Goal: Communication & Community: Answer question/provide support

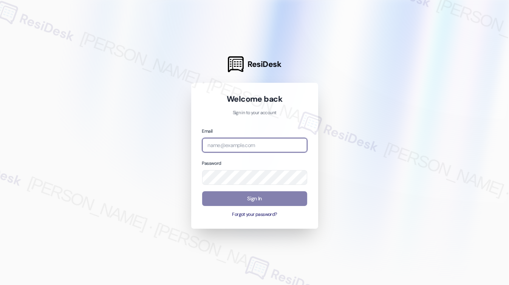
click at [252, 142] on input "email" at bounding box center [254, 145] width 105 height 15
type input "automated-surveys-habitat-katrina.lopez@habitat.com"
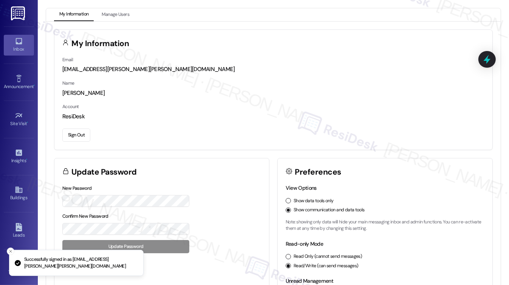
click at [15, 43] on icon at bounding box center [18, 41] width 6 height 6
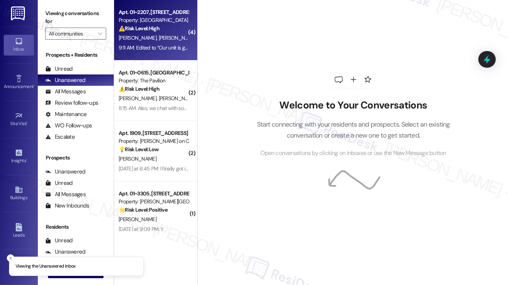
click at [154, 15] on div "Apt. 01~2207, [STREET_ADDRESS][PERSON_NAME]" at bounding box center [154, 12] width 70 height 8
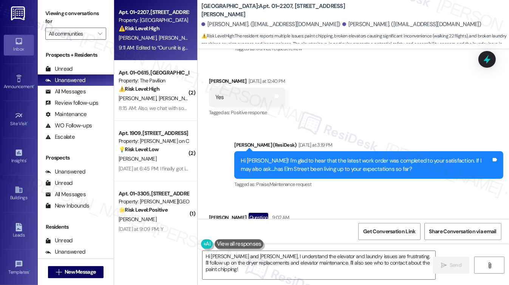
scroll to position [669, 0]
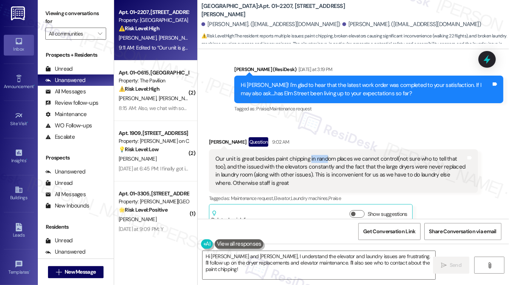
drag, startPoint x: 307, startPoint y: 134, endPoint x: 324, endPoint y: 136, distance: 17.1
click at [324, 155] on div "Our unit is great besides paint chipping in random places we cannot control(not…" at bounding box center [340, 171] width 250 height 32
click at [325, 155] on div "Our unit is great besides paint chipping in random places we cannot control(not…" at bounding box center [340, 171] width 250 height 32
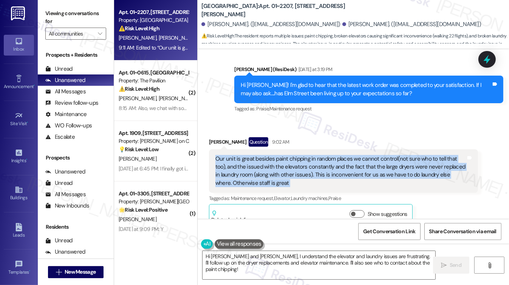
click at [325, 155] on div "Our unit is great besides paint chipping in random places we cannot control(not…" at bounding box center [340, 171] width 250 height 32
click at [304, 155] on div "Our unit is great besides paint chipping in random places we cannot control(not…" at bounding box center [340, 171] width 250 height 32
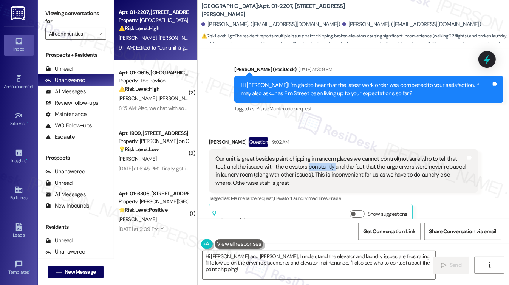
click at [304, 155] on div "Our unit is great besides paint chipping in random places we cannot control(not…" at bounding box center [340, 171] width 250 height 32
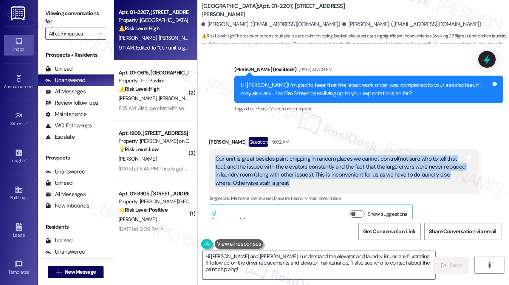
click at [304, 155] on div "Our unit is great besides paint chipping in random places we cannot control(not…" at bounding box center [340, 171] width 250 height 32
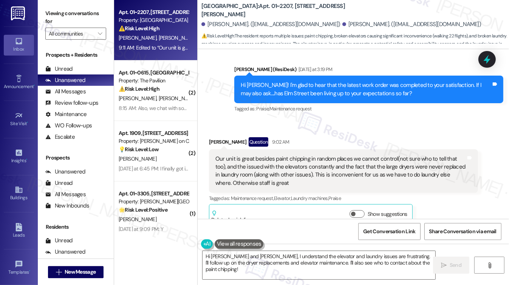
click at [343, 131] on div "Received via SMS Kassidy Ivers Question 9:02 AM Our unit is great besides paint…" at bounding box center [343, 181] width 280 height 100
click at [320, 155] on div "Our unit is great besides paint chipping in random places we cannot control(not…" at bounding box center [340, 171] width 250 height 32
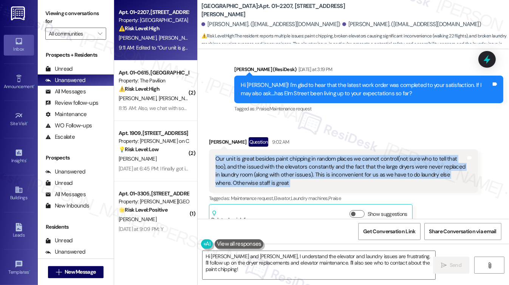
click at [320, 155] on div "Our unit is great besides paint chipping in random places we cannot control(not…" at bounding box center [340, 171] width 250 height 32
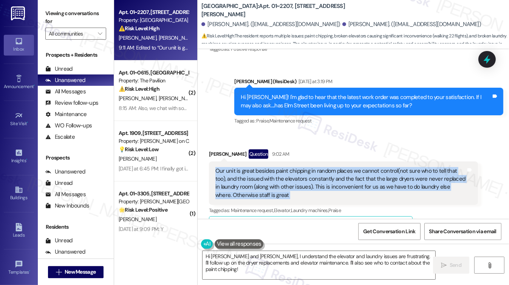
scroll to position [707, 0]
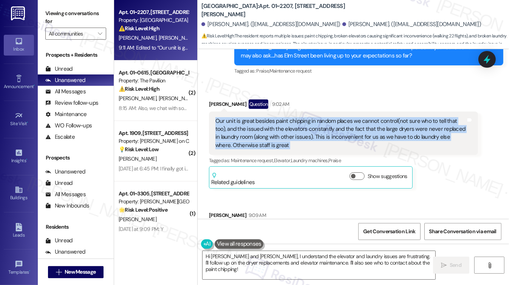
click at [304, 117] on div "Our unit is great besides paint chipping in random places we cannot control(not…" at bounding box center [340, 133] width 250 height 32
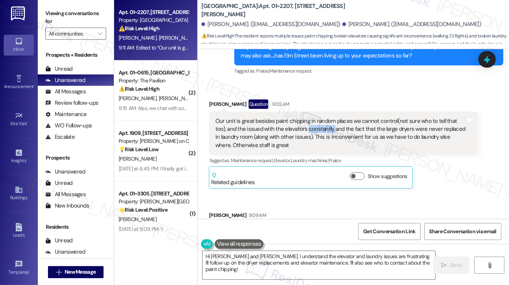
click at [304, 117] on div "Our unit is great besides paint chipping in random places we cannot control(not…" at bounding box center [340, 133] width 250 height 32
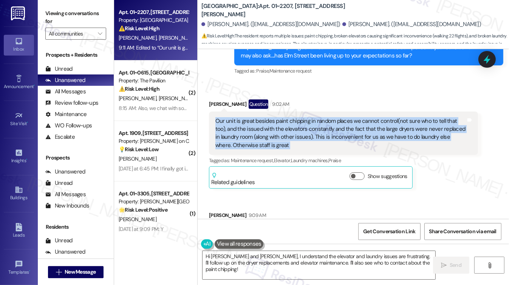
click at [304, 117] on div "Our unit is great besides paint chipping in random places we cannot control(not…" at bounding box center [340, 133] width 250 height 32
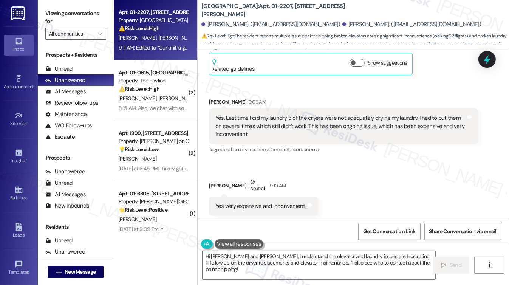
click at [255, 114] on div "Yes. Last time I did my laundry 3 of the dryers were not adequately drying my l…" at bounding box center [340, 126] width 250 height 24
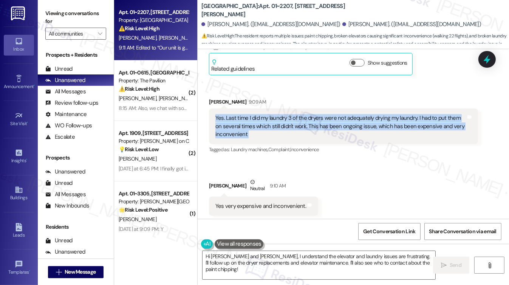
click at [255, 114] on div "Yes. Last time I did my laundry 3 of the dryers were not adequately drying my l…" at bounding box center [340, 126] width 250 height 24
click at [319, 114] on div "Yes. Last time I did my laundry 3 of the dryers were not adequately drying my l…" at bounding box center [340, 126] width 250 height 24
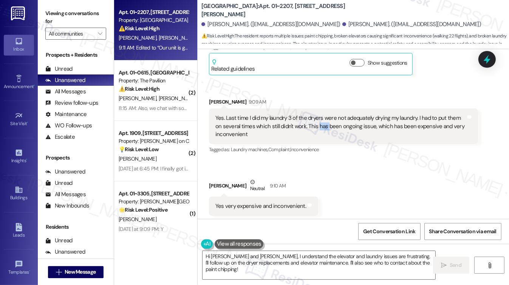
click at [319, 114] on div "Yes. Last time I did my laundry 3 of the dryers were not adequately drying my l…" at bounding box center [340, 126] width 250 height 24
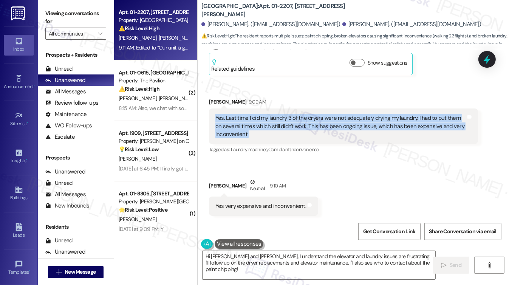
click at [319, 114] on div "Yes. Last time I did my laundry 3 of the dryers were not adequately drying my l…" at bounding box center [340, 126] width 250 height 24
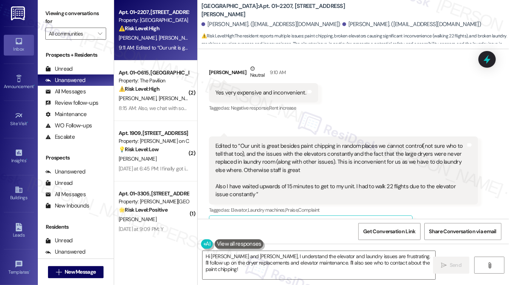
click at [263, 89] on div "Yes very expensive and inconvenient." at bounding box center [260, 93] width 91 height 8
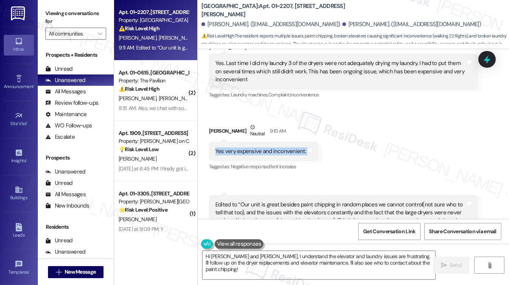
scroll to position [783, 0]
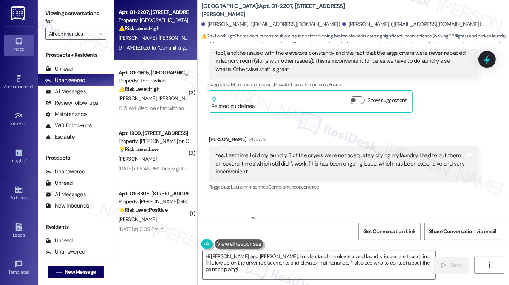
click at [281, 151] on div "Yes. Last time I did my laundry 3 of the dryers were not adequately drying my l…" at bounding box center [340, 163] width 250 height 24
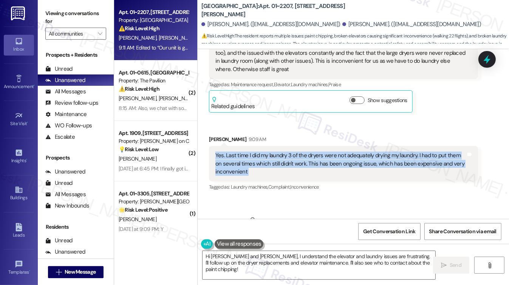
click at [281, 151] on div "Yes. Last time I did my laundry 3 of the dryers were not adequately drying my l…" at bounding box center [340, 163] width 250 height 24
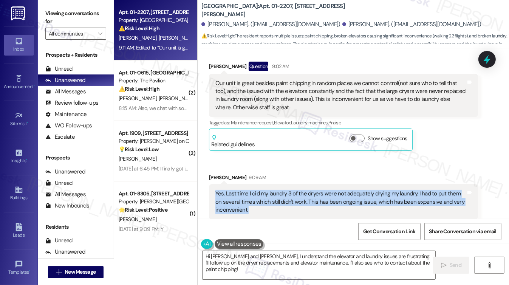
scroll to position [707, 0]
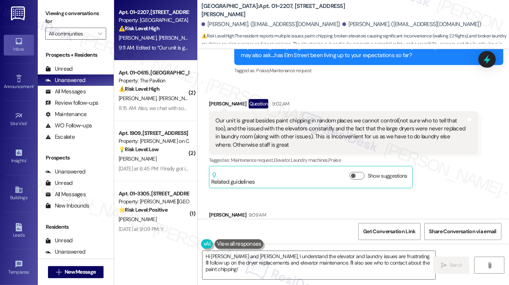
click at [283, 117] on div "Our unit is great besides paint chipping in random places we cannot control(not…" at bounding box center [340, 133] width 250 height 32
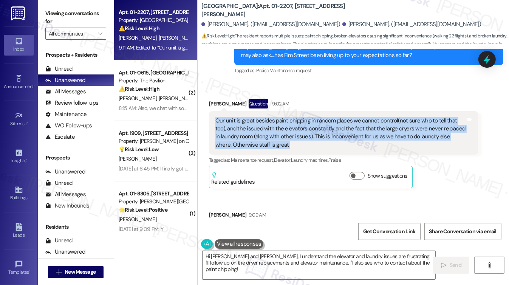
click at [283, 117] on div "Our unit is great besides paint chipping in random places we cannot control(not…" at bounding box center [340, 133] width 250 height 32
click at [356, 117] on div "Our unit is great besides paint chipping in random places we cannot control(not…" at bounding box center [340, 133] width 250 height 32
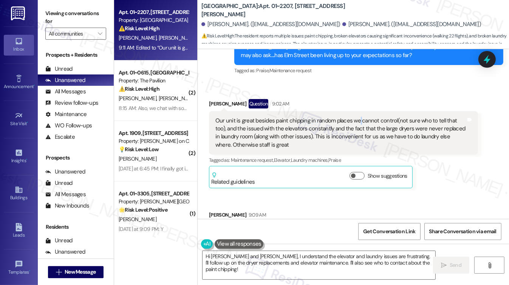
click at [356, 117] on div "Our unit is great besides paint chipping in random places we cannot control(not…" at bounding box center [340, 133] width 250 height 32
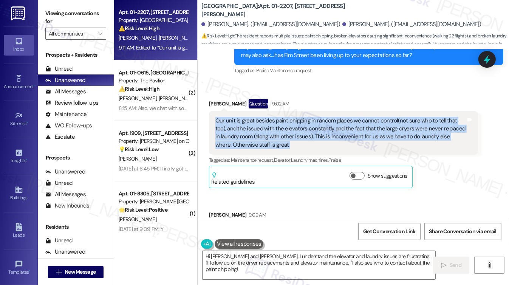
click at [356, 117] on div "Our unit is great besides paint chipping in random places we cannot control(not…" at bounding box center [340, 133] width 250 height 32
click at [294, 117] on div "Our unit is great besides paint chipping in random places we cannot control(not…" at bounding box center [340, 133] width 250 height 32
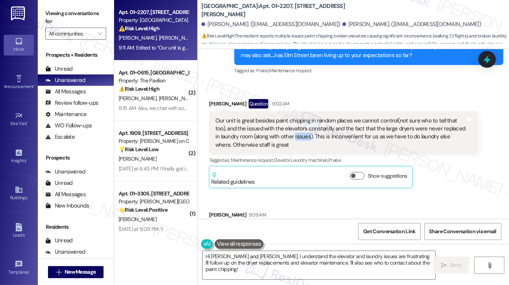
click at [294, 117] on div "Our unit is great besides paint chipping in random places we cannot control(not…" at bounding box center [340, 133] width 250 height 32
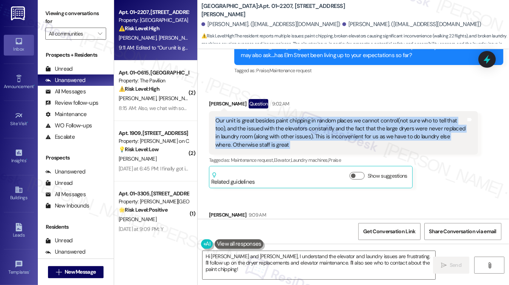
click at [294, 117] on div "Our unit is great besides paint chipping in random places we cannot control(not…" at bounding box center [340, 133] width 250 height 32
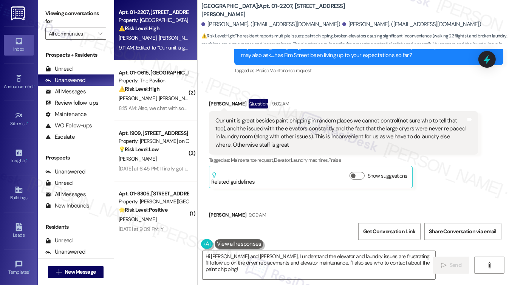
click at [55, 9] on label "Viewing conversations for" at bounding box center [75, 18] width 61 height 20
click at [269, 117] on div "Our unit is great besides paint chipping in random places we cannot control(not…" at bounding box center [340, 133] width 250 height 32
click at [65, 14] on label "Viewing conversations for" at bounding box center [75, 18] width 61 height 20
click at [45, 13] on label "Viewing conversations for" at bounding box center [75, 18] width 61 height 20
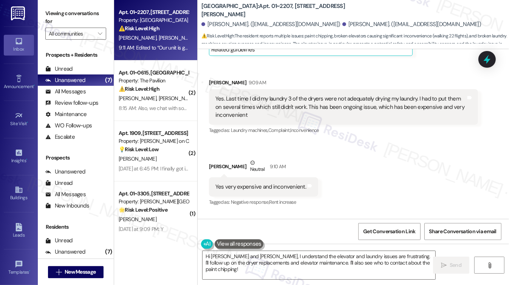
scroll to position [783, 0]
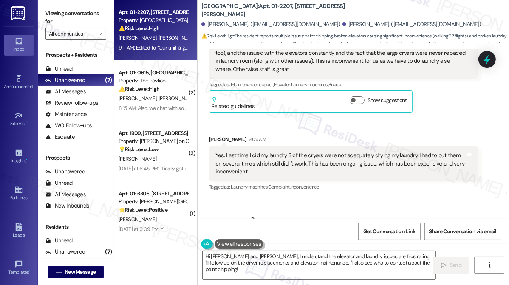
click at [278, 151] on div "Yes. Last time I did my laundry 3 of the dryers were not adequately drying my l…" at bounding box center [340, 163] width 250 height 24
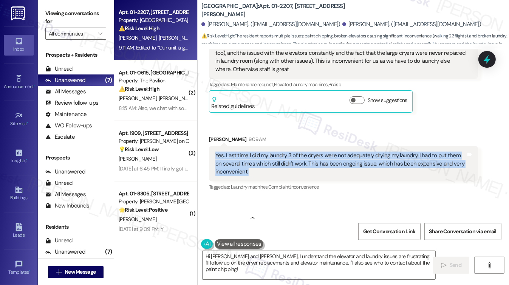
click at [278, 151] on div "Yes. Last time I did my laundry 3 of the dryers were not adequately drying my l…" at bounding box center [340, 163] width 250 height 24
copy div "Yes. Last time I did my laundry 3 of the dryers were not adequately drying my l…"
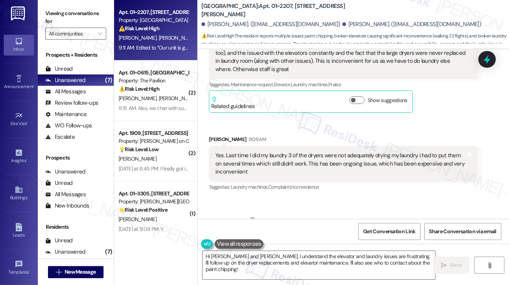
drag, startPoint x: 53, startPoint y: 10, endPoint x: 54, endPoint y: 2, distance: 8.4
click at [53, 10] on label "Viewing conversations for" at bounding box center [75, 18] width 61 height 20
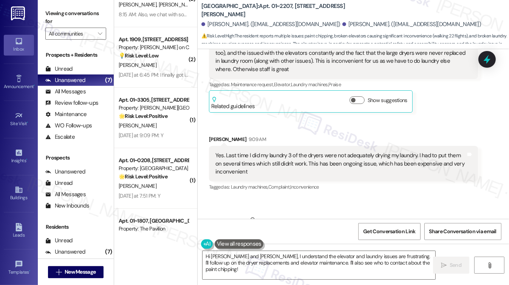
scroll to position [192, 0]
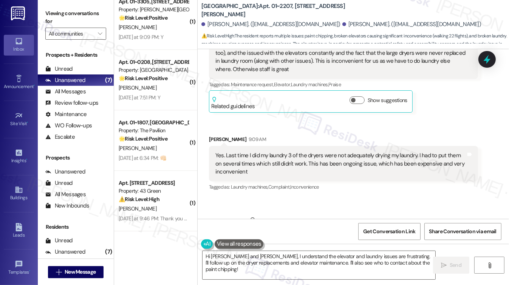
click at [237, 151] on div "Yes. Last time I did my laundry 3 of the dryers were not adequately drying my l…" at bounding box center [340, 163] width 250 height 24
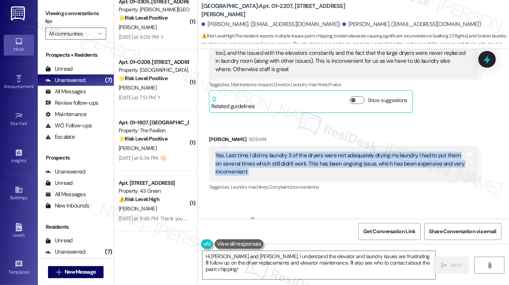
click at [237, 151] on div "Yes. Last time I did my laundry 3 of the dryers were not adequately drying my l…" at bounding box center [340, 163] width 250 height 24
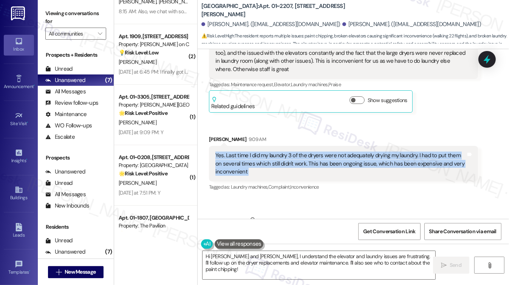
scroll to position [3, 0]
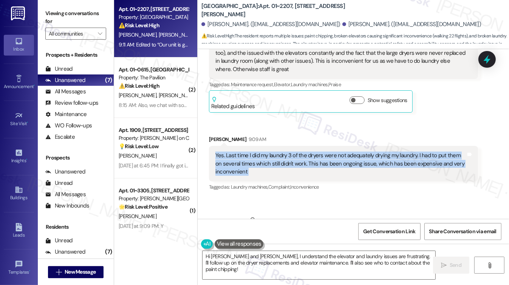
click at [69, 14] on label "Viewing conversations for" at bounding box center [75, 18] width 61 height 20
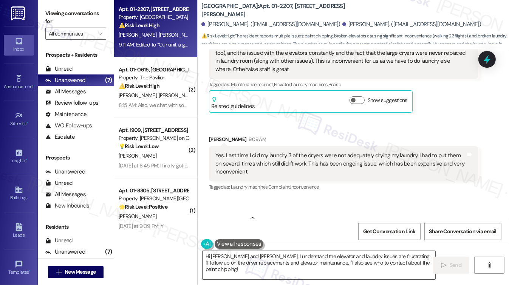
click at [275, 255] on textarea "Hi Olivia and Kassidy, I understand the elevator and laundry issues are frustra…" at bounding box center [318, 265] width 233 height 28
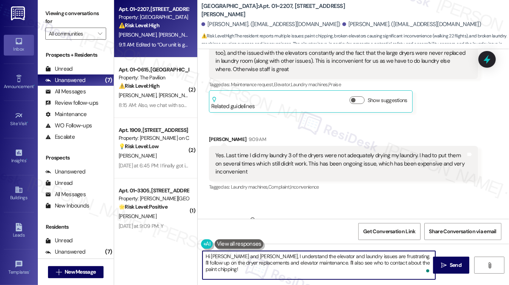
click at [367, 255] on textarea "Hi Olivia and Kassidy, I understand the elevator and laundry issues are frustra…" at bounding box center [318, 265] width 233 height 28
drag, startPoint x: 427, startPoint y: 262, endPoint x: 384, endPoint y: 255, distance: 44.4
click at [384, 255] on textarea "Hi Olivia and Kassidy, I understand the elevator and laundry issues are concern…" at bounding box center [318, 265] width 233 height 28
paste textarea "Hi {{first_name}}, thank you for sharing your feedback — I’m glad to hear you f…"
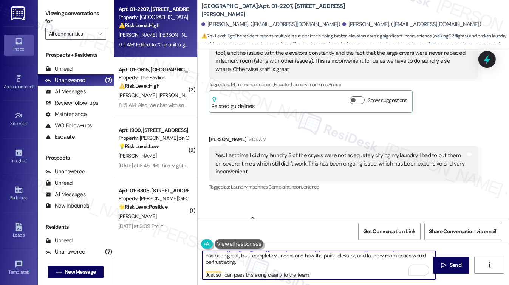
scroll to position [0, 0]
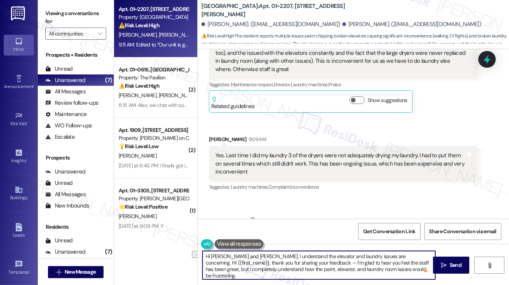
drag, startPoint x: 202, startPoint y: 263, endPoint x: 251, endPoint y: 253, distance: 49.7
click at [251, 253] on textarea "Hi Olivia and Kassidy, I understand the elevator and laundry issues are concern…" at bounding box center [318, 265] width 233 height 28
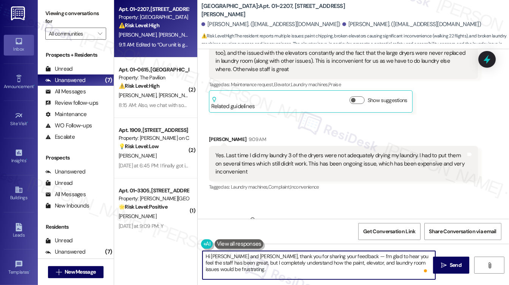
drag, startPoint x: 333, startPoint y: 255, endPoint x: 328, endPoint y: 254, distance: 5.4
click at [328, 254] on textarea "Hi Olivia and Kassidy, thank you for sharing your feedback — I’m glad to hear y…" at bounding box center [318, 265] width 233 height 28
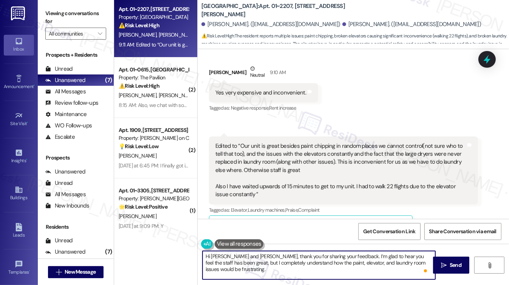
click at [242, 263] on textarea "Hi Olivia and Kassidy, thank you for sharing your feedback. I’m glad to hear yo…" at bounding box center [318, 265] width 233 height 28
click at [260, 269] on textarea "Hi Olivia and Kassidy, thank you for sharing your feedback. I’m glad to hear yo…" at bounding box center [318, 265] width 233 height 28
drag, startPoint x: 254, startPoint y: 264, endPoint x: 216, endPoint y: 264, distance: 38.1
click at [216, 264] on textarea "Hi Olivia and Kassidy, thank you for sharing your feedback. I’m glad to hear yo…" at bounding box center [318, 265] width 233 height 28
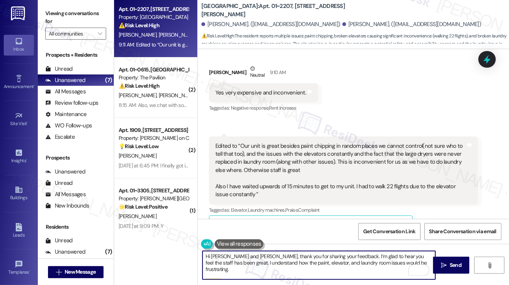
click at [384, 262] on textarea "Hi Olivia and Kassidy, thank you for sharing your feedback. I’m glad to hear yo…" at bounding box center [318, 265] width 233 height 28
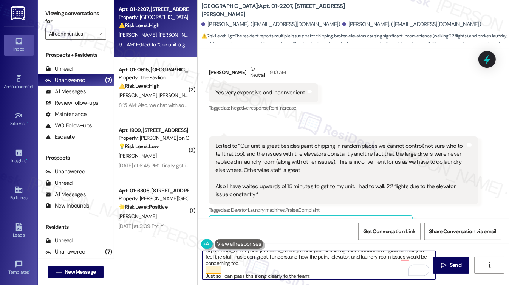
click at [205, 269] on textarea "Hi Olivia and Kassidy, thank you for sharing your feedback. I’m glad to hear yo…" at bounding box center [318, 265] width 233 height 28
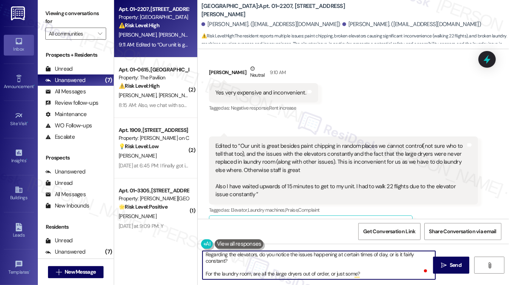
scroll to position [0, 0]
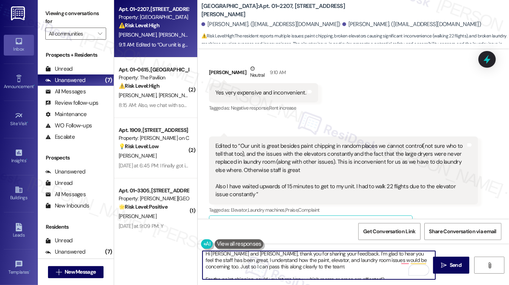
click at [210, 268] on textarea "Hi Olivia and Kassidy, thank you for sharing your feedback. I’m glad to hear yo…" at bounding box center [318, 265] width 233 height 28
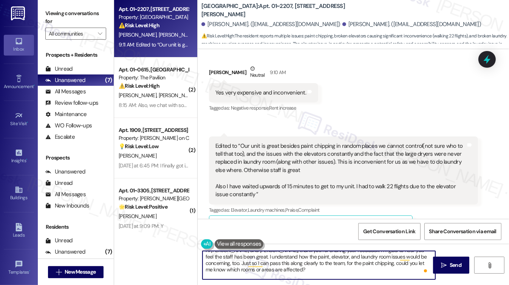
click at [412, 256] on textarea "Hi Olivia and Kassidy, thank you for sharing your feedback. I’m glad to hear yo…" at bounding box center [318, 265] width 233 height 28
click at [411, 256] on textarea "Hi Olivia and Kassidy, thank you for sharing your feedback. I’m glad to hear yo…" at bounding box center [318, 265] width 233 height 28
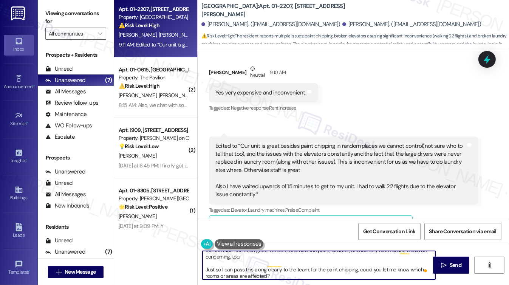
click at [321, 271] on textarea "Hi Olivia and Kassidy, thank you for sharing your feedback. I’m glad to hear yo…" at bounding box center [318, 265] width 233 height 28
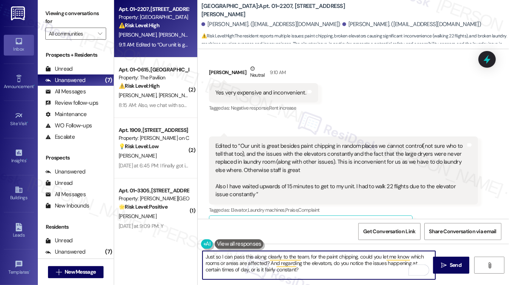
click at [305, 260] on textarea "Hi Olivia and Kassidy, thank you for sharing your feedback. I’m glad to hear yo…" at bounding box center [318, 265] width 233 height 28
click at [342, 270] on textarea "Hi Olivia and Kassidy, thank you for sharing your feedback. I’m glad to hear yo…" at bounding box center [318, 265] width 233 height 28
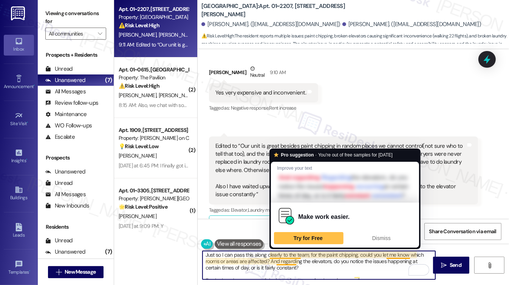
click at [268, 254] on textarea "Hi Olivia and Kassidy, thank you for sharing your feedback. I’m glad to hear yo…" at bounding box center [318, 265] width 233 height 28
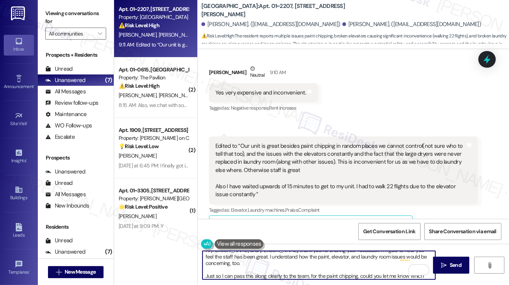
drag, startPoint x: 268, startPoint y: 254, endPoint x: 303, endPoint y: 256, distance: 34.4
click at [303, 256] on textarea "Hi Olivia and Kassidy, thank you for sharing your feedback. I’m glad to hear yo…" at bounding box center [318, 265] width 233 height 28
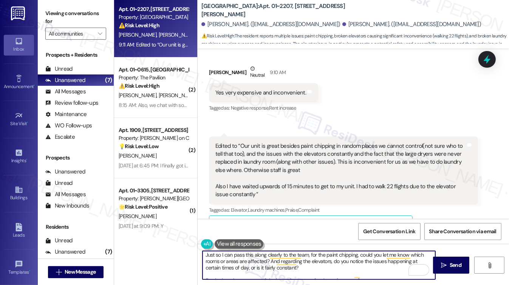
click at [302, 263] on textarea "Hi Olivia and Kassidy, thank you for sharing your feedback. I’m glad to hear yo…" at bounding box center [318, 265] width 233 height 28
click at [205, 273] on textarea "Hi Olivia and Kassidy, thank you for sharing your feedback. I’m glad to hear yo…" at bounding box center [318, 265] width 233 height 28
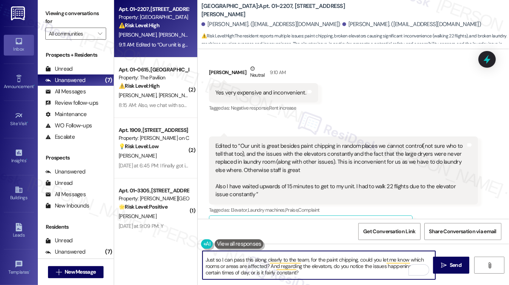
drag, startPoint x: 304, startPoint y: 262, endPoint x: 268, endPoint y: 262, distance: 35.9
click at [268, 262] on textarea "Hi Olivia and Kassidy, thank you for sharing your feedback. I’m glad to hear yo…" at bounding box center [318, 265] width 233 height 28
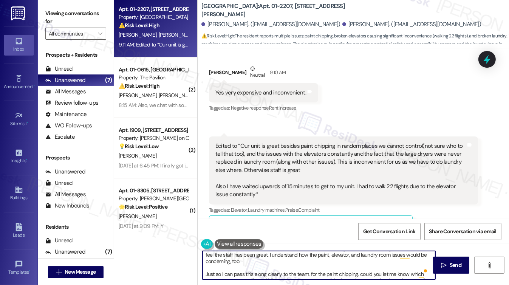
click at [271, 270] on textarea "Hi Olivia and Kassidy, thank you for sharing your feedback. I’m glad to hear yo…" at bounding box center [318, 265] width 233 height 28
click at [269, 274] on textarea "Hi Olivia and Kassidy, thank you for sharing your feedback. I’m glad to hear yo…" at bounding box center [318, 265] width 233 height 28
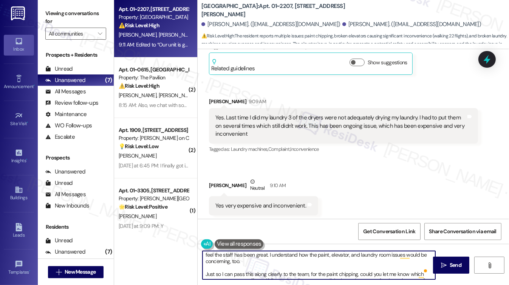
scroll to position [745, 0]
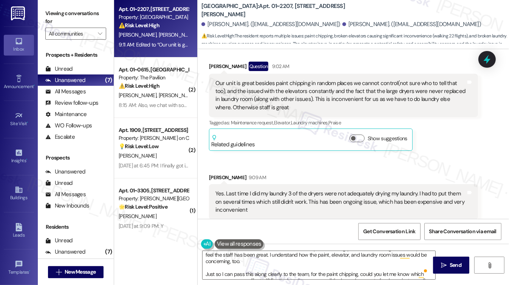
click at [63, 15] on label "Viewing conversations for" at bounding box center [75, 18] width 61 height 20
click at [272, 273] on textarea "Hi Olivia and Kassidy, thank you for sharing your feedback. I’m glad to hear yo…" at bounding box center [318, 265] width 233 height 28
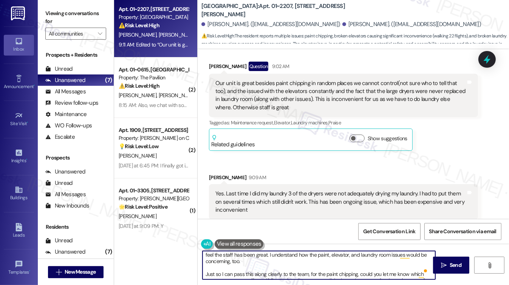
click at [270, 273] on textarea "Hi Olivia and Kassidy, thank you for sharing your feedback. I’m glad to hear yo…" at bounding box center [318, 265] width 233 height 28
click at [271, 273] on textarea "Hi Olivia and Kassidy, thank you for sharing your feedback. I’m glad to hear yo…" at bounding box center [318, 265] width 233 height 28
click at [270, 273] on textarea "Hi Olivia and Kassidy, thank you for sharing your feedback. I’m glad to hear yo…" at bounding box center [318, 265] width 233 height 28
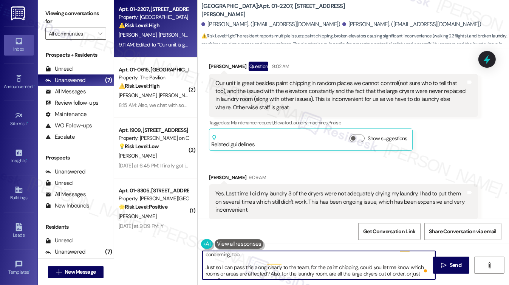
scroll to position [15, 0]
click at [400, 269] on textarea "Hi Olivia and Kassidy, thank you for sharing your feedback. I’m glad to hear yo…" at bounding box center [318, 265] width 233 height 28
type textarea "Hi Olivia and Kassidy, thank you for sharing your feedback. I’m glad to hear yo…"
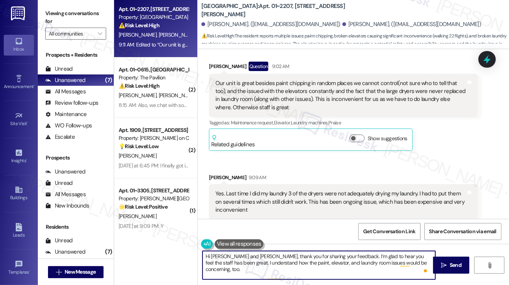
drag, startPoint x: 252, startPoint y: 256, endPoint x: 277, endPoint y: 261, distance: 25.2
click at [252, 256] on textarea "Hi Olivia and Kassidy, thank you for sharing your feedback. I’m glad to hear yo…" at bounding box center [318, 265] width 233 height 28
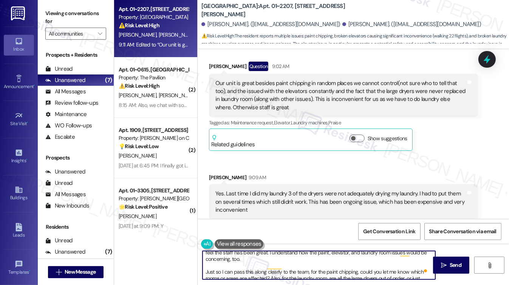
scroll to position [15, 0]
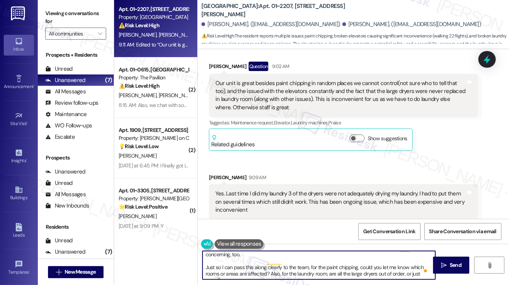
click at [260, 260] on textarea "Hi Olivia and Kassidy, thank you for sharing your feedback. I’m glad to hear yo…" at bounding box center [318, 265] width 233 height 28
click at [270, 268] on textarea "Hi Olivia and Kassidy, thank you for sharing your feedback. I’m glad to hear yo…" at bounding box center [318, 265] width 233 height 28
click at [437, 264] on button " Send" at bounding box center [451, 264] width 37 height 17
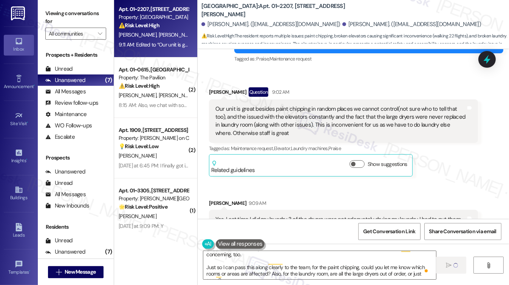
scroll to position [707, 0]
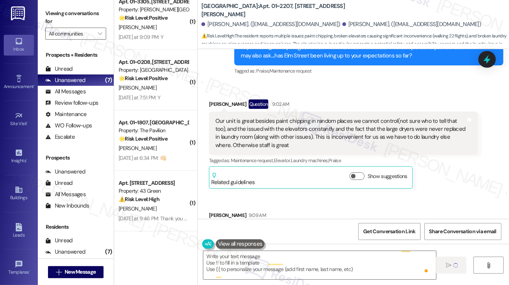
type textarea "Fetching suggested responses. Please feel free to read through the conversation…"
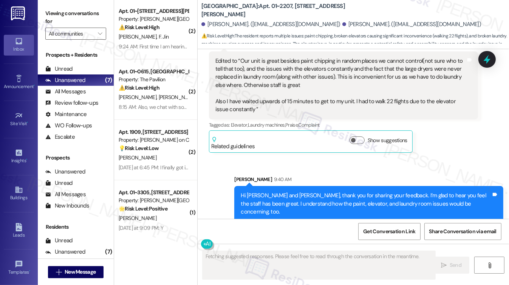
scroll to position [0, 0]
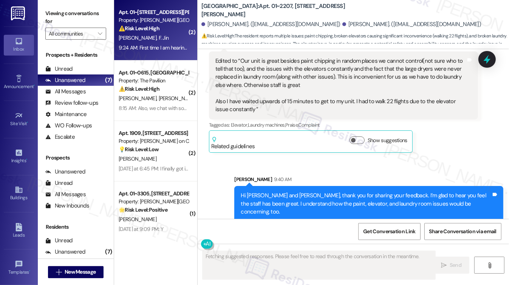
click at [175, 38] on div "C. Hlay F. Jin" at bounding box center [153, 37] width 71 height 9
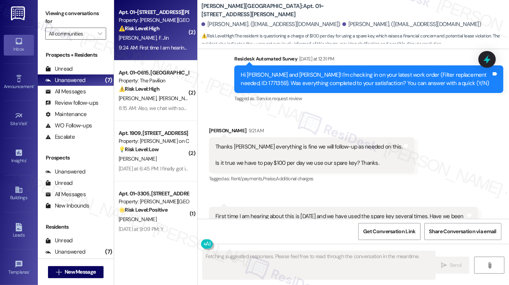
scroll to position [2031, 0]
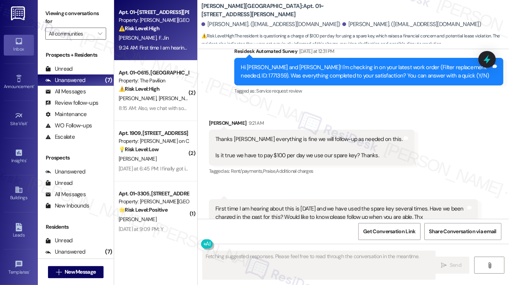
click at [231, 135] on div "Thanks Sarah everything is fine we will follow-up as needed on this. Is it true…" at bounding box center [308, 147] width 187 height 24
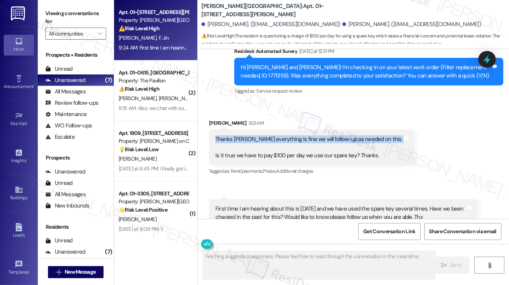
click at [231, 135] on div "Thanks Sarah everything is fine we will follow-up as needed on this. Is it true…" at bounding box center [308, 147] width 187 height 24
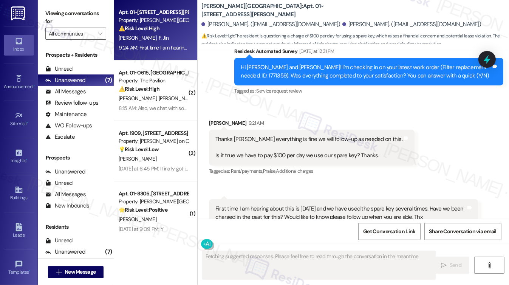
click at [252, 135] on div "Thanks Sarah everything is fine we will follow-up as needed on this. Is it true…" at bounding box center [308, 147] width 187 height 24
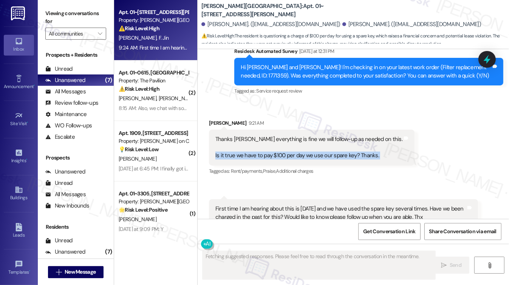
click at [252, 135] on div "Thanks Sarah everything is fine we will follow-up as needed on this. Is it true…" at bounding box center [308, 147] width 187 height 24
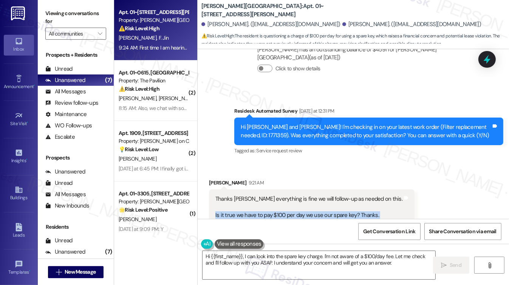
scroll to position [1918, 0]
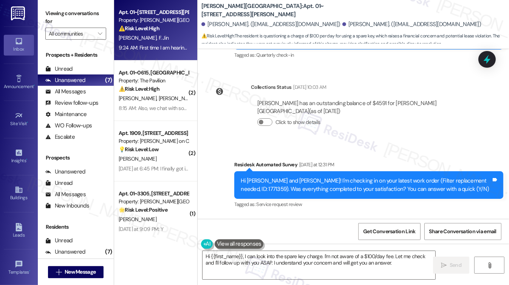
click at [294, 177] on div "Hi Christopher and Frank! I'm checking in on your latest work order (Filter rep…" at bounding box center [366, 185] width 250 height 16
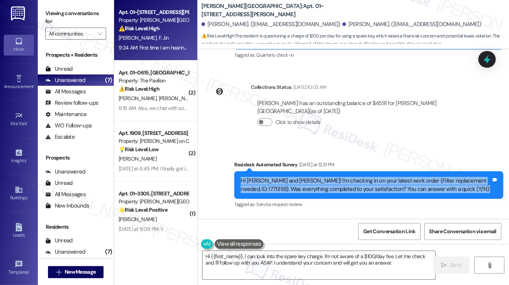
click at [294, 177] on div "Hi Christopher and Frank! I'm checking in on your latest work order (Filter rep…" at bounding box center [366, 185] width 250 height 16
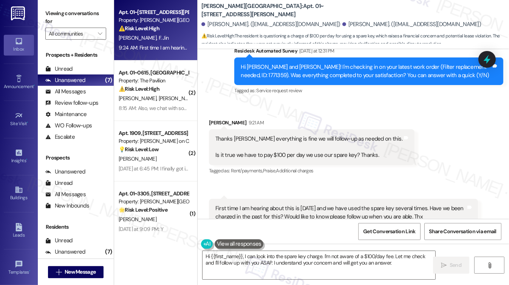
click at [292, 135] on div "Thanks Sarah everything is fine we will follow-up as needed on this. Is it true…" at bounding box center [308, 147] width 187 height 24
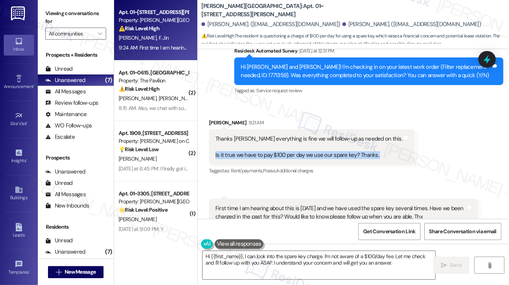
click at [292, 135] on div "Thanks Sarah everything is fine we will follow-up as needed on this. Is it true…" at bounding box center [308, 147] width 187 height 24
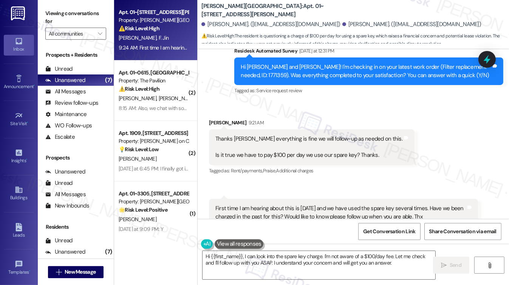
click at [280, 204] on div "First time I am hearing about this is today and we have used the spare key seve…" at bounding box center [340, 212] width 250 height 16
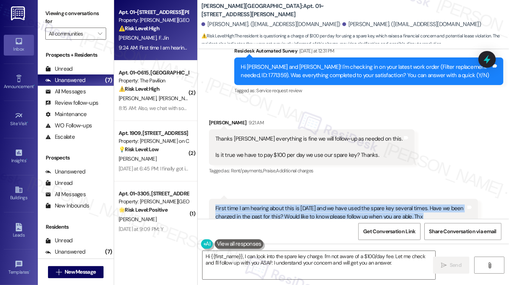
click at [280, 204] on div "First time I am hearing about this is today and we have used the spare key seve…" at bounding box center [340, 212] width 250 height 16
click at [303, 193] on div "Received via SMS 9:24 AM Christopher Hlay Question 9:24 AM First time I am hear…" at bounding box center [343, 218] width 280 height 50
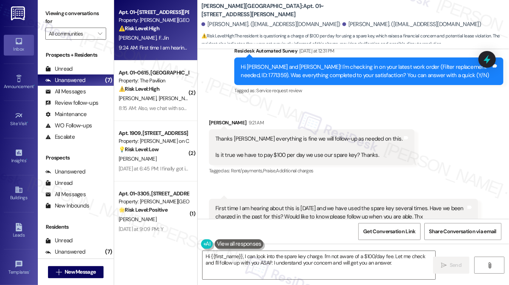
click at [293, 204] on div "First time I am hearing about this is today and we have used the spare key seve…" at bounding box center [340, 212] width 250 height 16
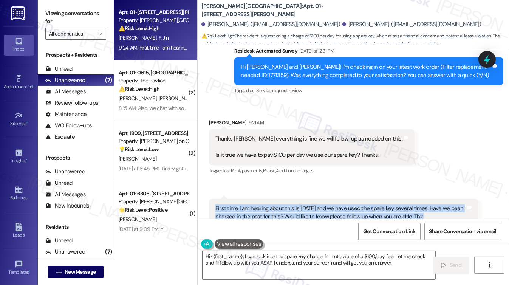
click at [293, 204] on div "First time I am hearing about this is today and we have used the spare key seve…" at bounding box center [340, 212] width 250 height 16
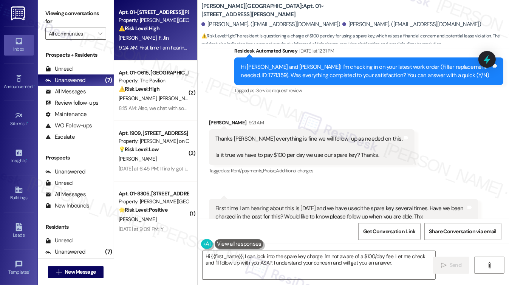
click at [292, 135] on div "Thanks Sarah everything is fine we will follow-up as needed on this. Is it true…" at bounding box center [308, 147] width 187 height 24
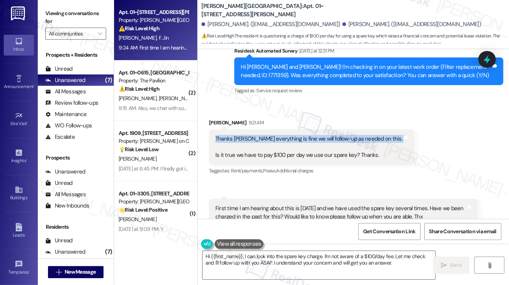
click at [292, 135] on div "Thanks Sarah everything is fine we will follow-up as needed on this. Is it true…" at bounding box center [308, 147] width 187 height 24
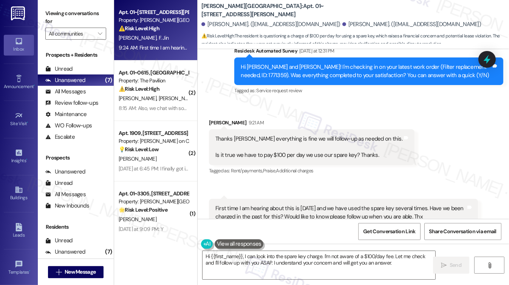
click at [59, 12] on label "Viewing conversations for" at bounding box center [75, 18] width 61 height 20
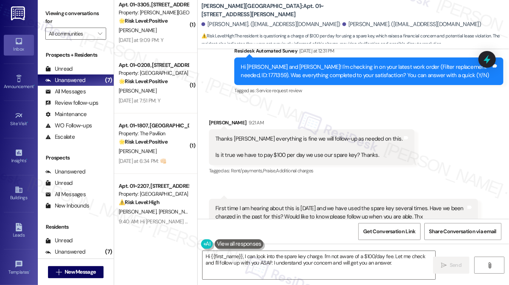
scroll to position [0, 0]
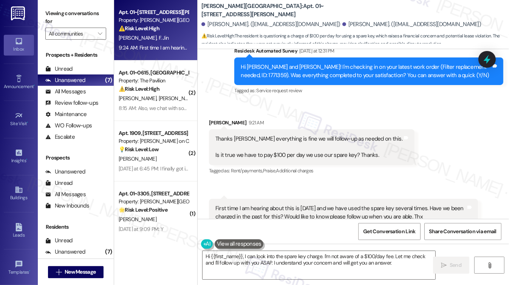
click at [221, 129] on div "Thanks Sarah everything is fine we will follow-up as needed on this. Is it true…" at bounding box center [311, 146] width 205 height 35
click at [224, 119] on div "Christopher Hlay 9:21 AM" at bounding box center [311, 124] width 205 height 11
copy div "Christopher"
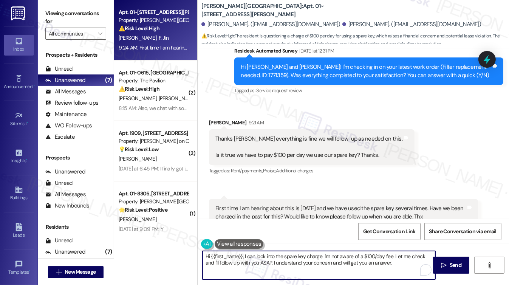
drag, startPoint x: 210, startPoint y: 253, endPoint x: 242, endPoint y: 252, distance: 31.8
click at [242, 252] on textarea "Hi {{first_name}}, I can look into the spare key charge. I'm not aware of a $10…" at bounding box center [318, 265] width 233 height 28
paste textarea "Christopher"
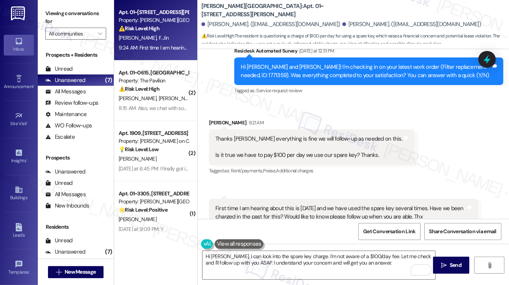
click at [53, 13] on label "Viewing conversations for" at bounding box center [75, 18] width 61 height 20
drag, startPoint x: 301, startPoint y: 133, endPoint x: 334, endPoint y: 133, distance: 32.8
click at [334, 135] on div "Thanks Sarah everything is fine we will follow-up as needed on this. Is it true…" at bounding box center [308, 147] width 187 height 24
click at [60, 20] on label "Viewing conversations for" at bounding box center [75, 18] width 61 height 20
click at [211, 9] on b "Kingsbury Plaza: Apt. 01~2701, 520 North Kingsbury" at bounding box center [276, 10] width 151 height 16
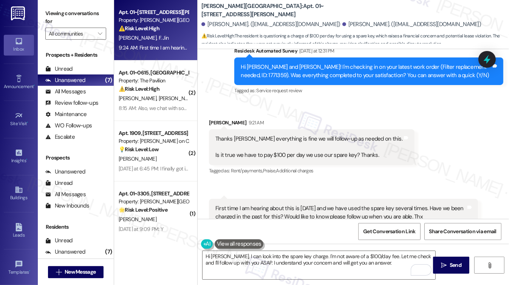
click at [211, 8] on b "Kingsbury Plaza: Apt. 01~2701, 520 North Kingsbury" at bounding box center [276, 10] width 151 height 16
click at [214, 11] on b "Kingsbury Plaza: Apt. 01~2701, 520 North Kingsbury" at bounding box center [276, 10] width 151 height 16
copy b "Kingsbury"
click at [52, 15] on label "Viewing conversations for" at bounding box center [75, 18] width 61 height 20
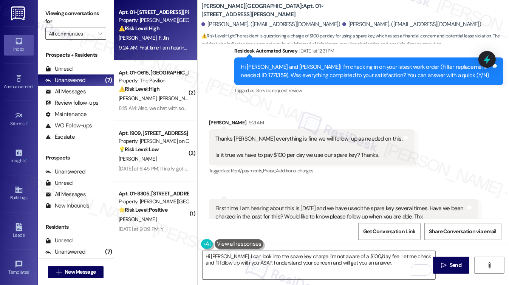
click at [57, 11] on label "Viewing conversations for" at bounding box center [75, 18] width 61 height 20
click at [59, 9] on label "Viewing conversations for" at bounding box center [75, 18] width 61 height 20
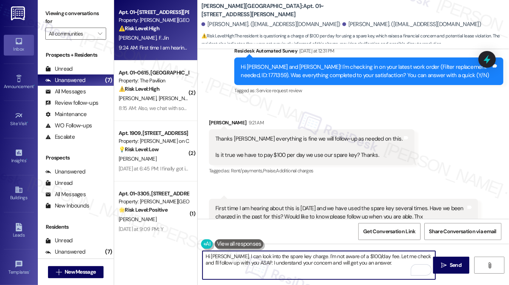
drag, startPoint x: 376, startPoint y: 262, endPoint x: 367, endPoint y: 260, distance: 9.6
click at [367, 260] on textarea "Hi Christopher, I can look into the spare key charge. I'm not aware of a $100/d…" at bounding box center [318, 265] width 233 height 28
click at [258, 135] on div "Thanks Sarah everything is fine we will follow-up as needed on this. Is it true…" at bounding box center [308, 147] width 187 height 24
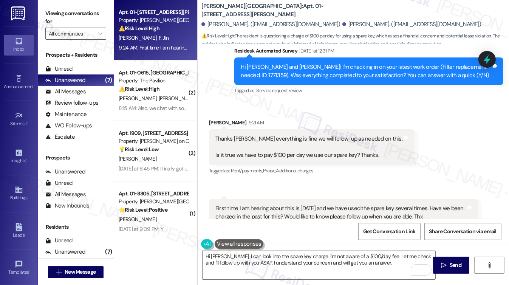
click at [254, 135] on div "Thanks Sarah everything is fine we will follow-up as needed on this. Is it true…" at bounding box center [308, 147] width 187 height 24
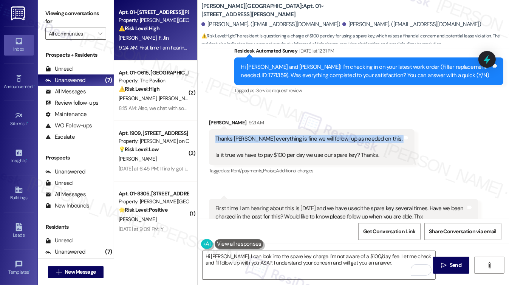
click at [254, 135] on div "Thanks Sarah everything is fine we will follow-up as needed on this. Is it true…" at bounding box center [308, 147] width 187 height 24
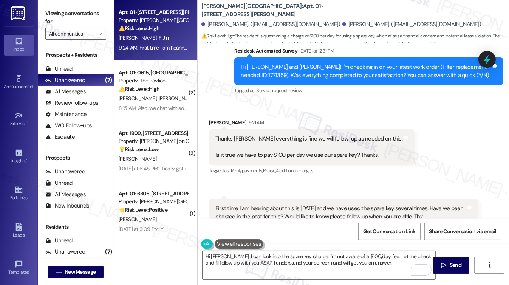
click at [250, 135] on div "Thanks Sarah everything is fine we will follow-up as needed on this. Is it true…" at bounding box center [308, 147] width 187 height 24
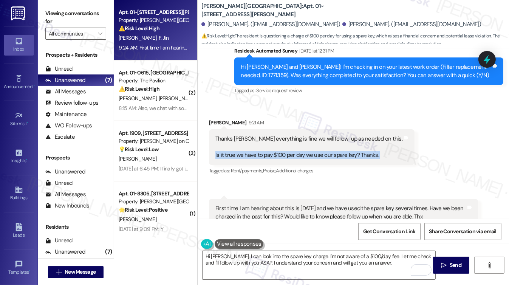
click at [250, 135] on div "Thanks Sarah everything is fine we will follow-up as needed on this. Is it true…" at bounding box center [308, 147] width 187 height 24
copy div "Is it true we have to pay $100 per day we use our spare key? Thanks. Tags and n…"
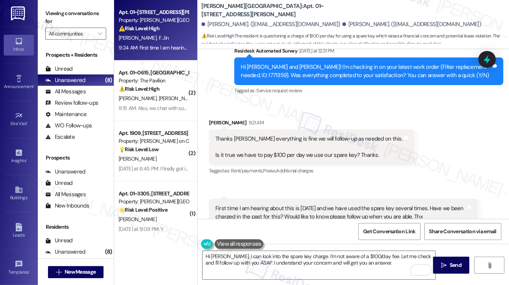
click at [47, 18] on label "Viewing conversations for" at bounding box center [75, 18] width 61 height 20
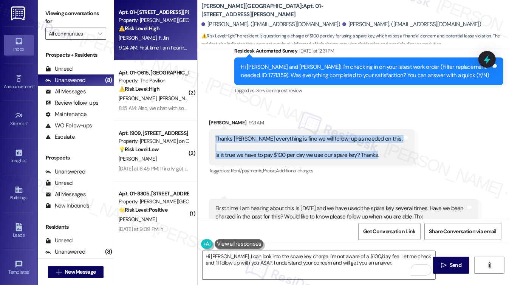
drag, startPoint x: 373, startPoint y: 133, endPoint x: 205, endPoint y: 105, distance: 170.2
click at [205, 113] on div "Received via SMS Christopher Hlay 9:21 AM Thanks Sarah everything is fine we wi…" at bounding box center [311, 147] width 217 height 69
copy div "Thanks Sarah everything is fine we will follow-up as needed on this. Is it true…"
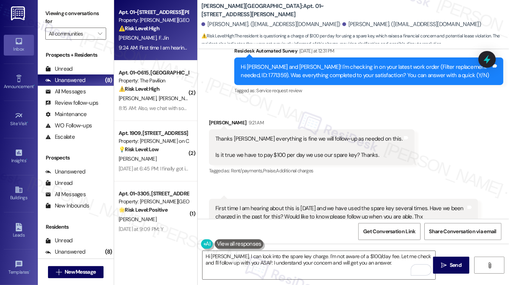
click at [47, 10] on label "Viewing conversations for" at bounding box center [75, 18] width 61 height 20
click at [59, 14] on label "Viewing conversations for" at bounding box center [75, 18] width 61 height 20
click at [284, 261] on textarea "Hi Christopher, I can look into the spare key charge. I'm not aware of a $100/d…" at bounding box center [318, 265] width 233 height 28
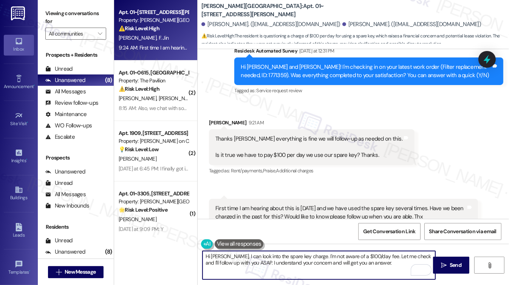
click at [284, 261] on textarea "Hi Christopher, I can look into the spare key charge. I'm not aware of a $100/d…" at bounding box center [318, 265] width 233 height 28
click at [272, 259] on textarea "Hi Christopher, I can look into the spare key charge. I'm not aware of a $100/d…" at bounding box center [318, 265] width 233 height 28
drag, startPoint x: 380, startPoint y: 262, endPoint x: 238, endPoint y: 253, distance: 142.6
click at [238, 253] on textarea "Hi Christopher, I can look into the spare key charge. I'm not aware of a $100/d…" at bounding box center [318, 265] width 233 height 28
paste textarea "Hi {{first_name}}, I’m glad to hear everything is fine! Regarding your question…"
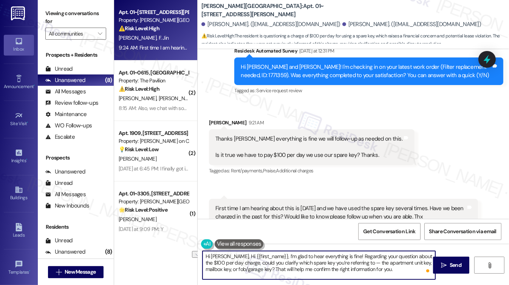
drag, startPoint x: 277, startPoint y: 256, endPoint x: 238, endPoint y: 256, distance: 38.5
click at [238, 256] on textarea "Hi Christopher, Hi {{first_name}}, I’m glad to hear everything is fine! Regardi…" at bounding box center [318, 265] width 233 height 28
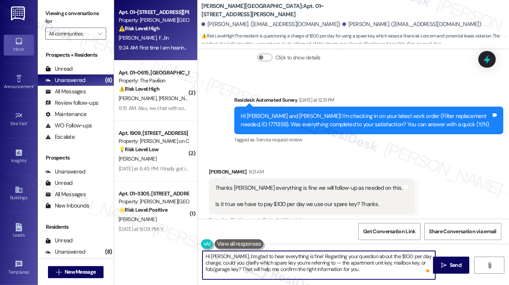
scroll to position [1994, 0]
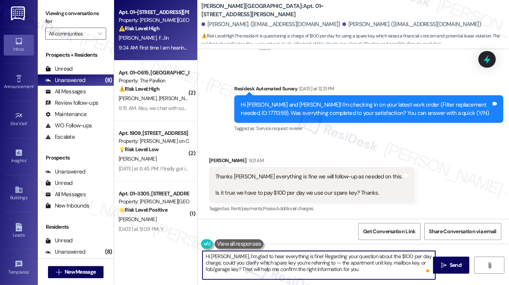
drag, startPoint x: 308, startPoint y: 254, endPoint x: 323, endPoint y: 249, distance: 15.6
click at [308, 254] on textarea "Hi Christopher, I’m glad to hear everything is fine! Regarding your question ab…" at bounding box center [318, 265] width 233 height 28
drag, startPoint x: 392, startPoint y: 262, endPoint x: 386, endPoint y: 261, distance: 5.7
click at [386, 261] on textarea "Hi Christopher, I’m glad to hear everything is fine with the filter replacement…" at bounding box center [318, 265] width 233 height 28
drag, startPoint x: 413, startPoint y: 268, endPoint x: 293, endPoint y: 268, distance: 120.8
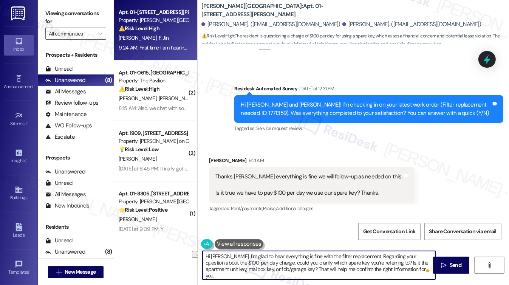
click at [293, 268] on textarea "Hi Christopher, I’m glad to hear everything is fine with the filter replacement…" at bounding box center [318, 265] width 233 height 28
type textarea "Hi Christopher, I’m glad to hear everything is fine with the filter replacement…"
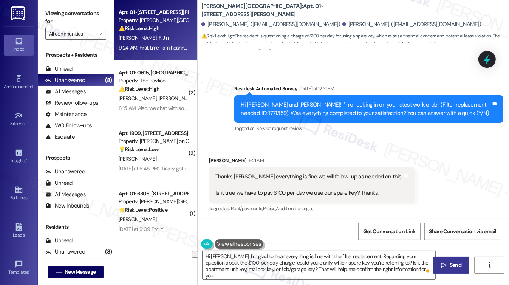
click at [450, 265] on span "Send" at bounding box center [455, 265] width 12 height 8
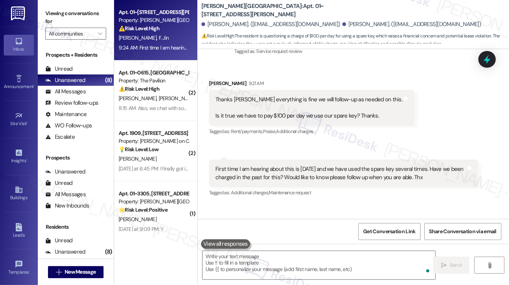
scroll to position [2100, 0]
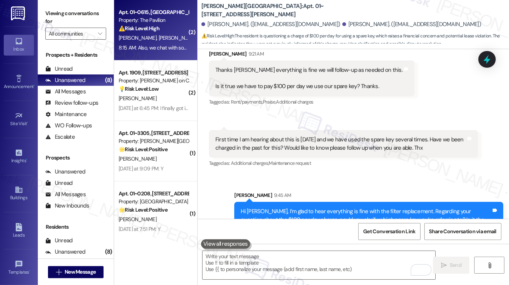
click at [160, 45] on div "8:15 AM: Also, we chat with someone in maintenance about fixing our shower abou…" at bounding box center [421, 47] width 604 height 7
type textarea "Fetching suggested responses. Please feel free to read through the conversation…"
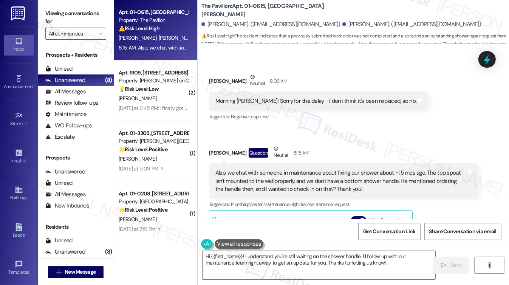
scroll to position [247, 0]
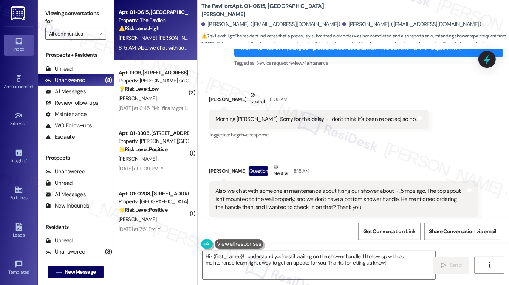
click at [260, 122] on div "Morning Sarah! Sorry for the delay - I don't think it's been replaced, so no." at bounding box center [315, 119] width 201 height 8
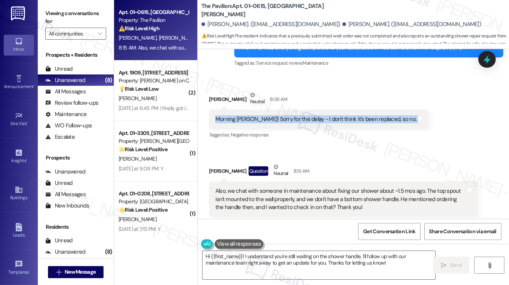
click at [260, 122] on div "Morning Sarah! Sorry for the delay - I don't think it's been replaced, so no." at bounding box center [315, 119] width 201 height 8
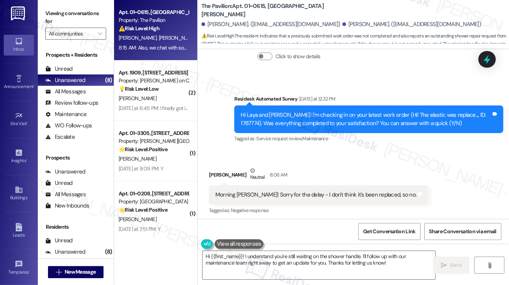
click at [284, 111] on div "Hi Laya and Santiago! I'm checking in on your latest work order (Hi! The elasti…" at bounding box center [366, 119] width 250 height 16
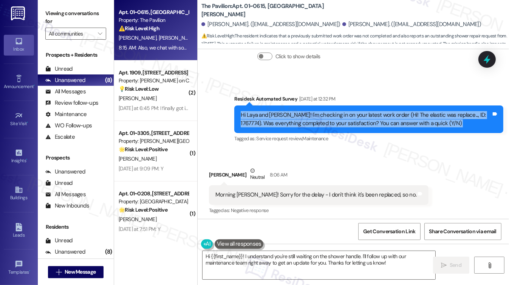
click at [284, 111] on div "Hi Laya and Santiago! I'm checking in on your latest work order (Hi! The elasti…" at bounding box center [366, 119] width 250 height 16
click at [349, 122] on div "Hi Laya and Santiago! I'm checking in on your latest work order (Hi! The elasti…" at bounding box center [366, 119] width 250 height 16
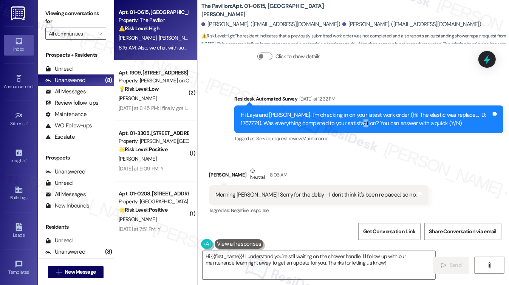
click at [349, 122] on div "Hi Laya and Santiago! I'm checking in on your latest work order (Hi! The elasti…" at bounding box center [366, 119] width 250 height 16
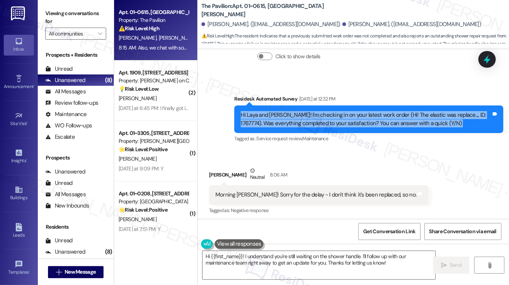
click at [349, 122] on div "Hi Laya and Santiago! I'm checking in on your latest work order (Hi! The elasti…" at bounding box center [366, 119] width 250 height 16
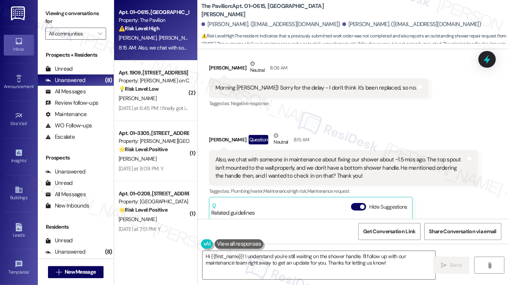
scroll to position [322, 0]
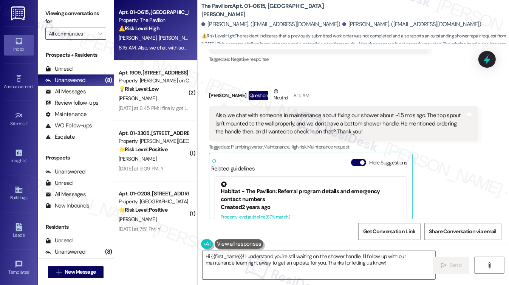
click at [256, 119] on div "Also, we chat with someone in maintenance about fixing our shower about ~1.5 mo…" at bounding box center [340, 123] width 250 height 24
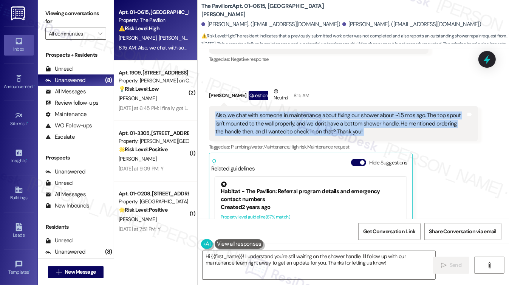
click at [256, 119] on div "Also, we chat with someone in maintenance about fixing our shower about ~1.5 mo…" at bounding box center [340, 123] width 250 height 24
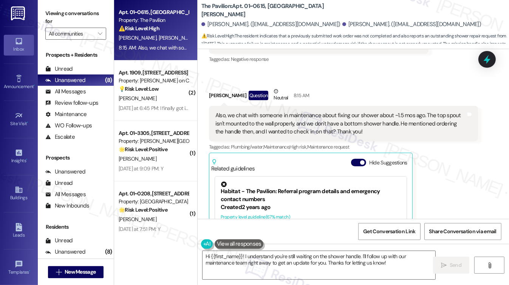
click at [393, 91] on div "Laya Dasari Question Neutral 8:15 AM" at bounding box center [343, 96] width 269 height 19
click at [385, 112] on div "Also, we chat with someone in maintenance about fixing our shower about ~1.5 mo…" at bounding box center [340, 123] width 250 height 24
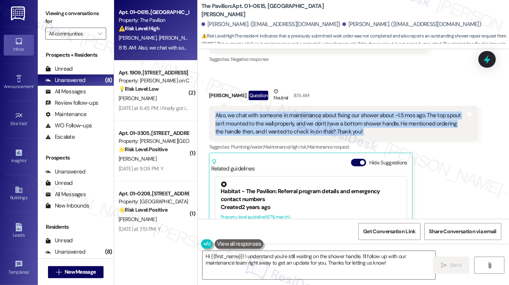
click at [385, 112] on div "Also, we chat with someone in maintenance about fixing our shower about ~1.5 mo…" at bounding box center [340, 123] width 250 height 24
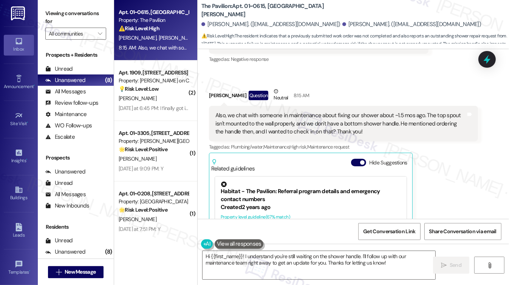
click at [405, 89] on div "Laya Dasari Question Neutral 8:15 AM" at bounding box center [343, 96] width 269 height 19
click at [317, 122] on div "Also, we chat with someone in maintenance about fixing our shower about ~1.5 mo…" at bounding box center [340, 123] width 250 height 24
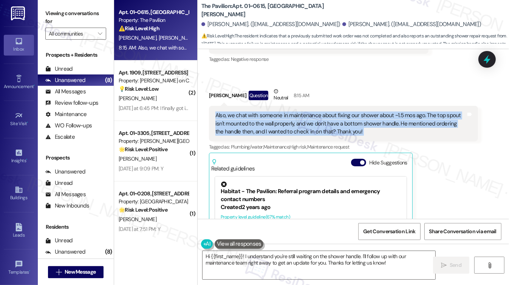
click at [317, 122] on div "Also, we chat with someone in maintenance about fixing our shower about ~1.5 mo…" at bounding box center [340, 123] width 250 height 24
click at [272, 128] on div "Also, we chat with someone in maintenance about fixing our shower about ~1.5 mo…" at bounding box center [340, 123] width 250 height 24
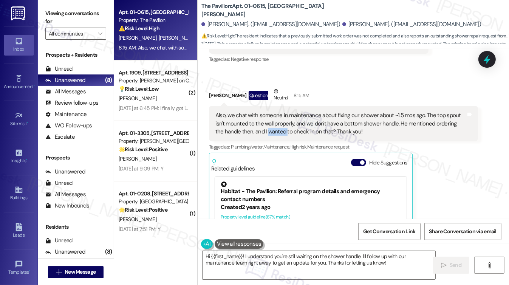
click at [273, 128] on div "Also, we chat with someone in maintenance about fixing our shower about ~1.5 mo…" at bounding box center [340, 123] width 250 height 24
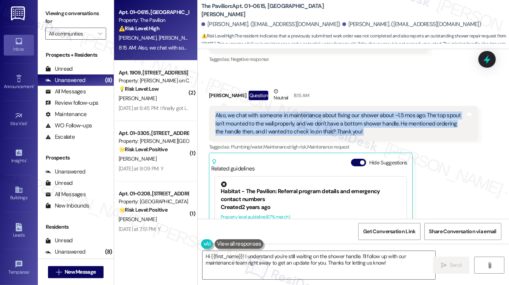
click at [273, 128] on div "Also, we chat with someone in maintenance about fixing our shower about ~1.5 mo…" at bounding box center [340, 123] width 250 height 24
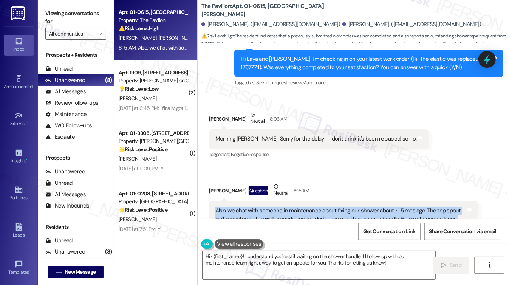
scroll to position [209, 0]
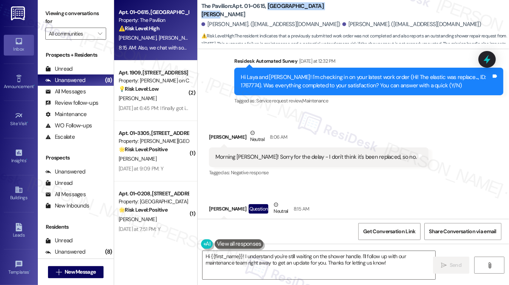
drag, startPoint x: 331, startPoint y: 10, endPoint x: 266, endPoint y: 10, distance: 65.3
click at [266, 10] on div "The Pavilion: Apt. 01~0615, One Lafayette Plaisance" at bounding box center [276, 10] width 151 height 9
copy b "One Lafayette Plaisance"
drag, startPoint x: 50, startPoint y: 11, endPoint x: 66, endPoint y: 10, distance: 16.6
click at [50, 11] on label "Viewing conversations for" at bounding box center [75, 18] width 61 height 20
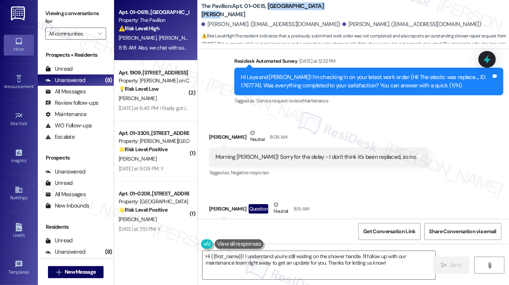
drag, startPoint x: 336, startPoint y: 11, endPoint x: 268, endPoint y: 10, distance: 68.7
click at [268, 10] on div "The Pavilion: Apt. 01~0615, One Lafayette Plaisance" at bounding box center [276, 10] width 151 height 9
copy b "One Lafayette Plaisance"
click at [52, 10] on label "Viewing conversations for" at bounding box center [75, 18] width 61 height 20
drag, startPoint x: 244, startPoint y: 9, endPoint x: 263, endPoint y: 9, distance: 19.6
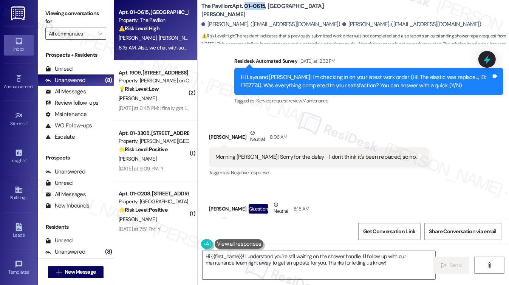
click at [263, 9] on b "The Pavilion: Apt. 01~0615, One Lafayette Plaisance" at bounding box center [276, 10] width 151 height 16
copy b "01~0615"
click at [56, 15] on label "Viewing conversations for" at bounding box center [75, 18] width 61 height 20
click at [467, 76] on div "Hi Laya and Santiago! I'm checking in on your latest work order (Hi! The elasti…" at bounding box center [366, 81] width 250 height 16
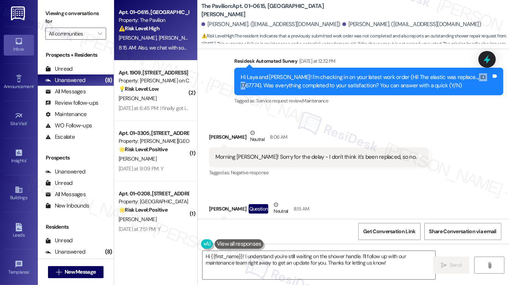
copy div "1767774"
click at [42, 10] on div "Viewing conversations for All communities " at bounding box center [76, 23] width 76 height 47
click at [212, 136] on div "Laya Dasari Neutral 8:06 AM" at bounding box center [318, 138] width 219 height 19
copy div "Laya"
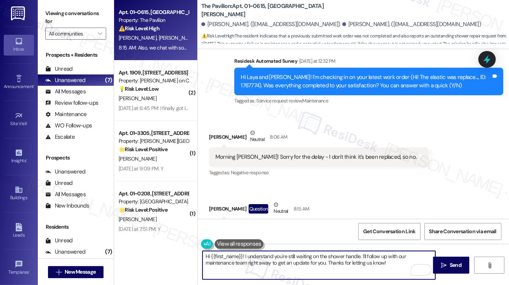
drag, startPoint x: 210, startPoint y: 256, endPoint x: 242, endPoint y: 252, distance: 32.3
click at [242, 252] on textarea "Hi {{first_name}}! I understand you're still waiting on the shower handle. I'll…" at bounding box center [318, 265] width 233 height 28
paste textarea "Laya"
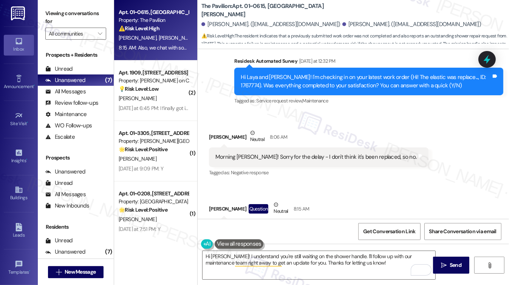
click at [47, 21] on label "Viewing conversations for" at bounding box center [75, 18] width 61 height 20
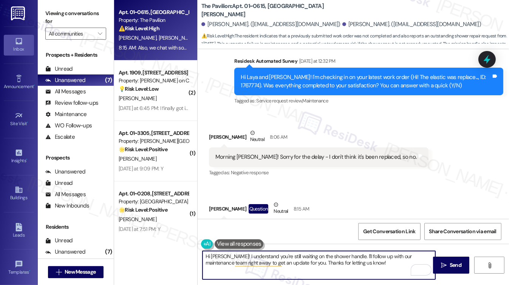
drag, startPoint x: 222, startPoint y: 253, endPoint x: 243, endPoint y: 253, distance: 21.2
click at [222, 253] on textarea "Hi Laya! I understand you're still waiting on the shower handle. I'll follow up…" at bounding box center [318, 265] width 233 height 28
click at [222, 255] on textarea "Hi Laya! Thanks for the heads up! I understand you're still waiting on the show…" at bounding box center [318, 265] width 233 height 28
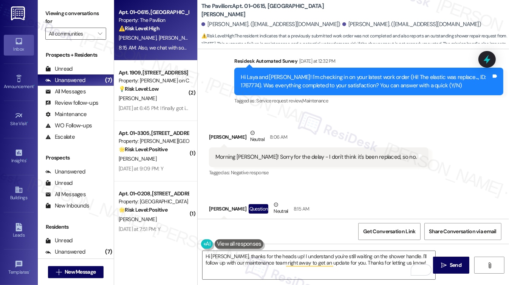
drag, startPoint x: 49, startPoint y: 11, endPoint x: 53, endPoint y: 14, distance: 4.5
click at [49, 11] on label "Viewing conversations for" at bounding box center [75, 18] width 61 height 20
drag, startPoint x: 390, startPoint y: 255, endPoint x: 396, endPoint y: 253, distance: 6.3
click at [390, 255] on textarea "Hi Laya, thanks for the heads up! I understand you're still waiting on the show…" at bounding box center [318, 265] width 233 height 28
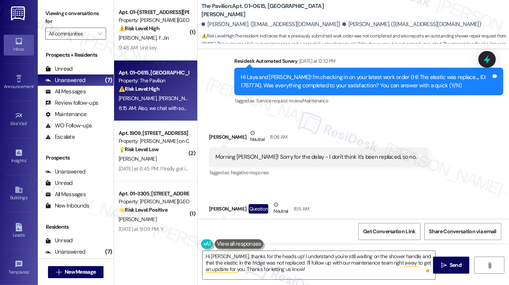
click at [53, 16] on label "Viewing conversations for" at bounding box center [75, 18] width 61 height 20
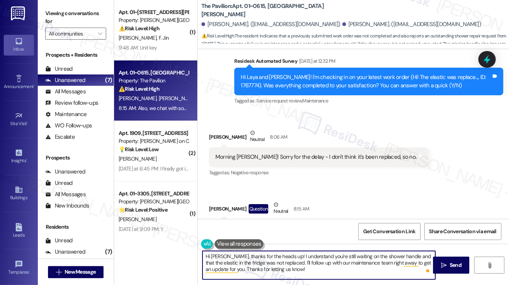
drag, startPoint x: 285, startPoint y: 261, endPoint x: 322, endPoint y: 270, distance: 38.1
click at [322, 270] on textarea "Hi Laya, thanks for the heads up! I understand you're still waiting on the show…" at bounding box center [318, 265] width 233 height 28
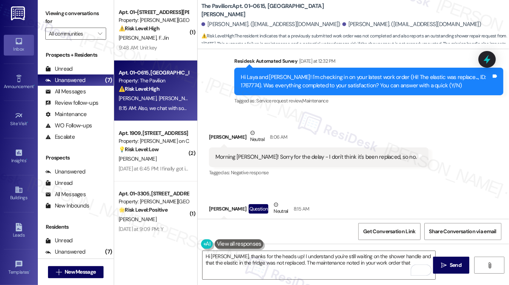
drag, startPoint x: 48, startPoint y: 8, endPoint x: 67, endPoint y: 25, distance: 25.7
click at [48, 8] on label "Viewing conversations for" at bounding box center [75, 18] width 61 height 20
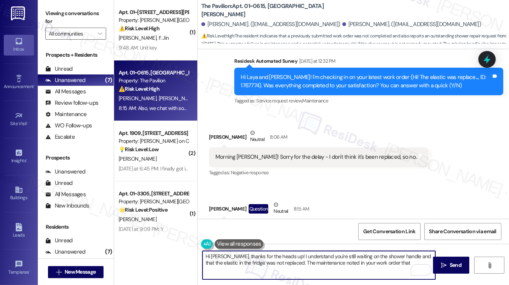
click at [400, 262] on textarea "Hi Laya, thanks for the heads up! I understand you're still waiting on the show…" at bounding box center [318, 265] width 233 height 28
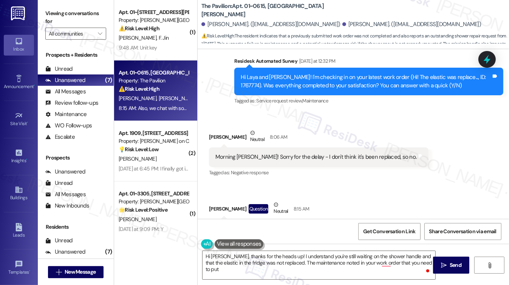
drag, startPoint x: 46, startPoint y: 12, endPoint x: 51, endPoint y: 15, distance: 5.6
click at [46, 12] on label "Viewing conversations for" at bounding box center [75, 18] width 61 height 20
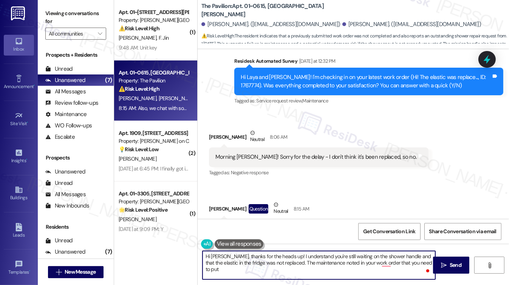
click at [429, 262] on textarea "Hi Laya, thanks for the heads up! I understand you're still waiting on the show…" at bounding box center [318, 265] width 233 height 28
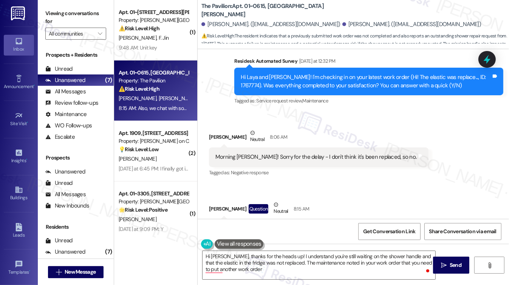
click at [42, 13] on div "Viewing conversations for All communities " at bounding box center [76, 23] width 76 height 47
click at [258, 270] on textarea "Hi Laya, thanks for the heads up! I understand you're still waiting on the show…" at bounding box center [318, 265] width 233 height 28
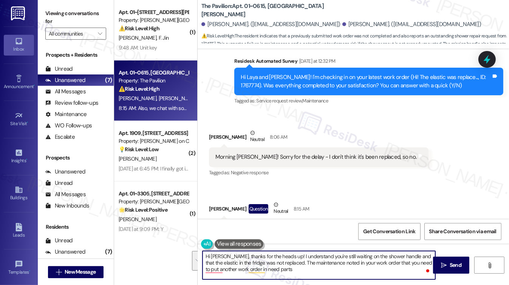
type textarea "Hi Laya, thanks for the heads up! I understand you're still waiting on the show…"
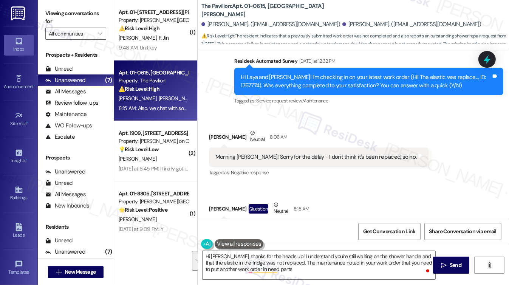
click at [44, 20] on div "Viewing conversations for All communities " at bounding box center [76, 23] width 76 height 47
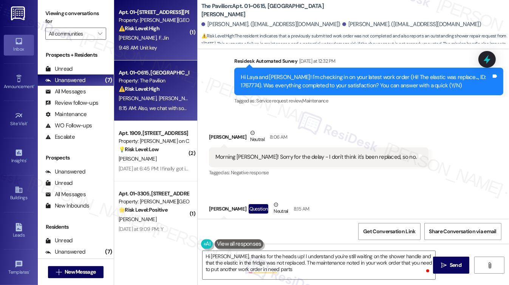
click at [146, 38] on div "C. Hlay F. Jin" at bounding box center [153, 37] width 71 height 9
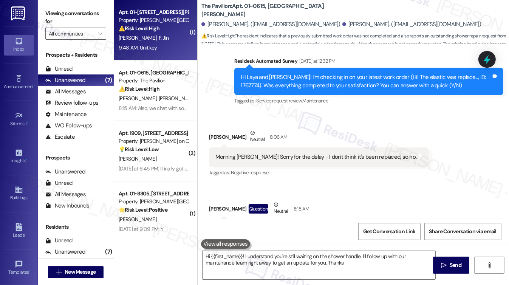
type textarea "Hi {{first_name}}! I understand you're still waiting on the shower handle. I'll…"
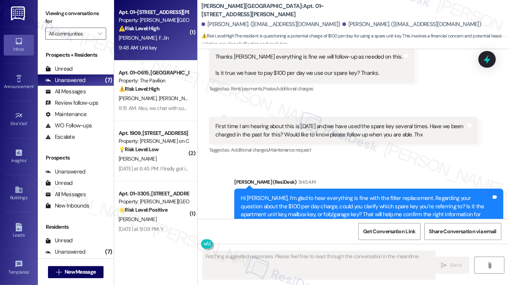
scroll to position [2175, 0]
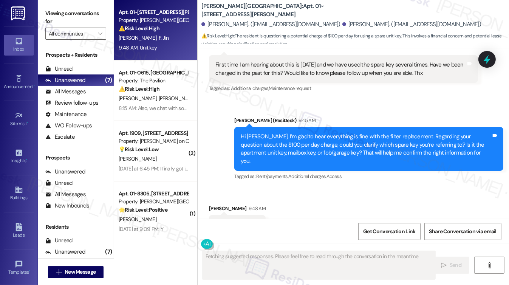
click at [307, 133] on div "Hi Christopher, I’m glad to hear everything is fine with the filter replacement…" at bounding box center [366, 149] width 250 height 32
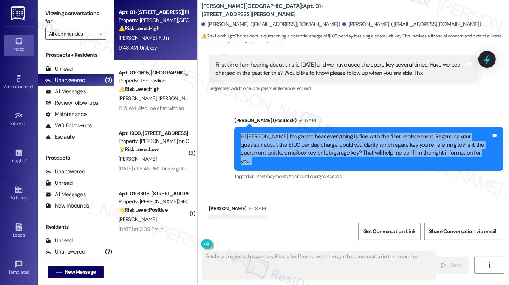
click at [307, 133] on div "Hi Christopher, I’m glad to hear everything is fine with the filter replacement…" at bounding box center [366, 149] width 250 height 32
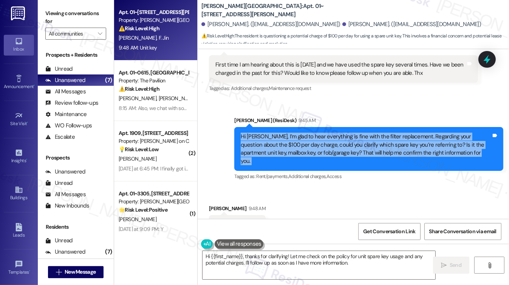
click at [374, 133] on div "Hi Christopher, I’m glad to hear everything is fine with the filter replacement…" at bounding box center [366, 149] width 250 height 32
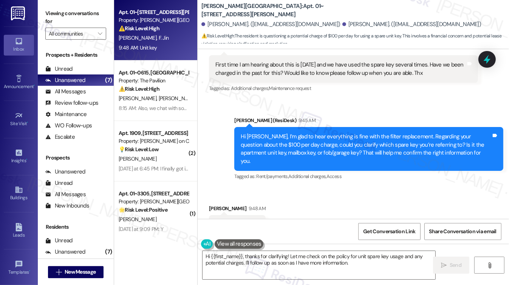
click at [50, 11] on label "Viewing conversations for" at bounding box center [75, 18] width 61 height 20
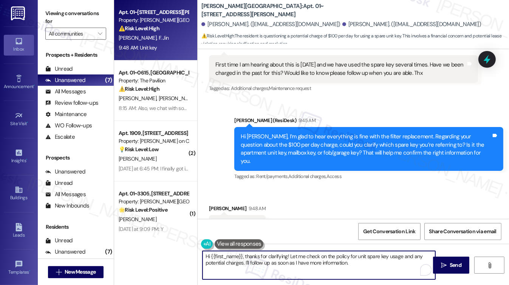
drag, startPoint x: 245, startPoint y: 255, endPoint x: 156, endPoint y: 252, distance: 89.2
click at [156, 252] on div "Apt. 01~2701, 520 North Kingsbury Property: Kingsbury Plaza ⚠️ Risk Level: High…" at bounding box center [311, 142] width 395 height 285
drag, startPoint x: 344, startPoint y: 264, endPoint x: 294, endPoint y: 260, distance: 49.6
click at [294, 260] on textarea "Thanks for clarifying! Let me check on the policy for unit spare key usage and …" at bounding box center [318, 265] width 233 height 28
click at [322, 261] on textarea "Thanks for clarifying! Let me check on the policy for unit spare key usage and …" at bounding box center [318, 265] width 233 height 28
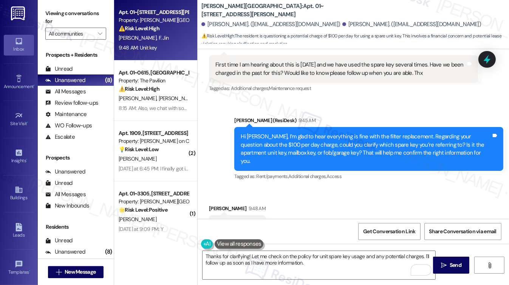
click at [44, 12] on div "Viewing conversations for All communities " at bounding box center [76, 23] width 76 height 47
click at [293, 255] on textarea "Thanks for clarifying! Let me check on the policy for unit spare key usage and …" at bounding box center [318, 265] width 233 height 28
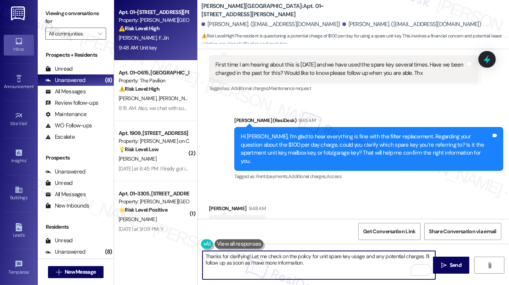
click at [293, 255] on textarea "Thanks for clarifying! Let me check on the policy for unit spare key usage and …" at bounding box center [318, 265] width 233 height 28
click at [339, 265] on textarea "Thanks for clarifying! Let me check on the policy for unit spare key usage and …" at bounding box center [318, 265] width 233 height 28
drag, startPoint x: 294, startPoint y: 257, endPoint x: 307, endPoint y: 253, distance: 13.3
click at [307, 253] on textarea "Thanks for clarifying! Let me check on the policy for unit spare key usage and …" at bounding box center [318, 265] width 233 height 28
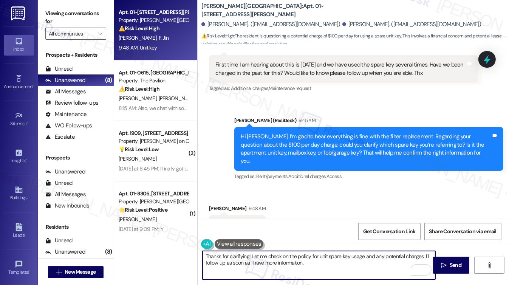
click at [307, 253] on textarea "Thanks for clarifying! Let me check on the policy for unit spare key usage and …" at bounding box center [318, 265] width 233 height 28
click at [304, 253] on textarea "Thanks for clarifying! Let me check on the policy for unit spare key usage and …" at bounding box center [318, 265] width 233 height 28
click at [355, 273] on textarea "Thanks for clarifying! Let me check with the team how much for unit spare key u…" at bounding box center [318, 265] width 233 height 28
click at [338, 256] on textarea "Thanks for clarifying! Let me check with the team how much for unit spare key u…" at bounding box center [318, 265] width 233 height 28
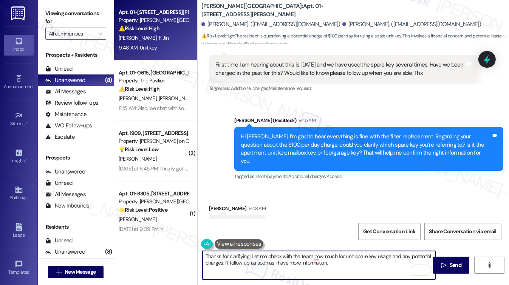
click at [338, 256] on textarea "Thanks for clarifying! Let me check with the team how much for unit spare key u…" at bounding box center [318, 265] width 233 height 28
drag, startPoint x: 242, startPoint y: 264, endPoint x: 204, endPoint y: 263, distance: 37.8
click at [204, 263] on textarea "Thanks for clarifying! Let me check with the team how much the cost is for unit…" at bounding box center [318, 265] width 233 height 28
click at [288, 133] on div "Hi Christopher, I’m glad to hear everything is fine with the filter replacement…" at bounding box center [366, 149] width 250 height 32
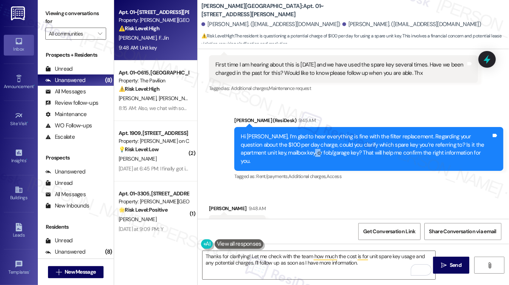
click at [288, 133] on div "Hi Christopher, I’m glad to hear everything is fine with the filter replacement…" at bounding box center [366, 149] width 250 height 32
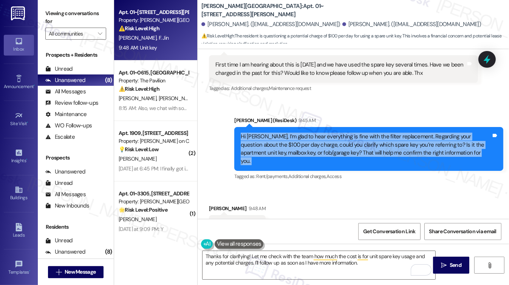
click at [288, 133] on div "Hi Christopher, I’m glad to hear everything is fine with the filter replacement…" at bounding box center [366, 149] width 250 height 32
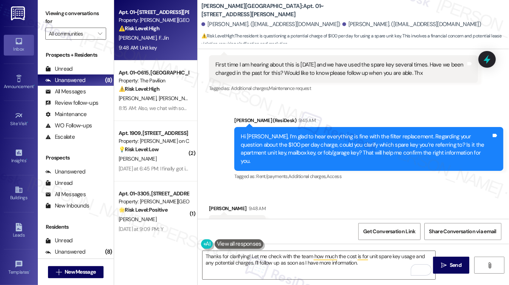
click at [353, 111] on div "Sent via SMS Sarah (ResiDesk) 9:45 AM Hi Christopher, I’m glad to hear everythi…" at bounding box center [368, 149] width 280 height 77
click at [340, 127] on div "Hi Christopher, I’m glad to hear everything is fine with the filter replacement…" at bounding box center [368, 149] width 269 height 44
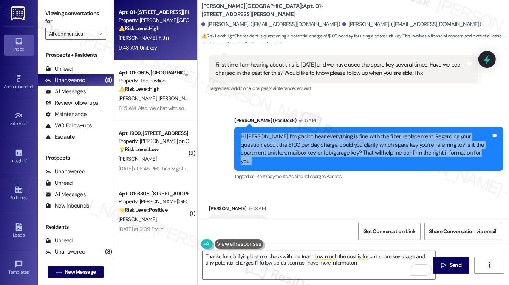
click at [340, 127] on div "Hi Christopher, I’m glad to hear everything is fine with the filter replacement…" at bounding box center [368, 149] width 269 height 44
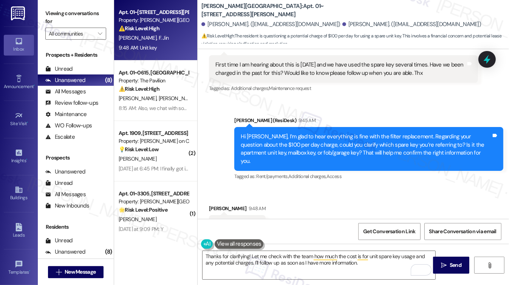
drag, startPoint x: 310, startPoint y: 79, endPoint x: 304, endPoint y: 91, distance: 12.8
click at [310, 99] on div "Sent via SMS Sarah (ResiDesk) 9:45 AM Hi Christopher, I’m glad to hear everythi…" at bounding box center [352, 143] width 311 height 88
click at [291, 133] on div "Hi Christopher, I’m glad to hear everything is fine with the filter replacement…" at bounding box center [366, 149] width 250 height 32
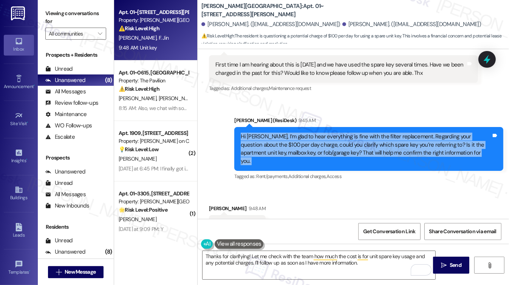
click at [291, 133] on div "Hi Christopher, I’m glad to hear everything is fine with the filter replacement…" at bounding box center [366, 149] width 250 height 32
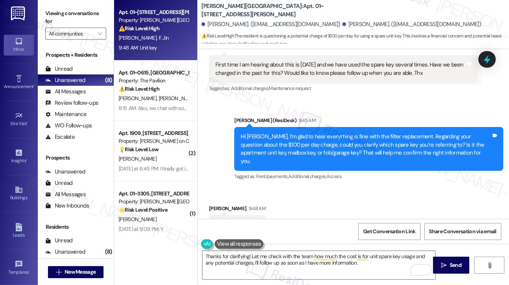
click at [412, 111] on div "Sent via SMS Sarah (ResiDesk) 9:45 AM Hi Christopher, I’m glad to hear everythi…" at bounding box center [368, 149] width 280 height 77
click at [376, 133] on div "Hi Christopher, I’m glad to hear everything is fine with the filter replacement…" at bounding box center [366, 149] width 250 height 32
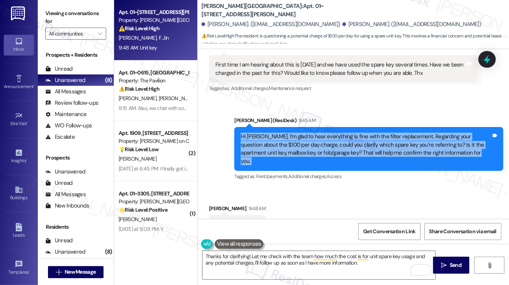
click at [376, 133] on div "Hi Christopher, I’m glad to hear everything is fine with the filter replacement…" at bounding box center [366, 149] width 250 height 32
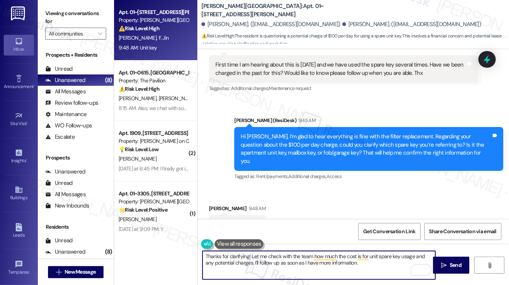
drag, startPoint x: 413, startPoint y: 256, endPoint x: 242, endPoint y: 263, distance: 170.8
click at [242, 263] on textarea "Thanks for clarifying! Let me check with the team how much the cost is for unit…" at bounding box center [318, 265] width 233 height 28
drag, startPoint x: 419, startPoint y: 255, endPoint x: 425, endPoint y: 266, distance: 12.7
click at [425, 266] on div "Thanks for clarifying! Let me check with the team how much the cost is for unit…" at bounding box center [318, 264] width 233 height 29
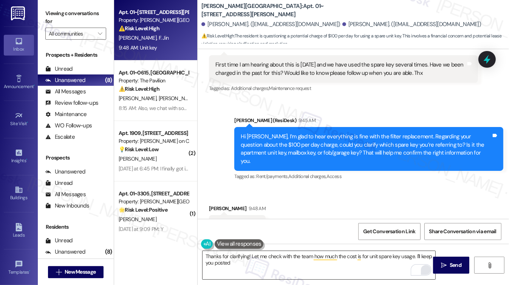
click at [48, 12] on label "Viewing conversations for" at bounding box center [75, 18] width 61 height 20
click at [284, 133] on div "Hi Christopher, I’m glad to hear everything is fine with the filter replacement…" at bounding box center [366, 149] width 250 height 32
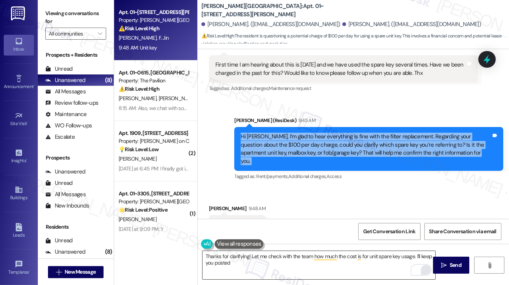
click at [284, 133] on div "Hi Christopher, I’m glad to hear everything is fine with the filter replacement…" at bounding box center [366, 149] width 250 height 32
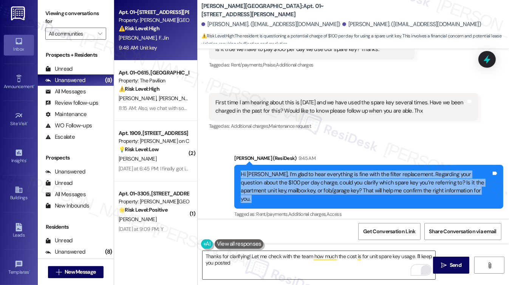
scroll to position [2099, 0]
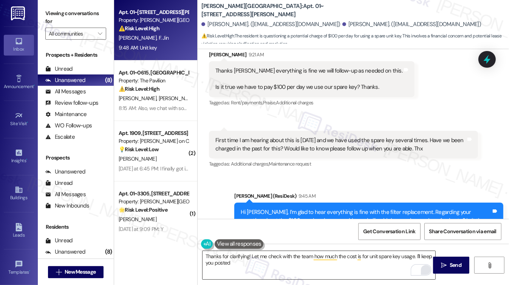
click at [363, 136] on div "First time I am hearing about this is today and we have used the spare key seve…" at bounding box center [340, 144] width 250 height 16
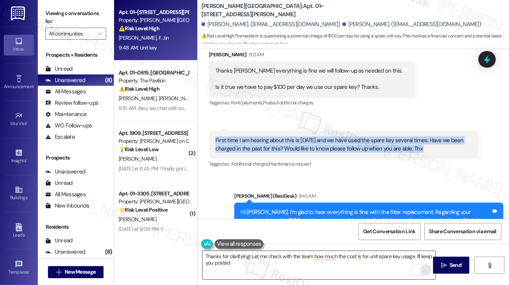
click at [363, 136] on div "First time I am hearing about this is today and we have used the spare key seve…" at bounding box center [340, 144] width 250 height 16
click at [294, 136] on div "First time I am hearing about this is today and we have used the spare key seve…" at bounding box center [340, 144] width 250 height 16
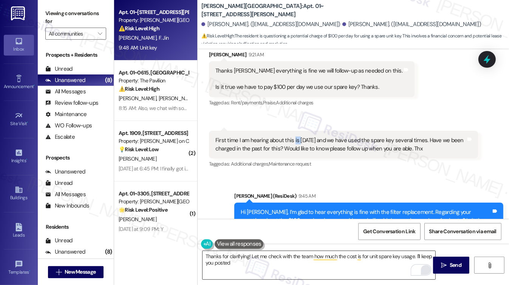
click at [293, 136] on div "First time I am hearing about this is today and we have used the spare key seve…" at bounding box center [340, 144] width 250 height 16
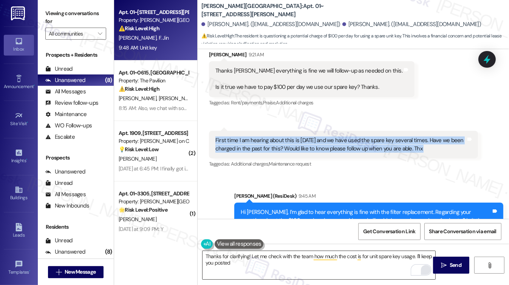
click at [293, 136] on div "First time I am hearing about this is today and we have used the spare key seve…" at bounding box center [340, 144] width 250 height 16
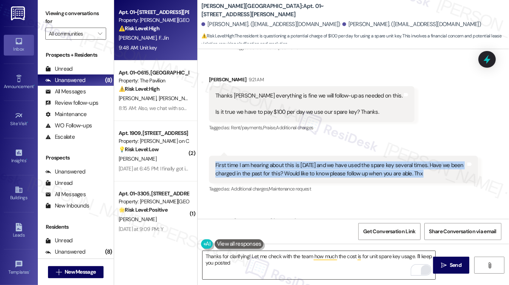
scroll to position [2061, 0]
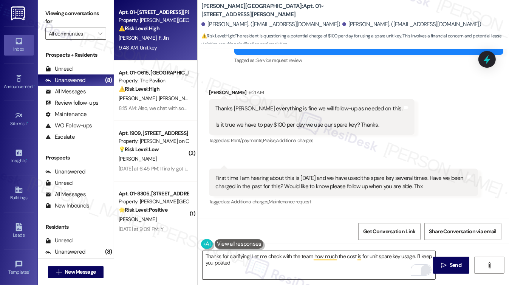
click at [258, 105] on div "Thanks Sarah everything is fine we will follow-up as needed on this. Is it true…" at bounding box center [308, 117] width 187 height 24
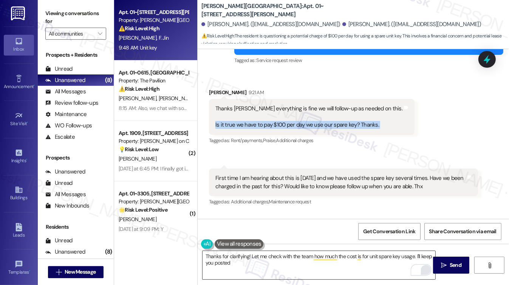
click at [258, 105] on div "Thanks Sarah everything is fine we will follow-up as needed on this. Is it true…" at bounding box center [308, 117] width 187 height 24
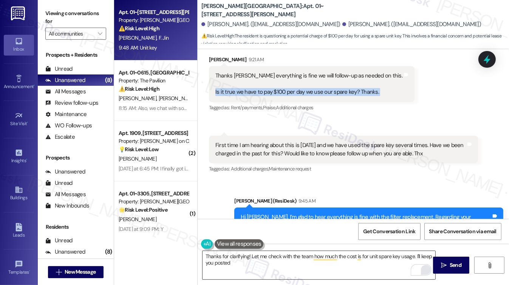
scroll to position [2175, 0]
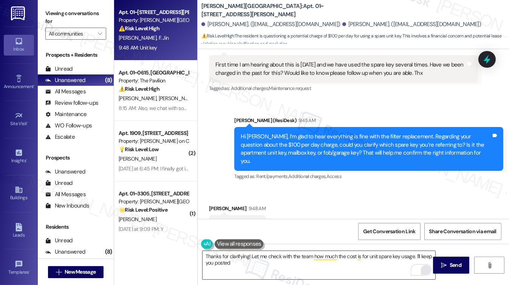
click at [268, 262] on textarea "Thanks for clarifying! Let me check with the team how much the cost is for unit…" at bounding box center [318, 265] width 233 height 28
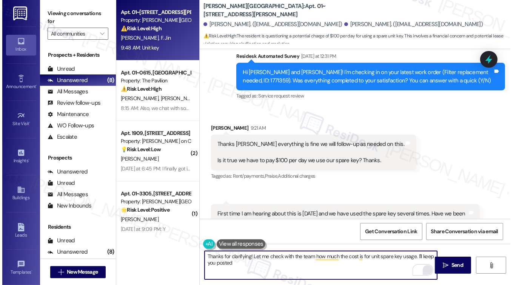
scroll to position [2024, 0]
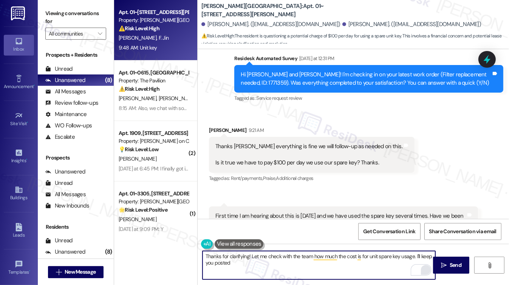
click at [256, 142] on div "Thanks Sarah everything is fine we will follow-up as needed on this. Is it true…" at bounding box center [308, 154] width 187 height 24
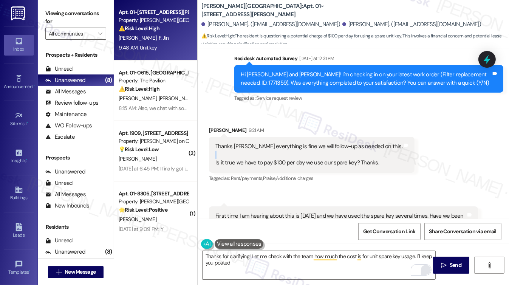
click at [256, 142] on div "Thanks Sarah everything is fine we will follow-up as needed on this. Is it true…" at bounding box center [308, 154] width 187 height 24
click at [287, 142] on div "Thanks Sarah everything is fine we will follow-up as needed on this. Is it true…" at bounding box center [308, 154] width 187 height 24
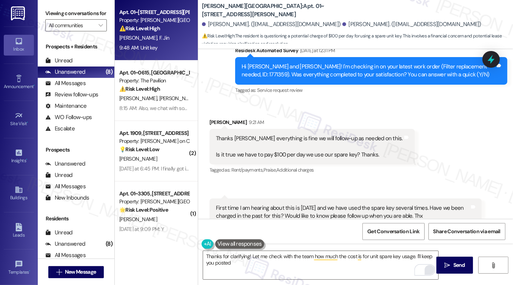
click at [44, 3] on div "Viewing conversations for All communities " at bounding box center [76, 19] width 77 height 39
click at [267, 262] on textarea "Thanks for clarifying! Let me check with the team how much the cost is for unit…" at bounding box center [321, 265] width 236 height 28
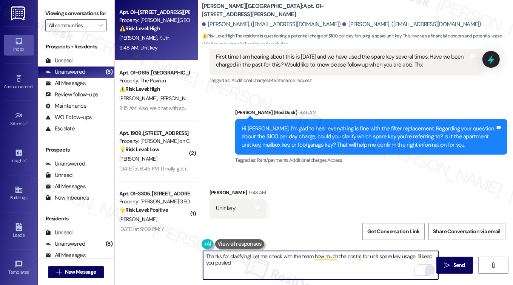
scroll to position [2175, 0]
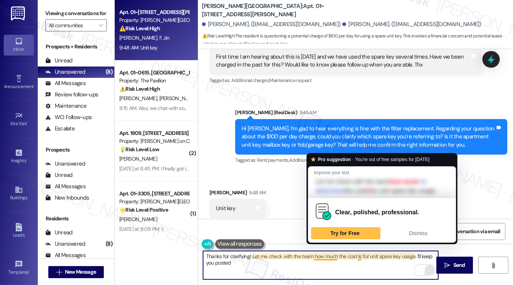
click at [343, 265] on textarea "Thanks for clarifying! Let me check with the team how much the cost is for unit…" at bounding box center [321, 265] width 236 height 28
drag, startPoint x: 355, startPoint y: 257, endPoint x: 313, endPoint y: 257, distance: 41.5
click at [313, 257] on textarea "Thanks for clarifying! Let me check with the team how much the cost is for unit…" at bounding box center [321, 265] width 236 height 28
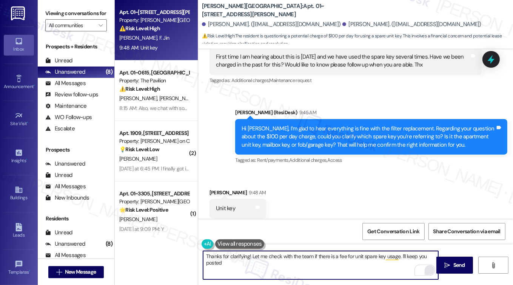
click at [270, 263] on textarea "Thanks for clarifying! Let me check with the team if there is a fee for unit sp…" at bounding box center [321, 265] width 236 height 28
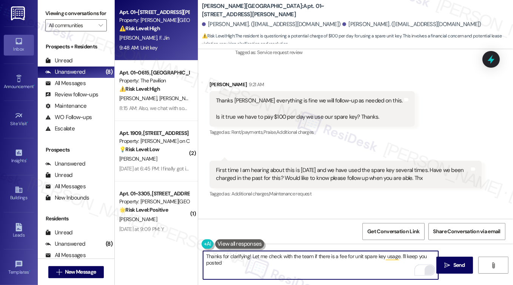
click at [259, 166] on div "First time I am hearing about this is today and we have used the spare key seve…" at bounding box center [343, 174] width 254 height 16
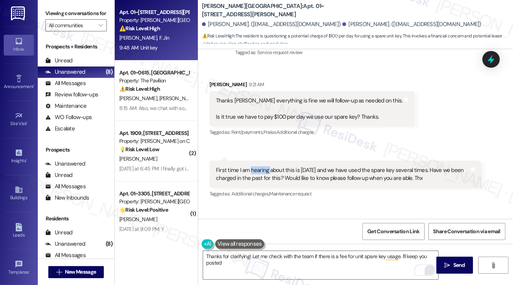
click at [259, 166] on div "First time I am hearing about this is today and we have used the spare key seve…" at bounding box center [343, 174] width 254 height 16
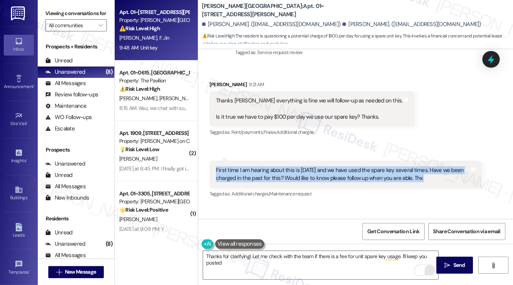
click at [259, 166] on div "First time I am hearing about this is today and we have used the spare key seve…" at bounding box center [343, 174] width 254 height 16
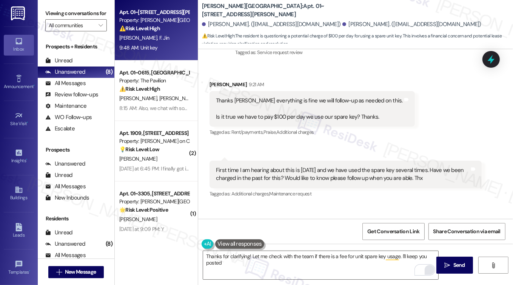
click at [48, 14] on label "Viewing conversations for" at bounding box center [76, 14] width 62 height 12
click at [47, 11] on label "Viewing conversations for" at bounding box center [76, 14] width 62 height 12
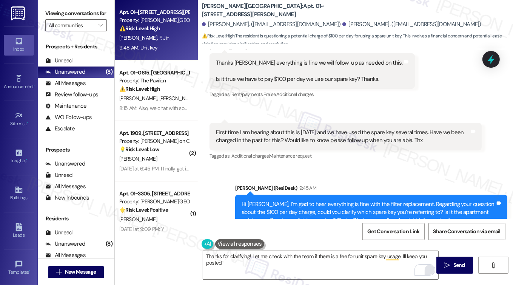
scroll to position [1986, 0]
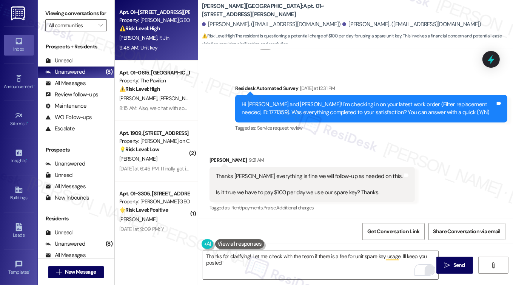
click at [270, 172] on div "Thanks Sarah everything is fine we will follow-up as needed on this. Is it true…" at bounding box center [309, 184] width 187 height 24
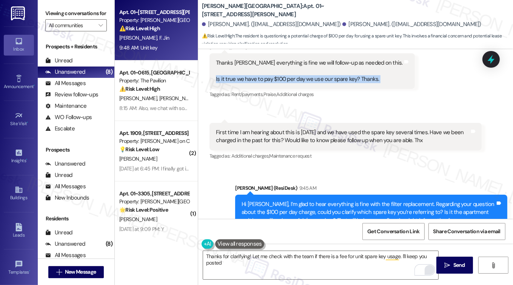
scroll to position [2099, 0]
click at [313, 128] on div "First time I am hearing about this is today and we have used the spare key seve…" at bounding box center [343, 136] width 254 height 16
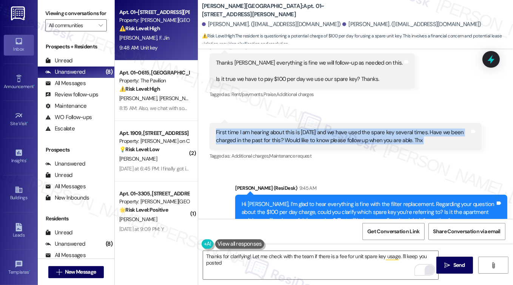
click at [313, 128] on div "First time I am hearing about this is today and we have used the spare key seve…" at bounding box center [343, 136] width 254 height 16
click at [320, 128] on div "First time I am hearing about this is today and we have used the spare key seve…" at bounding box center [343, 136] width 254 height 16
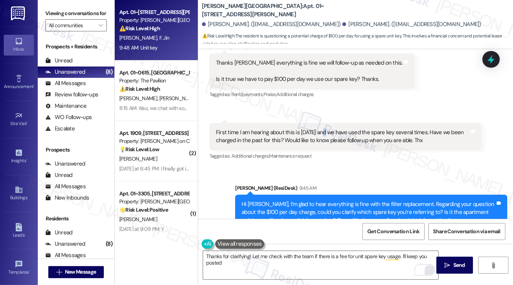
click at [320, 128] on div "First time I am hearing about this is today and we have used the spare key seve…" at bounding box center [343, 136] width 254 height 16
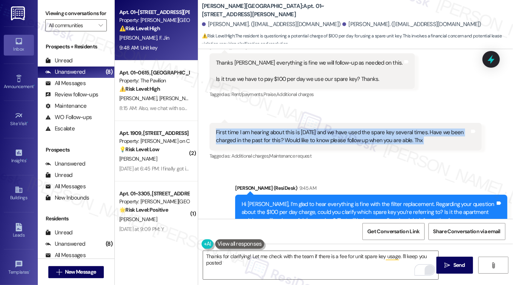
click at [320, 128] on div "First time I am hearing about this is today and we have used the spare key seve…" at bounding box center [343, 136] width 254 height 16
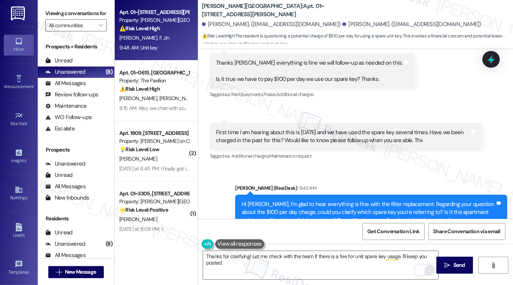
click at [278, 65] on div "Thanks Sarah everything is fine we will follow-up as needed on this. Is it true…" at bounding box center [309, 71] width 187 height 24
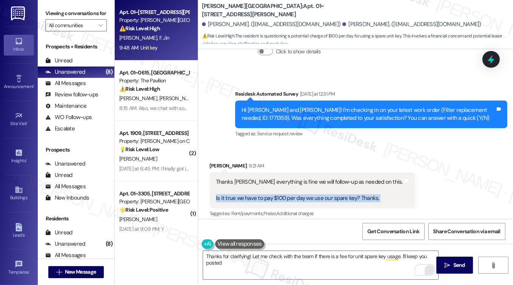
scroll to position [1948, 0]
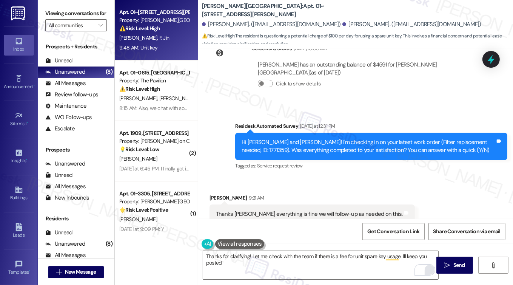
click at [288, 138] on div "Hi Christopher and Frank! I'm checking in on your latest work order (Filter rep…" at bounding box center [369, 146] width 254 height 16
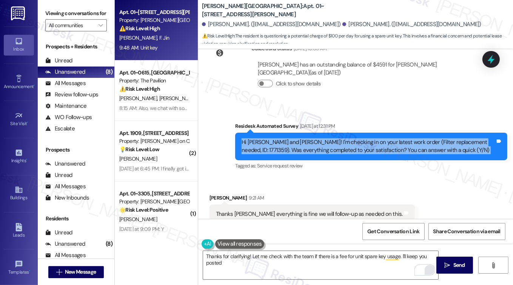
click at [288, 138] on div "Hi Christopher and Frank! I'm checking in on your latest work order (Filter rep…" at bounding box center [369, 146] width 254 height 16
click at [297, 80] on label "Click to show details" at bounding box center [298, 84] width 45 height 8
click at [273, 80] on button "Click to show details" at bounding box center [265, 84] width 15 height 8
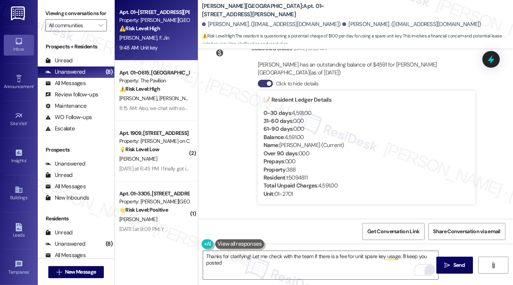
click at [297, 80] on label "Click to hide details" at bounding box center [297, 84] width 42 height 8
click at [273, 80] on button "Click to hide details" at bounding box center [265, 84] width 15 height 8
click at [297, 80] on label "Click to hide details" at bounding box center [297, 84] width 42 height 8
click at [273, 80] on button "Click to hide details" at bounding box center [265, 84] width 15 height 8
click at [297, 80] on label "Click to hide details" at bounding box center [297, 84] width 42 height 8
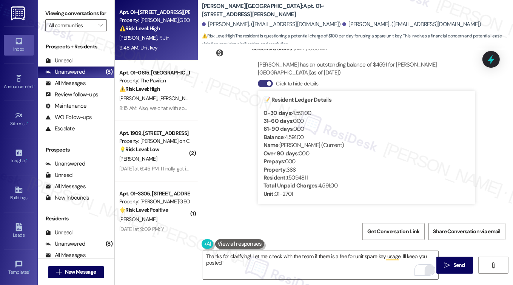
click at [273, 80] on button "Click to hide details" at bounding box center [265, 84] width 15 height 8
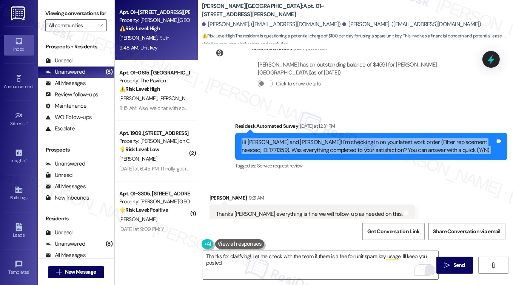
click at [305, 138] on div "Hi Christopher and Frank! I'm checking in on your latest work order (Filter rep…" at bounding box center [369, 146] width 254 height 16
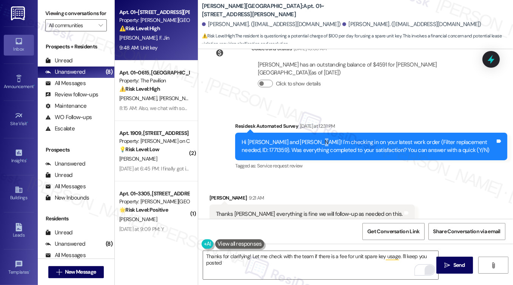
click at [305, 138] on div "Hi Christopher and Frank! I'm checking in on your latest work order (Filter rep…" at bounding box center [369, 146] width 254 height 16
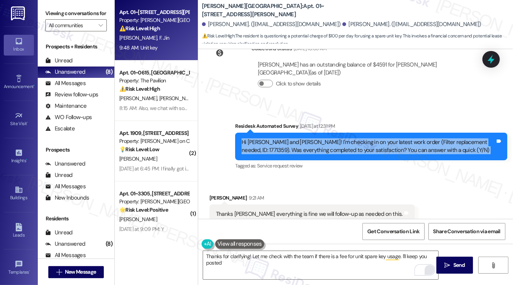
click at [305, 138] on div "Hi Christopher and Frank! I'm checking in on your latest work order (Filter rep…" at bounding box center [369, 146] width 254 height 16
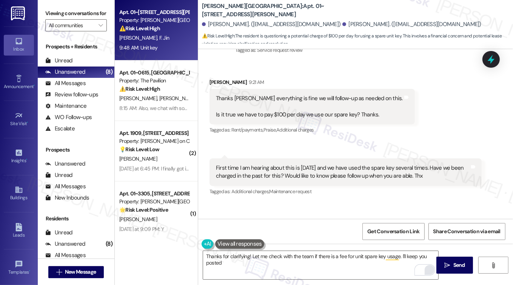
scroll to position [2024, 0]
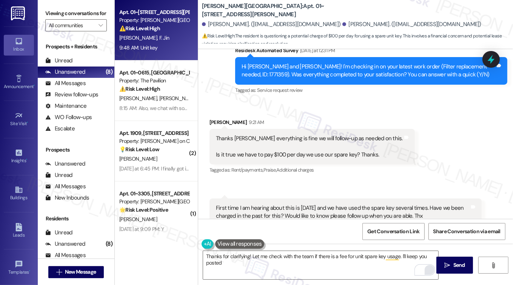
click at [291, 137] on div "Thanks Sarah everything is fine we will follow-up as needed on this. Is it true…" at bounding box center [309, 146] width 187 height 24
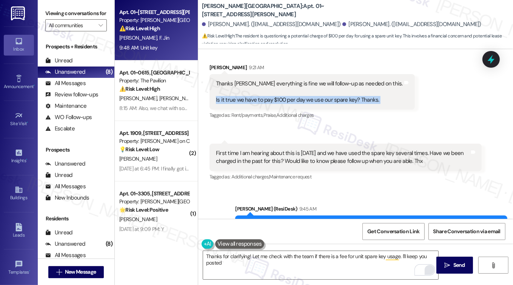
scroll to position [2137, 0]
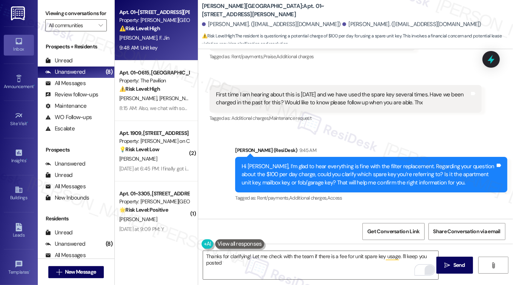
click at [273, 91] on div "First time I am hearing about this is today and we have used the spare key seve…" at bounding box center [343, 99] width 254 height 16
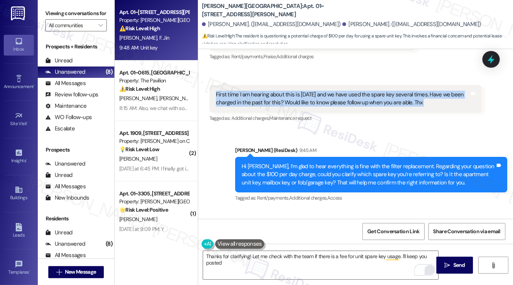
click at [273, 91] on div "First time I am hearing about this is today and we have used the spare key seve…" at bounding box center [343, 99] width 254 height 16
click at [280, 91] on div "First time I am hearing about this is today and we have used the spare key seve…" at bounding box center [343, 99] width 254 height 16
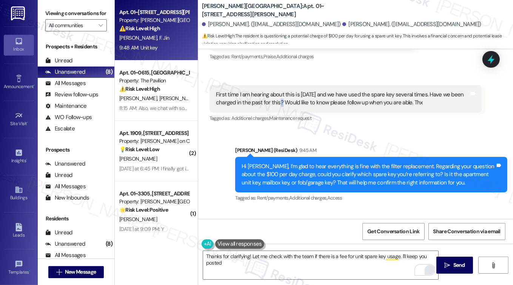
click at [280, 91] on div "First time I am hearing about this is today and we have used the spare key seve…" at bounding box center [343, 99] width 254 height 16
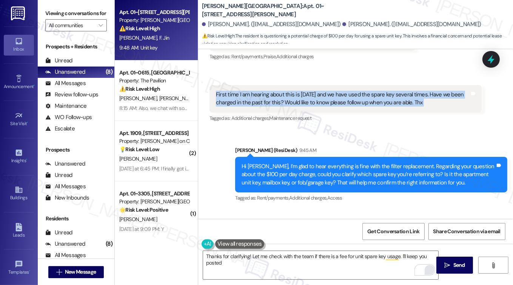
click at [280, 91] on div "First time I am hearing about this is today and we have used the spare key seve…" at bounding box center [343, 99] width 254 height 16
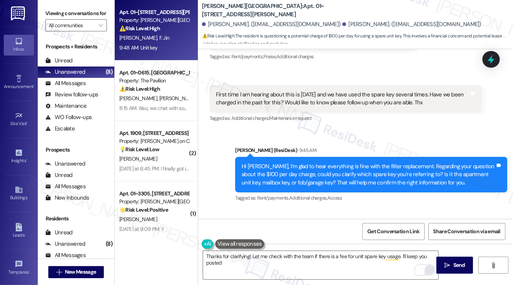
click at [334, 13] on div "Kingsbury Plaza: Apt. 01~2701, 520 North Kingsbury" at bounding box center [277, 10] width 151 height 9
drag, startPoint x: 335, startPoint y: 9, endPoint x: 276, endPoint y: 10, distance: 59.3
click at [276, 10] on div "Kingsbury Plaza: Apt. 01~2701, 520 North Kingsbury" at bounding box center [277, 10] width 151 height 9
click at [50, 11] on label "Viewing conversations for" at bounding box center [76, 14] width 62 height 12
drag, startPoint x: 252, startPoint y: 9, endPoint x: 273, endPoint y: 6, distance: 20.9
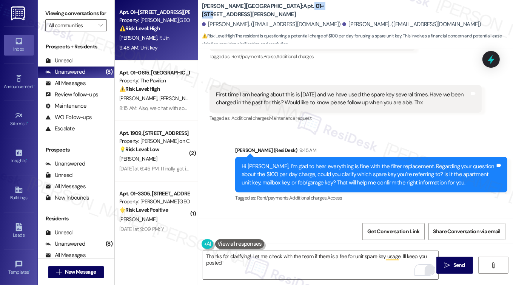
click at [273, 6] on b "Kingsbury Plaza: Apt. 01~2701, 520 North Kingsbury" at bounding box center [277, 10] width 151 height 16
click at [48, 6] on div "Viewing conversations for All communities " at bounding box center [76, 19] width 77 height 39
click at [43, 22] on div "Viewing conversations for All communities " at bounding box center [76, 19] width 77 height 39
click at [48, 12] on label "Viewing conversations for" at bounding box center [76, 14] width 62 height 12
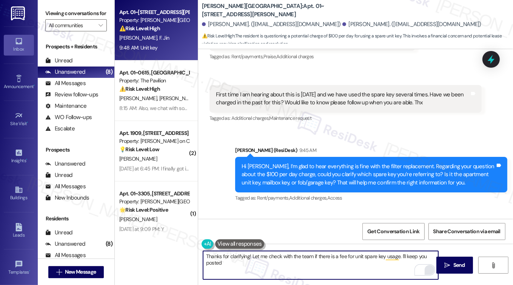
click at [250, 256] on textarea "Thanks for clarifying! Let me check with the team if there is a fee for unit sp…" at bounding box center [321, 265] width 236 height 28
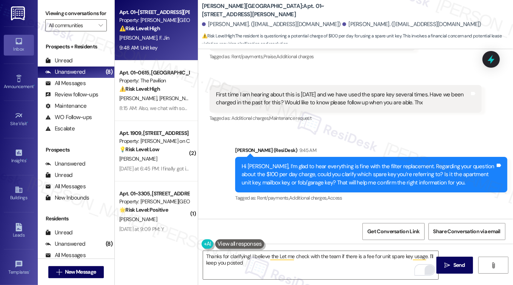
drag, startPoint x: 44, startPoint y: 13, endPoint x: 63, endPoint y: 23, distance: 21.6
click at [44, 13] on div "Viewing conversations for All communities " at bounding box center [76, 19] width 77 height 39
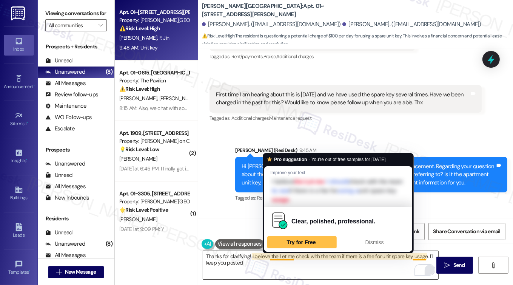
drag, startPoint x: 276, startPoint y: 257, endPoint x: 283, endPoint y: 255, distance: 7.0
click at [276, 256] on textarea "Thanks for clarifying! I believe the Let me check with the team if there is a f…" at bounding box center [321, 265] width 236 height 28
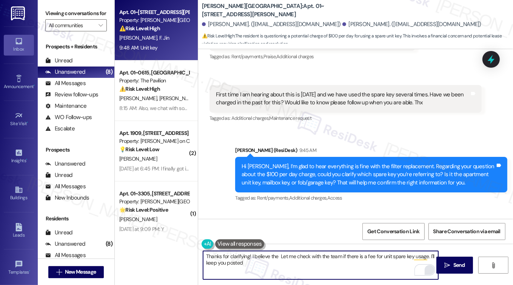
paste textarea "cost of replacing a lost key fob"
click at [248, 261] on textarea "Thanks for clarifying! I believe the cost of replacing a lost key fob is $50 bu…" at bounding box center [321, 265] width 236 height 28
click at [337, 262] on textarea "Thanks for clarifying! I believe the cost of replacing a lost key fob is $50 bu…" at bounding box center [321, 265] width 236 height 28
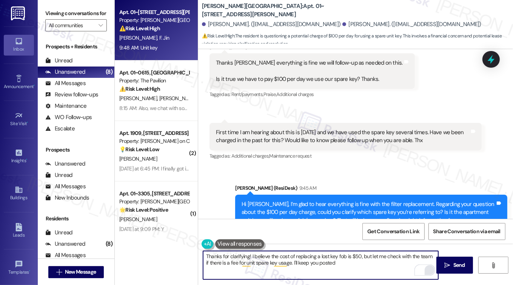
scroll to position [2024, 0]
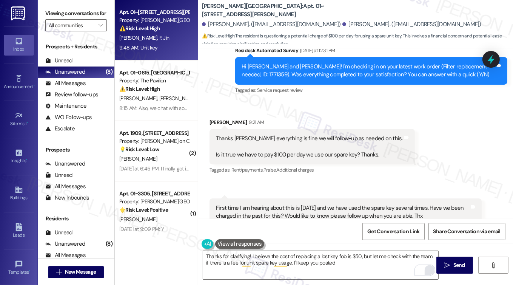
click at [301, 134] on div "Thanks Sarah everything is fine we will follow-up as needed on this. Is it true…" at bounding box center [309, 146] width 187 height 24
click at [300, 134] on div "Thanks Sarah everything is fine we will follow-up as needed on this. Is it true…" at bounding box center [309, 146] width 187 height 24
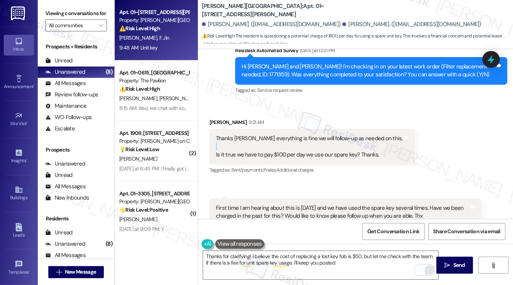
click at [300, 134] on div "Thanks Sarah everything is fine we will follow-up as needed on this. Is it true…" at bounding box center [309, 146] width 187 height 24
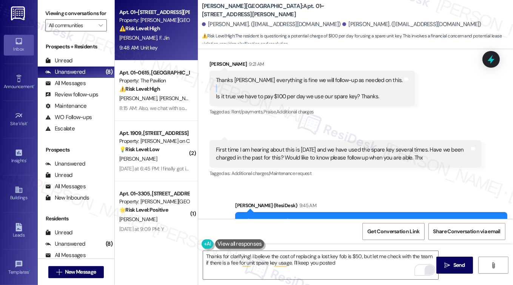
scroll to position [2137, 0]
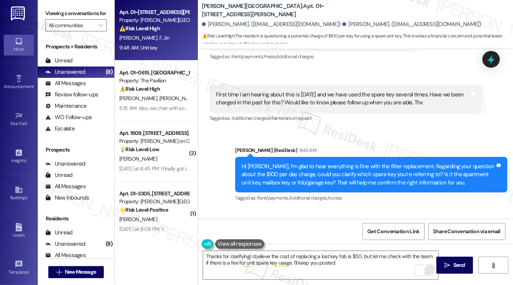
click at [268, 85] on div "First time I am hearing about this is today and we have used the spare key seve…" at bounding box center [346, 99] width 272 height 28
click at [269, 85] on div "First time I am hearing about this is today and we have used the spare key seve…" at bounding box center [346, 99] width 272 height 28
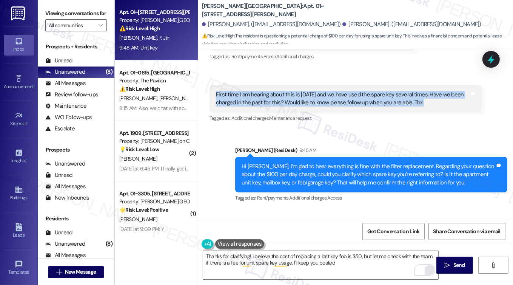
click at [269, 85] on div "First time I am hearing about this is today and we have used the spare key seve…" at bounding box center [346, 99] width 272 height 28
click at [348, 91] on div "First time I am hearing about this is today and we have used the spare key seve…" at bounding box center [343, 99] width 254 height 16
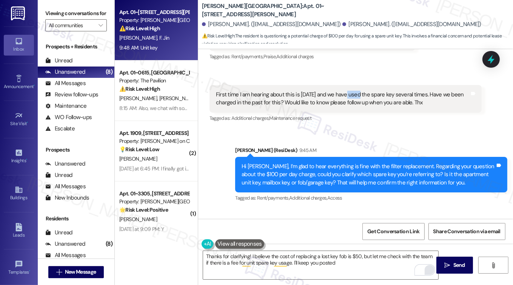
click at [348, 91] on div "First time I am hearing about this is today and we have used the spare key seve…" at bounding box center [343, 99] width 254 height 16
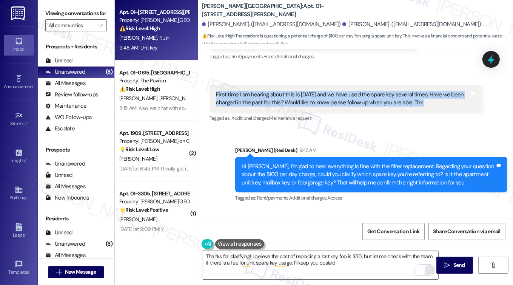
click at [348, 91] on div "First time I am hearing about this is today and we have used the spare key seve…" at bounding box center [343, 99] width 254 height 16
click at [279, 91] on div "First time I am hearing about this is today and we have used the spare key seve…" at bounding box center [343, 99] width 254 height 16
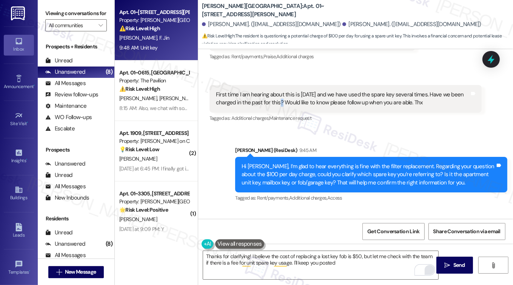
click at [279, 91] on div "First time I am hearing about this is today and we have used the spare key seve…" at bounding box center [343, 99] width 254 height 16
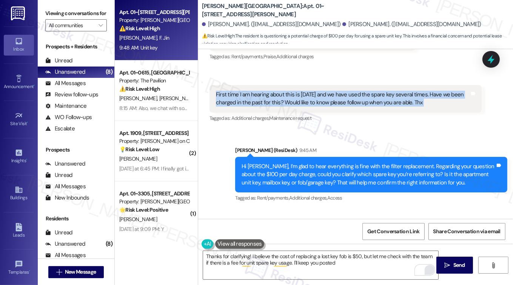
drag, startPoint x: 279, startPoint y: 88, endPoint x: 279, endPoint y: 93, distance: 5.3
click at [279, 91] on div "First time I am hearing about this is today and we have used the spare key seve…" at bounding box center [343, 99] width 254 height 16
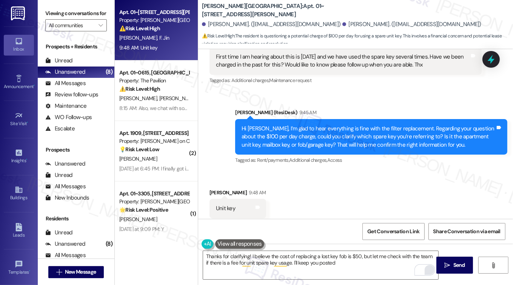
click at [303, 125] on div "Hi Christopher, I’m glad to hear everything is fine with the filter replacement…" at bounding box center [369, 137] width 254 height 24
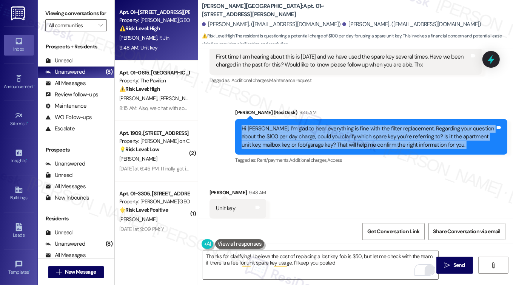
click at [303, 125] on div "Hi Christopher, I’m glad to hear everything is fine with the filter replacement…" at bounding box center [369, 137] width 254 height 24
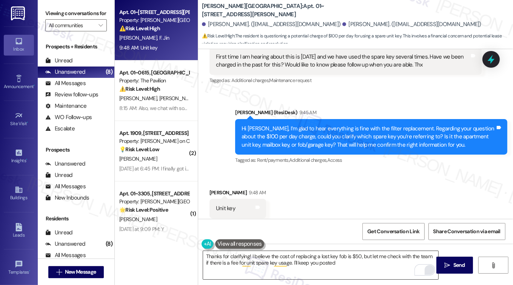
click at [341, 259] on textarea "Thanks for clarifying! I believe the cost of replacing a lost key fob is $50, b…" at bounding box center [321, 265] width 236 height 28
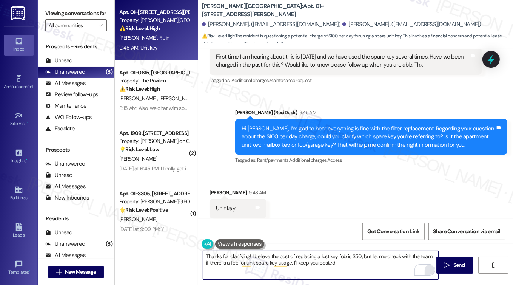
click at [339, 257] on textarea "Thanks for clarifying! I believe the cost of replacing a lost key fob is $50, b…" at bounding box center [321, 265] width 236 height 28
click at [339, 261] on textarea "Thanks for clarifying! I believe the cost of replacing a lost key fob is $50, b…" at bounding box center [321, 265] width 236 height 28
click at [354, 271] on textarea "Thanks for clarifying! I believe the cost of replacing a lost key fob is $50, b…" at bounding box center [321, 265] width 236 height 28
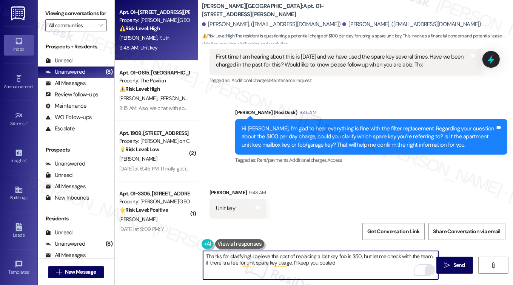
click at [357, 267] on textarea "Thanks for clarifying! I believe the cost of replacing a lost key fob is $50, b…" at bounding box center [321, 265] width 236 height 28
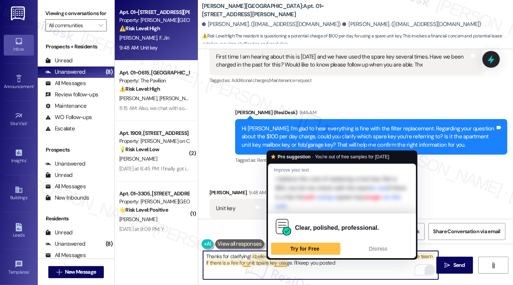
drag, startPoint x: 284, startPoint y: 261, endPoint x: 288, endPoint y: 259, distance: 4.7
click at [284, 261] on textarea "Thanks for clarifying! I believe the cost of replacing a lost key fob is $50, b…" at bounding box center [321, 265] width 236 height 28
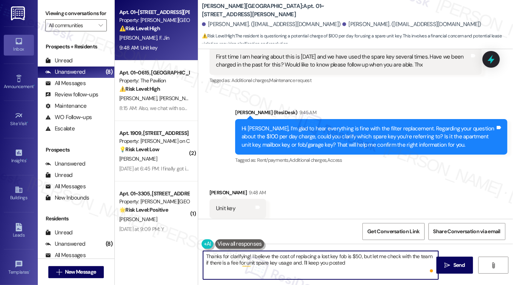
type textarea "Thanks for clarifying! I believe the cost of replacing a lost key fob is $50, b…"
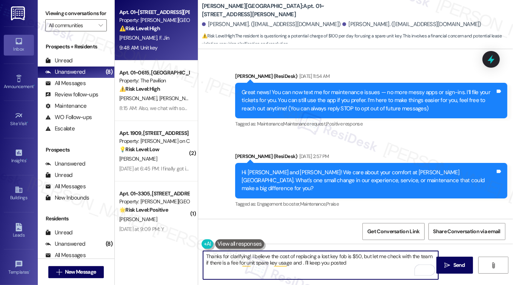
scroll to position [2061, 0]
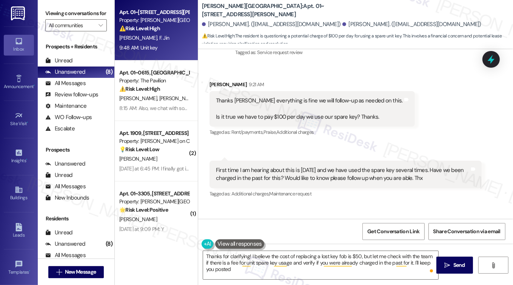
click at [44, 16] on div "Viewing conversations for All communities " at bounding box center [76, 19] width 77 height 39
click at [46, 9] on label "Viewing conversations for" at bounding box center [76, 14] width 62 height 12
click at [49, 16] on label "Viewing conversations for" at bounding box center [76, 14] width 62 height 12
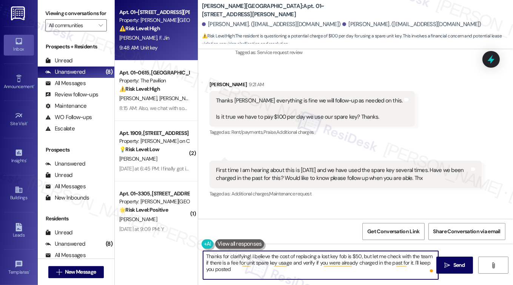
click at [360, 254] on textarea "Thanks for clarifying! I believe the cost of replacing a lost key fob is $50, b…" at bounding box center [321, 265] width 236 height 28
paste textarea "As far as I know, the replacement cost for a lost key fob is $50. I’ll double-c…"
click at [365, 264] on textarea "Thanks for clarifying! As far as I know, the replacement cost for a lost key fo…" at bounding box center [321, 265] width 236 height 28
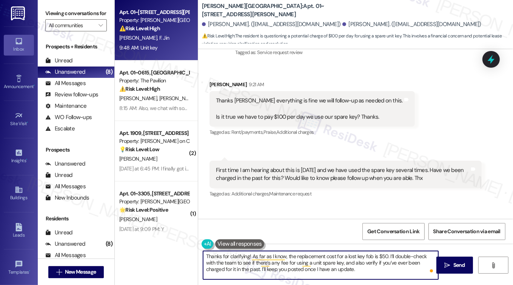
click at [365, 264] on textarea "Thanks for clarifying! As far as I know, the replacement cost for a lost key fo…" at bounding box center [321, 265] width 236 height 28
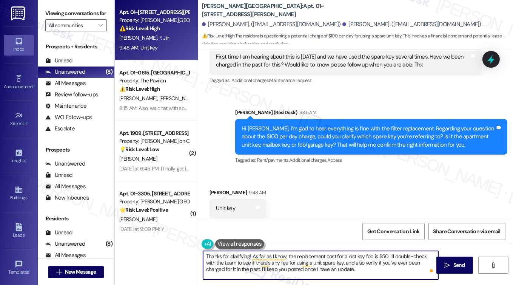
type textarea "Thanks for clarifying! As far as I know, the replacement cost for a lost key fo…"
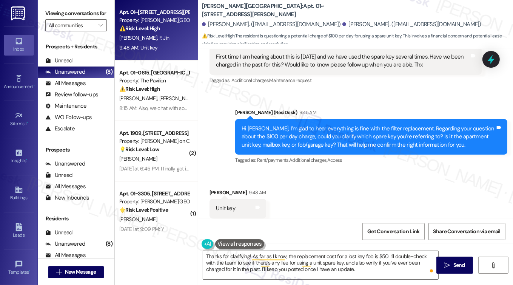
click at [45, 9] on label "Viewing conversations for" at bounding box center [76, 14] width 62 height 12
click at [45, 10] on label "Viewing conversations for" at bounding box center [76, 14] width 62 height 12
click at [40, 12] on div "Viewing conversations for All communities " at bounding box center [76, 19] width 77 height 39
click at [302, 260] on textarea "Thanks for clarifying! As far as I know, the replacement cost for a lost key fo…" at bounding box center [321, 265] width 236 height 28
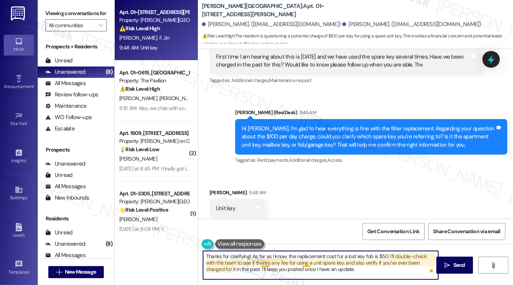
click at [302, 260] on textarea "Thanks for clarifying! As far as I know, the replacement cost for a lost key fo…" at bounding box center [321, 265] width 236 height 28
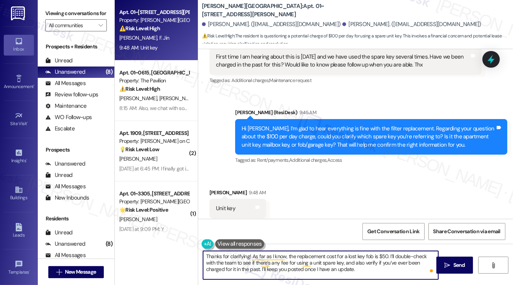
click at [326, 264] on textarea "Thanks for clarifying! As far as I know, the replacement cost for a lost key fo…" at bounding box center [321, 265] width 236 height 28
click at [396, 258] on textarea "Thanks for clarifying! As far as I know, the replacement cost for a lost key fo…" at bounding box center [321, 265] width 236 height 28
drag, startPoint x: 396, startPoint y: 258, endPoint x: 392, endPoint y: 257, distance: 4.2
click at [396, 258] on textarea "Thanks for clarifying! As far as I know, the replacement cost for a lost key fo…" at bounding box center [321, 265] width 236 height 28
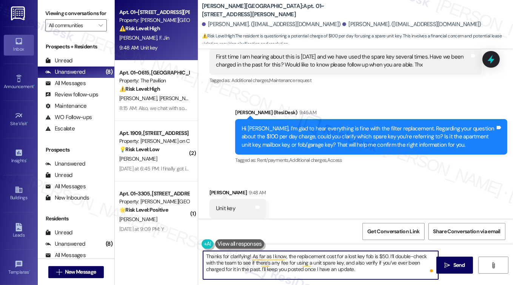
click at [345, 267] on textarea "Thanks for clarifying! As far as I know, the replacement cost for a lost key fo…" at bounding box center [321, 265] width 236 height 28
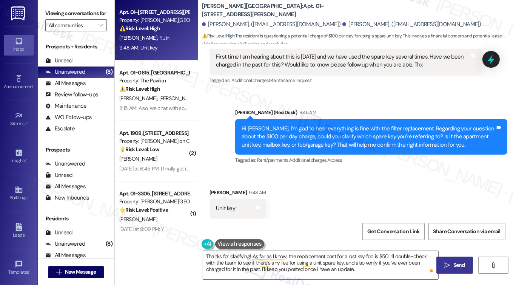
click at [446, 266] on icon "" at bounding box center [447, 265] width 6 height 6
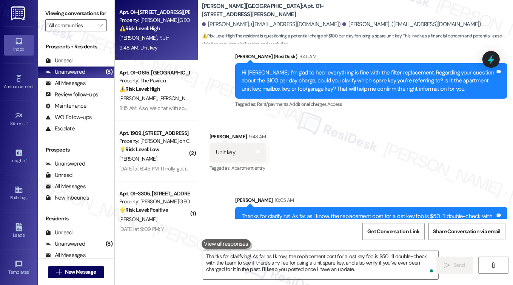
scroll to position [2243, 0]
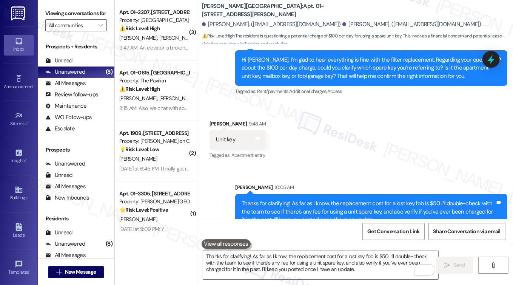
click at [361, 199] on div "Thanks for clarifying! As far as I know, the replacement cost for a lost key fo…" at bounding box center [369, 211] width 254 height 24
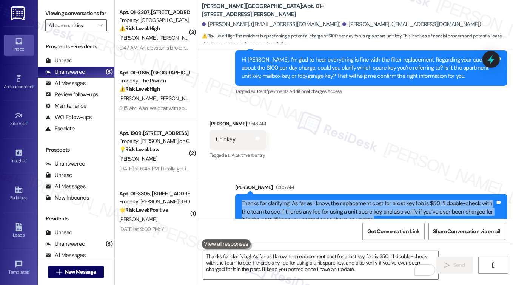
click at [361, 199] on div "Thanks for clarifying! As far as I know, the replacement cost for a lost key fo…" at bounding box center [369, 211] width 254 height 24
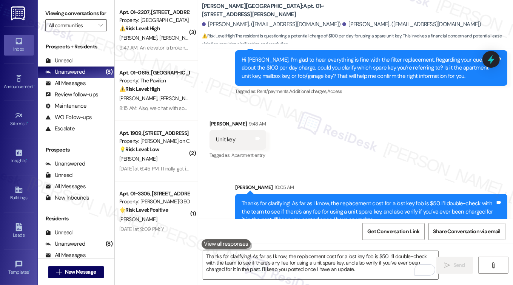
click at [376, 138] on div "Received via SMS Christopher Hlay 9:48 AM Unit key Tags and notes Tagged as: Ap…" at bounding box center [355, 135] width 315 height 64
click at [403, 199] on div "Thanks for clarifying! As far as I know, the replacement cost for a lost key fo…" at bounding box center [369, 211] width 254 height 24
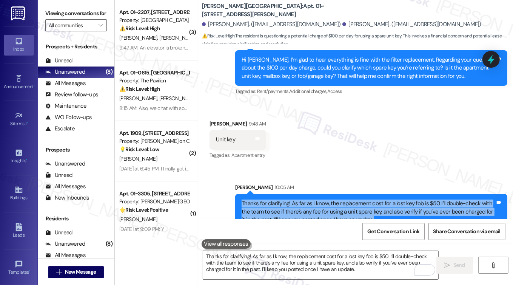
click at [403, 199] on div "Thanks for clarifying! As far as I know, the replacement cost for a lost key fo…" at bounding box center [369, 211] width 254 height 24
click at [430, 199] on div "Thanks for clarifying! As far as I know, the replacement cost for a lost key fo…" at bounding box center [369, 211] width 254 height 24
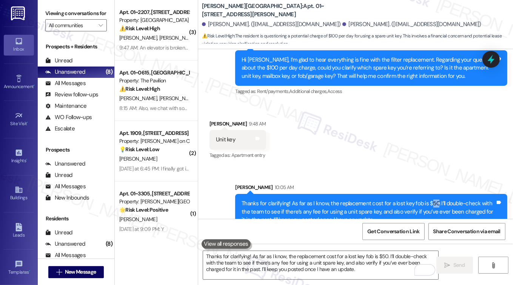
click at [430, 199] on div "Thanks for clarifying! As far as I know, the replacement cost for a lost key fo…" at bounding box center [369, 211] width 254 height 24
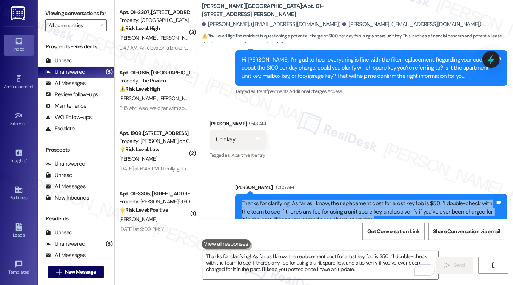
click at [430, 199] on div "Thanks for clarifying! As far as I know, the replacement cost for a lost key fo…" at bounding box center [369, 211] width 254 height 24
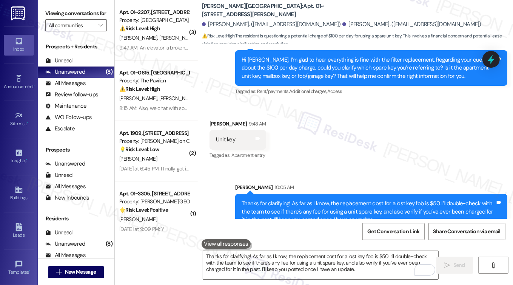
click at [51, 17] on label "Viewing conversations for" at bounding box center [76, 14] width 62 height 12
click at [320, 143] on div "Received via SMS Christopher Hlay 9:48 AM Unit key Tags and notes Tagged as: Ap…" at bounding box center [355, 135] width 315 height 64
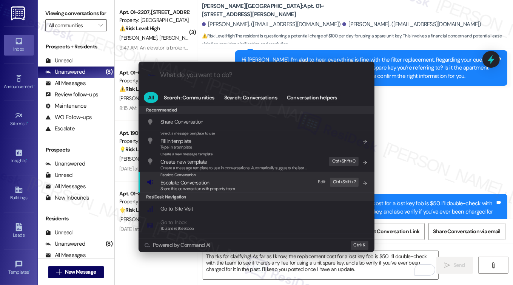
click at [230, 190] on span "Share this conversation with property team" at bounding box center [197, 188] width 75 height 5
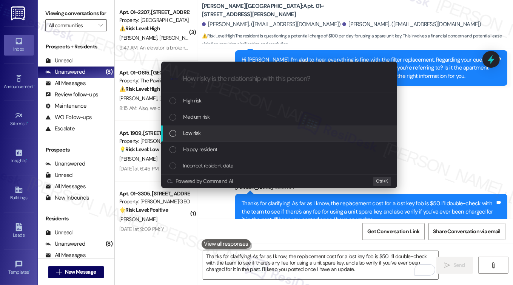
click at [200, 133] on span "Low risk" at bounding box center [191, 133] width 17 height 8
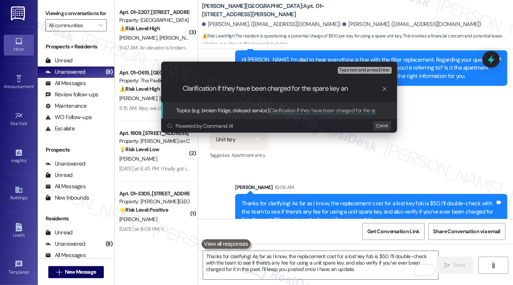
click at [198, 89] on input "Clarification if they have been charged for the spare key an" at bounding box center [282, 89] width 199 height 8
click at [365, 87] on input "Please confirm if they have been charged for the spare key an" at bounding box center [282, 89] width 199 height 8
click at [362, 88] on input "Please confirm if they have been charged for the spare key and is there a $100" at bounding box center [282, 89] width 199 height 8
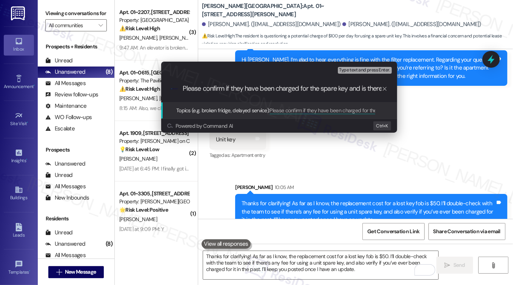
click at [370, 88] on input "Please confirm if they have been charged for the spare key and is there a $100" at bounding box center [282, 89] width 199 height 8
click at [370, 89] on input "Please confirm if they have been charged for the spare key and is there a $100" at bounding box center [282, 89] width 199 height 8
type input "Please confirm if they have been charged for the spare key and how much it cost"
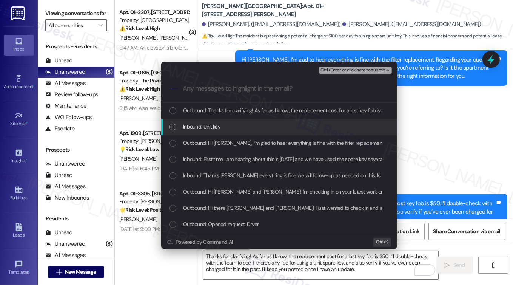
click at [196, 125] on span "Inbound: Unit key" at bounding box center [201, 126] width 37 height 8
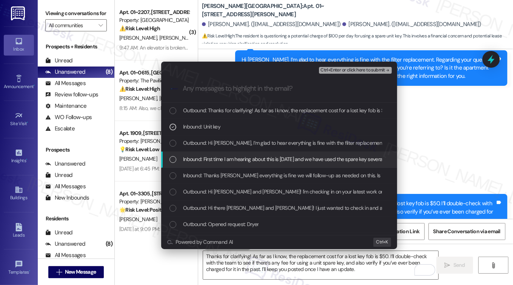
click at [245, 162] on span "Inbound: First time I am hearing about this is today and we have used the spare…" at bounding box center [403, 159] width 441 height 8
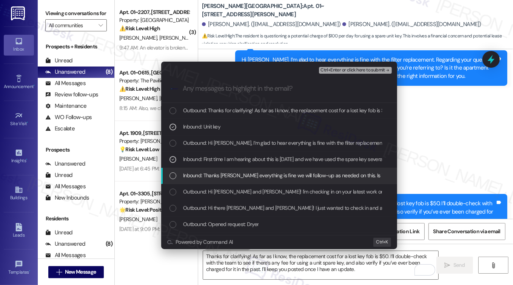
click at [245, 174] on span "Inbound: Thanks Sarah everything is fine we will follow-up as needed on this. I…" at bounding box center [355, 175] width 345 height 8
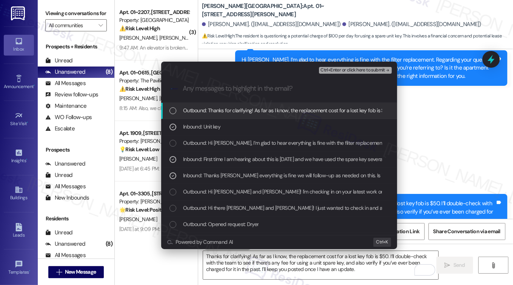
click at [344, 69] on span "Ctrl+Enter or click here to submit" at bounding box center [353, 70] width 65 height 5
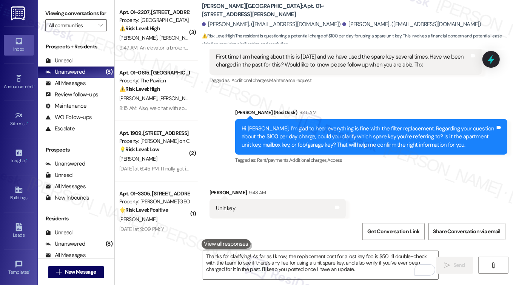
scroll to position [2255, 0]
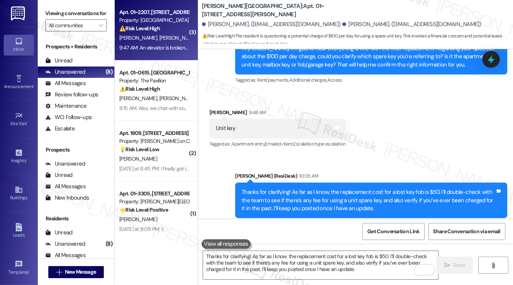
click at [174, 48] on div "9:47 AM: An elevator is broken right now 9:47 AM: An elevator is broken right n…" at bounding box center [162, 47] width 87 height 7
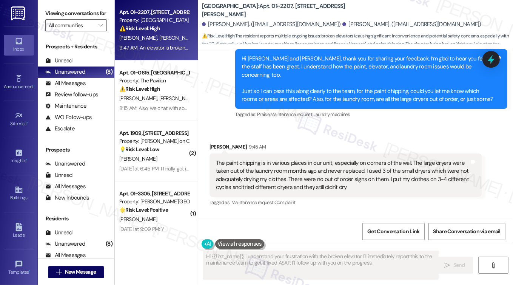
scroll to position [1093, 0]
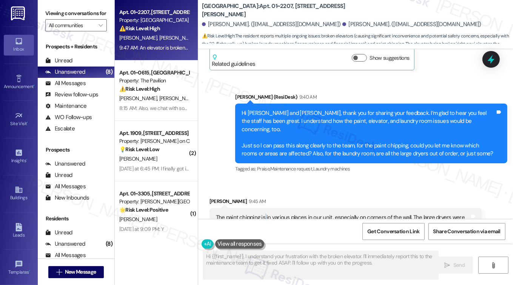
click at [264, 213] on div "The paint chipping is in various places in our unit, especially on corners of t…" at bounding box center [343, 229] width 254 height 32
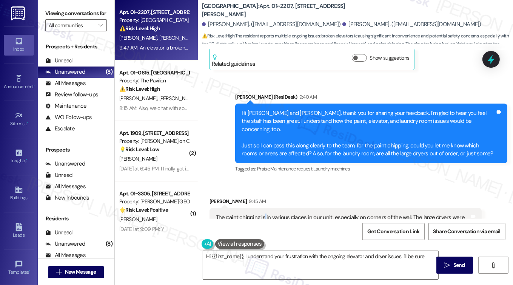
click at [264, 213] on div "The paint chipping is in various places in our unit, especially on corners of t…" at bounding box center [343, 229] width 254 height 32
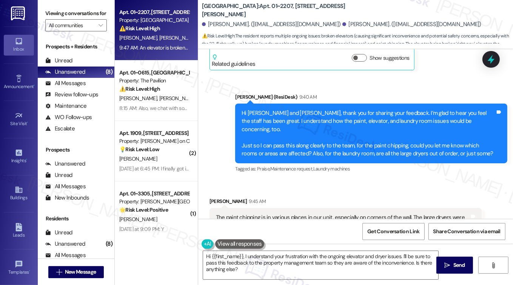
click at [361, 213] on div "The paint chipping is in various places in our unit, especially on corners of t…" at bounding box center [343, 229] width 254 height 32
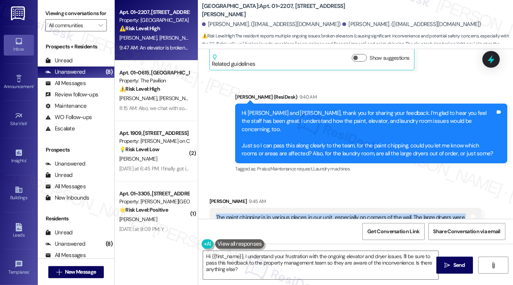
click at [361, 213] on div "The paint chipping is in various places in our unit, especially on corners of t…" at bounding box center [343, 229] width 254 height 32
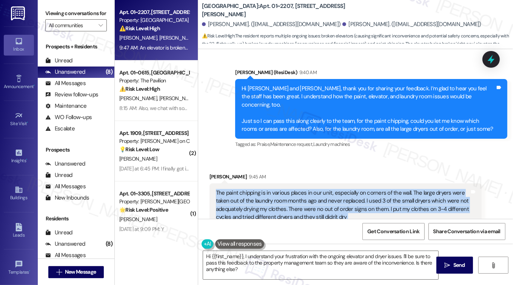
scroll to position [1130, 0]
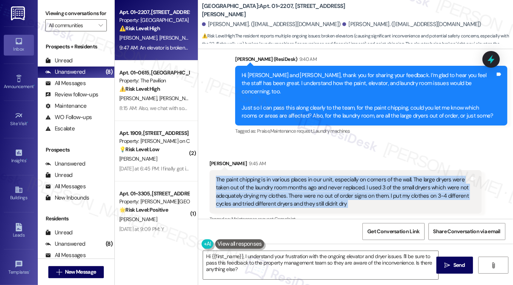
click at [336, 176] on div "The paint chipping is in various places in our unit, especially on corners of t…" at bounding box center [343, 192] width 254 height 32
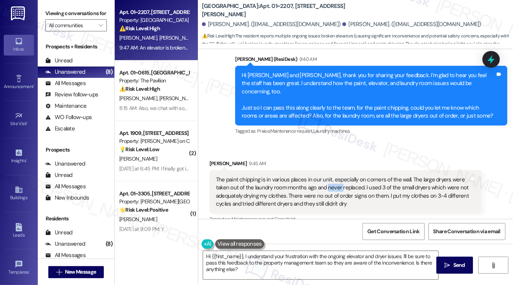
click at [336, 176] on div "The paint chipping is in various places in our unit, especially on corners of t…" at bounding box center [343, 192] width 254 height 32
click at [379, 176] on div "The paint chipping is in various places in our unit, especially on corners of t…" at bounding box center [343, 192] width 254 height 32
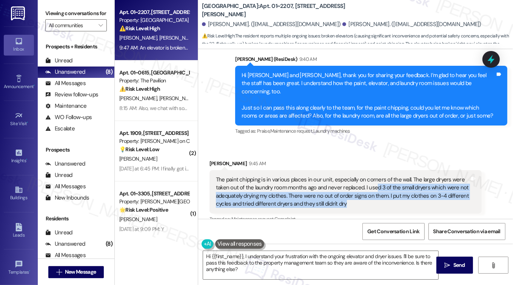
drag, startPoint x: 373, startPoint y: 152, endPoint x: 387, endPoint y: 171, distance: 23.8
click at [387, 176] on div "The paint chipping is in various places in our unit, especially on corners of t…" at bounding box center [343, 192] width 254 height 32
click at [346, 176] on div "The paint chipping is in various places in our unit, especially on corners of t…" at bounding box center [343, 192] width 254 height 32
drag, startPoint x: 359, startPoint y: 173, endPoint x: 328, endPoint y: 155, distance: 36.5
click at [328, 176] on div "The paint chipping is in various places in our unit, especially on corners of t…" at bounding box center [343, 192] width 254 height 32
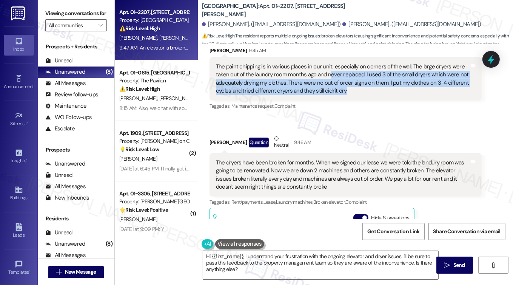
scroll to position [1244, 0]
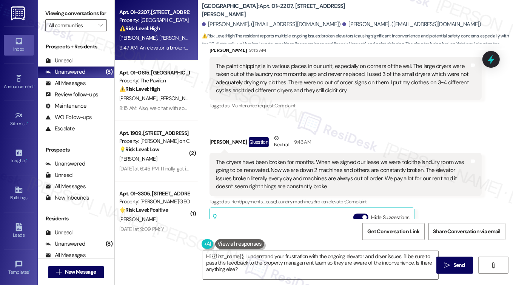
click at [263, 158] on div "The dryers have been broken for months. When we signed our lease we were told t…" at bounding box center [343, 174] width 254 height 32
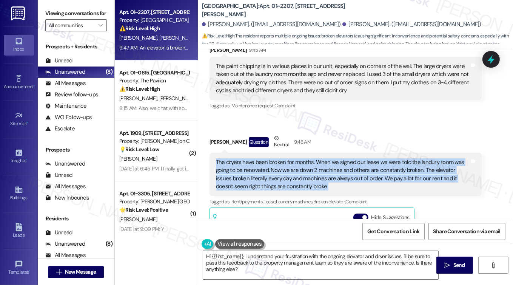
click at [263, 158] on div "The dryers have been broken for months. When we signed our lease we were told t…" at bounding box center [343, 174] width 254 height 32
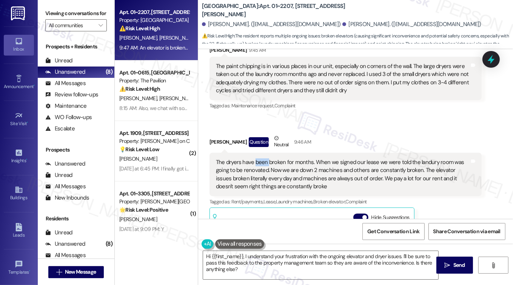
click at [263, 158] on div "The dryers have been broken for months. When we signed our lease we were told t…" at bounding box center [343, 174] width 254 height 32
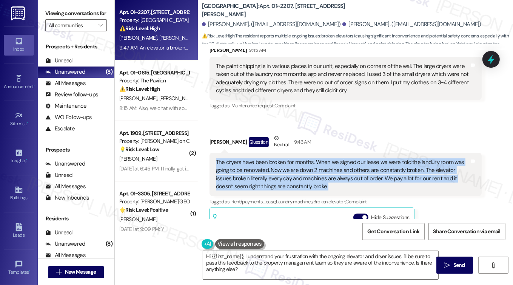
click at [263, 158] on div "The dryers have been broken for months. When we signed our lease we were told t…" at bounding box center [343, 174] width 254 height 32
click at [321, 158] on div "The dryers have been broken for months. When we signed our lease we were told t…" at bounding box center [343, 174] width 254 height 32
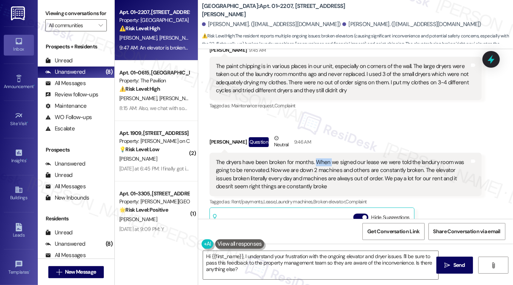
click at [321, 158] on div "The dryers have been broken for months. When we signed our lease we were told t…" at bounding box center [343, 174] width 254 height 32
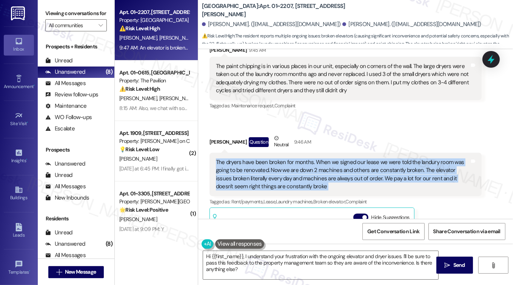
click at [321, 158] on div "The dryers have been broken for months. When we signed our lease we were told t…" at bounding box center [343, 174] width 254 height 32
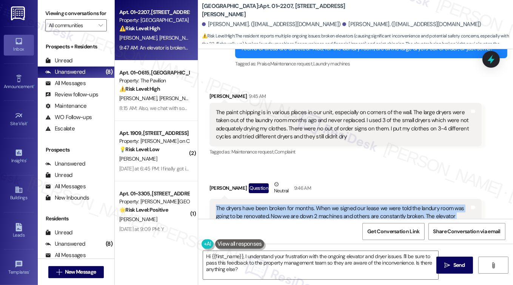
scroll to position [1168, 0]
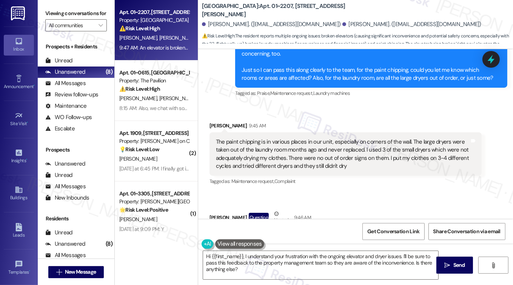
click at [356, 138] on div "The paint chipping is in various places in our unit, especially on corners of t…" at bounding box center [343, 154] width 254 height 32
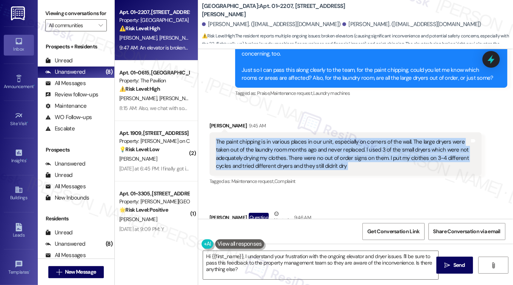
click at [356, 138] on div "The paint chipping is in various places in our unit, especially on corners of t…" at bounding box center [343, 154] width 254 height 32
copy div "The paint chipping is in various places in our unit, especially on corners of t…"
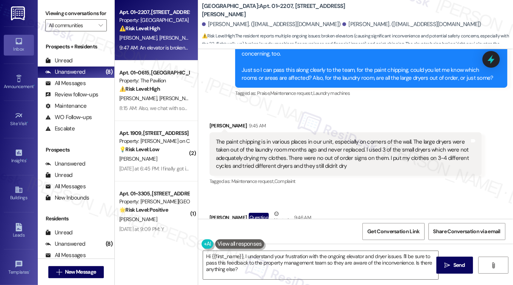
drag, startPoint x: 48, startPoint y: 13, endPoint x: 63, endPoint y: 23, distance: 18.7
click at [48, 13] on label "Viewing conversations for" at bounding box center [76, 14] width 62 height 12
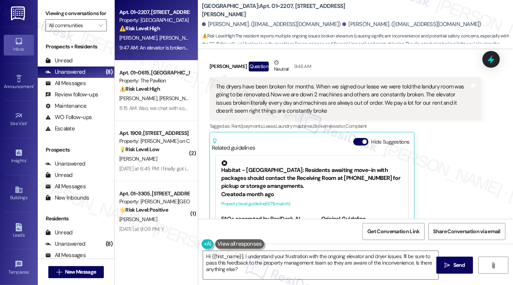
click at [284, 83] on div "The dryers have been broken for months. When we signed our lease we were told t…" at bounding box center [343, 99] width 254 height 32
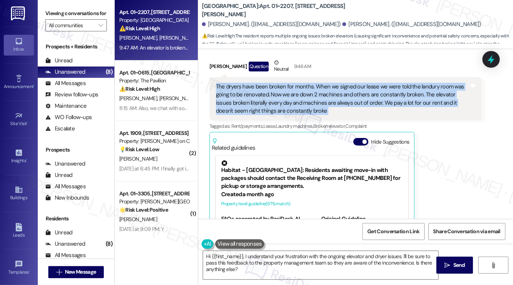
click at [284, 83] on div "The dryers have been broken for months. When we signed our lease we were told t…" at bounding box center [343, 99] width 254 height 32
copy div "The dryers have been broken for months. When we signed our lease we were told t…"
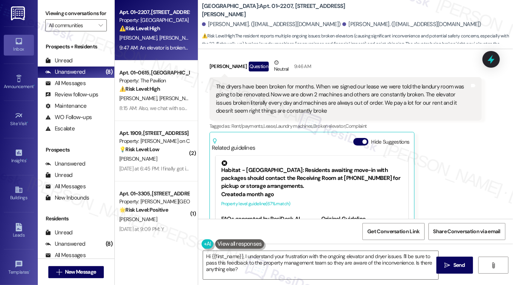
drag, startPoint x: 42, startPoint y: 14, endPoint x: 46, endPoint y: 3, distance: 11.6
click at [42, 14] on div "Viewing conversations for All communities " at bounding box center [76, 19] width 77 height 39
click at [274, 83] on div "The dryers have been broken for months. When we signed our lease we were told t…" at bounding box center [343, 99] width 254 height 32
drag, startPoint x: 49, startPoint y: 17, endPoint x: 68, endPoint y: 25, distance: 20.8
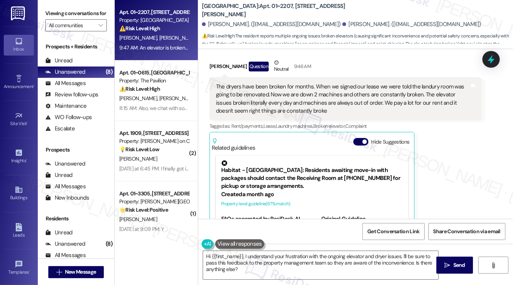
click at [49, 17] on label "Viewing conversations for" at bounding box center [76, 14] width 62 height 12
click at [328, 267] on textarea "Hi {{first_name}}, I understand your frustration with the ongoing elevator and …" at bounding box center [321, 265] width 236 height 28
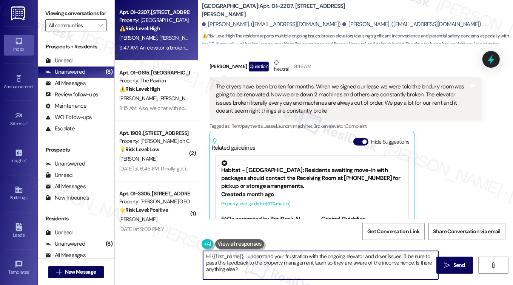
click at [328, 267] on textarea "Hi {{first_name}}, I understand your frustration with the ongoing elevator and …" at bounding box center [321, 265] width 236 height 28
click at [338, 265] on textarea "Hi {{first_name}}, I understand your frustration with the ongoing elevator and …" at bounding box center [321, 265] width 236 height 28
click at [400, 262] on textarea "Hi {{first_name}}, I understand your frustration with the ongoing elevator and …" at bounding box center [321, 265] width 236 height 28
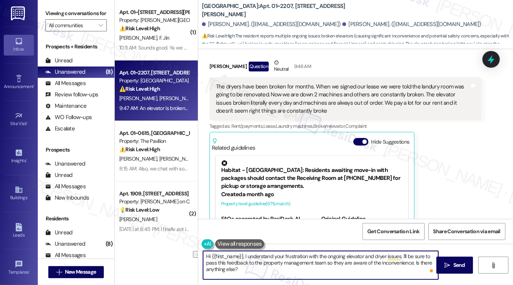
drag, startPoint x: 324, startPoint y: 261, endPoint x: 410, endPoint y: 261, distance: 85.3
click at [410, 261] on textarea "Hi {{first_name}}, I understand your frustration with the ongoing elevator and …" at bounding box center [321, 265] width 236 height 28
drag, startPoint x: 384, startPoint y: 265, endPoint x: 328, endPoint y: 263, distance: 55.9
click at [328, 263] on textarea "Hi {{first_name}}, I understand your frustration with the ongoing elevator and …" at bounding box center [321, 265] width 236 height 28
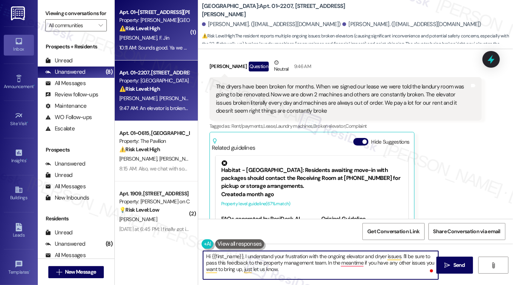
type textarea "Hi {{first_name}}, I understand your frustration with the ongoing elevator and …"
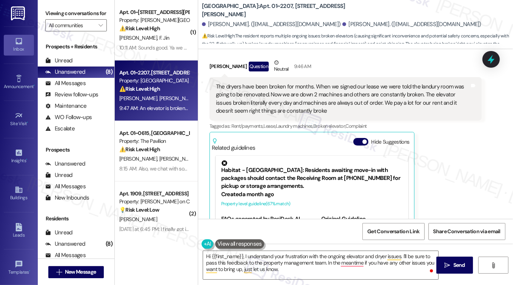
click at [240, 83] on div "The dryers have been broken for months. When we signed our lease we were told t…" at bounding box center [343, 99] width 254 height 32
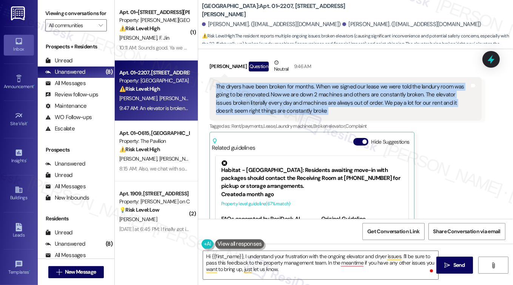
click at [240, 83] on div "The dryers have been broken for months. When we signed our lease we were told t…" at bounding box center [343, 99] width 254 height 32
click at [260, 83] on div "The dryers have been broken for months. When we signed our lease we were told t…" at bounding box center [343, 99] width 254 height 32
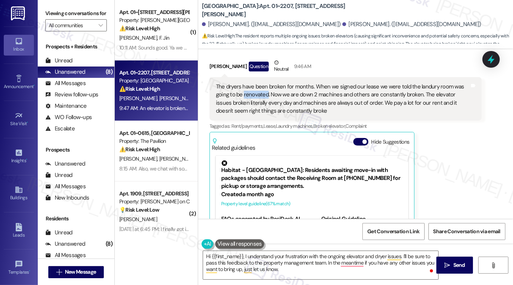
click at [260, 83] on div "The dryers have been broken for months. When we signed our lease we were told t…" at bounding box center [343, 99] width 254 height 32
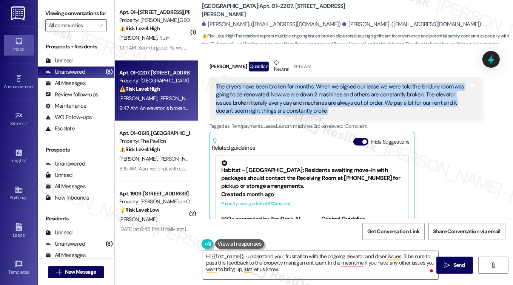
click at [260, 83] on div "The dryers have been broken for months. When we signed our lease we were told t…" at bounding box center [343, 99] width 254 height 32
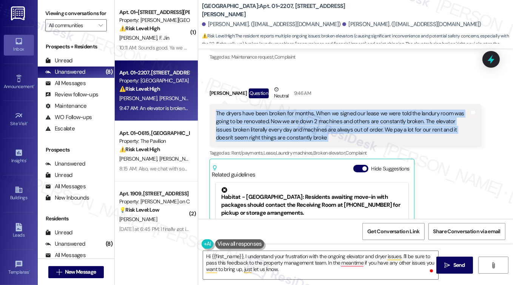
scroll to position [1281, 0]
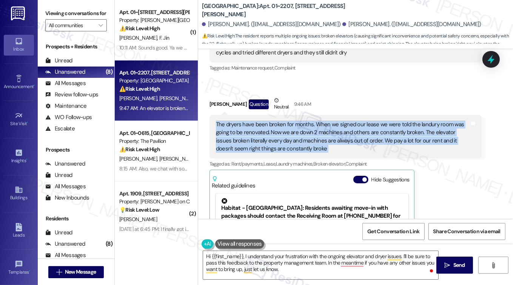
click at [244, 115] on div "The dryers have been broken for months. When we signed our lease we were told t…" at bounding box center [346, 137] width 272 height 44
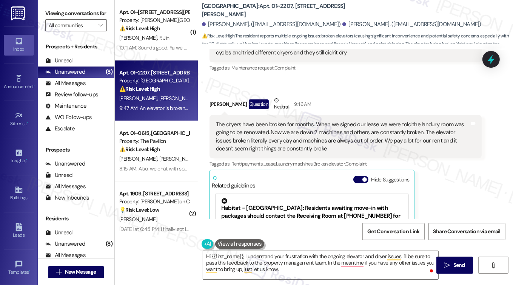
click at [285, 120] on div "The dryers have been broken for months. When we signed our lease we were told t…" at bounding box center [343, 136] width 254 height 32
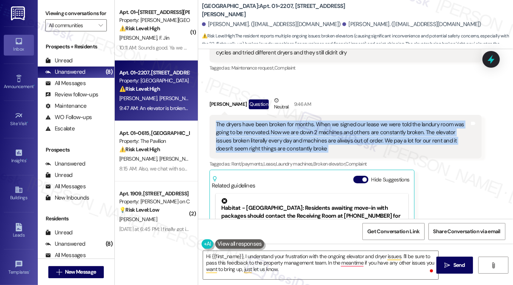
click at [285, 120] on div "The dryers have been broken for months. When we signed our lease we were told t…" at bounding box center [343, 136] width 254 height 32
click at [455, 120] on div "The dryers have been broken for months. When we signed our lease we were told t…" at bounding box center [343, 136] width 254 height 32
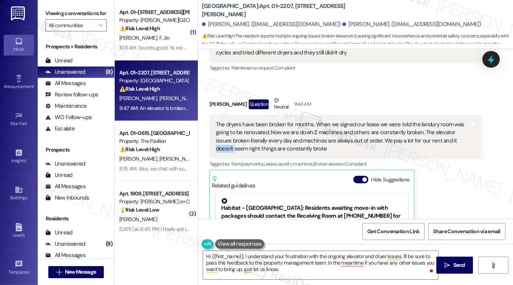
click at [455, 120] on div "The dryers have been broken for months. When we signed our lease we were told t…" at bounding box center [343, 136] width 254 height 32
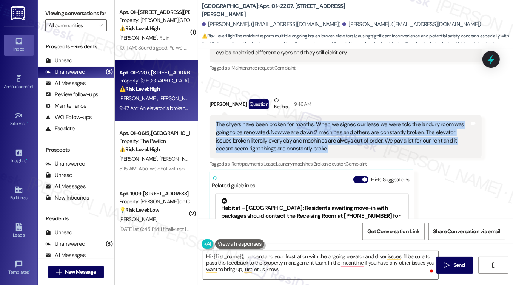
click at [455, 120] on div "The dryers have been broken for months. When we signed our lease we were told t…" at bounding box center [343, 136] width 254 height 32
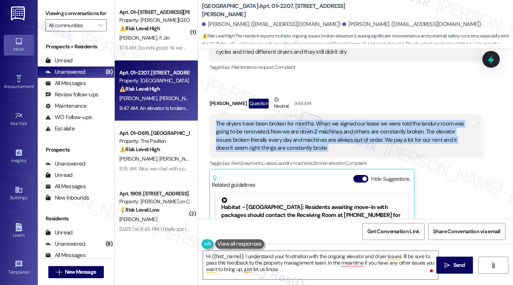
scroll to position [1282, 0]
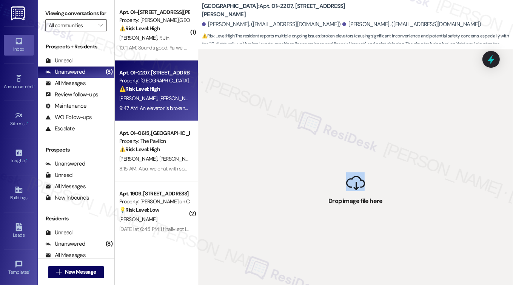
click at [291, 107] on div " Drop image file here" at bounding box center [355, 191] width 315 height 285
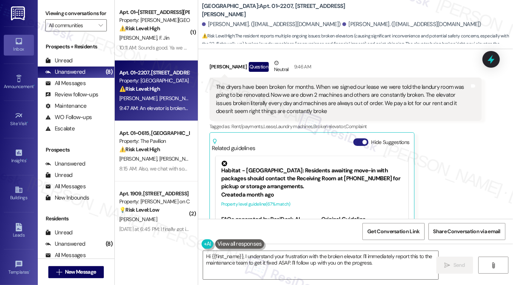
click at [356, 138] on button "Hide Suggestions" at bounding box center [360, 142] width 15 height 8
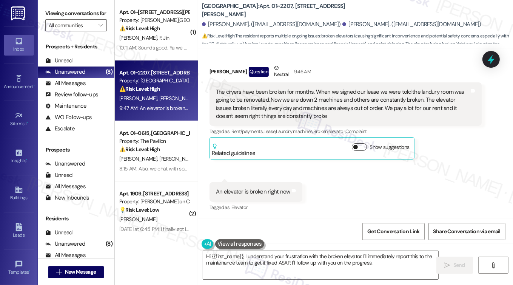
scroll to position [1281, 0]
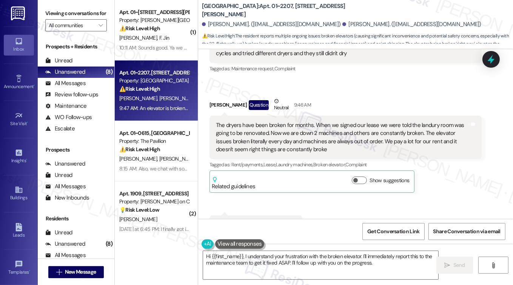
click at [319, 121] on div "The dryers have been broken for months. When we signed our lease we were told t…" at bounding box center [343, 137] width 254 height 32
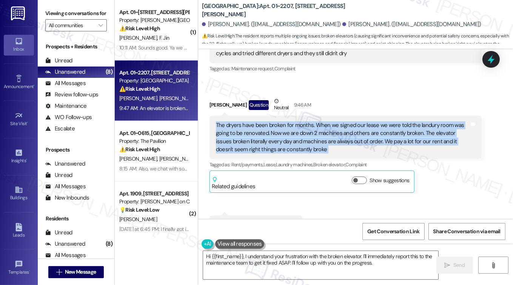
click at [319, 121] on div "The dryers have been broken for months. When we signed our lease we were told t…" at bounding box center [343, 137] width 254 height 32
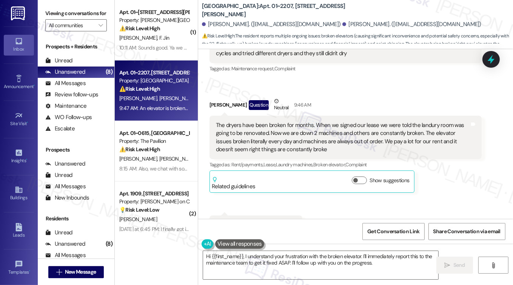
click at [42, 10] on div "Viewing conversations for All communities " at bounding box center [76, 19] width 77 height 39
click at [318, 259] on textarea "Hi {{first_name}}, I understand your frustration with the broken elevator. I'll…" at bounding box center [321, 265] width 236 height 28
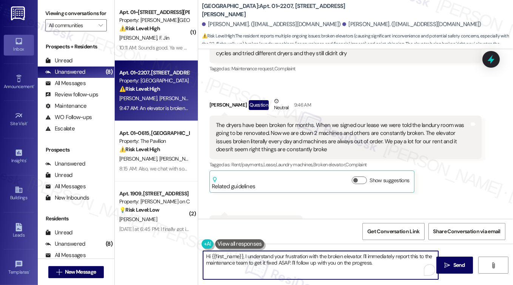
click at [318, 259] on textarea "Hi {{first_name}}, I understand your frustration with the broken elevator. I'll…" at bounding box center [321, 265] width 236 height 28
paste textarea "thank you for sharing this with me. I’m really sorry to hear about the ongoing …"
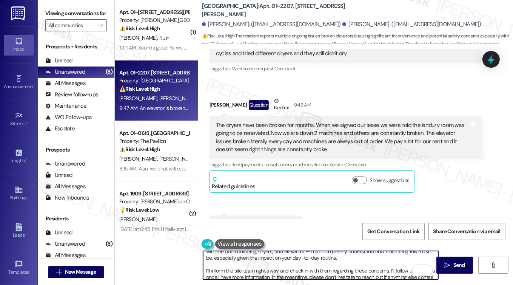
scroll to position [0, 0]
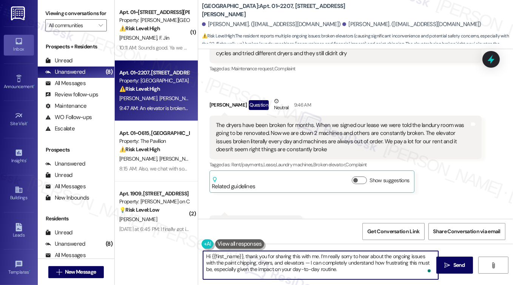
click at [217, 97] on div "Kassidy Ivers Question Neutral 9:46 AM" at bounding box center [346, 106] width 272 height 19
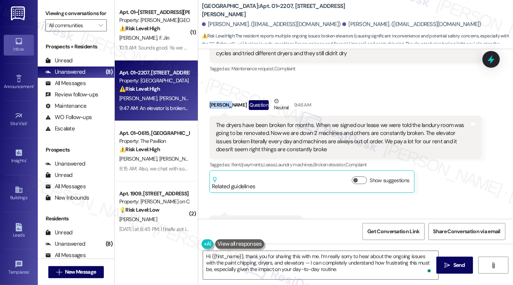
click at [217, 97] on div "Kassidy Ivers Question Neutral 9:46 AM" at bounding box center [346, 106] width 272 height 19
copy div "Kassidy"
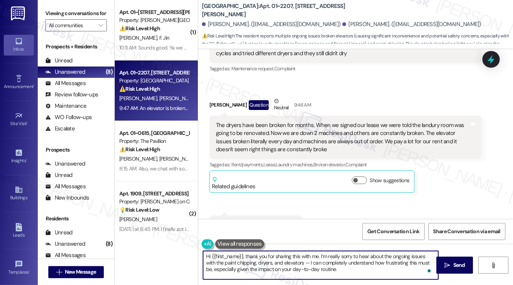
drag, startPoint x: 245, startPoint y: 256, endPoint x: 185, endPoint y: 250, distance: 59.9
click at [183, 250] on div "( 1 ) Apt. 01~2701, 520 North Kingsbury Property: Kingsbury Plaza ⚠️ Risk Level…" at bounding box center [314, 142] width 398 height 285
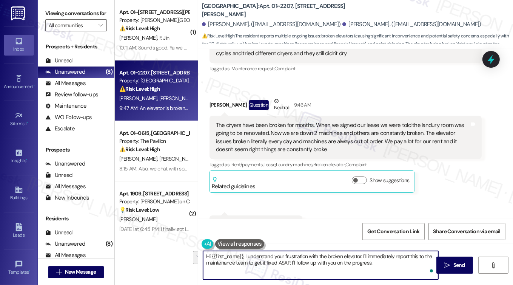
click at [311, 256] on textarea "Hi {{first_name}}, I understand your frustration with the broken elevator. I'll…" at bounding box center [321, 265] width 236 height 28
click at [301, 256] on textarea "Hi {{first_name}}, I understand your frustration with the broken elevator. I'll…" at bounding box center [321, 265] width 236 height 28
click at [297, 256] on textarea "Hi {{first_name}}, I understand your frustration with the broken elevator. I'll…" at bounding box center [321, 265] width 236 height 28
click at [390, 258] on textarea "Hi {{first_name}}, I understand your concern with the broken elevator. I'll imm…" at bounding box center [321, 265] width 236 height 28
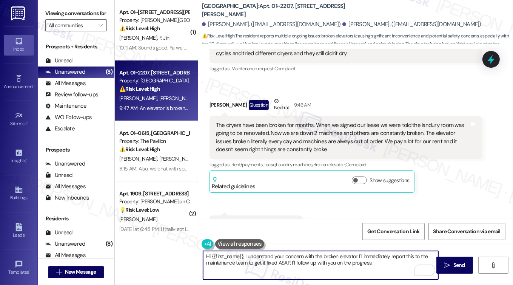
click at [380, 256] on textarea "Hi {{first_name}}, I understand your concern with the broken elevator. I'll imm…" at bounding box center [321, 265] width 236 height 28
click at [274, 272] on textarea "Hi {{first_name}}, I understand your concern with the broken elevator. I'll be …" at bounding box center [321, 265] width 236 height 28
drag, startPoint x: 248, startPoint y: 262, endPoint x: 289, endPoint y: 262, distance: 41.5
click at [289, 262] on textarea "Hi {{first_name}}, I understand your concern with the broken elevator. I'll be …" at bounding box center [321, 265] width 236 height 28
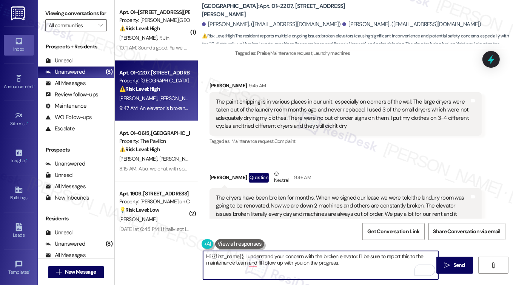
scroll to position [1243, 0]
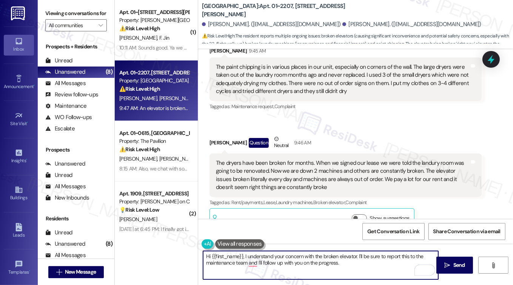
drag, startPoint x: 244, startPoint y: 256, endPoint x: 186, endPoint y: 256, distance: 58.1
click at [186, 256] on div "( 1 ) Apt. 01~2701, 520 North Kingsbury Property: Kingsbury Plaza ⚠️ Risk Level…" at bounding box center [314, 142] width 398 height 285
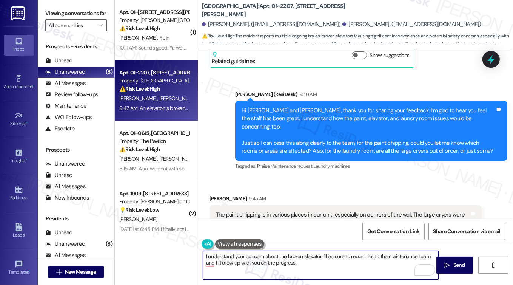
scroll to position [1054, 0]
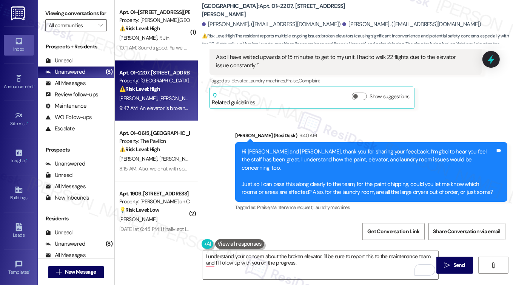
click at [316, 148] on div "Hi Olivia and Kassidy, thank you for sharing your feedback. I’m glad to hear yo…" at bounding box center [369, 172] width 254 height 49
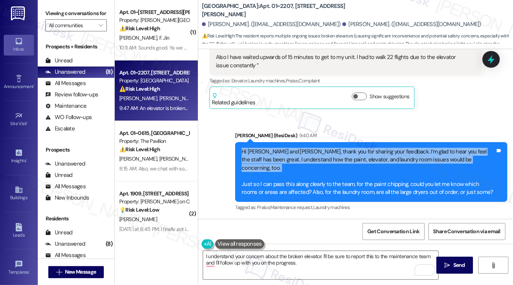
click at [316, 148] on div "Hi Olivia and Kassidy, thank you for sharing your feedback. I’m glad to hear yo…" at bounding box center [369, 172] width 254 height 49
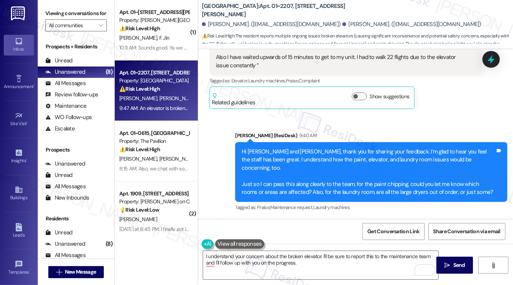
click at [303, 150] on div "Hi Olivia and Kassidy, thank you for sharing your feedback. I’m glad to hear yo…" at bounding box center [369, 172] width 254 height 49
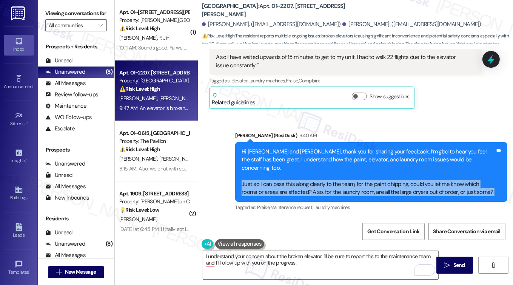
click at [303, 150] on div "Hi Olivia and Kassidy, thank you for sharing your feedback. I’m glad to hear yo…" at bounding box center [369, 172] width 254 height 49
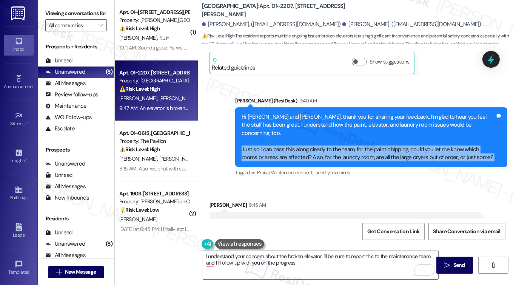
scroll to position [1130, 0]
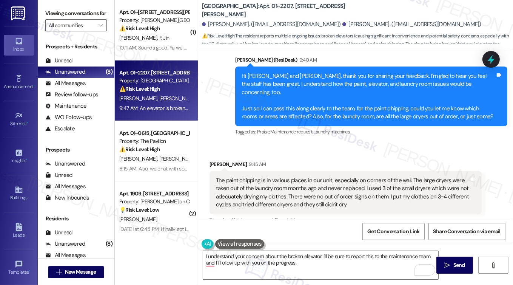
click at [281, 176] on div "The paint chipping is in various places in our unit, especially on corners of t…" at bounding box center [343, 192] width 254 height 32
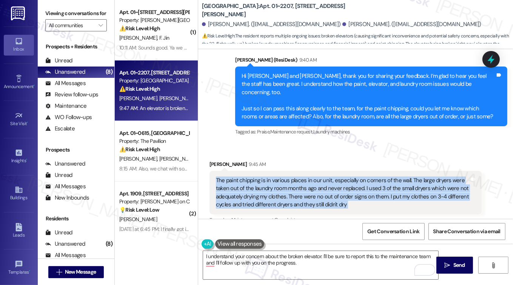
click at [281, 176] on div "The paint chipping is in various places in our unit, especially on corners of t…" at bounding box center [343, 192] width 254 height 32
click at [320, 176] on div "The paint chipping is in various places in our unit, especially on corners of t…" at bounding box center [343, 192] width 254 height 32
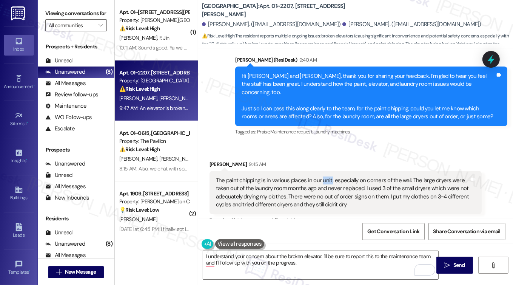
click at [320, 176] on div "The paint chipping is in various places in our unit, especially on corners of t…" at bounding box center [343, 192] width 254 height 32
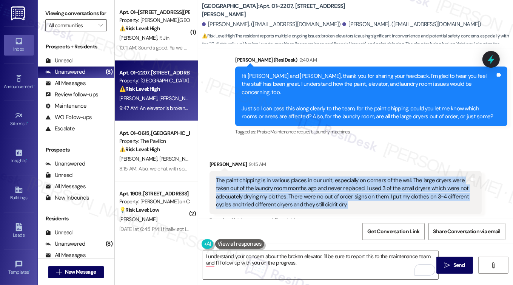
click at [320, 176] on div "The paint chipping is in various places in our unit, especially on corners of t…" at bounding box center [343, 192] width 254 height 32
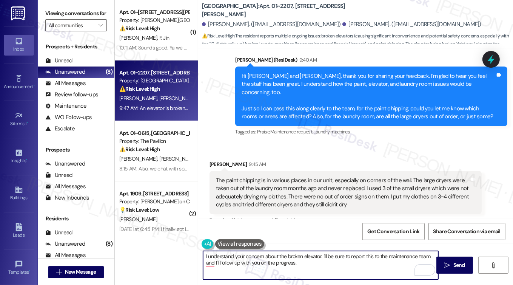
click at [341, 259] on textarea "I understand your concern about the broken elevator. I'll be sure to report thi…" at bounding box center [321, 265] width 236 height 28
click at [406, 255] on textarea "I understand your concern about the broken elevator. I'll be sure to report thi…" at bounding box center [321, 265] width 236 height 28
click at [388, 265] on textarea "I understand your concern about the broken elevator. I'll be sure to report thi…" at bounding box center [321, 265] width 236 height 28
click at [401, 257] on textarea "I understand your concern about the broken elevator. I'll be sure to report thi…" at bounding box center [321, 265] width 236 height 28
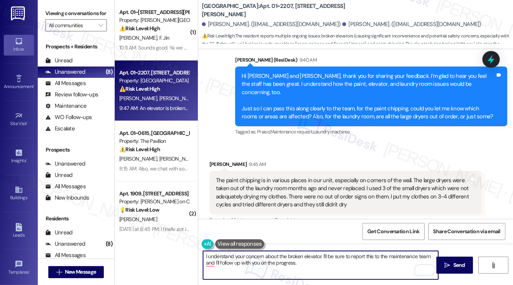
click at [401, 257] on textarea "I understand your concern about the broken elevator. I'll be sure to report thi…" at bounding box center [321, 265] width 236 height 28
drag, startPoint x: 389, startPoint y: 264, endPoint x: 398, endPoint y: 262, distance: 9.9
click at [389, 264] on textarea "I understand your concern about the broken elevator. I'll be sure to report thi…" at bounding box center [321, 265] width 236 height 28
click at [405, 259] on textarea "I understand your concern about the broken elevator. I'll be sure to report thi…" at bounding box center [321, 265] width 236 height 28
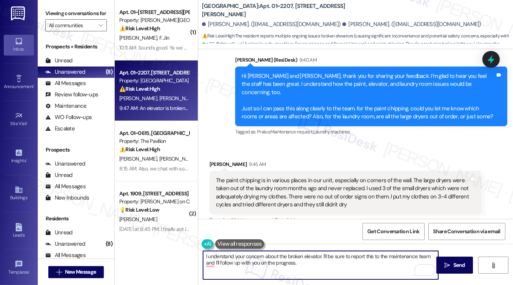
click at [412, 253] on textarea "I understand your concern about the broken elevator. I'll be sure to report thi…" at bounding box center [321, 265] width 236 height 28
click at [316, 264] on textarea "I understand your concern about the broken elevator. I'll be sure to report thi…" at bounding box center [321, 265] width 236 height 28
click at [314, 260] on textarea "I understand your concern about the broken elevator. I'll be sure to report thi…" at bounding box center [321, 265] width 236 height 28
drag, startPoint x: 319, startPoint y: 255, endPoint x: 184, endPoint y: 255, distance: 135.5
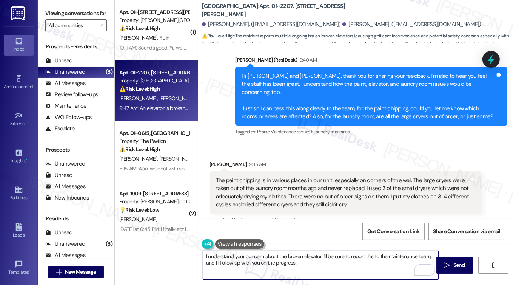
click at [184, 255] on div "( 1 ) Apt. 01~2701, 520 North Kingsbury Property: Kingsbury Plaza ⚠️ Risk Level…" at bounding box center [314, 142] width 398 height 285
click at [316, 255] on textarea "Thanks for getting back to me. I'll be sure to report this to the maintenance t…" at bounding box center [321, 265] width 236 height 28
click at [406, 255] on textarea "Thanks for getting back to me. I'll be sure to report these concerns to the mai…" at bounding box center [321, 265] width 236 height 28
drag, startPoint x: 287, startPoint y: 263, endPoint x: 283, endPoint y: 261, distance: 4.6
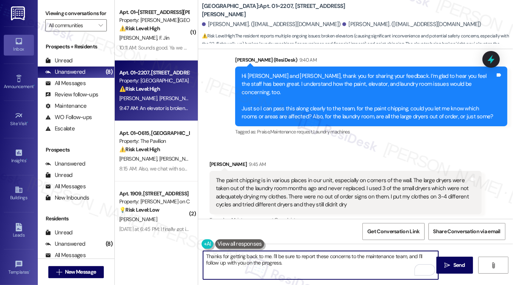
click at [287, 263] on textarea "Thanks for getting back to me. I'll be sure to report these concerns to the mai…" at bounding box center [321, 265] width 236 height 28
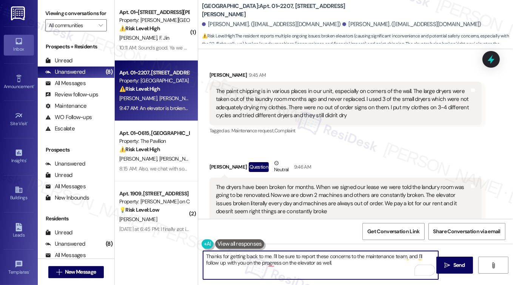
scroll to position [1281, 0]
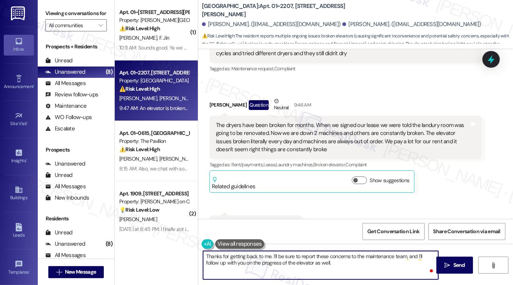
click at [317, 260] on textarea "Thanks for getting back to me. I'll be sure to report these concerns to the mai…" at bounding box center [321, 265] width 236 height 28
type textarea "Thanks for getting back to me. I'll be sure to report these concerns to the mai…"
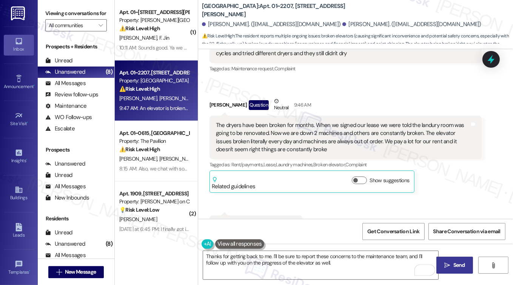
click at [445, 264] on icon "" at bounding box center [447, 265] width 6 height 6
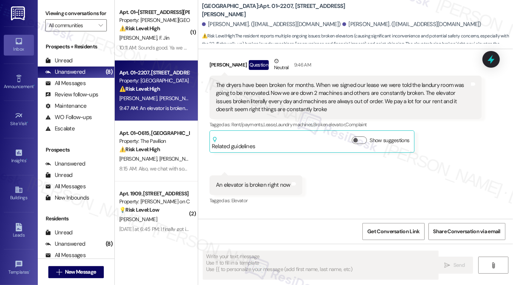
scroll to position [1341, 0]
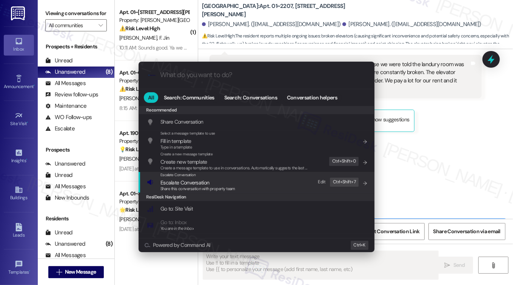
click at [256, 183] on div "Escalate Conversation Escalate Conversation Share this conversation with proper…" at bounding box center [257, 182] width 221 height 20
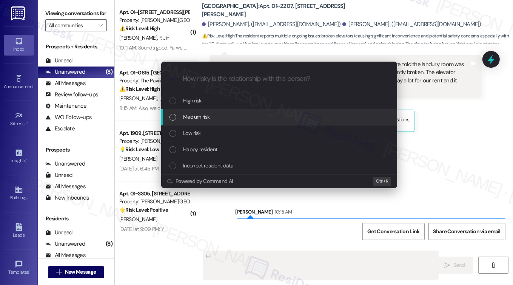
click at [234, 119] on div "Medium risk" at bounding box center [280, 117] width 221 height 8
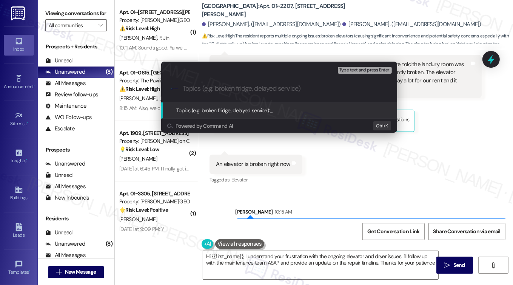
type textarea "Hi {{first_name}}, I understand your frustration with the ongoing elevator and …"
click at [447, 138] on div "Escalate Conversation Medium risk Topics (e.g. broken fridge, delayed service) …" at bounding box center [256, 142] width 513 height 285
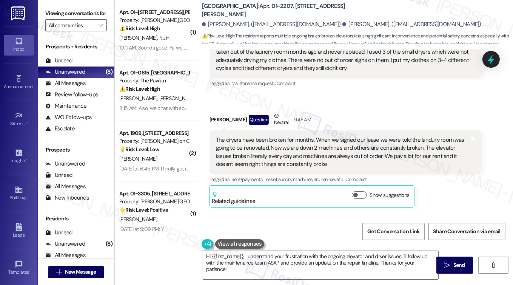
scroll to position [1153, 0]
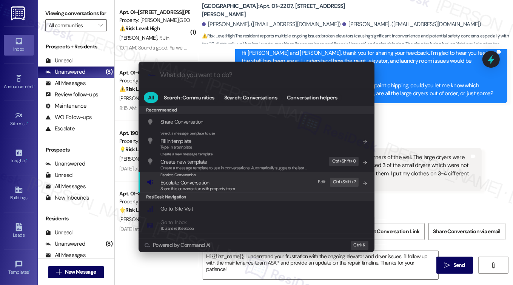
click at [293, 174] on div "Escalate Conversation Escalate Conversation Share this conversation with proper…" at bounding box center [257, 182] width 221 height 20
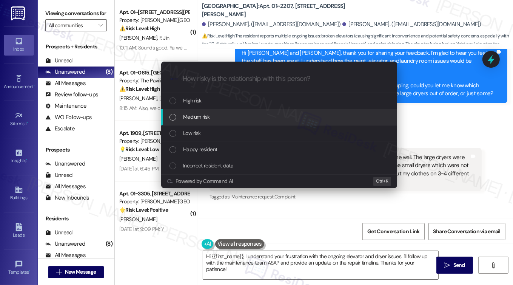
click at [227, 114] on div "Medium risk" at bounding box center [280, 117] width 221 height 8
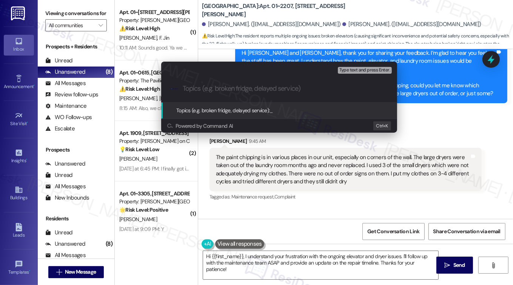
paste input "Feedback on"
click at [294, 92] on input "Feedback on paint" at bounding box center [282, 89] width 199 height 8
click at [292, 92] on input "Feedback on paint" at bounding box center [282, 89] width 199 height 8
type input "Feedback on paint"
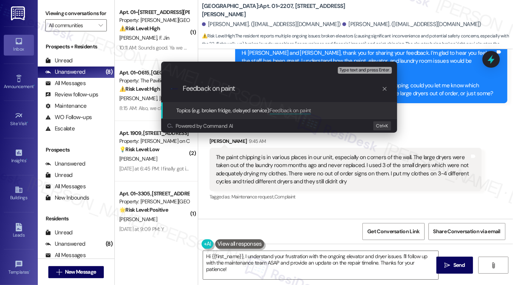
click at [448, 92] on div "Escalate Conversation Medium risk Topics (e.g. broken fridge, delayed service) …" at bounding box center [256, 142] width 513 height 285
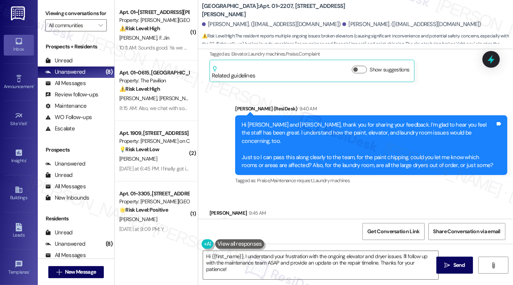
scroll to position [1077, 0]
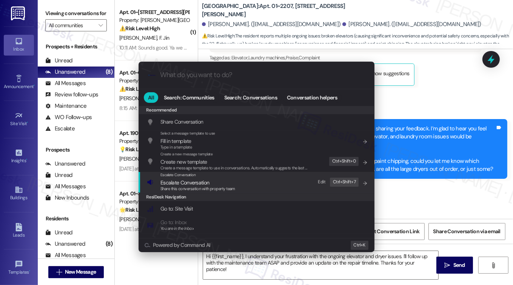
drag, startPoint x: 288, startPoint y: 185, endPoint x: 287, endPoint y: 180, distance: 5.0
click at [288, 185] on div "Escalate Conversation Escalate Conversation Share this conversation with proper…" at bounding box center [257, 182] width 221 height 20
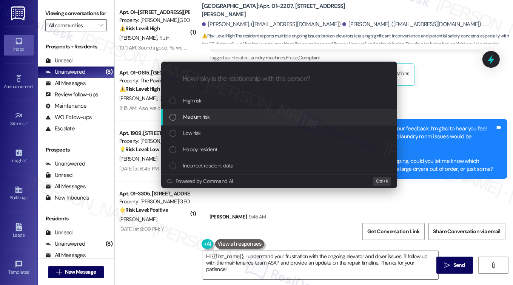
click at [222, 117] on div "Medium risk" at bounding box center [280, 117] width 221 height 8
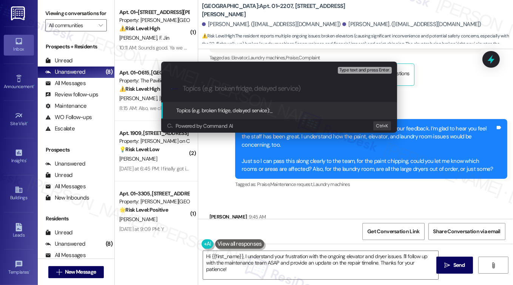
paste input "Feedback on"
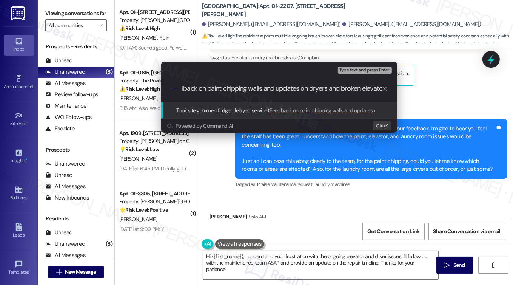
type input "Feedback on paint chipping walls and updates on dryers and broken elevator"
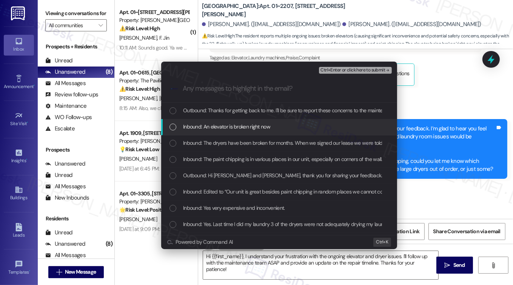
click at [250, 125] on span "Inbound: An elevator is broken right now" at bounding box center [226, 126] width 87 height 8
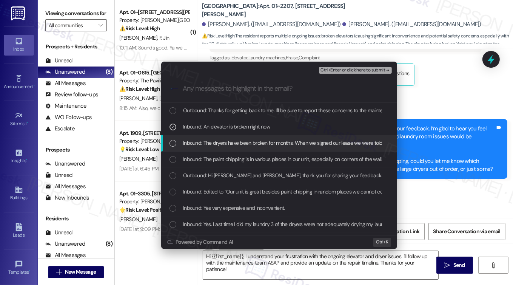
click at [259, 147] on div "Inbound: The dryers have been broken for months. When we signed our lease we we…" at bounding box center [279, 143] width 236 height 16
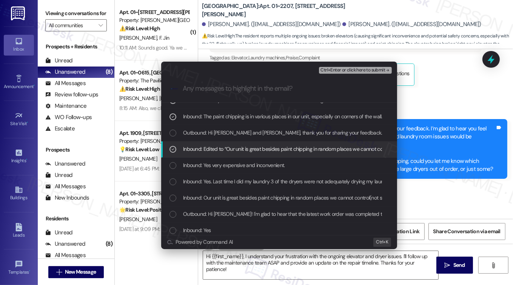
scroll to position [76, 0]
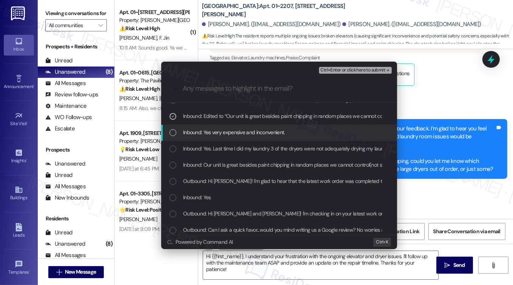
click at [262, 133] on span "Inbound: Yes very expensive and inconvenient." at bounding box center [234, 132] width 102 height 8
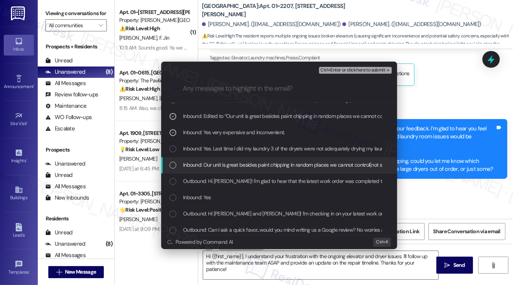
click at [260, 158] on div "Inbound: Our unit is great besides paint chipping in random places we cannot co…" at bounding box center [279, 165] width 236 height 16
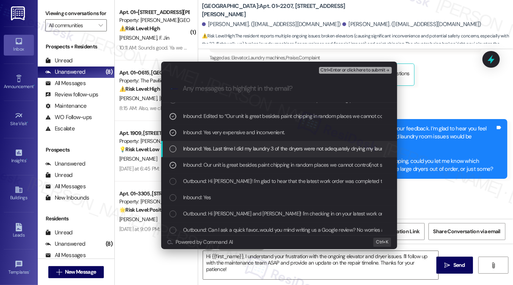
click at [267, 142] on div "Inbound: Yes. Last time I did my laundry 3 of the dryers were not adequately dr…" at bounding box center [279, 149] width 236 height 16
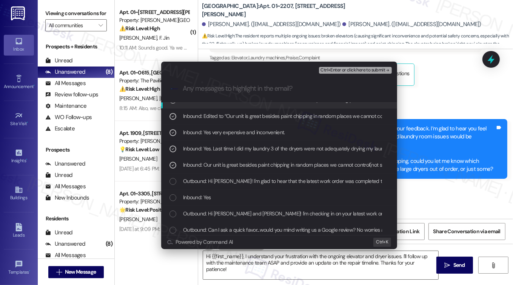
click at [328, 70] on span "Ctrl+Enter or click here to submit" at bounding box center [353, 70] width 65 height 5
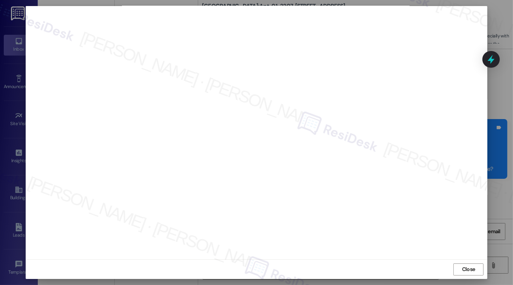
scroll to position [0, 0]
click at [465, 268] on span "Close" at bounding box center [468, 272] width 13 height 8
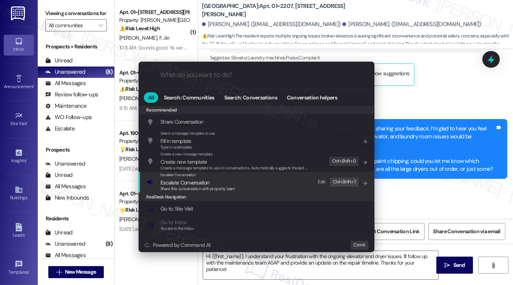
click at [224, 179] on span "Escalate Conversation" at bounding box center [197, 182] width 75 height 8
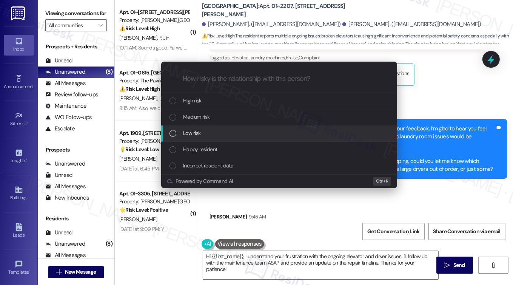
click at [202, 131] on div "Low risk" at bounding box center [280, 133] width 221 height 8
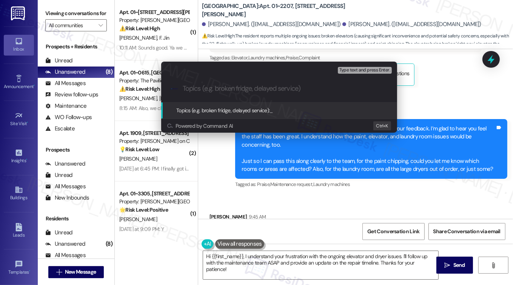
paste input "Feedback on paint chipping walls and updates on dryers and broken elevator"
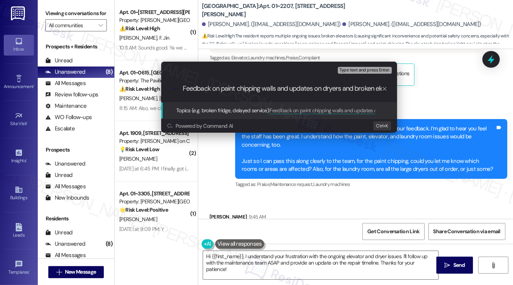
scroll to position [0, 20]
type input "Feedback on paint chipping walls and updates on dryers and broken elevator"
click at [272, 94] on div ".cls-1{fill:#0a055f;}.cls-2{fill:#0cc4c4;} resideskLogoBlueOrange Feedback on p…" at bounding box center [279, 88] width 236 height 27
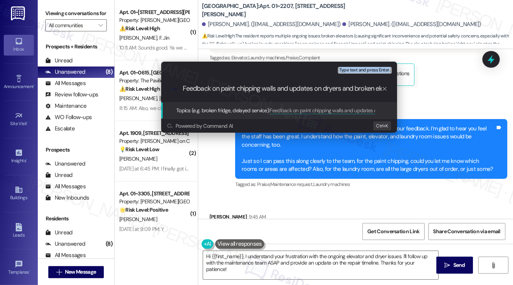
click at [272, 94] on div ".cls-1{fill:#0a055f;}.cls-2{fill:#0cc4c4;} resideskLogoBlueOrange Feedback on p…" at bounding box center [279, 88] width 236 height 27
click at [331, 88] on input "Feedback on paint chipping walls and updates on dryers and broken elevator" at bounding box center [282, 89] width 199 height 8
click at [441, 101] on div "Escalate Conversation Low risk Topics (e.g. broken fridge, delayed service) Any…" at bounding box center [256, 142] width 513 height 285
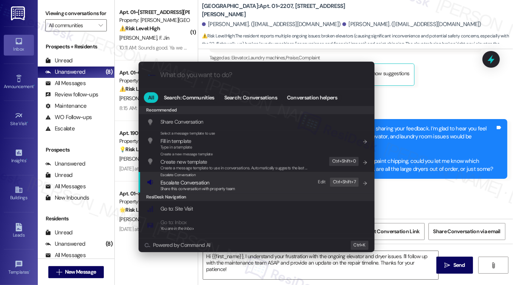
click at [202, 181] on span "Escalate Conversation" at bounding box center [184, 182] width 49 height 7
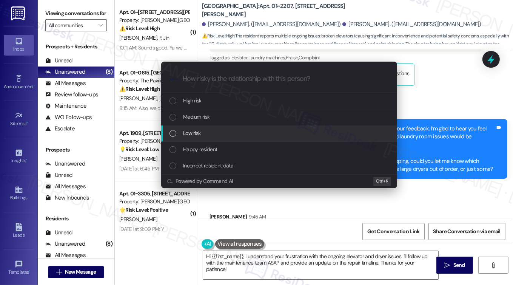
click at [199, 117] on span "Medium risk" at bounding box center [196, 117] width 26 height 8
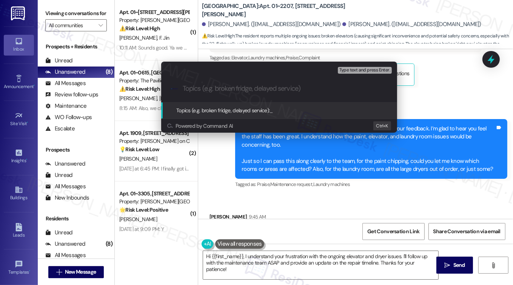
paste input "Feedback on paint chipping walls and updates on dryers and broken elevator"
type input "Feedback on paint chipping walls and updates on dryers and broken elevator"
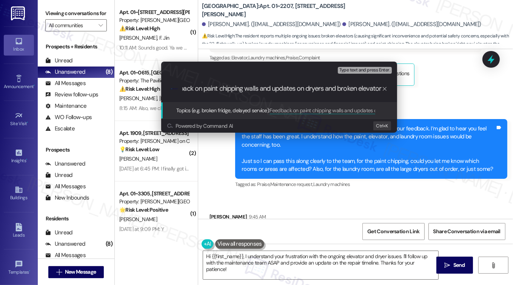
click at [228, 89] on input "Feedback on paint chipping walls and updates on dryers and broken elevator" at bounding box center [282, 89] width 199 height 8
drag, startPoint x: 245, startPoint y: 88, endPoint x: 179, endPoint y: 88, distance: 66.8
click at [179, 88] on div ".cls-1{fill:#0a055f;}.cls-2{fill:#0cc4c4;} resideskLogoBlueOrange Feedback on p…" at bounding box center [279, 88] width 236 height 27
click at [224, 86] on input "Feedback on paint chipping walls and updates on dryers and broken elevator" at bounding box center [282, 89] width 199 height 8
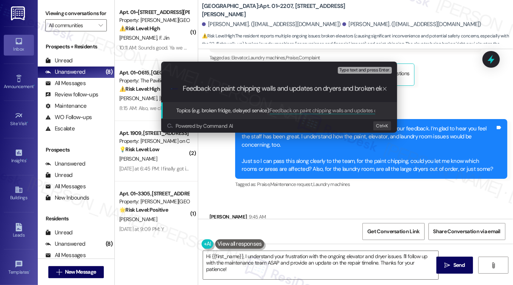
click at [224, 86] on input "Feedback on paint chipping walls and updates on dryers and broken elevator" at bounding box center [282, 89] width 199 height 8
click at [285, 86] on input "Feedback on paint chipping walls and updates on dryers and broken elevator" at bounding box center [282, 89] width 199 height 8
click at [324, 86] on input "Feedback on paint chipping walls and updates on dryers and broken elevator" at bounding box center [282, 89] width 199 height 8
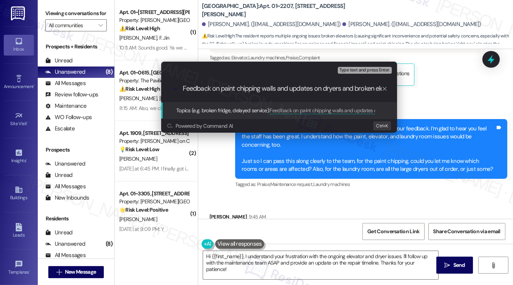
click at [324, 86] on input "Feedback on paint chipping walls and updates on dryers and broken elevator" at bounding box center [282, 89] width 199 height 8
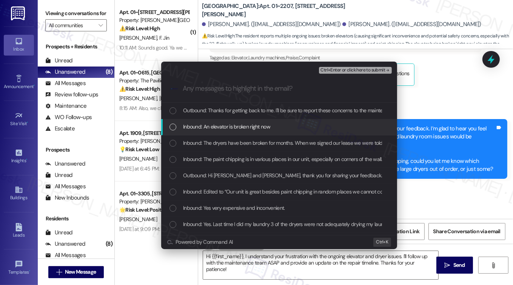
click at [217, 125] on span "Inbound: An elevator is broken right now" at bounding box center [226, 126] width 87 height 8
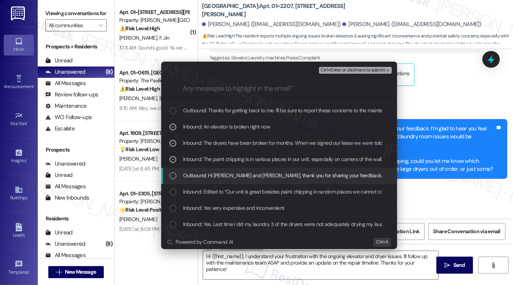
click at [251, 170] on div "Outbound: Hi Olivia and Kassidy, thank you for sharing your feedback. I’m glad …" at bounding box center [279, 176] width 236 height 16
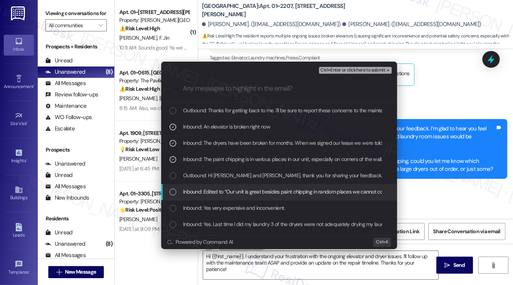
click at [234, 186] on div "Inbound: Edited to “Our unit is great besides paint chipping in random places w…" at bounding box center [279, 192] width 236 height 16
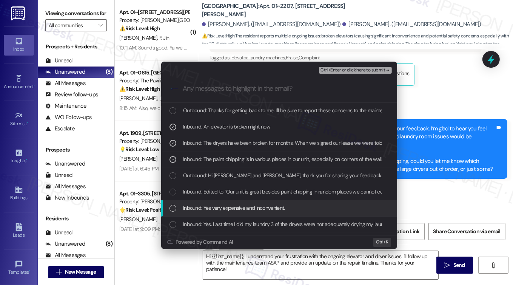
click at [239, 207] on span "Inbound: Yes very expensive and inconvenient." at bounding box center [234, 208] width 102 height 8
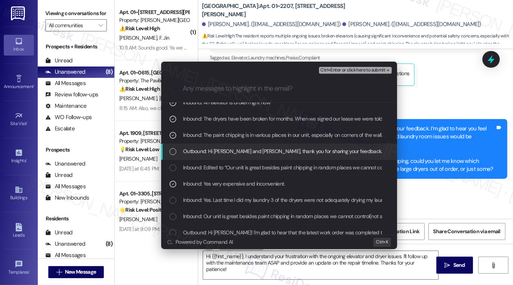
scroll to position [38, 0]
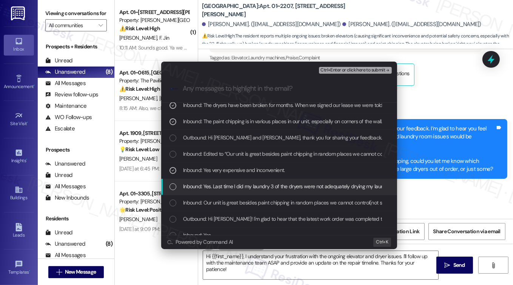
click at [248, 185] on span "Inbound: Yes. Last time I did my laundry 3 of the dryers were not adequately dr…" at bounding box center [435, 186] width 505 height 8
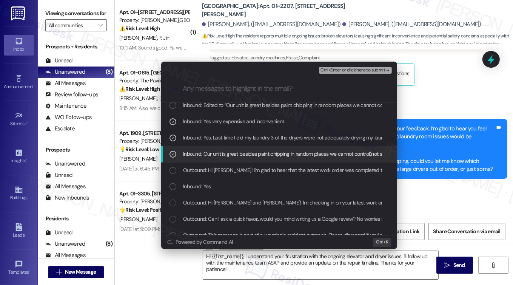
scroll to position [76, 0]
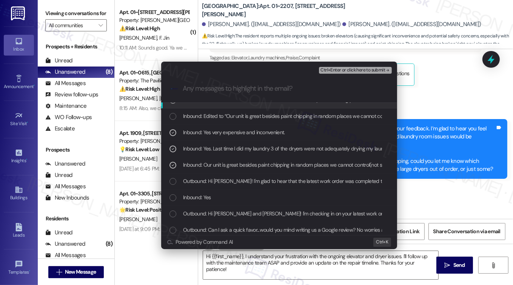
click at [343, 68] on span "Ctrl+Enter or click here to submit" at bounding box center [353, 70] width 65 height 5
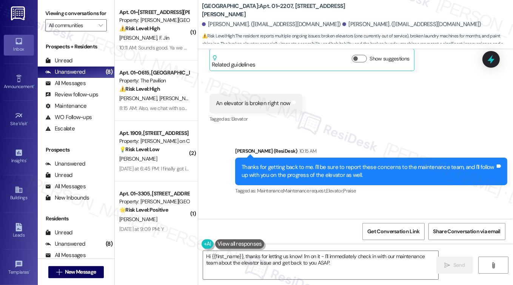
scroll to position [1416, 0]
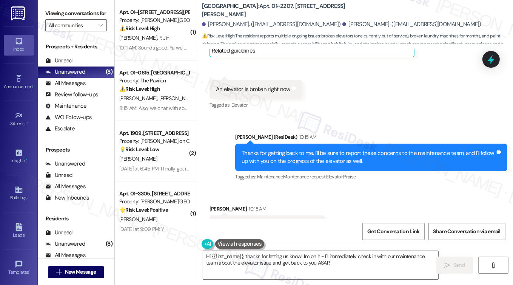
click at [314, 116] on div "Sent via SMS Sarah (ResiDesk) 10:15 AM Thanks for getting back to me. I'll be s…" at bounding box center [355, 152] width 315 height 72
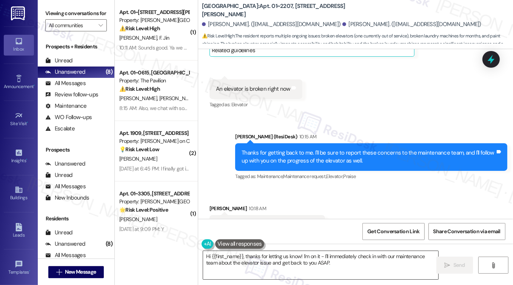
click at [249, 258] on textarea "Hi {{first_name}}, thanks for letting us know! I'm on it - I'll immediately che…" at bounding box center [321, 265] width 236 height 28
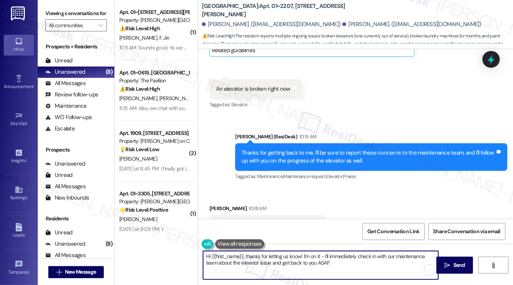
click at [249, 257] on textarea "Hi {{first_name}}, thanks for letting us know! I'm on it - I'll immediately che…" at bounding box center [321, 265] width 236 height 28
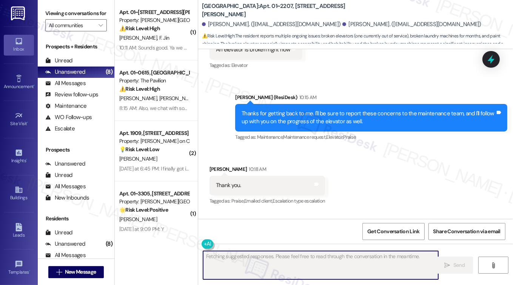
scroll to position [1469, 0]
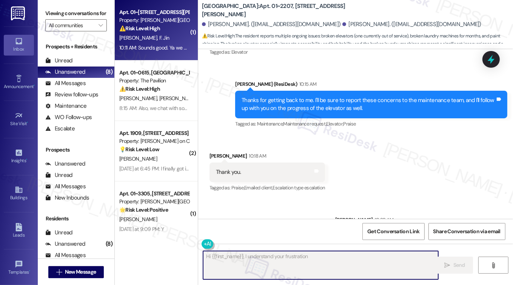
type textarea "Hi {{first_name}}, I understand your frustration"
click at [156, 42] on div "C. Hlay F. Jin" at bounding box center [154, 37] width 71 height 9
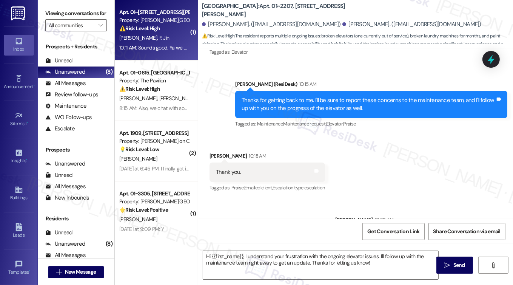
type textarea "Fetching suggested responses. Please feel free to read through the conversation…"
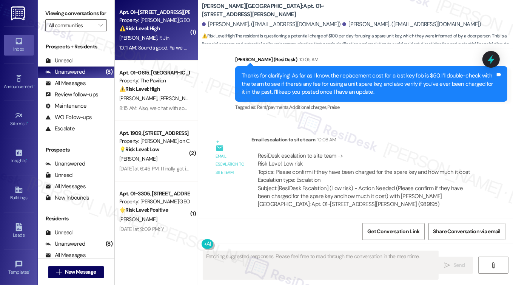
scroll to position [2512, 0]
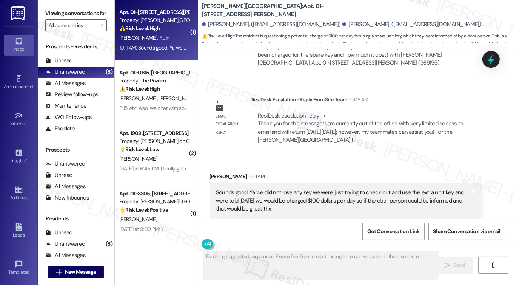
click at [279, 188] on div "Sounds good. Ya we did not lose any key we were just trying to check out and us…" at bounding box center [343, 200] width 254 height 24
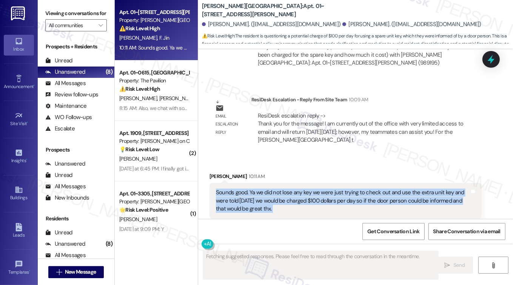
click at [279, 188] on div "Sounds good. Ya we did not lose any key we were just trying to check out and us…" at bounding box center [343, 200] width 254 height 24
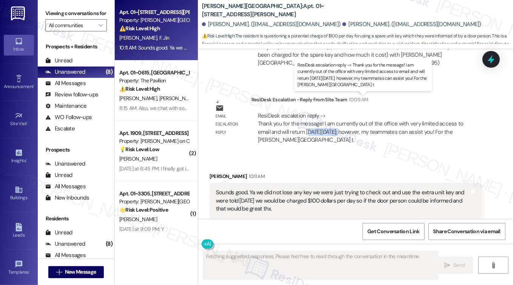
drag, startPoint x: 294, startPoint y: 113, endPoint x: 338, endPoint y: 122, distance: 44.6
click at [335, 119] on div "ResiDesk escalation reply -> Thank you for the message! I am currently out of t…" at bounding box center [366, 128] width 219 height 32
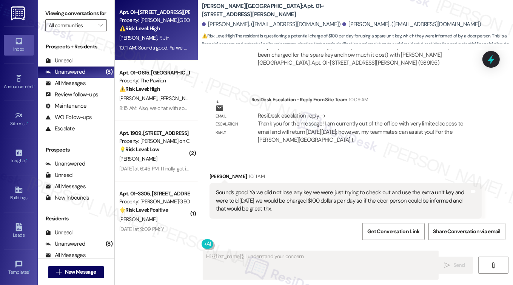
click at [305, 188] on div "Sounds good. Ya we did not lose any key we were just trying to check out and us…" at bounding box center [343, 200] width 254 height 24
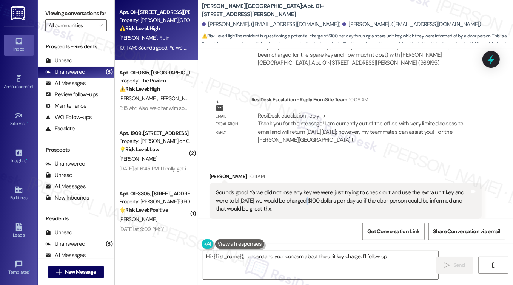
click at [305, 188] on div "Sounds good. Ya we did not lose any key we were just trying to check out and us…" at bounding box center [343, 200] width 254 height 24
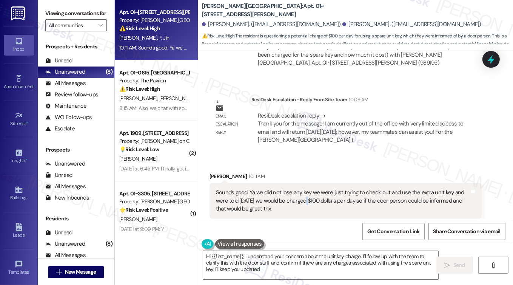
type textarea "Hi {{first_name}}, I understand your concern about the unit key charge. I'll fo…"
click at [294, 188] on div "Sounds good. Ya we did not lose any key we were just trying to check out and us…" at bounding box center [343, 200] width 254 height 24
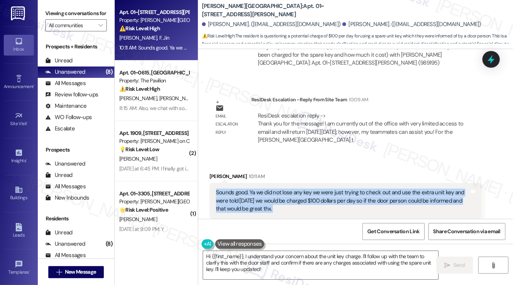
click at [294, 188] on div "Sounds good. Ya we did not lose any key we were just trying to check out and us…" at bounding box center [343, 200] width 254 height 24
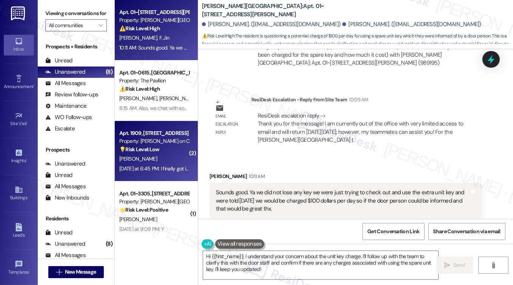
click at [170, 156] on div "S. Boleky" at bounding box center [154, 158] width 71 height 9
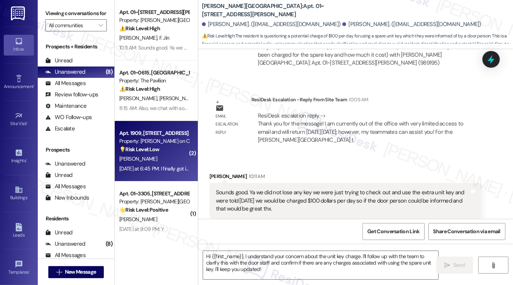
type textarea "Fetching suggested responses. Please feel free to read through the conversation…"
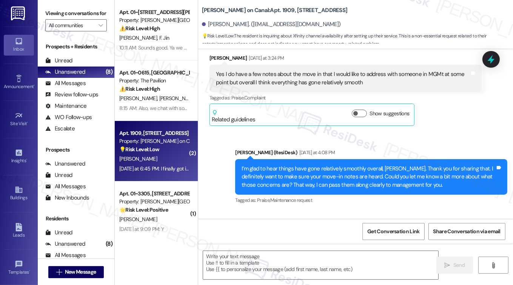
type textarea "Fetching suggested responses. Please feel free to read through the conversation…"
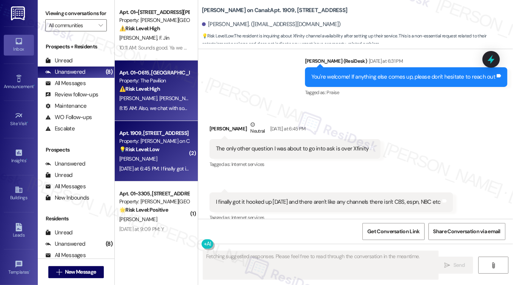
scroll to position [820, 0]
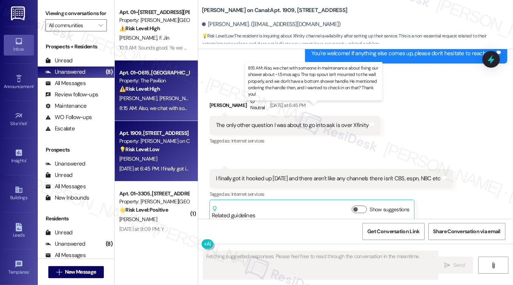
click at [146, 107] on div "8:15 AM: Also, we chat with someone in maintenance about fixing our shower abou…" at bounding box center [421, 108] width 604 height 7
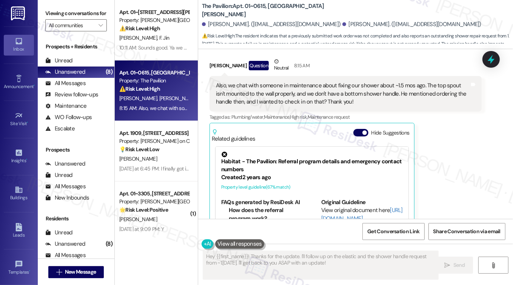
scroll to position [247, 0]
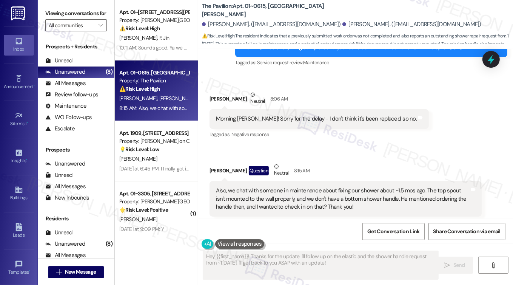
click at [262, 115] on div "Morning [PERSON_NAME]! Sorry for the delay - I don't think it's been replaced, …" at bounding box center [316, 119] width 201 height 8
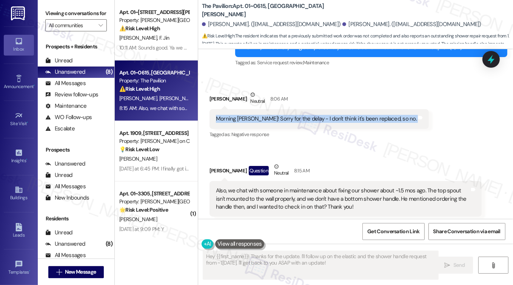
click at [262, 115] on div "Morning [PERSON_NAME]! Sorry for the delay - I don't think it's been replaced, …" at bounding box center [316, 119] width 201 height 8
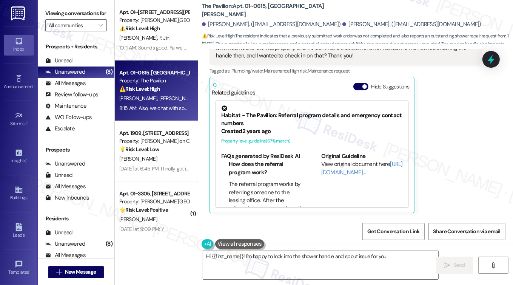
scroll to position [285, 0]
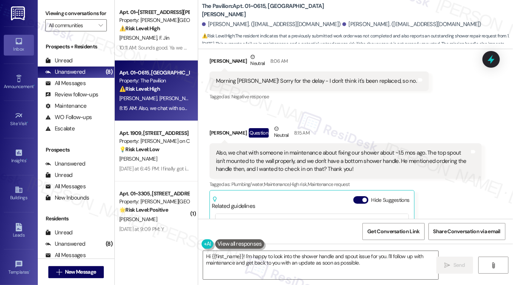
click at [293, 167] on div "Also, we chat with someone in maintenance about fixing our shower about ~1.5 mo…" at bounding box center [343, 161] width 254 height 24
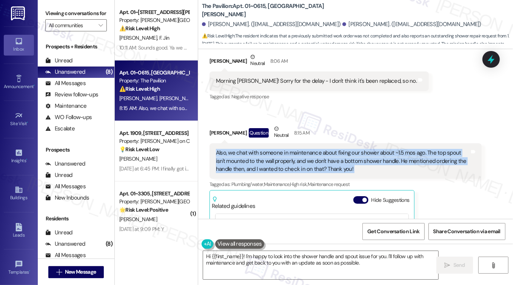
click at [293, 167] on div "Also, we chat with someone in maintenance about fixing our shower about ~1.5 mo…" at bounding box center [343, 161] width 254 height 24
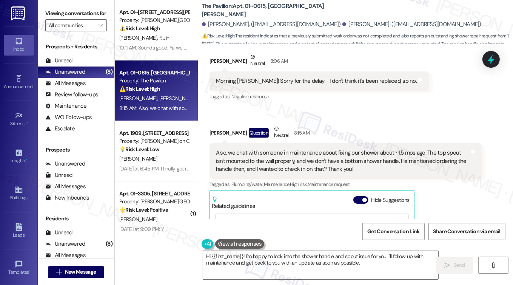
click at [274, 82] on div "Morning [PERSON_NAME]! Sorry for the delay - I don't think it's been replaced, …" at bounding box center [316, 81] width 201 height 8
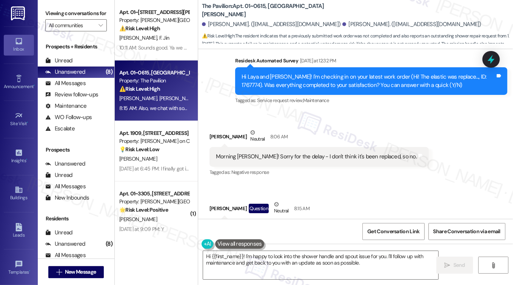
click at [310, 87] on div "Hi Laya and [PERSON_NAME]! I'm checking in on your latest work order (Hi! The e…" at bounding box center [369, 81] width 254 height 16
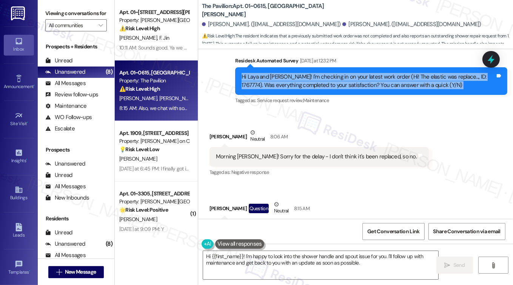
click at [310, 87] on div "Hi Laya and [PERSON_NAME]! I'm checking in on your latest work order (Hi! The e…" at bounding box center [369, 81] width 254 height 16
copy div "Hi Laya and Santiago! I'm checking in on your latest work order (Hi! The elasti…"
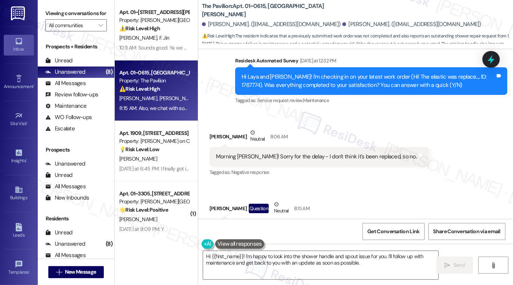
click at [48, 9] on label "Viewing conversations for" at bounding box center [76, 14] width 62 height 12
click at [243, 151] on div "Morning Sarah! Sorry for the delay - I don't think it's been replaced, so no. T…" at bounding box center [319, 156] width 219 height 19
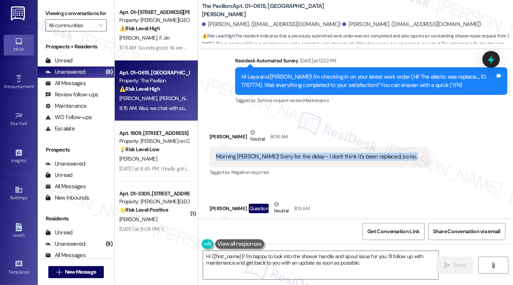
click at [243, 151] on div "Morning Sarah! Sorry for the delay - I don't think it's been replaced, so no. T…" at bounding box center [319, 156] width 219 height 19
copy div "Morning Sarah! Sorry for the delay - I don't think it's been replaced, so no. T…"
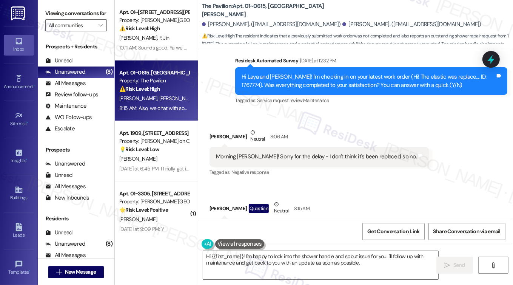
drag, startPoint x: 44, startPoint y: 9, endPoint x: 65, endPoint y: 37, distance: 34.8
click at [44, 9] on div "Viewing conversations for All communities " at bounding box center [76, 19] width 77 height 39
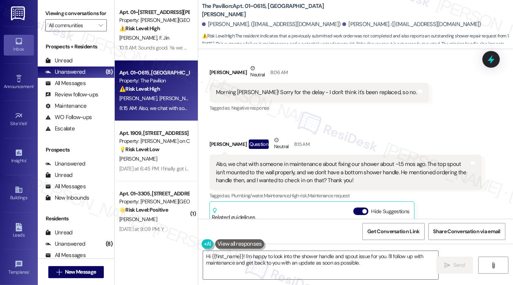
scroll to position [360, 0]
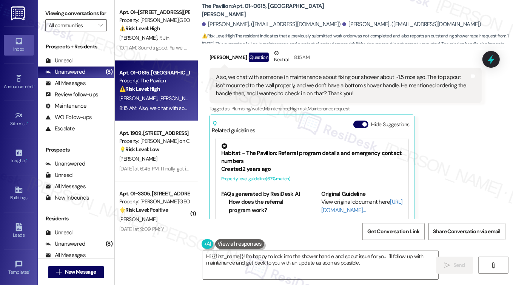
click at [242, 82] on div "Also, we chat with someone in maintenance about fixing our shower about ~1.5 mo…" at bounding box center [343, 85] width 254 height 24
click at [243, 82] on div "Also, we chat with someone in maintenance about fixing our shower about ~1.5 mo…" at bounding box center [343, 85] width 254 height 24
click at [286, 88] on div "Also, we chat with someone in maintenance about fixing our shower about ~1.5 mo…" at bounding box center [343, 85] width 254 height 24
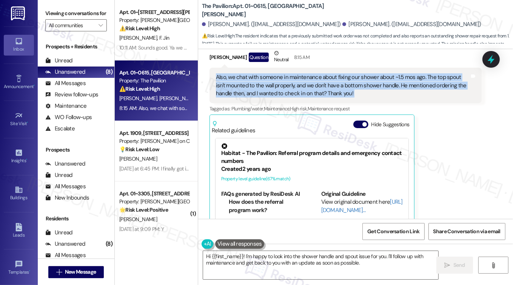
click at [286, 88] on div "Also, we chat with someone in maintenance about fixing our shower about ~1.5 mo…" at bounding box center [343, 85] width 254 height 24
copy div "Also, we chat with someone in maintenance about fixing our shower about ~1.5 mo…"
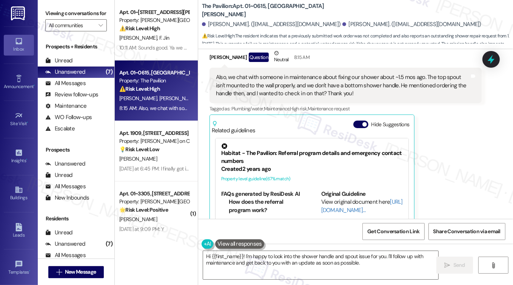
click at [39, 9] on div "Viewing conversations for All communities " at bounding box center [76, 19] width 77 height 39
click at [49, 9] on label "Viewing conversations for" at bounding box center [76, 14] width 62 height 12
drag, startPoint x: 258, startPoint y: 10, endPoint x: 248, endPoint y: 8, distance: 10.1
click at [248, 8] on b "The Pavilion: Apt. 01~0615, One Lafayette Plaisance" at bounding box center [277, 10] width 151 height 16
click at [50, 9] on label "Viewing conversations for" at bounding box center [76, 14] width 62 height 12
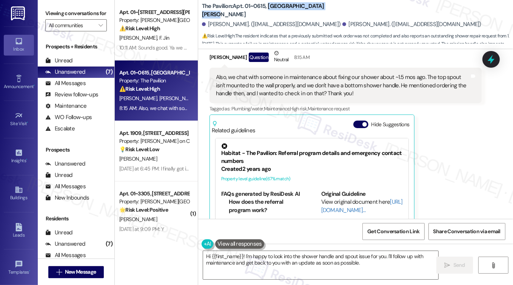
drag, startPoint x: 330, startPoint y: 11, endPoint x: 267, endPoint y: 9, distance: 62.7
click at [267, 9] on div "The Pavilion: Apt. 01~0615, One Lafayette Plaisance" at bounding box center [277, 10] width 151 height 9
copy b "One Lafayette Plaisance"
drag, startPoint x: 50, startPoint y: 9, endPoint x: 53, endPoint y: 16, distance: 7.4
click at [50, 9] on label "Viewing conversations for" at bounding box center [76, 14] width 62 height 12
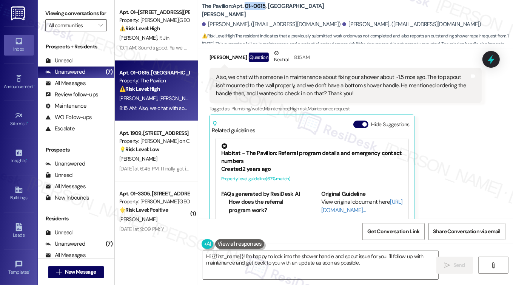
drag, startPoint x: 263, startPoint y: 9, endPoint x: 243, endPoint y: 10, distance: 20.0
click at [243, 10] on b "The Pavilion: Apt. 01~0615, One Lafayette Plaisance" at bounding box center [277, 10] width 151 height 16
copy b "01~0615"
click at [42, 9] on div "Viewing conversations for All communities " at bounding box center [76, 19] width 77 height 39
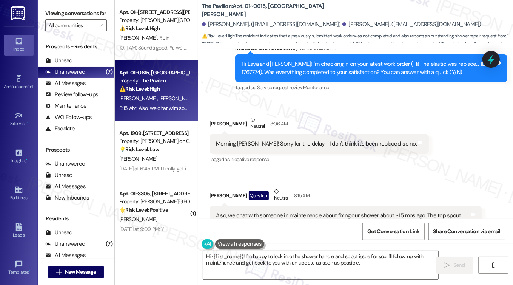
scroll to position [209, 0]
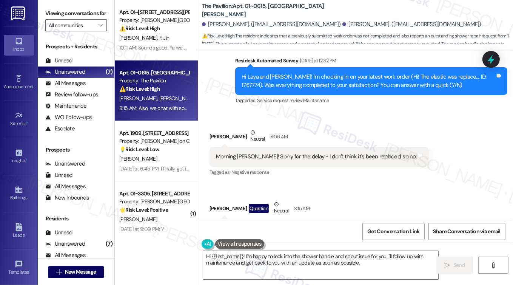
click at [45, 15] on label "Viewing conversations for" at bounding box center [76, 14] width 62 height 12
click at [210, 134] on div "Laya Dasari Neutral 8:06 AM" at bounding box center [319, 137] width 219 height 19
copy div "Laya"
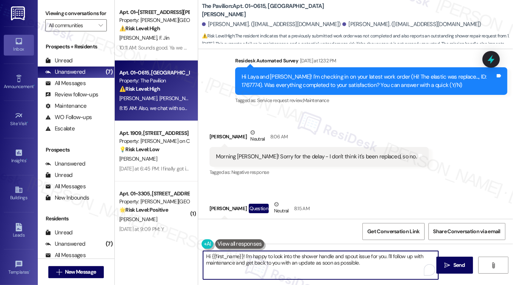
drag, startPoint x: 242, startPoint y: 255, endPoint x: 210, endPoint y: 256, distance: 32.1
click at [210, 256] on textarea "Hi {{first_name}}! I'm happy to look into the shower handle and spout issue for…" at bounding box center [321, 265] width 236 height 28
paste textarea "Laya"
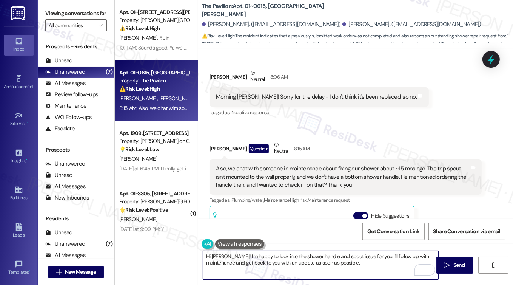
scroll to position [360, 0]
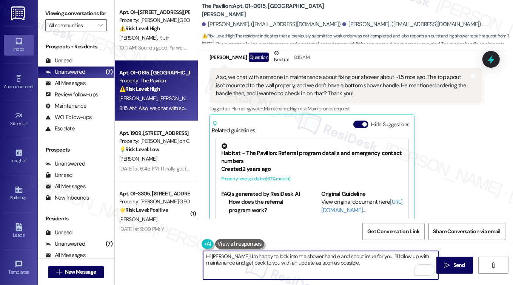
click at [347, 256] on textarea "Hi Laya! I'm happy to look into the shower handle and spout issue for you. I'll…" at bounding box center [321, 265] width 236 height 28
drag, startPoint x: 395, startPoint y: 264, endPoint x: 398, endPoint y: 255, distance: 9.9
click at [398, 255] on textarea "Hi Laya! I'm happy to look into the shower handle and spout issue with the frid…" at bounding box center [321, 265] width 236 height 28
click at [345, 256] on textarea "Hi Laya! I'm happy to look into the shower handle and spout issue with the frid…" at bounding box center [321, 265] width 236 height 28
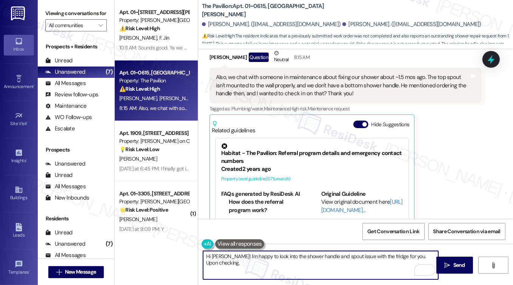
click at [345, 256] on textarea "Hi Laya! I'm happy to look into the shower handle and spout issue with the frid…" at bounding box center [321, 265] width 236 height 28
click at [329, 257] on textarea "Hi Laya! I'm happy to look into the shower handle and spout issue with the frid…" at bounding box center [321, 265] width 236 height 28
click at [321, 256] on textarea "Hi Laya! I'm happy to look into the shower handle and spout issue with the frid…" at bounding box center [321, 265] width 236 height 28
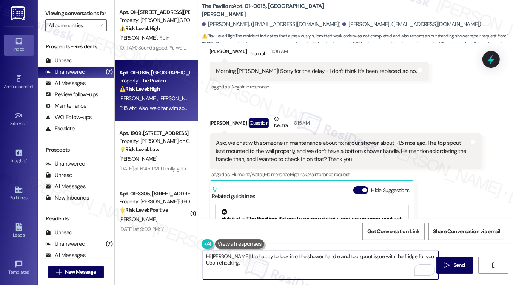
scroll to position [322, 0]
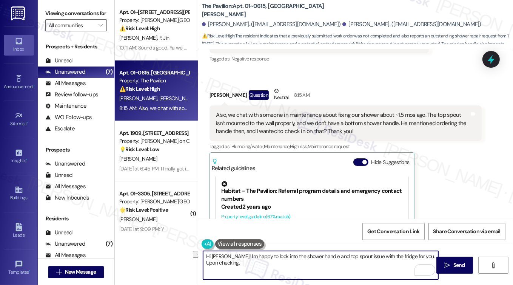
drag, startPoint x: 322, startPoint y: 256, endPoint x: 374, endPoint y: 254, distance: 52.2
click at [374, 254] on textarea "Hi Laya! I'm happy to look into the shower handle and top spout issue with the …" at bounding box center [321, 265] width 236 height 28
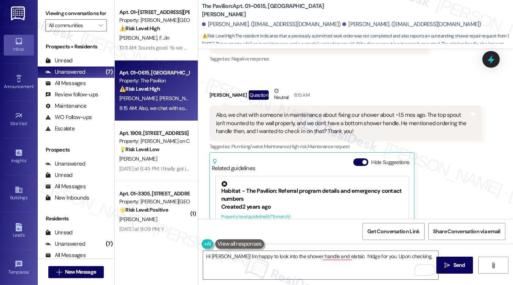
click at [44, 11] on div "Viewing conversations for All communities " at bounding box center [76, 19] width 77 height 39
click at [48, 17] on label "Viewing conversations for" at bounding box center [76, 14] width 62 height 12
click at [399, 109] on div "Also, we chat with someone in maintenance about fixing our shower about ~1.5 mo…" at bounding box center [346, 122] width 272 height 35
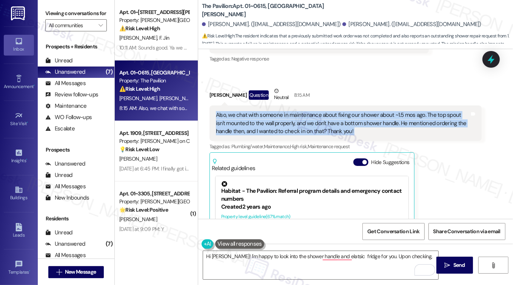
click at [399, 109] on div "Also, we chat with someone in maintenance about fixing our shower about ~1.5 mo…" at bounding box center [346, 122] width 272 height 35
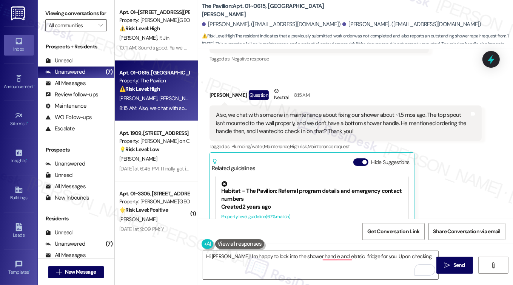
click at [41, 4] on div "Viewing conversations for All communities " at bounding box center [76, 19] width 77 height 39
click at [412, 128] on div "Also, we chat with someone in maintenance about fixing our shower about ~1.5 mo…" at bounding box center [343, 123] width 254 height 24
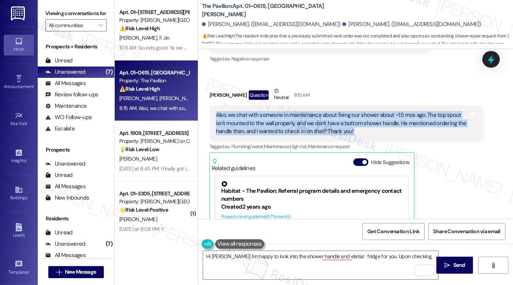
click at [412, 128] on div "Also, we chat with someone in maintenance about fixing our shower about ~1.5 mo…" at bounding box center [343, 123] width 254 height 24
click at [372, 124] on div "Also, we chat with someone in maintenance about fixing our shower about ~1.5 mo…" at bounding box center [343, 123] width 254 height 24
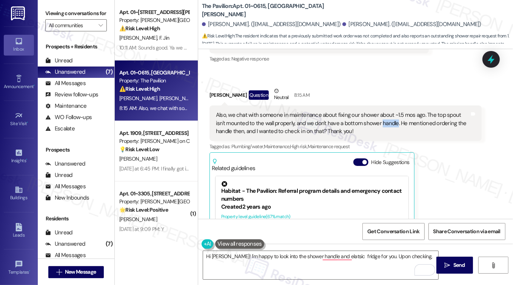
click at [372, 124] on div "Also, we chat with someone in maintenance about fixing our shower about ~1.5 mo…" at bounding box center [343, 123] width 254 height 24
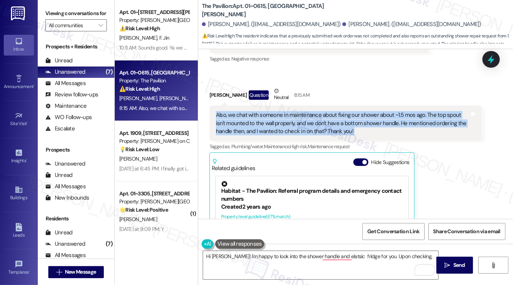
click at [372, 124] on div "Also, we chat with someone in maintenance about fixing our shower about ~1.5 mo…" at bounding box center [343, 123] width 254 height 24
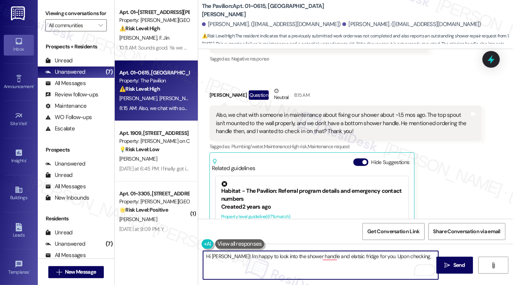
click at [415, 256] on textarea "Hi Laya! I'm happy to look into the shower handle and elatsic fridge for you. U…" at bounding box center [321, 265] width 236 height 28
click at [409, 256] on textarea "Hi Laya! I'm happy to look into the shower handle and elastic fridge for you. U…" at bounding box center [321, 265] width 236 height 28
type textarea "Hi Laya! I'm happy to look into the shower handle and elastic fridge for you. U…"
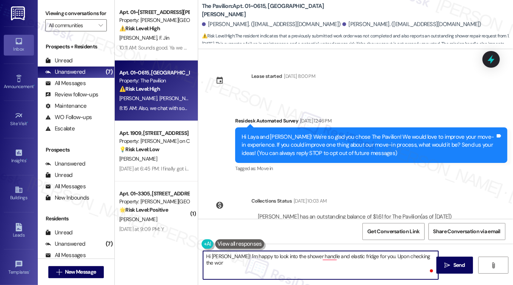
scroll to position [322, 0]
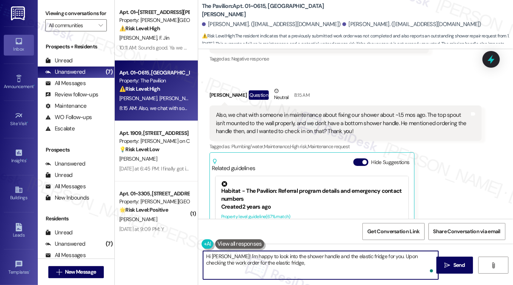
click at [394, 265] on textarea "Hi [PERSON_NAME]! I'm happy to look into the shower handle and the elastic frid…" at bounding box center [321, 265] width 236 height 28
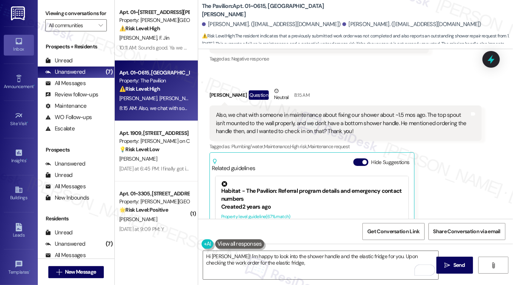
drag, startPoint x: 45, startPoint y: 23, endPoint x: 94, endPoint y: 47, distance: 54.7
click at [45, 23] on div "Viewing conversations for All communities " at bounding box center [76, 19] width 77 height 39
click at [288, 264] on textarea "Hi Laya! I'm happy to look into the shower handle and the elastic fridge for yo…" at bounding box center [321, 265] width 236 height 28
click at [47, 16] on label "Viewing conversations for" at bounding box center [76, 14] width 62 height 12
click at [387, 262] on textarea "Hi Laya! I'm happy to look into the shower handle and the elastic fridge for yo…" at bounding box center [321, 265] width 236 height 28
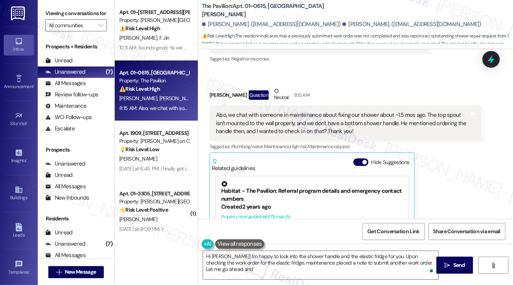
click at [44, 19] on div "Viewing conversations for All communities " at bounding box center [76, 19] width 77 height 39
drag, startPoint x: 387, startPoint y: 261, endPoint x: 395, endPoint y: 261, distance: 7.2
click at [387, 261] on textarea "Hi Laya! I'm happy to look into the shower handle and the elastic fridge for yo…" at bounding box center [321, 265] width 236 height 28
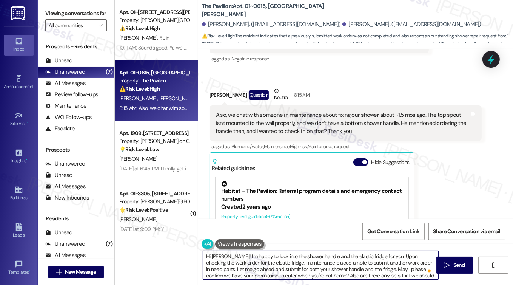
type textarea "Hi Laya! I'm happy to look into the shower handle and the elastic fridge for yo…"
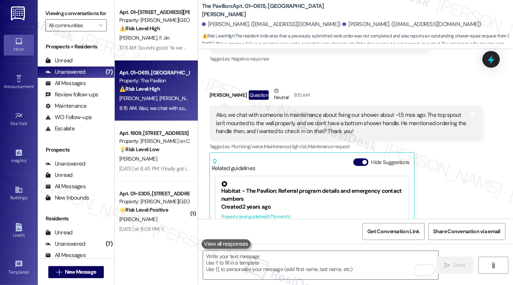
click at [49, 10] on label "Viewing conversations for" at bounding box center [76, 14] width 62 height 12
click at [49, 13] on label "Viewing conversations for" at bounding box center [76, 14] width 62 height 12
click at [54, 18] on label "Viewing conversations for" at bounding box center [76, 14] width 62 height 12
click at [54, 15] on label "Viewing conversations for" at bounding box center [76, 14] width 62 height 12
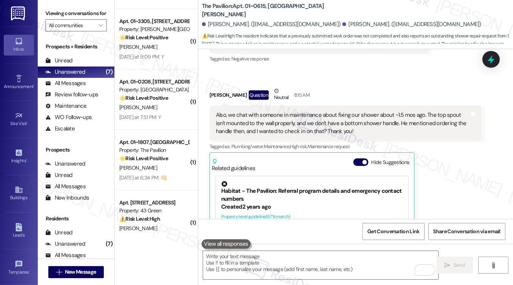
scroll to position [154, 0]
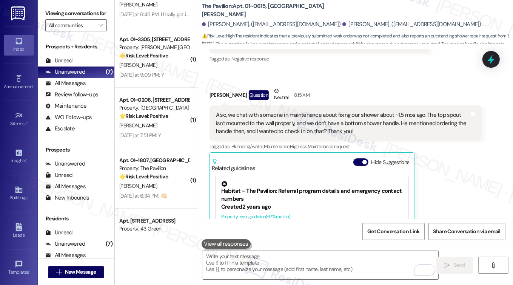
click at [299, 124] on div "Also, we chat with someone in maintenance about fixing our shower about ~1.5 mo…" at bounding box center [343, 123] width 254 height 24
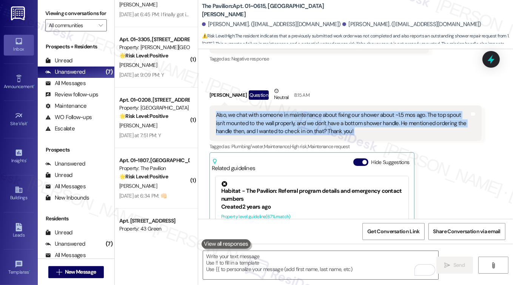
click at [299, 124] on div "Also, we chat with someone in maintenance about fixing our shower about ~1.5 mo…" at bounding box center [343, 123] width 254 height 24
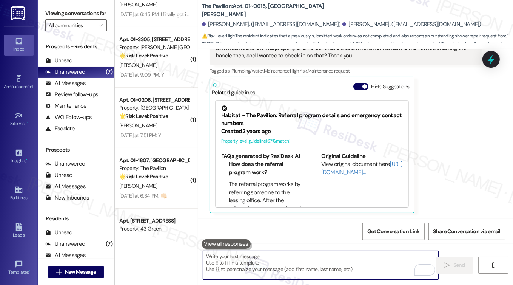
click at [293, 261] on textarea "To enrich screen reader interactions, please activate Accessibility in Grammarl…" at bounding box center [321, 265] width 236 height 28
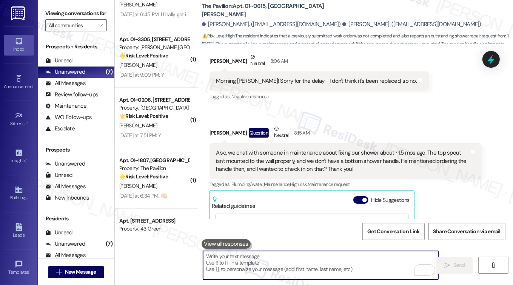
scroll to position [209, 0]
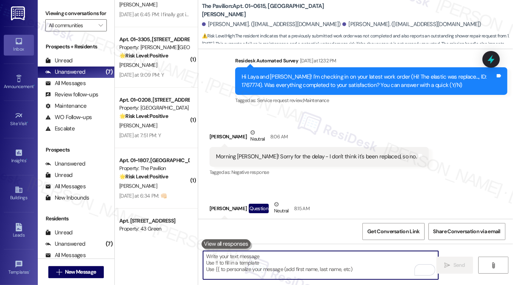
click at [305, 165] on div "Morning [PERSON_NAME]! Sorry for the delay - I don't think it's been replaced, …" at bounding box center [319, 156] width 219 height 19
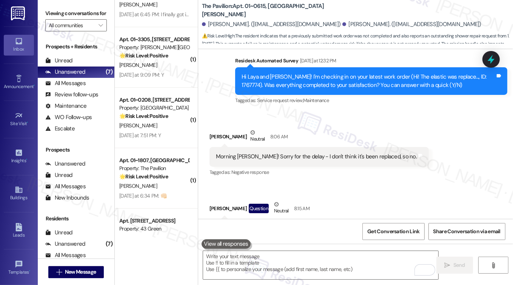
click at [315, 153] on div "Morning [PERSON_NAME]! Sorry for the delay - I don't think it's been replaced, …" at bounding box center [316, 157] width 201 height 8
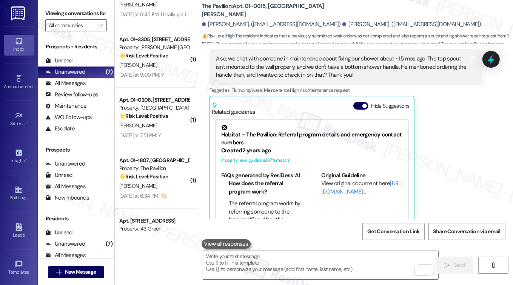
scroll to position [360, 0]
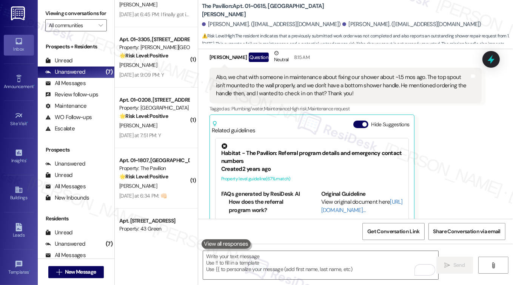
click at [311, 89] on div "Also, we chat with someone in maintenance about fixing our shower about ~1.5 mo…" at bounding box center [343, 85] width 254 height 24
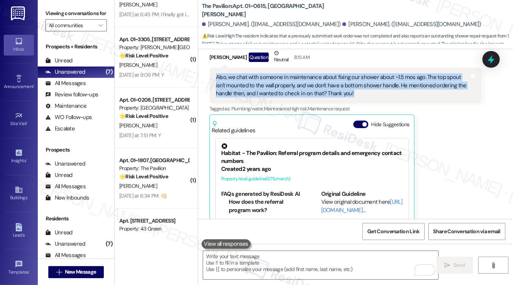
click at [311, 89] on div "Also, we chat with someone in maintenance about fixing our shower about ~1.5 mo…" at bounding box center [343, 85] width 254 height 24
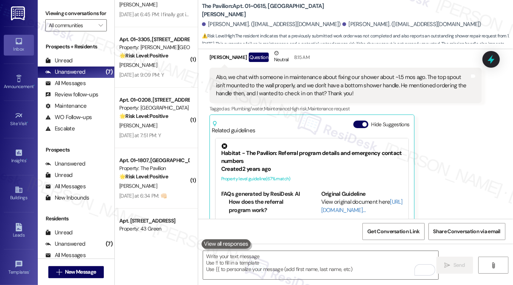
click at [51, 8] on label "Viewing conversations for" at bounding box center [76, 14] width 62 height 12
click at [452, 145] on div "Laya Dasari Question Neutral 8:15 AM Also, we chat with someone in maintenance …" at bounding box center [346, 150] width 272 height 202
click at [272, 255] on textarea "To enrich screen reader interactions, please activate Accessibility in Grammarl…" at bounding box center [321, 265] width 236 height 28
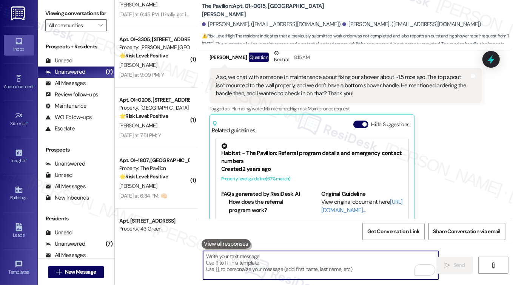
paste textarea "Hi Laya! I’m happy to look into the shower handle and fridge elastic for you. I…"
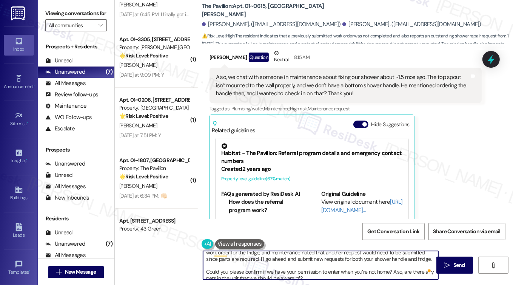
scroll to position [15, 0]
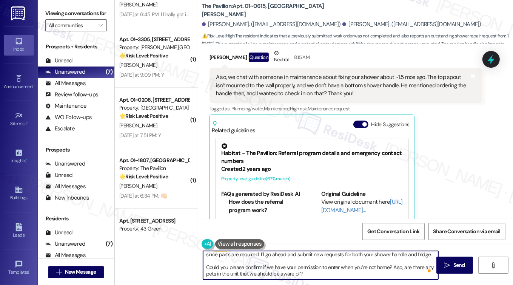
click at [277, 268] on textarea "Hi Laya! I’m happy to look into the shower handle and fridge elastic for you. I…" at bounding box center [321, 265] width 236 height 28
click at [333, 272] on textarea "Hi Laya! I’m happy to look into the shower handle and fridge elastic for you. I…" at bounding box center [321, 265] width 236 height 28
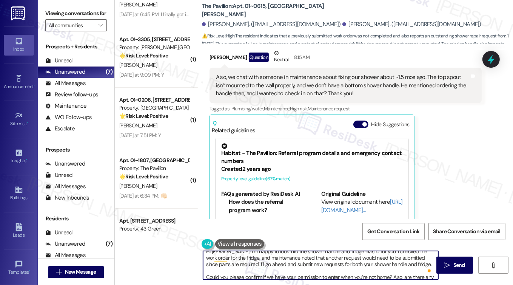
scroll to position [0, 0]
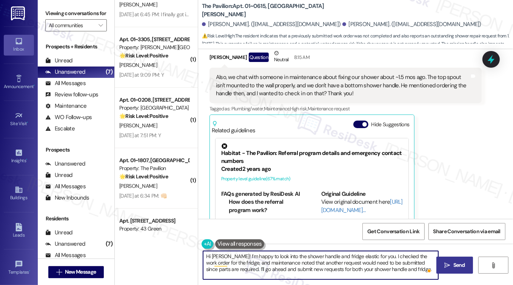
type textarea "Hi Laya! I’m happy to look into the shower handle and fridge elastic for you. I…"
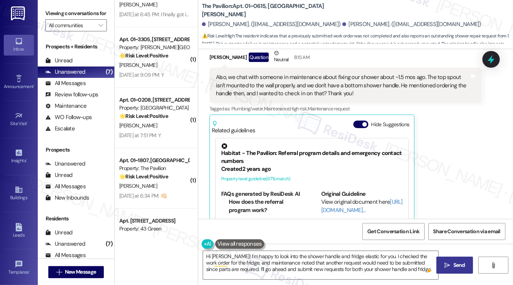
click at [444, 261] on button " Send" at bounding box center [454, 264] width 37 height 17
click at [362, 123] on span "button" at bounding box center [364, 124] width 5 height 5
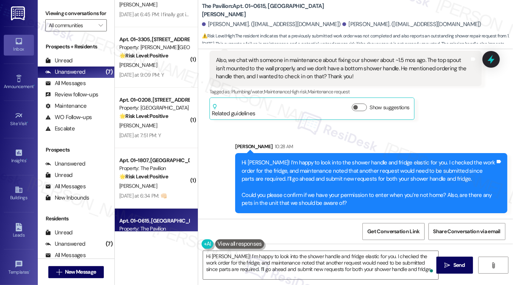
click at [284, 159] on div "Hi Laya! I’m happy to look into the shower handle and fridge elastic for you. I…" at bounding box center [369, 183] width 254 height 49
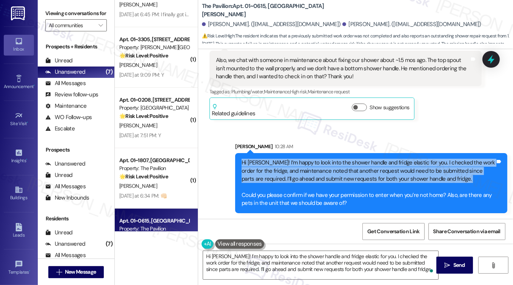
click at [284, 159] on div "Hi Laya! I’m happy to look into the shower handle and fridge elastic for you. I…" at bounding box center [369, 183] width 254 height 49
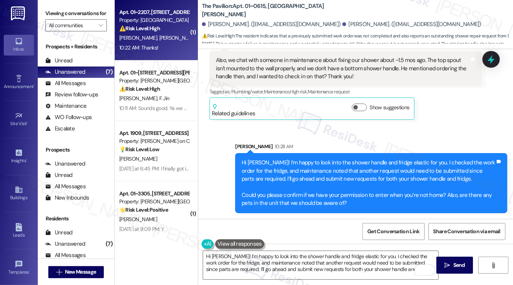
click at [150, 35] on span "[PERSON_NAME]" at bounding box center [139, 37] width 40 height 7
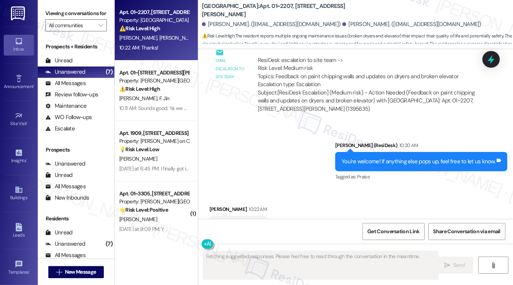
click at [401, 152] on div "You're welcome! If anything else pops up, feel free to let us know. Tags and no…" at bounding box center [421, 161] width 172 height 19
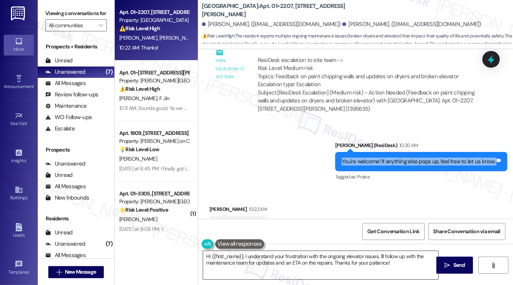
click at [272, 260] on textarea "Hi {{first_name}}, I understand your frustration with the ongoing elevator issu…" at bounding box center [321, 265] width 236 height 28
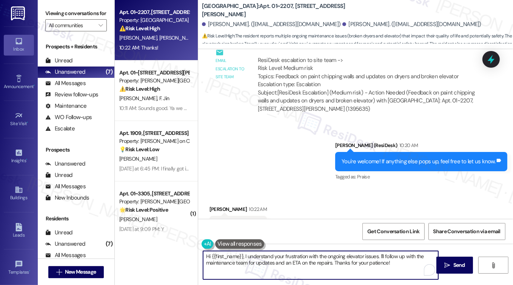
click at [272, 260] on textarea "Hi {{first_name}}, I understand your frustration with the ongoing elevator issu…" at bounding box center [321, 265] width 236 height 28
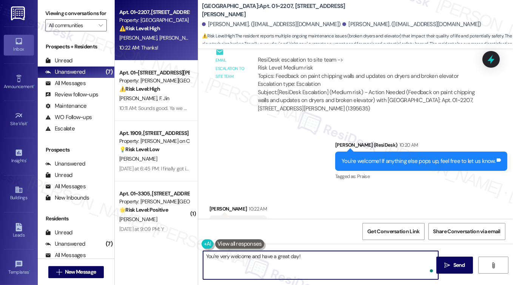
type textarea "You're very welcome and have a great day!"
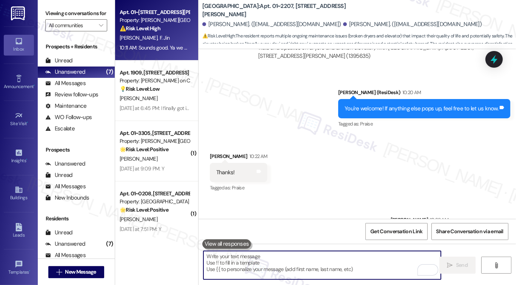
click at [161, 40] on div "[PERSON_NAME] [PERSON_NAME]" at bounding box center [154, 37] width 71 height 9
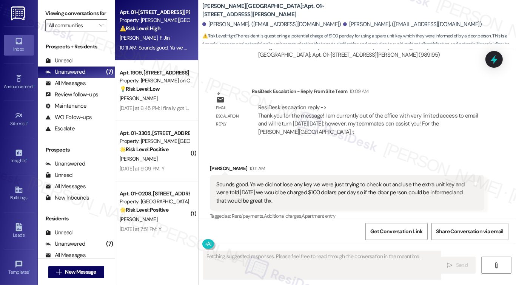
scroll to position [2513, 0]
click at [282, 180] on div "Sounds good. Ya we did not lose any key we were just trying to check out and us…" at bounding box center [344, 192] width 256 height 24
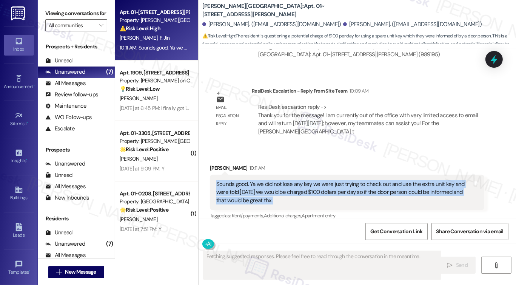
click at [282, 180] on div "Sounds good. Ya we did not lose any key we were just trying to check out and us…" at bounding box center [344, 192] width 256 height 24
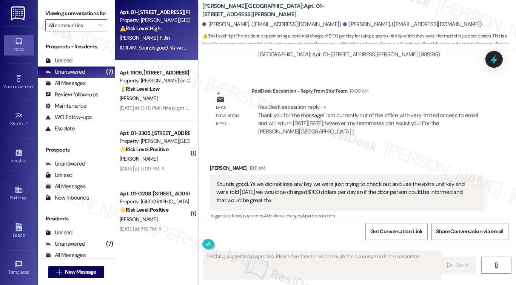
click at [325, 106] on div "ResiDesk escalation reply -> Thank you for the message! I am currently out of t…" at bounding box center [367, 119] width 219 height 32
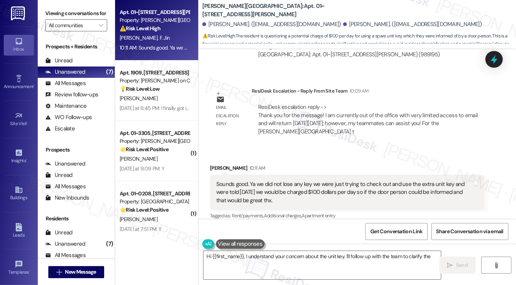
click at [261, 210] on div "Tagged as: Rent/payments , Click to highlight conversations about Rent/payments…" at bounding box center [347, 215] width 274 height 11
type textarea "Hi {{first_name}}, I understand your concern about the unit key. I'll follow up…"
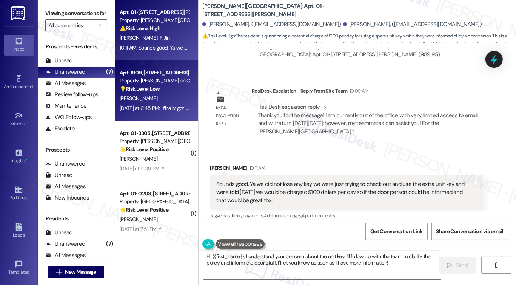
click at [155, 89] on strong "💡 Risk Level: Low" at bounding box center [140, 88] width 40 height 7
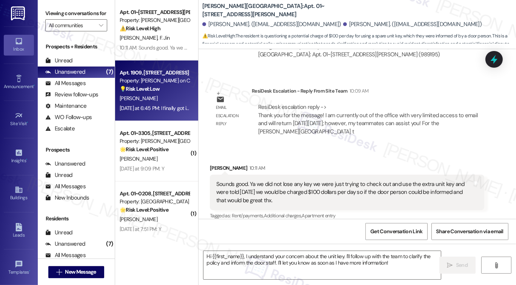
type textarea "Fetching suggested responses. Please feel free to read through the conversation…"
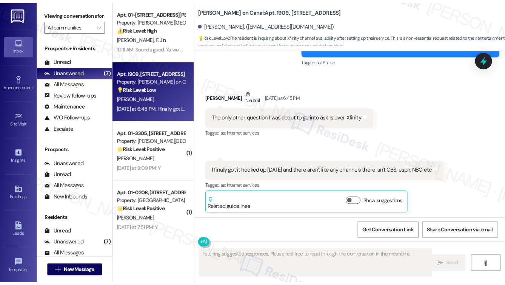
scroll to position [784, 0]
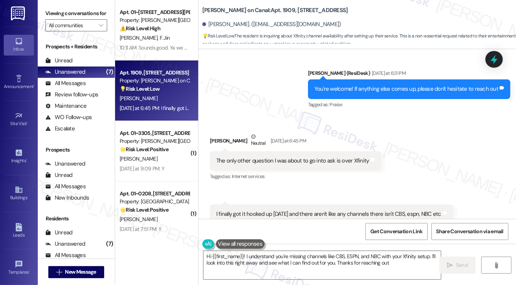
type textarea "Hi {{first_name}}! I understand you're missing channels like CBS, ESPN, and NBC…"
click at [289, 157] on div "The only other question I was about to go into ask is over Xfinity" at bounding box center [292, 161] width 153 height 8
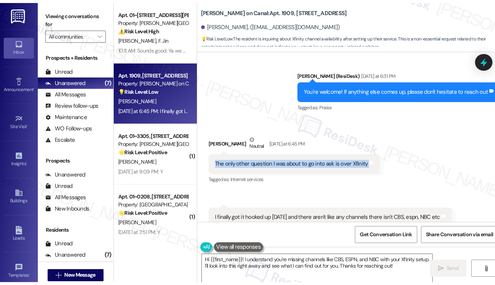
scroll to position [800, 0]
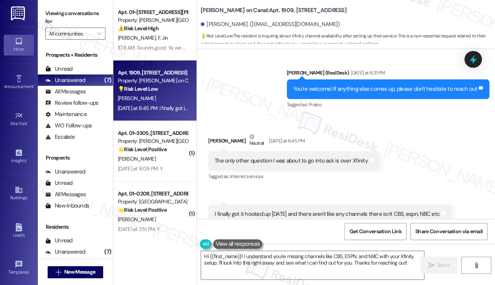
click at [46, 11] on label "Viewing conversations for" at bounding box center [75, 18] width 60 height 20
click at [287, 151] on div "The only other question I was about to go into ask is over Xfinity Tags and not…" at bounding box center [293, 160] width 171 height 19
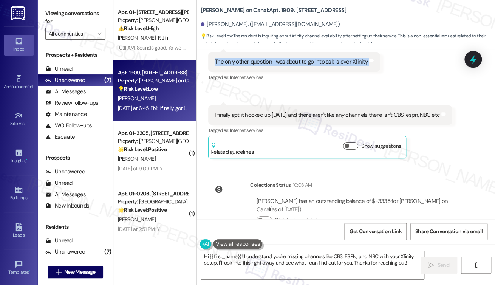
scroll to position [876, 0]
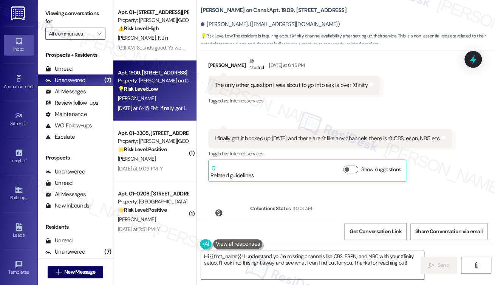
click at [291, 134] on div "I finally got it hooked up [DATE] and there aren't like any channels there isn'…" at bounding box center [326, 138] width 225 height 8
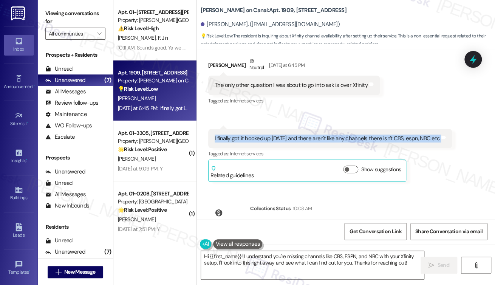
click at [291, 134] on div "I finally got it hooked up [DATE] and there aren't like any channels there isn'…" at bounding box center [326, 138] width 225 height 8
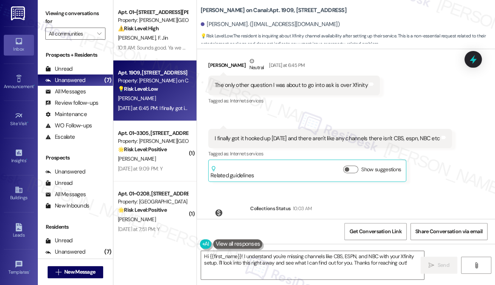
click at [252, 76] on div "The only other question I was about to go into ask is over Xfinity Tags and not…" at bounding box center [293, 85] width 171 height 19
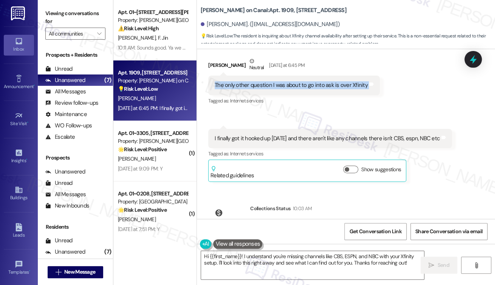
click at [252, 76] on div "The only other question I was about to go into ask is over Xfinity Tags and not…" at bounding box center [293, 85] width 171 height 19
click at [300, 76] on div "The only other question I was about to go into ask is over Xfinity Tags and not…" at bounding box center [293, 85] width 171 height 19
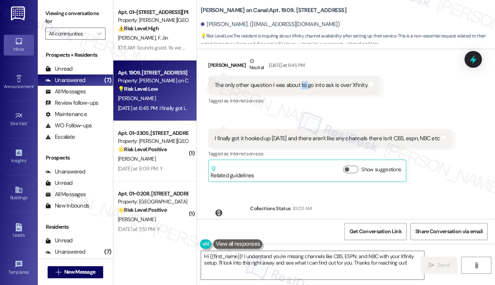
click at [300, 76] on div "The only other question I was about to go into ask is over Xfinity Tags and not…" at bounding box center [293, 85] width 171 height 19
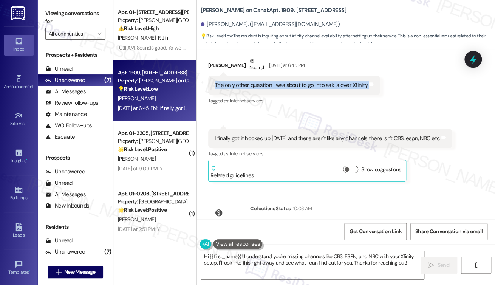
click at [300, 76] on div "The only other question I was about to go into ask is over Xfinity Tags and not…" at bounding box center [293, 85] width 171 height 19
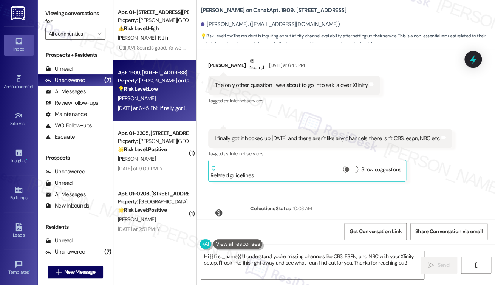
click at [52, 15] on label "Viewing conversations for" at bounding box center [75, 18] width 60 height 20
click at [209, 14] on b "Cassidy on Canal: Apt. 1909, 350 N Canal St" at bounding box center [273, 10] width 146 height 8
copy b "Cassidy"
click at [46, 11] on label "Viewing conversations for" at bounding box center [75, 18] width 60 height 20
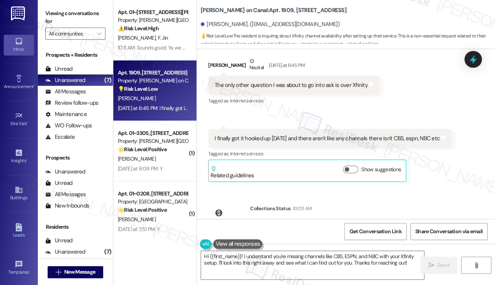
click at [50, 18] on label "Viewing conversations for" at bounding box center [75, 18] width 60 height 20
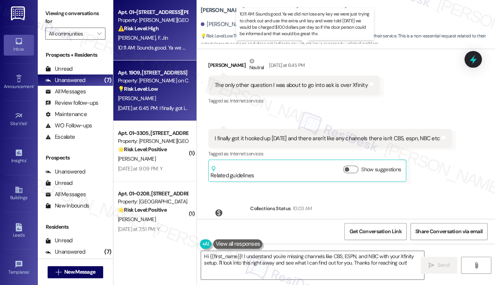
click at [165, 49] on div "10:11 AM: Sounds good. Ya we did not lose any key we were just trying to check …" at bounding box center [384, 47] width 532 height 7
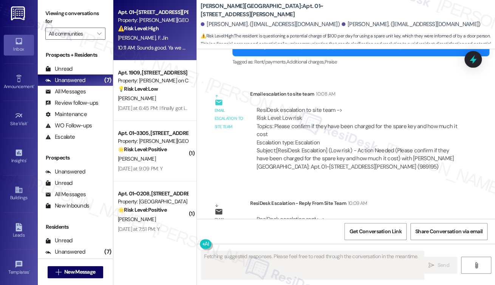
scroll to position [2529, 0]
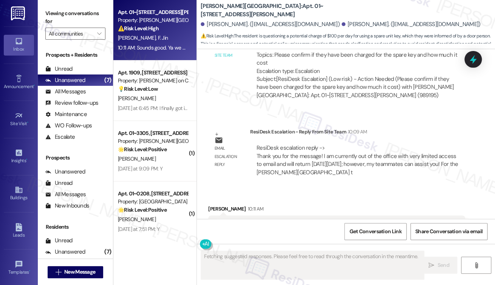
click at [261, 221] on div "Sounds good. Ya we did not lose any key we were just trying to check out and us…" at bounding box center [333, 233] width 238 height 24
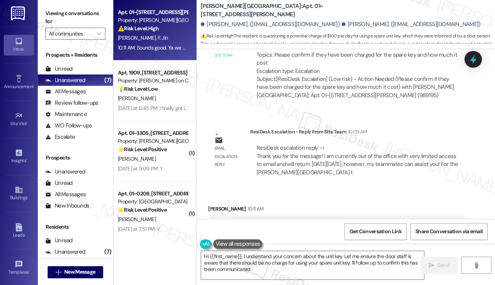
click at [304, 221] on div "Sounds good. Ya we did not lose any key we were just trying to check out and us…" at bounding box center [333, 233] width 238 height 24
click at [280, 258] on textarea "Hi {{first_name}}, I understand your concern about the unit key. Let me ensure …" at bounding box center [312, 265] width 223 height 28
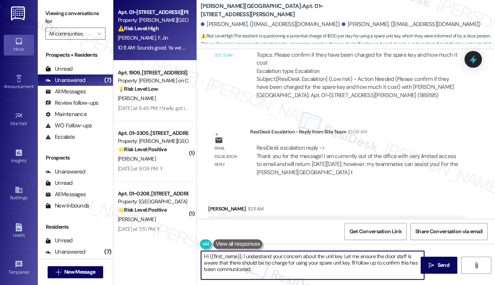
click at [280, 258] on textarea "Hi {{first_name}}, I understand your concern about the unit key. Let me ensure …" at bounding box center [312, 265] width 223 height 28
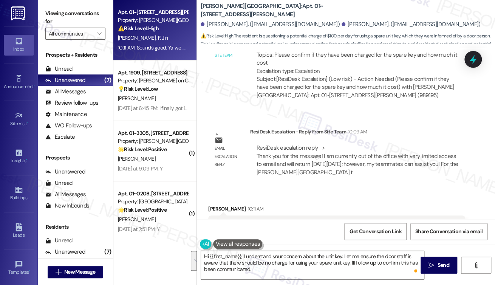
drag, startPoint x: 44, startPoint y: 14, endPoint x: 49, endPoint y: 18, distance: 6.7
click at [44, 14] on div "Viewing conversations for All communities " at bounding box center [75, 23] width 75 height 47
click at [259, 262] on textarea "Hi {{first_name}}, I understand your concern about the unit key. Let me ensure …" at bounding box center [312, 265] width 223 height 28
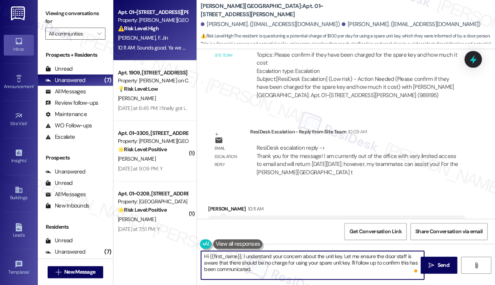
click at [259, 262] on textarea "Hi {{first_name}}, I understand your concern about the unit key. Let me ensure …" at bounding box center [312, 265] width 223 height 28
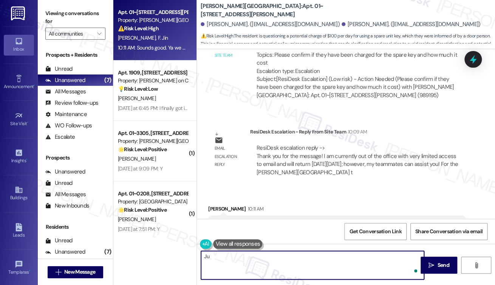
type textarea "J"
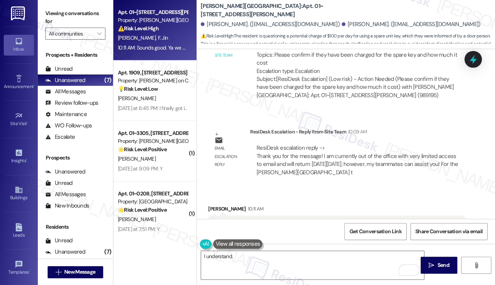
click at [56, 13] on label "Viewing conversations for" at bounding box center [75, 18] width 60 height 20
click at [222, 221] on div "Sounds good. Ya we did not lose any key we were just trying to check out and us…" at bounding box center [333, 233] width 238 height 24
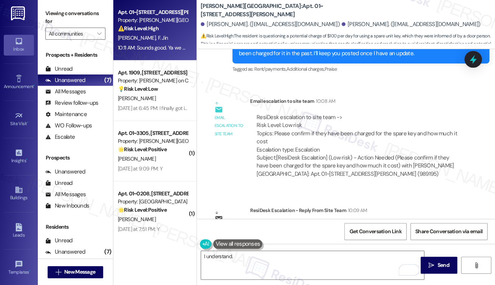
scroll to position [2378, 0]
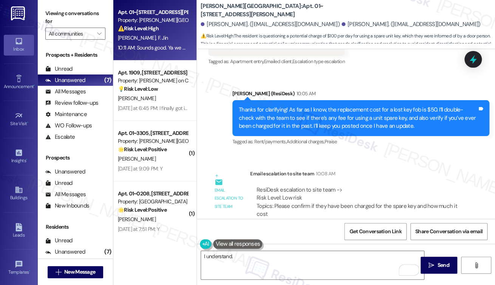
click at [265, 106] on div "Thanks for clarifying! As far as I know, the replacement cost for a lost key fo…" at bounding box center [358, 118] width 238 height 24
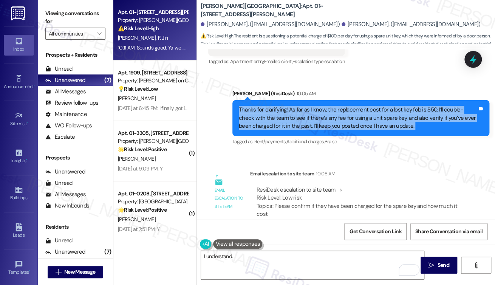
click at [265, 106] on div "Thanks for clarifying! As far as I know, the replacement cost for a lost key fo…" at bounding box center [358, 118] width 238 height 24
click at [293, 106] on div "Thanks for clarifying! As far as I know, the replacement cost for a lost key fo…" at bounding box center [358, 118] width 238 height 24
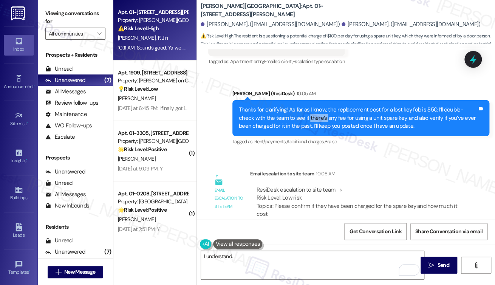
click at [293, 106] on div "Thanks for clarifying! As far as I know, the replacement cost for a lost key fo…" at bounding box center [358, 118] width 238 height 24
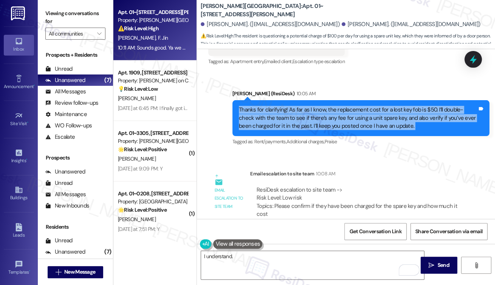
click at [293, 106] on div "Thanks for clarifying! As far as I know, the replacement cost for a lost key fo…" at bounding box center [358, 118] width 238 height 24
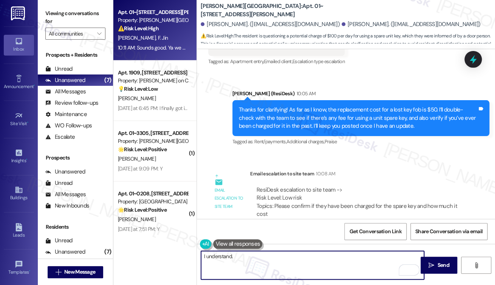
click at [256, 255] on textarea "I understand." at bounding box center [312, 265] width 223 height 28
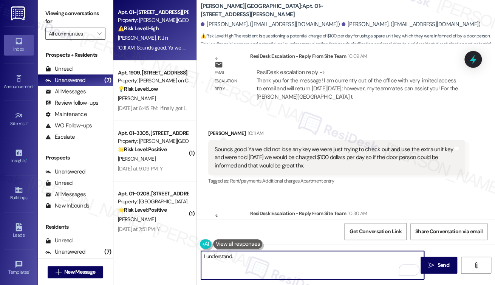
scroll to position [2606, 0]
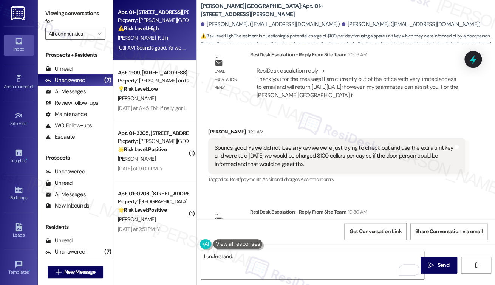
click at [267, 144] on div "Sounds good. Ya we did not lose any key we were just trying to check out and us…" at bounding box center [333, 156] width 238 height 24
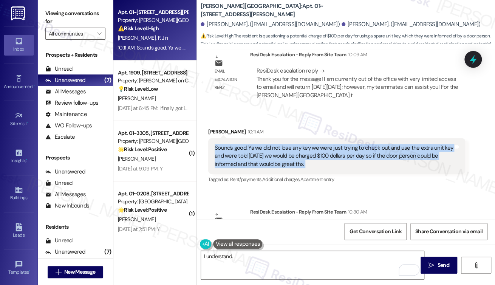
drag, startPoint x: 267, startPoint y: 105, endPoint x: 273, endPoint y: 113, distance: 10.3
click at [267, 144] on div "Sounds good. Ya we did not lose any key we were just trying to check out and us…" at bounding box center [333, 156] width 238 height 24
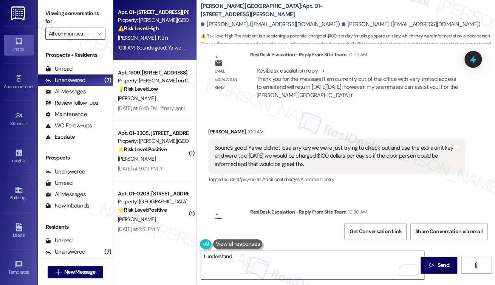
click at [275, 262] on textarea "I understand." at bounding box center [312, 265] width 223 height 28
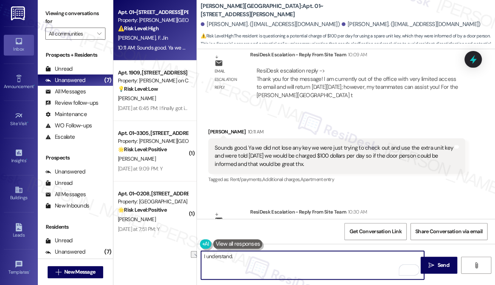
drag, startPoint x: 269, startPoint y: 258, endPoint x: 191, endPoint y: 261, distance: 78.6
click at [191, 261] on div "Apt. 01~2701, 520 North Kingsbury Property: Kingsbury Plaza ⚠️ Risk Level: High…" at bounding box center [303, 142] width 381 height 285
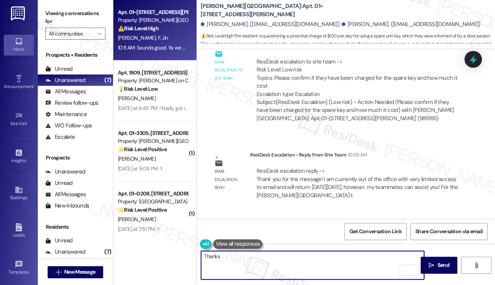
scroll to position [2568, 0]
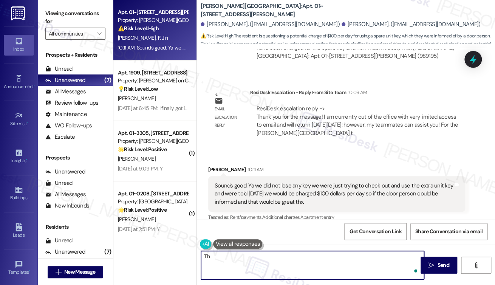
type textarea "T"
paste textarea "Thank you for reaching out, there is a $50 lockout charge that is applied when …"
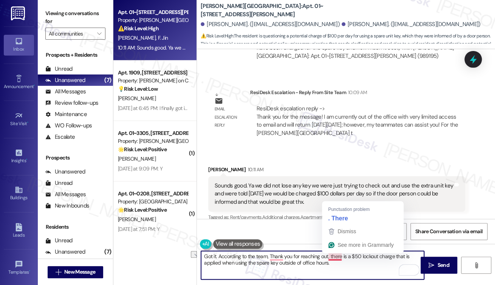
drag, startPoint x: 269, startPoint y: 256, endPoint x: 330, endPoint y: 254, distance: 61.2
click at [330, 254] on textarea "Got it. According to the team, Thank you for reaching out, there is a $50 locko…" at bounding box center [312, 265] width 223 height 28
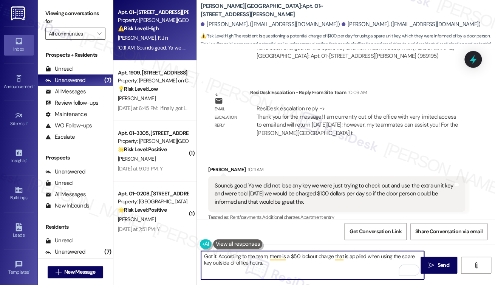
click at [307, 270] on textarea "Got it. According to the team, there is a $50 lockout charge that is applied wh…" at bounding box center [312, 265] width 223 height 28
drag, startPoint x: 217, startPoint y: 254, endPoint x: 234, endPoint y: 254, distance: 16.3
click at [217, 254] on textarea "Got it. According to the team, there is a $50 lockout charge that is applied wh…" at bounding box center [312, 265] width 223 height 28
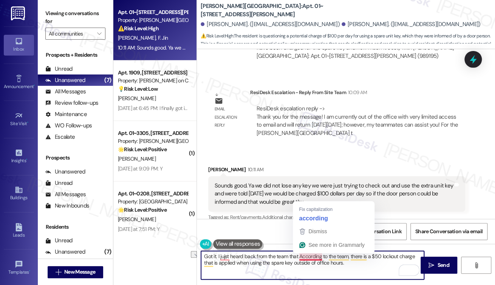
drag, startPoint x: 348, startPoint y: 256, endPoint x: 299, endPoint y: 257, distance: 48.7
click at [299, 257] on textarea "Got it. I jujst heard back from the team that According to the team, there is a…" at bounding box center [312, 265] width 223 height 28
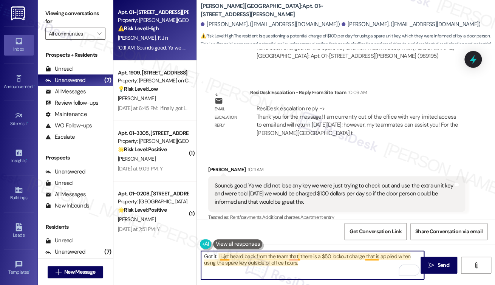
click at [299, 256] on textarea "Got it. I jujst heard back from the team that, there is a $50 lockout charge th…" at bounding box center [312, 265] width 223 height 28
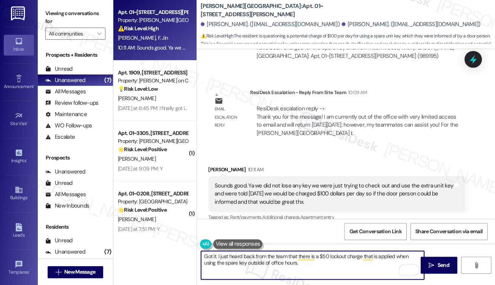
click at [313, 265] on textarea "Got it. I just heard back from the team that there is a $50 lockout charge that…" at bounding box center [312, 265] width 223 height 28
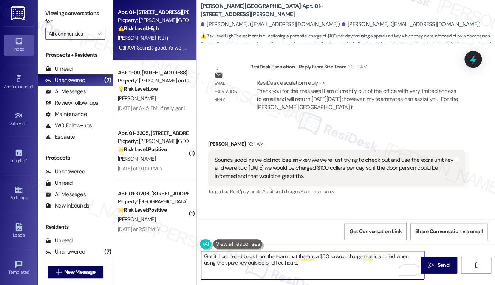
scroll to position [2606, 0]
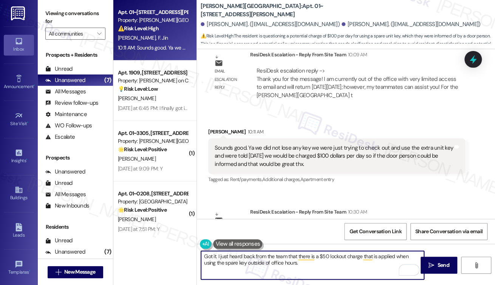
drag, startPoint x: 216, startPoint y: 255, endPoint x: 199, endPoint y: 255, distance: 17.4
click at [199, 255] on div "Got it. I just heard back from the team that there is a $50 lockout charge that…" at bounding box center [309, 264] width 224 height 29
click at [264, 260] on textarea "Got it. I just heard back from the team that there is a $50 lockout charge that…" at bounding box center [312, 265] width 223 height 28
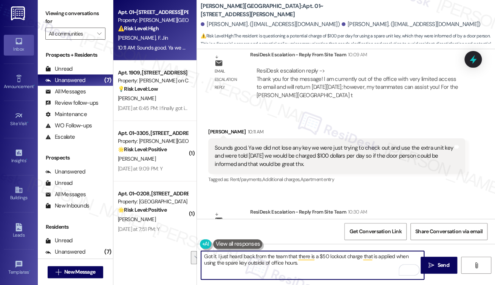
click at [301, 260] on textarea "Got it. I just heard back from the team that there is a $50 lockout charge that…" at bounding box center [312, 265] width 223 height 28
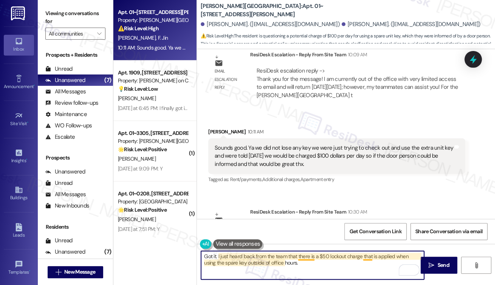
click at [305, 256] on textarea "Got it. I just heard back from the team that there is a $50 lockout charge that…" at bounding box center [312, 265] width 223 height 28
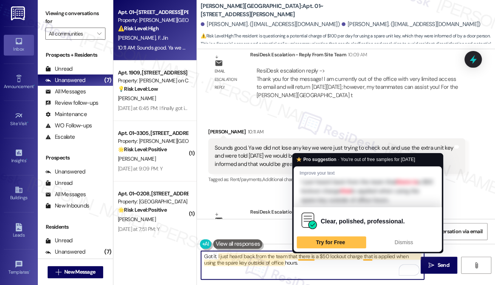
click at [305, 256] on textarea "Got it. I just heard back from the team that there is a $50 lockout charge that…" at bounding box center [312, 265] width 223 height 28
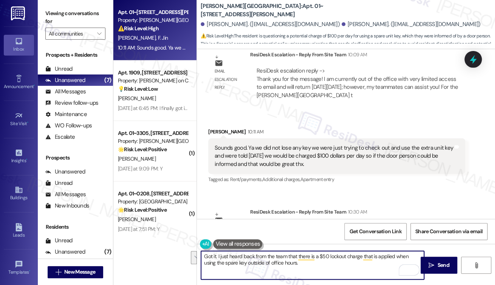
click at [343, 267] on textarea "Got it. I just heard back from the team that there is a $50 lockout charge that…" at bounding box center [312, 265] width 223 height 28
type textarea "Got it. I just heard back from the team that there is a $50 lockout charge that…"
click at [341, 144] on div "Sounds good. Ya we did not lose any key we were just trying to check out and us…" at bounding box center [333, 156] width 238 height 24
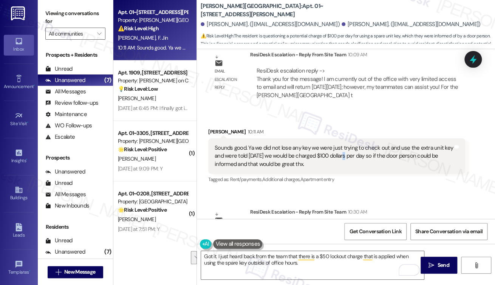
click at [341, 144] on div "Sounds good. Ya we did not lose any key we were just trying to check out and us…" at bounding box center [333, 156] width 238 height 24
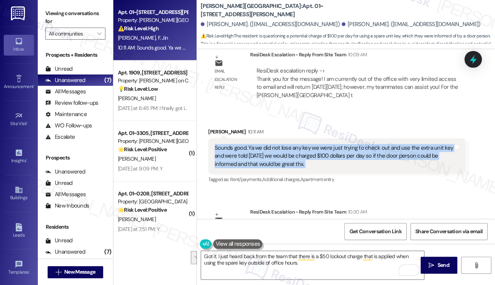
click at [341, 144] on div "Sounds good. Ya we did not lose any key we were just trying to check out and us…" at bounding box center [333, 156] width 238 height 24
click at [430, 261] on span " Send" at bounding box center [439, 265] width 24 height 8
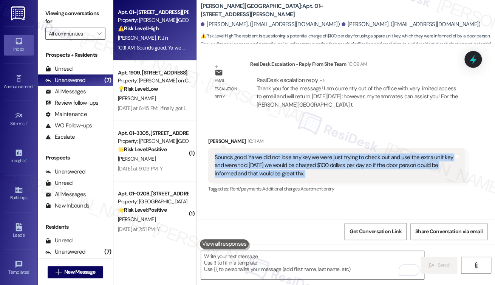
scroll to position [2666, 0]
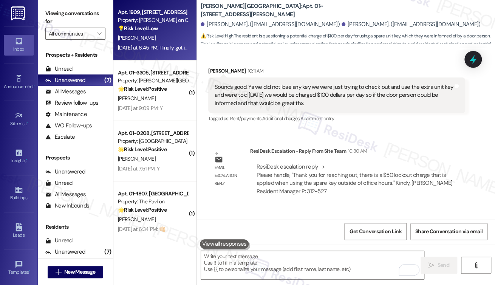
click at [164, 52] on div "Apt. 1909, 350 N Canal St Property: Cassidy on Canal 💡 Risk Level: Low The resi…" at bounding box center [154, 30] width 83 height 60
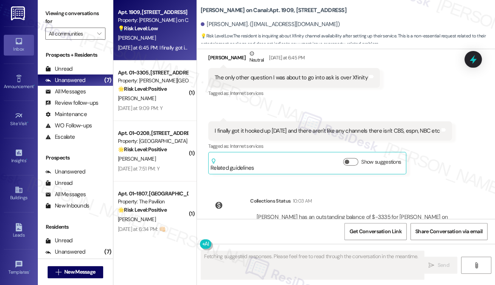
scroll to position [914, 0]
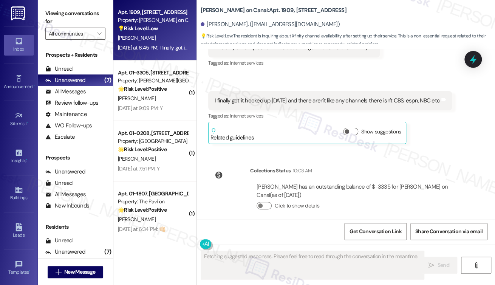
click at [278, 97] on div "I finally got it hooked up [DATE] and there aren't like any channels there isn'…" at bounding box center [326, 101] width 225 height 8
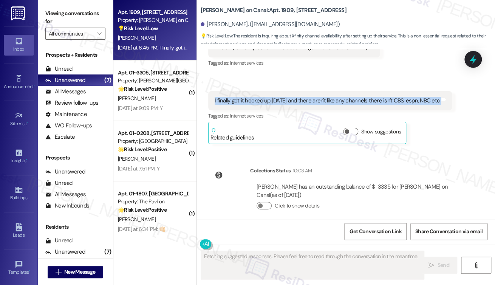
click at [278, 97] on div "I finally got it hooked up [DATE] and there aren't like any channels there isn'…" at bounding box center [326, 101] width 225 height 8
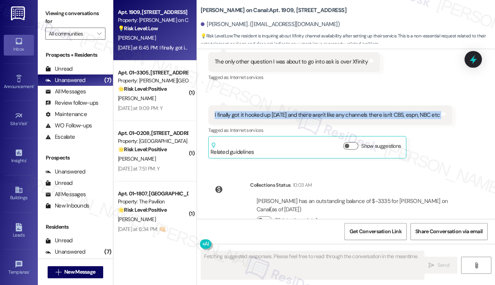
scroll to position [876, 0]
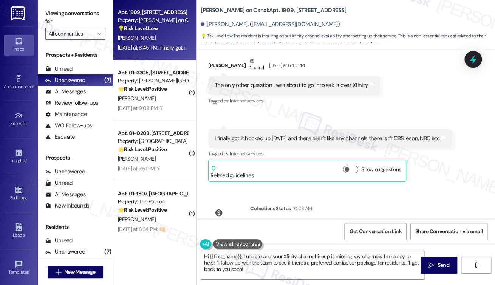
drag, startPoint x: 53, startPoint y: 9, endPoint x: 174, endPoint y: 7, distance: 120.5
click at [53, 9] on label "Viewing conversations for" at bounding box center [75, 18] width 60 height 20
click at [205, 11] on b "Cassidy on Canal: Apt. 1909, 350 N Canal St" at bounding box center [273, 10] width 146 height 8
click at [205, 10] on b "Cassidy on Canal: Apt. 1909, 350 N Canal St" at bounding box center [273, 10] width 146 height 8
copy b "Cassidy"
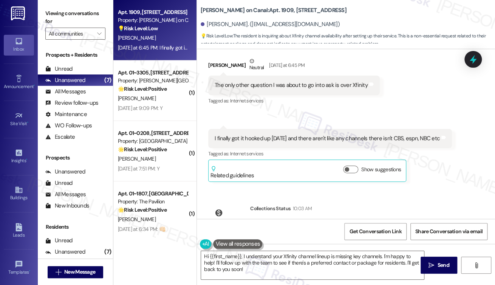
click at [58, 16] on label "Viewing conversations for" at bounding box center [75, 18] width 60 height 20
click at [273, 134] on div "I finally got it hooked up [DATE] and there aren't like any channels there isn'…" at bounding box center [326, 138] width 225 height 8
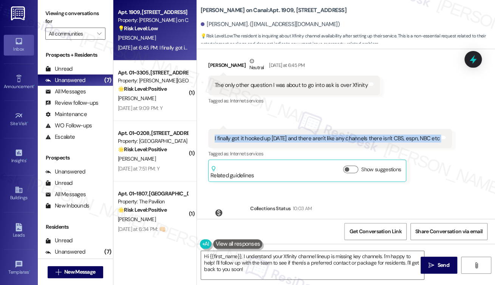
click at [273, 134] on div "I finally got it hooked up [DATE] and there aren't like any channels there isn'…" at bounding box center [326, 138] width 225 height 8
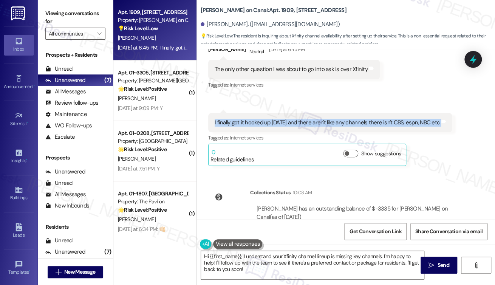
scroll to position [914, 0]
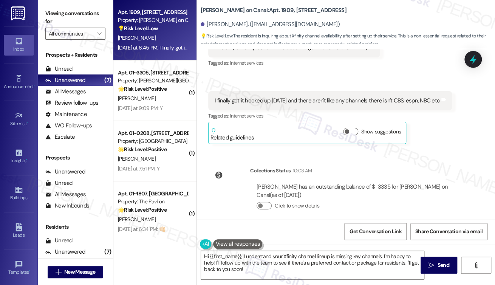
click at [55, 16] on label "Viewing conversations for" at bounding box center [75, 18] width 60 height 20
click at [51, 16] on label "Viewing conversations for" at bounding box center [75, 18] width 60 height 20
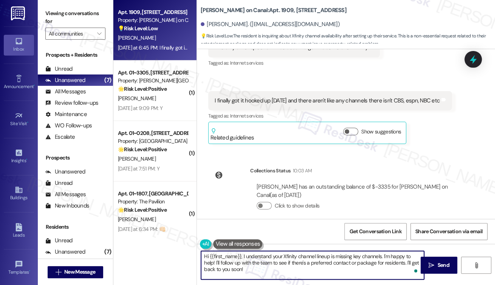
drag, startPoint x: 382, startPoint y: 255, endPoint x: 390, endPoint y: 266, distance: 13.6
click at [390, 266] on textarea "Hi {{first_name}}, I understand your Xfinity channel lineup is missing key chan…" at bounding box center [312, 265] width 223 height 28
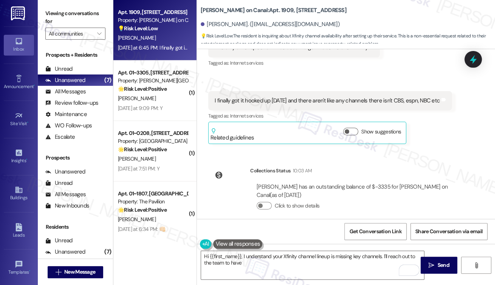
drag, startPoint x: 41, startPoint y: 12, endPoint x: 45, endPoint y: 12, distance: 4.2
click at [41, 12] on div "Viewing conversations for All communities " at bounding box center [75, 23] width 75 height 47
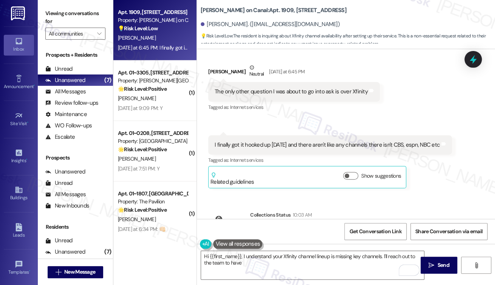
scroll to position [838, 0]
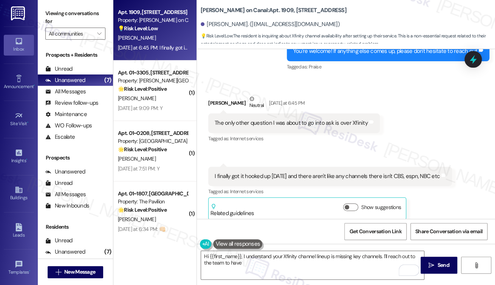
click at [269, 119] on div "The only other question I was about to go into ask is over Xfinity" at bounding box center [290, 123] width 153 height 8
copy div "The only other question I was about to go into ask is over Xfinity Tags and not…"
click at [48, 19] on label "Viewing conversations for" at bounding box center [75, 18] width 60 height 20
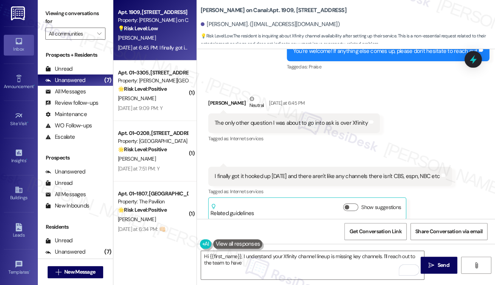
click at [294, 175] on div "I finally got it hooked up yesterday and there aren't like any channels there i…" at bounding box center [330, 176] width 244 height 19
click at [301, 172] on div "I finally got it hooked up [DATE] and there aren't like any channels there isn'…" at bounding box center [326, 176] width 225 height 8
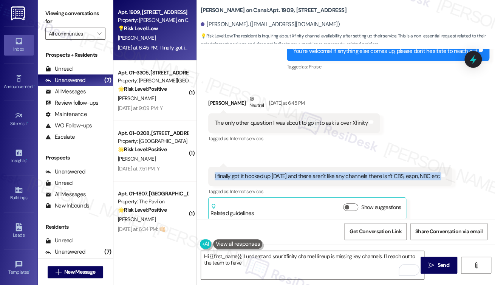
click at [301, 172] on div "I finally got it hooked up [DATE] and there aren't like any channels there isn'…" at bounding box center [326, 176] width 225 height 8
copy div "I finally got it hooked up yesterday and there aren't like any channels there i…"
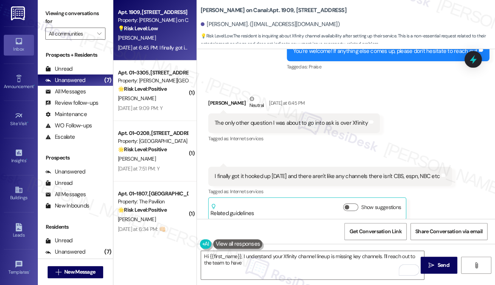
click at [55, 6] on div "Viewing conversations for All communities " at bounding box center [75, 23] width 75 height 47
click at [55, 16] on label "Viewing conversations for" at bounding box center [75, 18] width 60 height 20
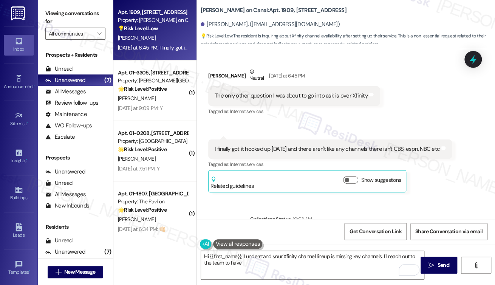
scroll to position [914, 0]
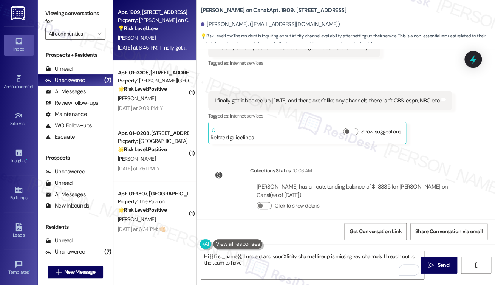
drag, startPoint x: 40, startPoint y: 8, endPoint x: 62, endPoint y: 16, distance: 22.7
click at [40, 8] on div "Viewing conversations for All communities " at bounding box center [75, 23] width 75 height 47
click at [252, 257] on textarea "Hi {{first_name}}, I understand your Xfinity channel lineup is missing key chan…" at bounding box center [312, 265] width 223 height 28
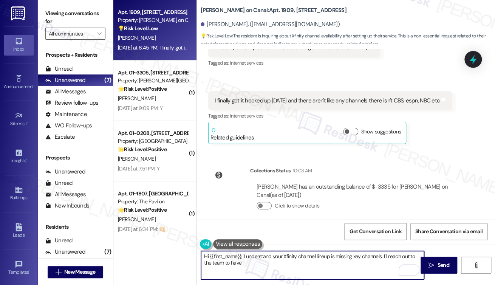
click at [252, 257] on textarea "Hi {{first_name}}, I understand your Xfinity channel lineup is missing key chan…" at bounding box center [312, 265] width 223 height 28
paste textarea "thank you for bringing this up. I’m sorry to hear you’re not seeing channels li…"
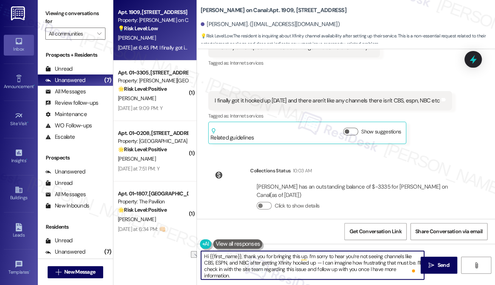
drag, startPoint x: 315, startPoint y: 262, endPoint x: 414, endPoint y: 262, distance: 98.5
click at [414, 262] on textarea "Hi {{first_name}}, thank you for bringing this up. I’m sorry to hear you’re not…" at bounding box center [312, 265] width 223 height 28
click at [319, 264] on textarea "Hi {{first_name}}, thank you for bringing this up. I’m sorry to hear you’re not…" at bounding box center [312, 265] width 223 height 28
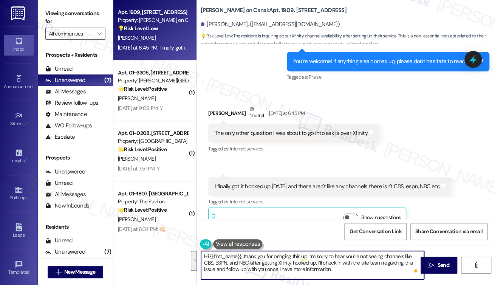
scroll to position [800, 0]
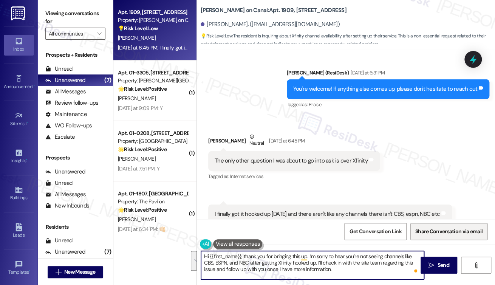
type textarea "Hi {{first_name}}, thank you for bringing this up. I’m sorry to hear you’re not…"
click at [430, 265] on icon "" at bounding box center [431, 265] width 6 height 6
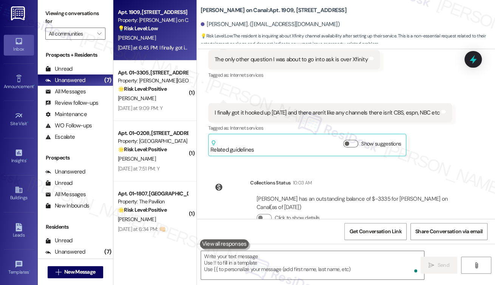
scroll to position [982, 0]
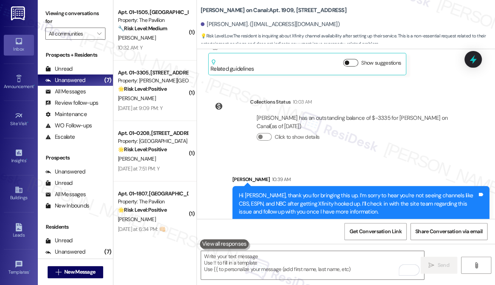
click at [352, 59] on button "Show suggestions" at bounding box center [350, 63] width 15 height 8
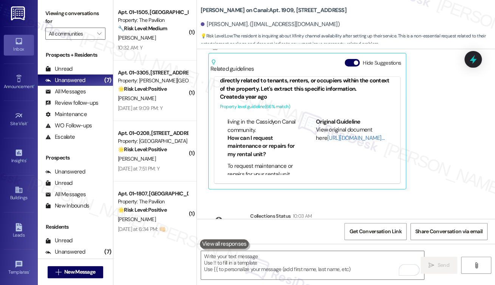
scroll to position [76, 0]
click at [330, 134] on link "[URL][DOMAIN_NAME]…" at bounding box center [355, 138] width 57 height 8
click at [43, 14] on div "Viewing conversations for All communities " at bounding box center [75, 23] width 75 height 47
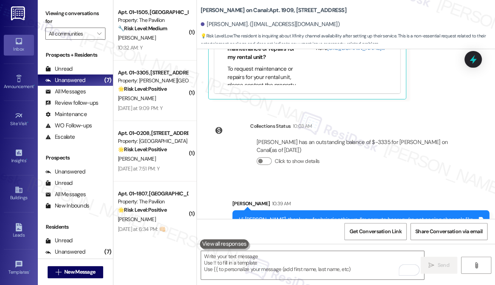
scroll to position [1096, 0]
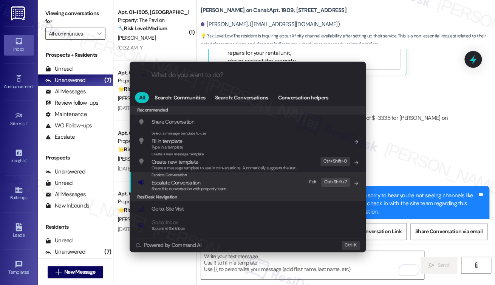
click at [215, 183] on span "Escalate Conversation" at bounding box center [188, 182] width 75 height 8
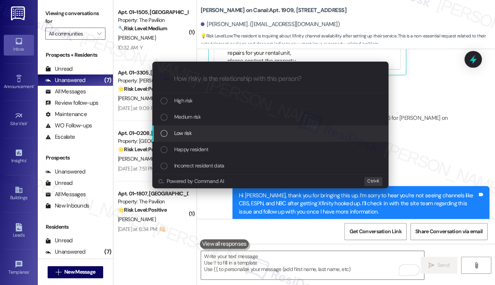
click at [195, 133] on div "Low risk" at bounding box center [270, 133] width 221 height 8
paste input "Xfinity Channel Availability Concern"
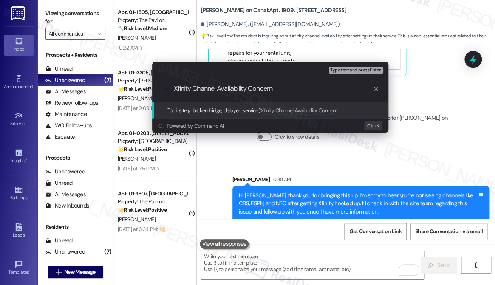
click at [217, 88] on input "Xfinity Channel Availability Concern" at bounding box center [273, 89] width 199 height 8
click at [234, 88] on input "Xfinity Channel Availability Concern" at bounding box center [273, 89] width 199 height 8
type input "Xfinity Channels not showing up Concern"
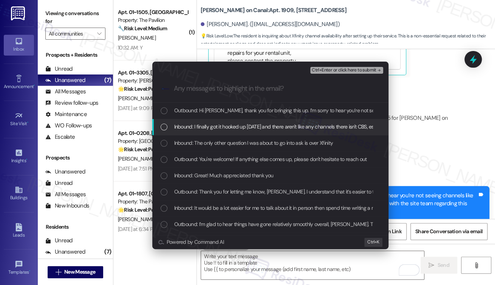
click at [226, 128] on span "Inbound: I finally got it hooked up yesterday and there aren't like any channel…" at bounding box center [287, 126] width 226 height 8
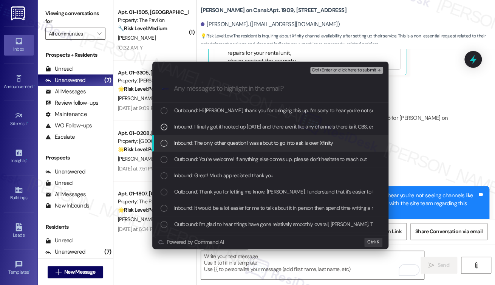
click at [231, 139] on div "Inbound: The only other question I was about to go into ask is over Xfinity" at bounding box center [270, 143] width 236 height 16
click at [267, 144] on span "Inbound: The only other question I was about to go into ask is over Xfinity" at bounding box center [253, 143] width 159 height 8
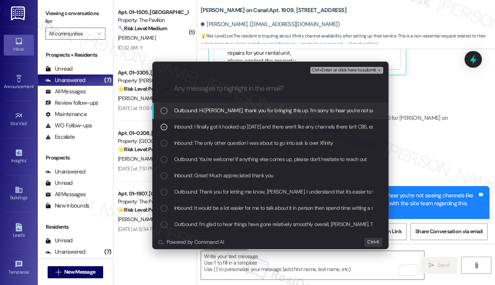
click at [324, 71] on span "Ctrl+Enter or click here to submit" at bounding box center [343, 70] width 65 height 5
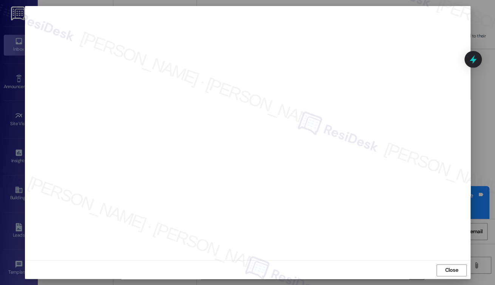
scroll to position [3, 0]
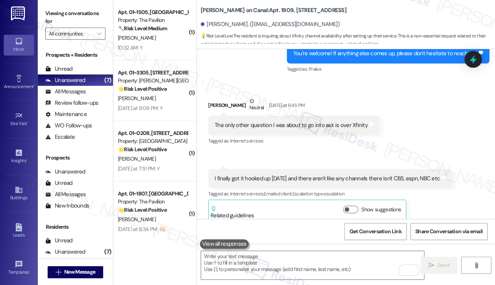
scroll to position [994, 0]
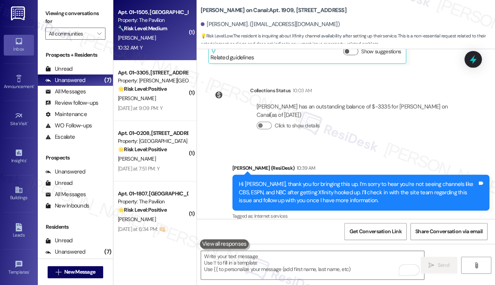
click at [130, 46] on div "10:32 AM: Y 10:32 AM: Y" at bounding box center [130, 47] width 25 height 7
type textarea "Fetching suggested responses. Please feel free to read through the conversation…"
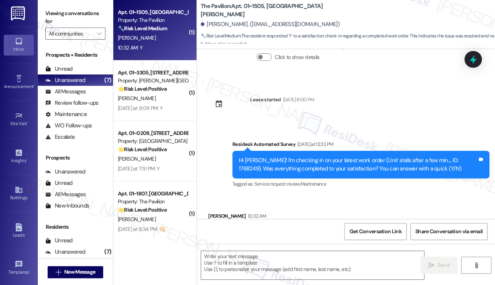
scroll to position [2140, 0]
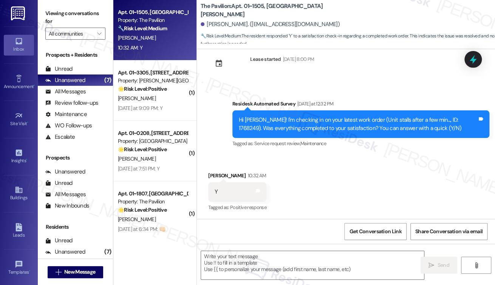
drag, startPoint x: 43, startPoint y: 20, endPoint x: 86, endPoint y: 62, distance: 60.1
click at [43, 20] on div "Viewing conversations for All communities " at bounding box center [75, 23] width 75 height 47
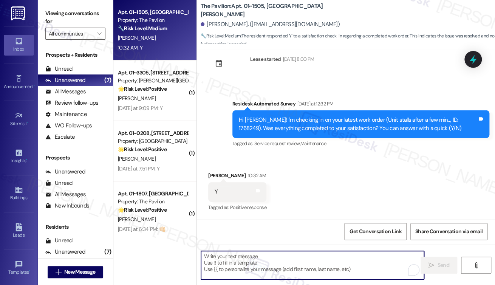
click at [239, 267] on textarea "To enrich screen reader interactions, please activate Accessibility in Grammarl…" at bounding box center [312, 265] width 223 height 28
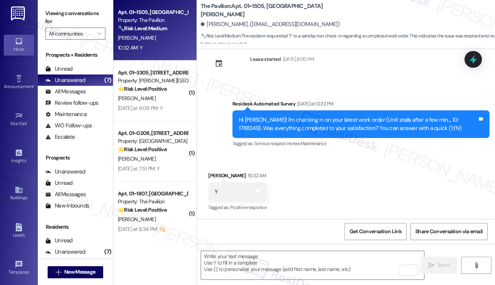
click at [396, 116] on div "Hi Anthony! I'm checking in on your latest work order (Unit stalls after a few …" at bounding box center [360, 124] width 257 height 28
drag, startPoint x: 49, startPoint y: 11, endPoint x: 62, endPoint y: 20, distance: 15.7
click at [49, 11] on label "Viewing conversations for" at bounding box center [75, 18] width 60 height 20
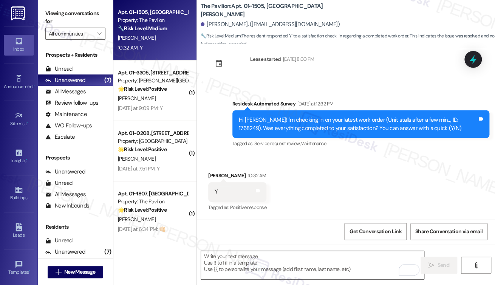
click at [281, 270] on textarea "To enrich screen reader interactions, please activate Accessibility in Grammarl…" at bounding box center [312, 265] width 223 height 28
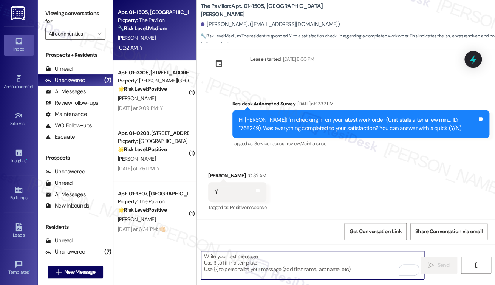
paste textarea "Hi {{first_name}}! I'm glad to hear that the latest work order was completed to…"
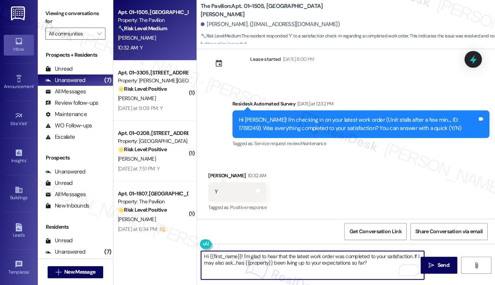
type textarea "Hi {{first_name}}! I'm glad to hear that the latest work order was completed to…"
click at [216, 177] on div "Anthony Mitchell 10:32 AM" at bounding box center [237, 176] width 58 height 11
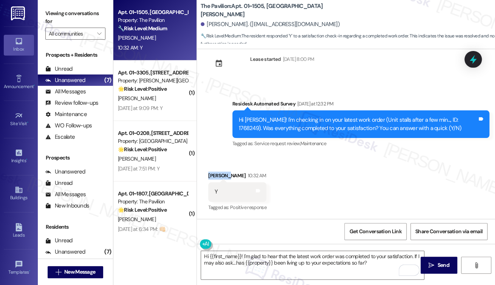
drag, startPoint x: 216, startPoint y: 177, endPoint x: 233, endPoint y: 179, distance: 16.4
click at [216, 177] on div "Anthony Mitchell 10:32 AM" at bounding box center [237, 176] width 58 height 11
click at [381, 200] on div "Received via SMS Anthony Mitchell 10:32 AM Y Tags and notes Tagged as: Positive…" at bounding box center [346, 186] width 298 height 64
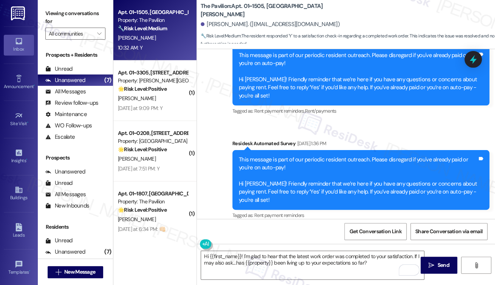
scroll to position [422, 0]
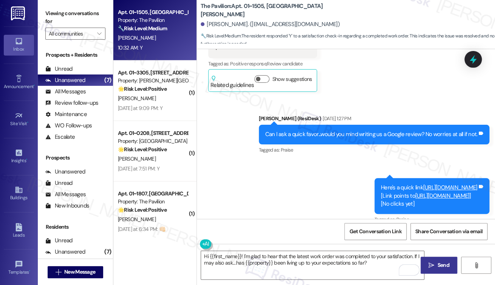
click at [433, 262] on icon "" at bounding box center [431, 265] width 6 height 6
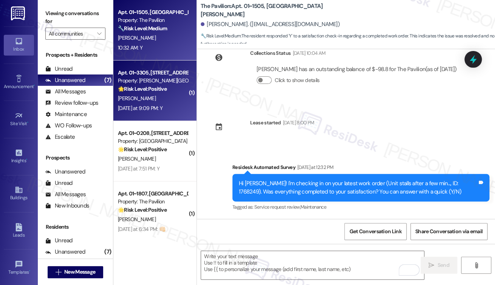
scroll to position [2140, 0]
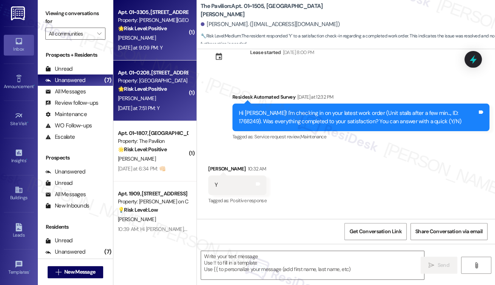
type textarea "Fetching suggested responses. Please feel free to read through the conversation…"
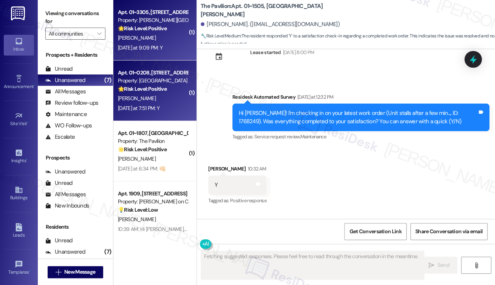
click at [161, 50] on div "Yesterday at 9:09 PM: Y Yesterday at 9:09 PM: Y" at bounding box center [140, 47] width 45 height 7
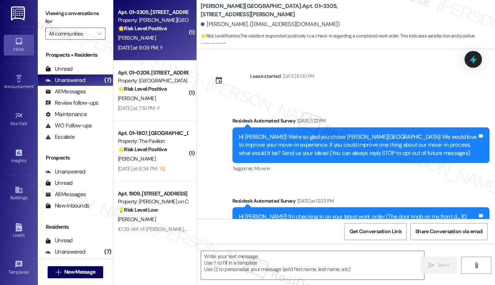
scroll to position [96, 0]
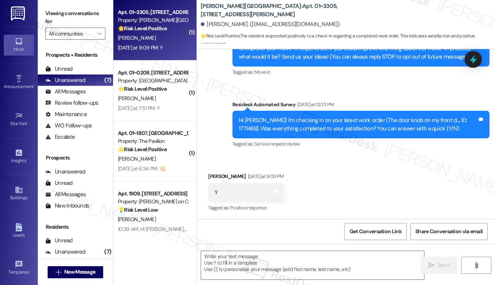
type textarea "Fetching suggested responses. Please feel free to read through the conversation…"
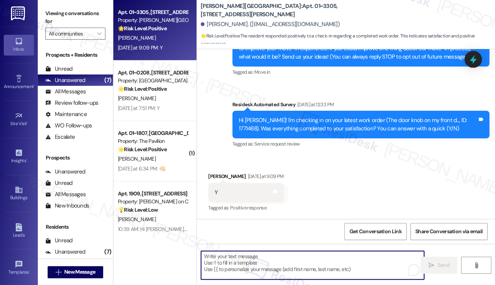
click at [264, 261] on textarea "To enrich screen reader interactions, please activate Accessibility in Grammarl…" at bounding box center [312, 265] width 223 height 28
paste textarea "Hi {{first_name}}! I'm glad to hear that the latest work order was completed to…"
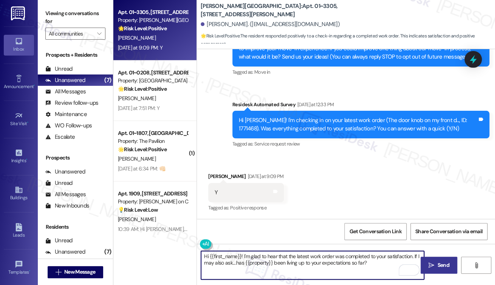
type textarea "Hi {{first_name}}! I'm glad to hear that the latest work order was completed to…"
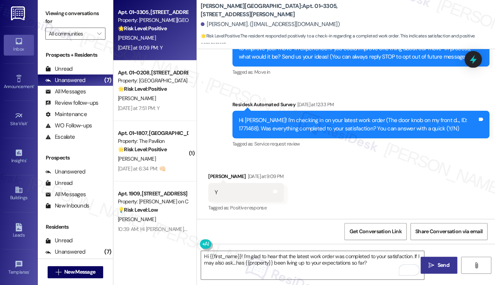
click at [446, 270] on button " Send" at bounding box center [438, 264] width 37 height 17
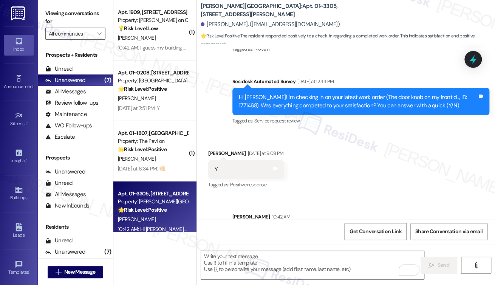
scroll to position [157, 0]
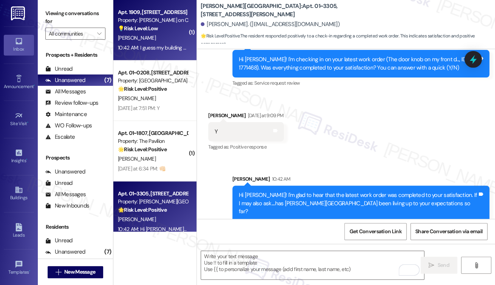
click at [149, 48] on div "10:42 AM: I guess my building only offers WiFi services 10:42 AM: I guess my bu…" at bounding box center [177, 47] width 118 height 7
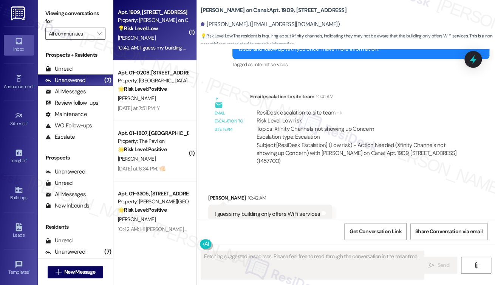
scroll to position [1150, 0]
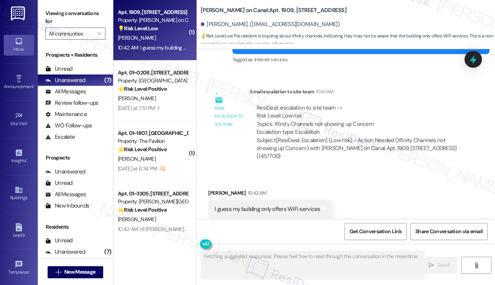
click at [266, 205] on div "I guess my building only offers WiFi services" at bounding box center [266, 209] width 105 height 8
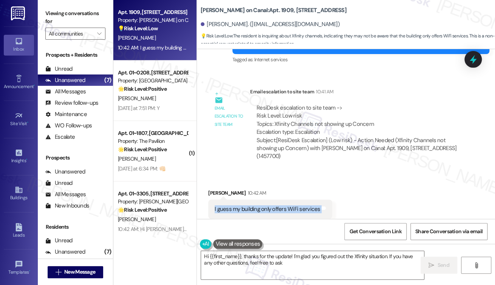
type textarea "Hi {{first_name}}, thanks for the update! I'm glad you figured out the Xfinity …"
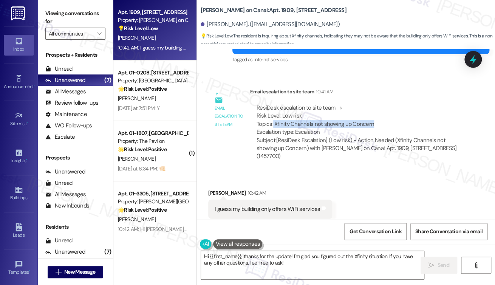
drag, startPoint x: 273, startPoint y: 116, endPoint x: 406, endPoint y: 116, distance: 133.3
click at [408, 116] on div "ResiDesk escalation to site team -> Risk Level: Low risk Topics: Xfinity Channe…" at bounding box center [357, 120] width 202 height 32
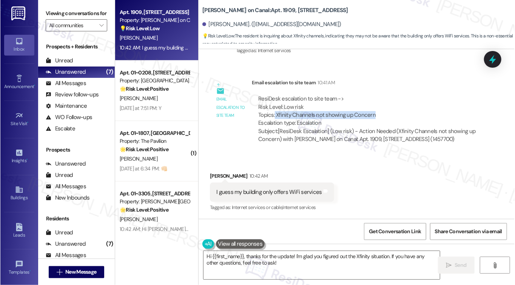
scroll to position [1134, 0]
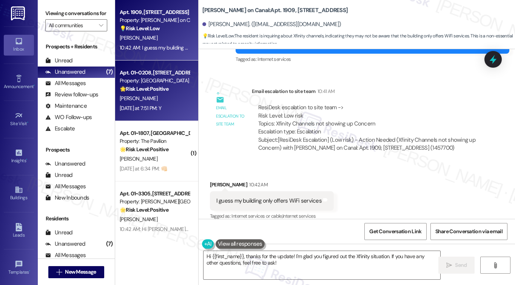
click at [168, 108] on div "Yesterday at 7:51 PM: Y Yesterday at 7:51 PM: Y" at bounding box center [154, 107] width 71 height 9
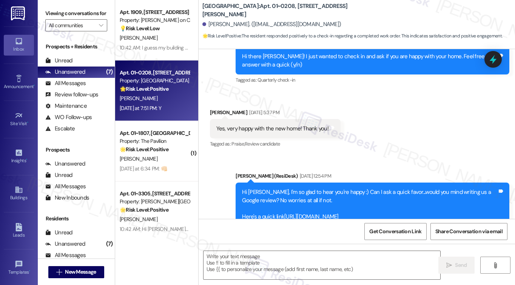
type textarea "Fetching suggested responses. Please feel free to read through the conversation…"
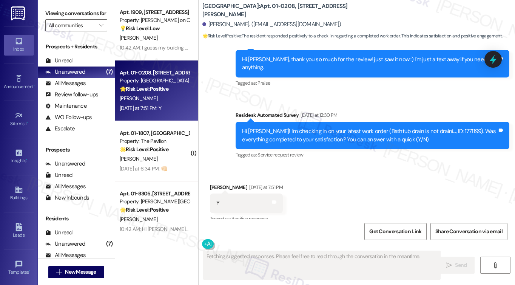
scroll to position [463, 0]
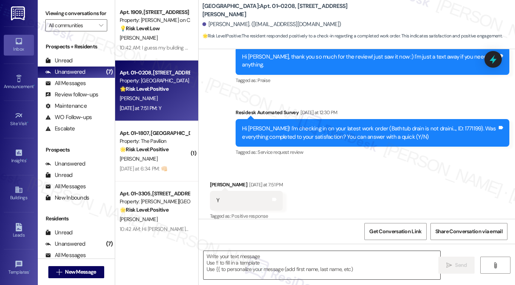
click at [270, 259] on textarea at bounding box center [322, 265] width 237 height 28
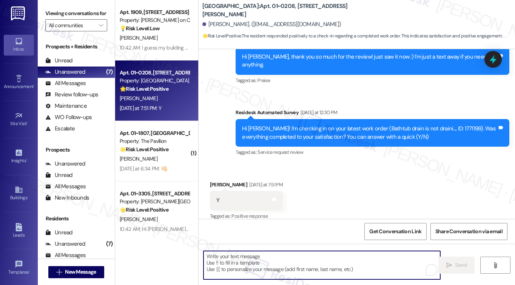
paste textarea "Hi {{first_name}}! I'm glad to hear that the latest work order was completed to…"
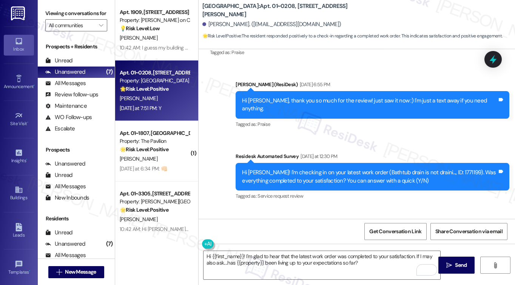
scroll to position [464, 0]
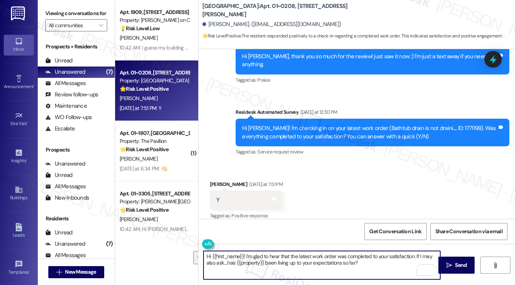
drag, startPoint x: 372, startPoint y: 263, endPoint x: 415, endPoint y: 252, distance: 44.8
click at [415, 252] on textarea "Hi {{first_name}}! I'm glad to hear that the latest work order was completed to…" at bounding box center [322, 265] width 237 height 28
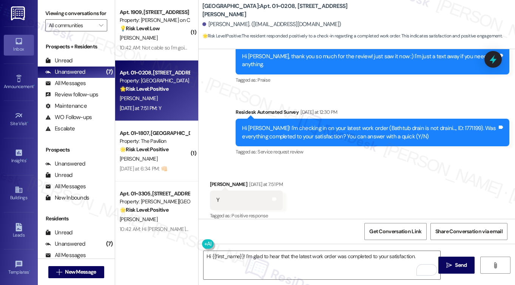
drag, startPoint x: 50, startPoint y: 6, endPoint x: 103, endPoint y: 20, distance: 54.4
click at [50, 6] on div "Viewing conversations for All communities " at bounding box center [76, 19] width 77 height 39
click at [398, 260] on textarea "Hi {{first_name}}! I'm glad to hear that the latest work order was completed to…" at bounding box center [322, 265] width 237 height 28
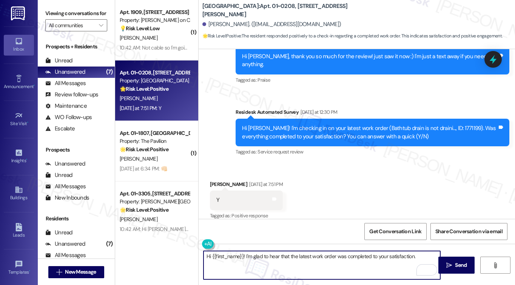
click at [419, 259] on textarea "Hi {{first_name}}! I'm glad to hear that the latest work order was completed to…" at bounding box center [322, 265] width 237 height 28
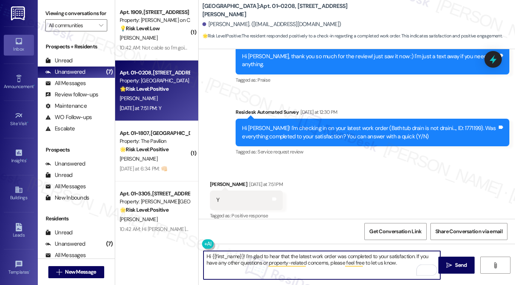
drag, startPoint x: 395, startPoint y: 262, endPoint x: 424, endPoint y: 259, distance: 29.6
click at [395, 262] on textarea "Hi {{first_name}}! I'm glad to hear that the latest work order was completed to…" at bounding box center [322, 265] width 237 height 28
type textarea "Hi {{first_name}}! I'm glad to hear that the latest work order was completed to…"
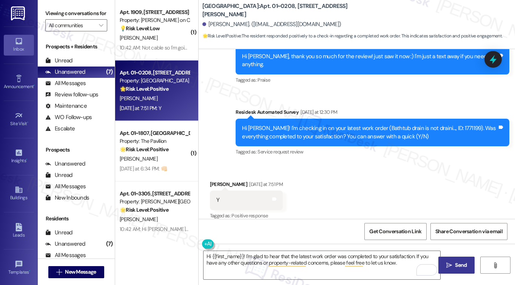
click at [450, 259] on button " Send" at bounding box center [456, 264] width 37 height 17
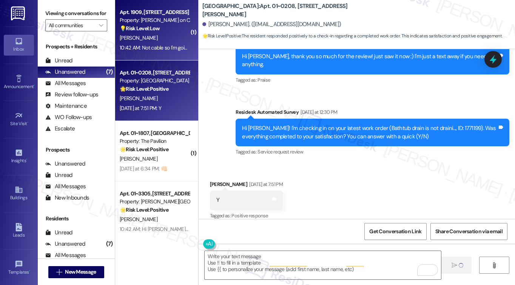
scroll to position [463, 0]
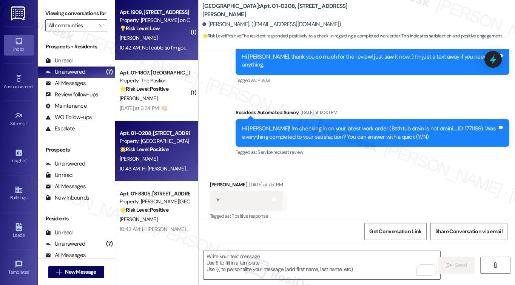
click at [162, 43] on div "10:42 AM: Not cable so I'm going to check with them 10:42 AM: Not cable so I'm …" at bounding box center [154, 47] width 71 height 9
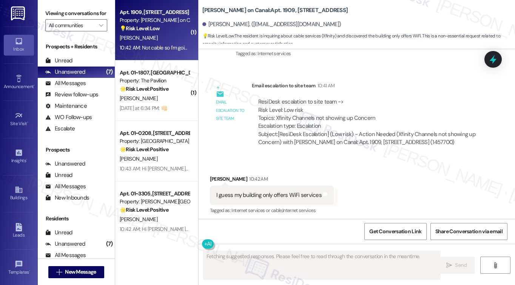
scroll to position [1264, 0]
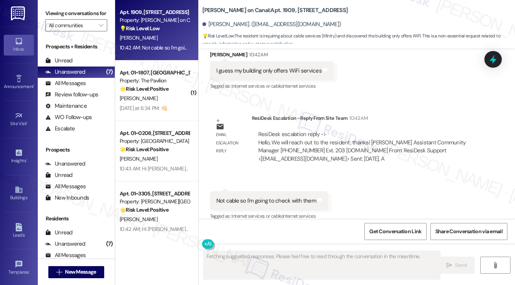
click at [292, 197] on div "Not cable so I'm going to check with them" at bounding box center [266, 201] width 100 height 8
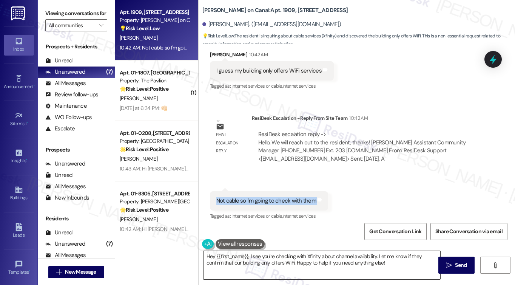
click at [257, 255] on textarea "Hey {{first_name}}, I see you're checking with Xfinity about channel availabili…" at bounding box center [322, 265] width 237 height 28
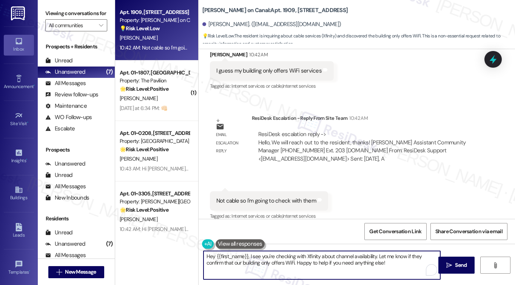
click at [257, 255] on textarea "Hey {{first_name}}, I see you're checking with Xfinity about channel availabili…" at bounding box center [322, 265] width 237 height 28
click at [306, 259] on textarea "Hey {{first_name}}, I see you're checking with Xfinity about channel availabili…" at bounding box center [322, 265] width 237 height 28
click at [312, 258] on textarea "Hey {{first_name}}, I see you're checking with Xfinity about channel availabili…" at bounding box center [322, 265] width 237 height 28
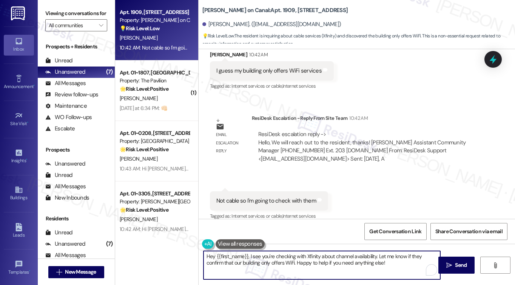
click at [312, 258] on textarea "Hey {{first_name}}, I see you're checking with Xfinity about channel availabili…" at bounding box center [322, 265] width 237 height 28
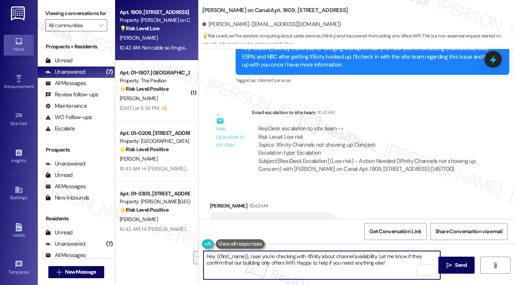
scroll to position [1038, 0]
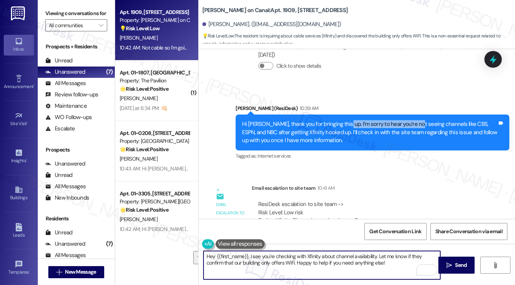
drag, startPoint x: 338, startPoint y: 118, endPoint x: 435, endPoint y: 119, distance: 96.3
click at [435, 120] on div "Hi Samuel, thank you for bringing this up. I’m sorry to hear you’re not seeing …" at bounding box center [369, 132] width 255 height 24
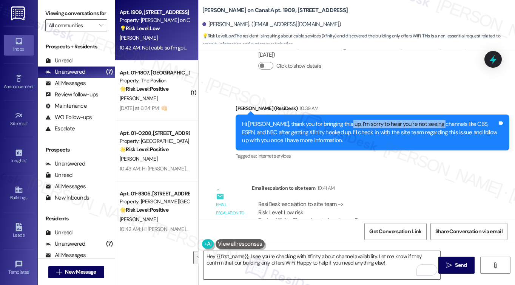
click at [435, 120] on div "Hi Samuel, thank you for bringing this up. I’m sorry to hear you’re not seeing …" at bounding box center [369, 132] width 255 height 24
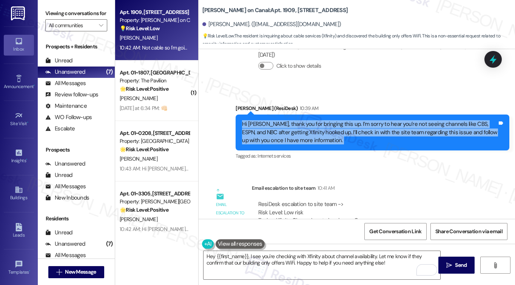
click at [435, 120] on div "Hi Samuel, thank you for bringing this up. I’m sorry to hear you’re not seeing …" at bounding box center [369, 132] width 255 height 24
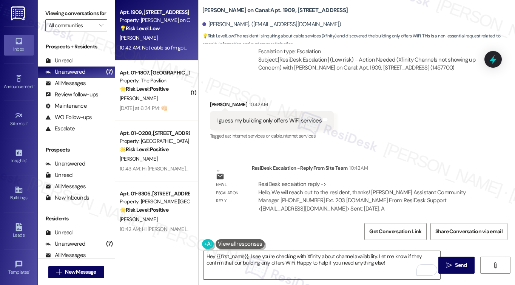
scroll to position [1264, 0]
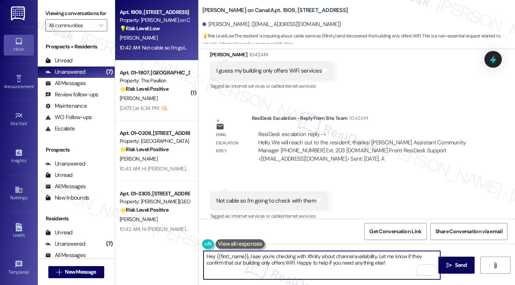
click at [280, 256] on textarea "Hey {{first_name}}, I see you're checking with Xfinity about channel availabili…" at bounding box center [322, 265] width 237 height 28
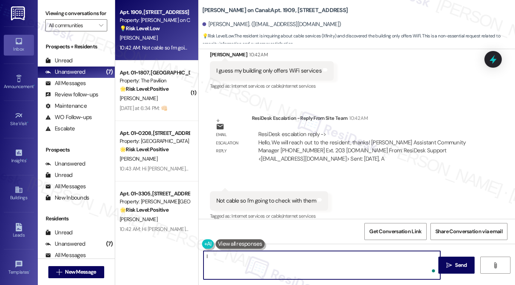
type textarea "I"
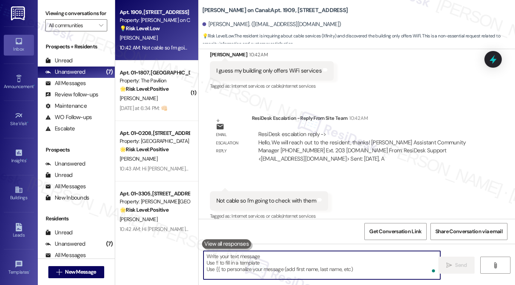
paste textarea "will reach out to the resident"
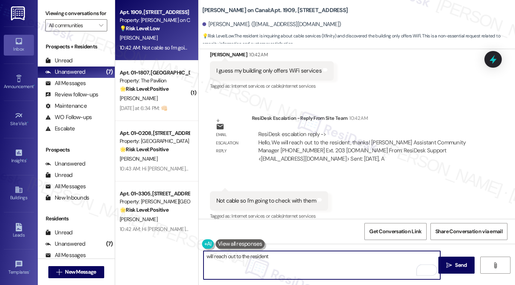
click at [205, 256] on textarea "will reach out to the resident" at bounding box center [322, 265] width 237 height 28
drag, startPoint x: 379, startPoint y: 256, endPoint x: 332, endPoint y: 255, distance: 46.8
click at [332, 255] on textarea "Thanks for doing that. One of our site staff will reach out to the resident" at bounding box center [322, 265] width 237 height 28
click at [252, 254] on textarea "Thanks for doing that. One of our site staff will reach out to you." at bounding box center [322, 265] width 237 height 28
click at [408, 255] on textarea "Thanks for doing that. Just a quick update that one of our site staff will reac…" at bounding box center [322, 265] width 237 height 28
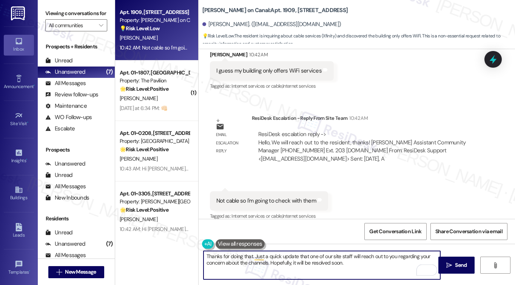
click at [353, 259] on textarea "Thanks for doing that. Just a quick update that one of our site staff will reac…" at bounding box center [322, 265] width 237 height 28
click at [377, 264] on textarea "Thanks for doing that. Just a quick update that one of our site staff will reac…" at bounding box center [322, 265] width 237 height 28
type textarea "Thanks for doing that. Just a quick update that one of our site staff will reac…"
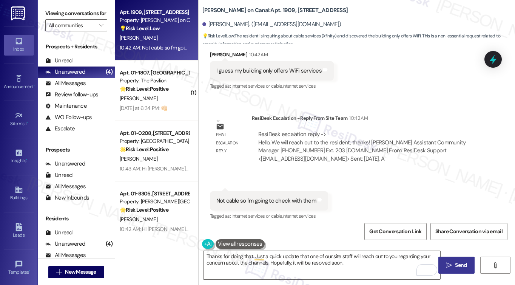
click at [452, 261] on span " Send" at bounding box center [457, 265] width 24 height 8
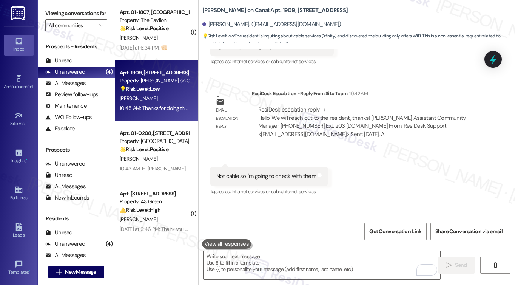
scroll to position [1302, 0]
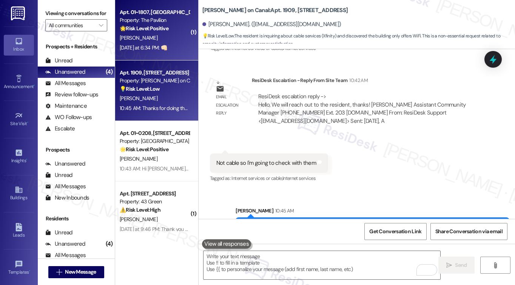
click at [154, 41] on div "[PERSON_NAME]" at bounding box center [154, 37] width 71 height 9
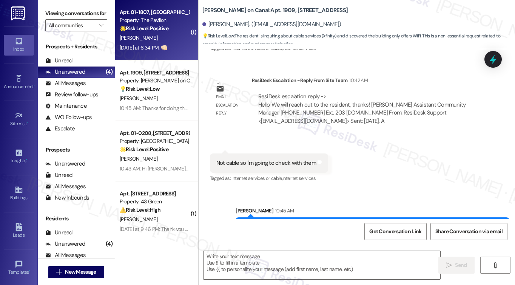
type textarea "Fetching suggested responses. Please feel free to read through the conversation…"
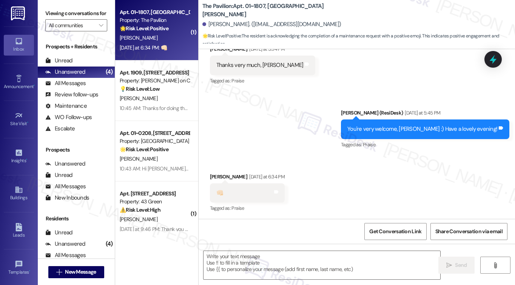
scroll to position [589, 0]
type textarea "Fetching suggested responses. Please feel free to read through the conversation…"
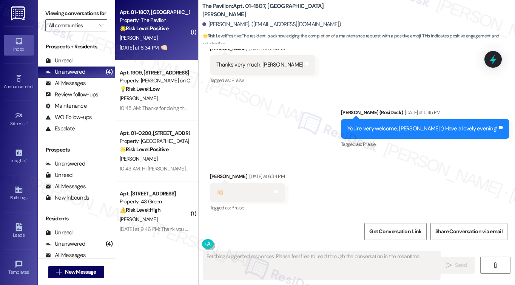
click at [369, 133] on div "You're very welcome, Sharman. :) Have a lovely evening! Tags and notes" at bounding box center [425, 128] width 168 height 19
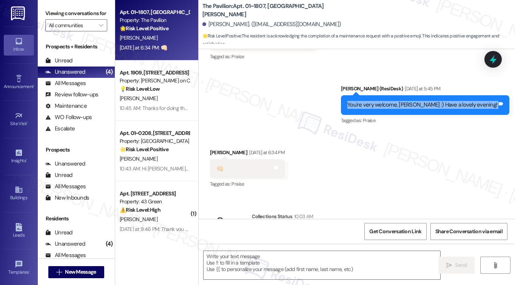
scroll to position [658, 0]
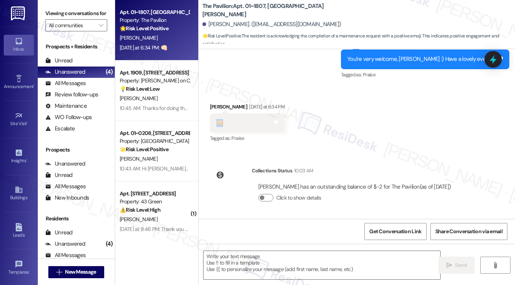
click at [216, 123] on div "👊🏻" at bounding box center [219, 123] width 7 height 8
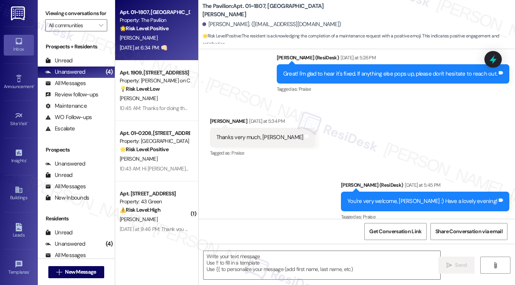
scroll to position [432, 0]
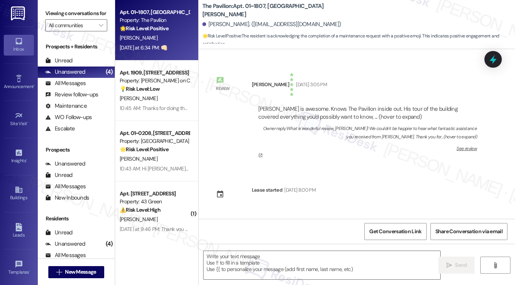
scroll to position [658, 0]
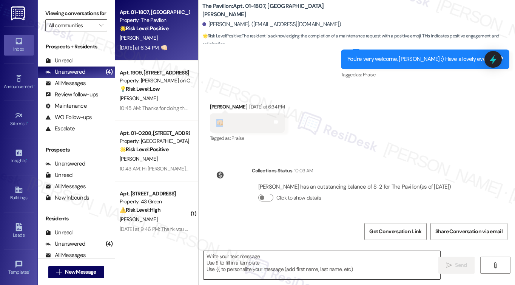
click at [277, 264] on textarea at bounding box center [322, 265] width 237 height 28
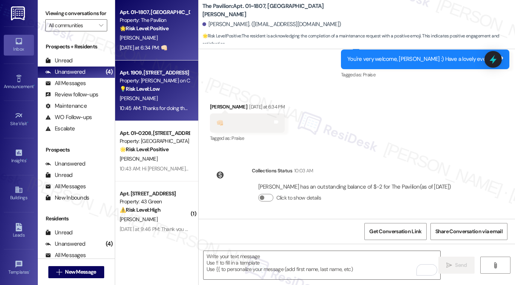
click at [165, 84] on div "Property: [PERSON_NAME] on Canal" at bounding box center [155, 81] width 70 height 8
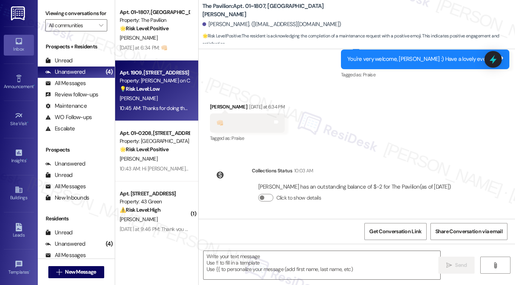
type textarea "Fetching suggested responses. Please feel free to read through the conversation…"
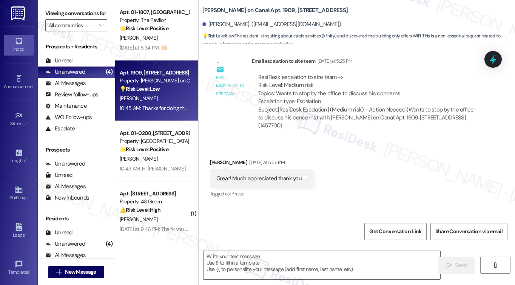
type textarea "Fetching suggested responses. Please feel free to read through the conversation…"
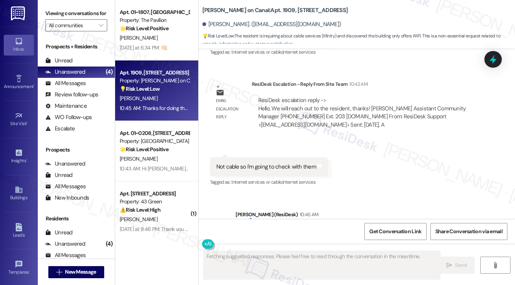
scroll to position [1336, 0]
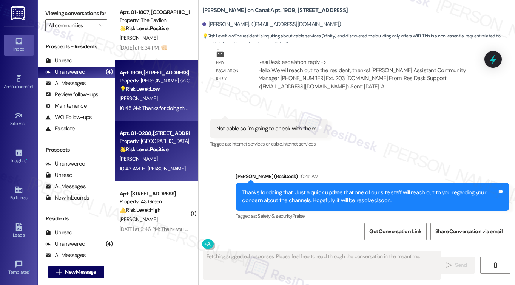
click at [154, 139] on div "Property: [GEOGRAPHIC_DATA]" at bounding box center [155, 141] width 70 height 8
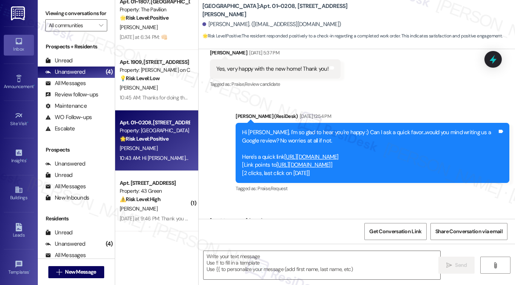
scroll to position [0, 0]
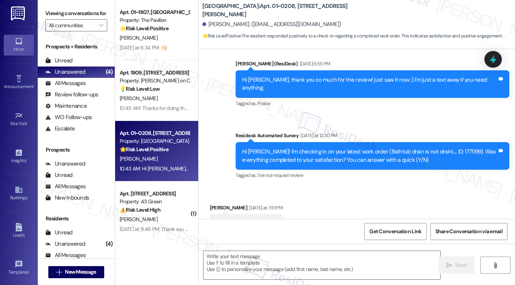
type textarea "Fetching suggested responses. Please feel free to read through the conversation…"
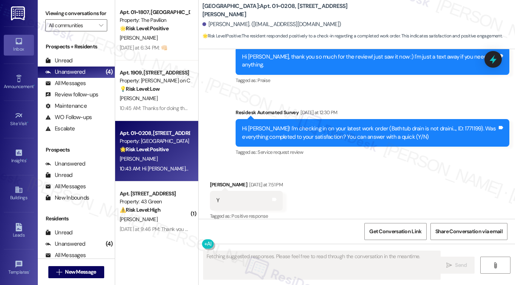
click at [172, 39] on div "[PERSON_NAME]" at bounding box center [154, 37] width 71 height 9
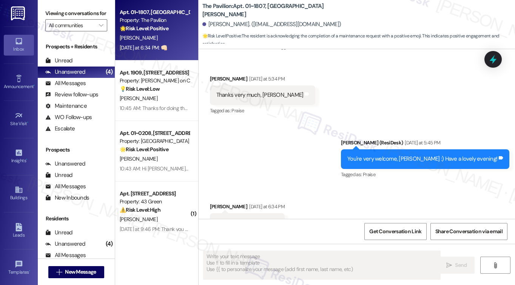
scroll to position [589, 0]
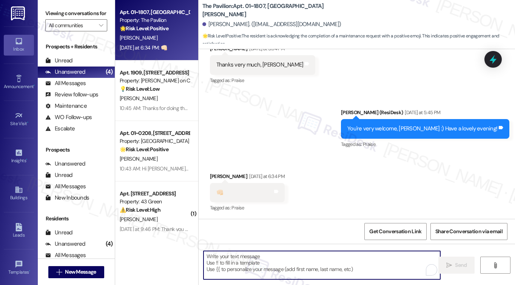
click at [243, 255] on textarea "To enrich screen reader interactions, please activate Accessibility in Grammarl…" at bounding box center [322, 265] width 237 height 28
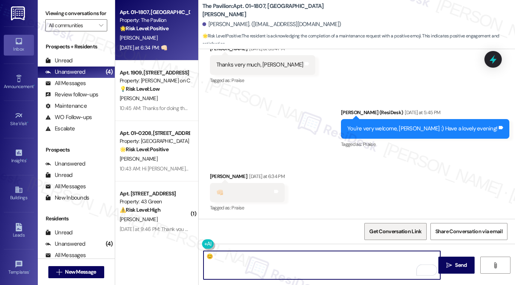
type textarea "😊"
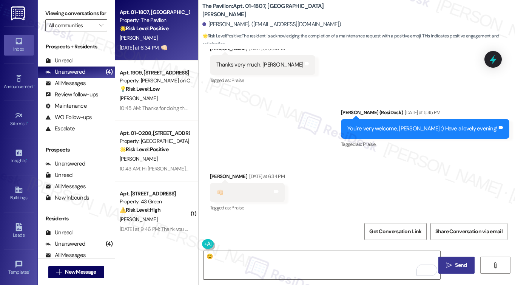
click at [455, 262] on span "Send" at bounding box center [461, 265] width 12 height 8
click at [325, 262] on textarea "😊" at bounding box center [323, 265] width 237 height 28
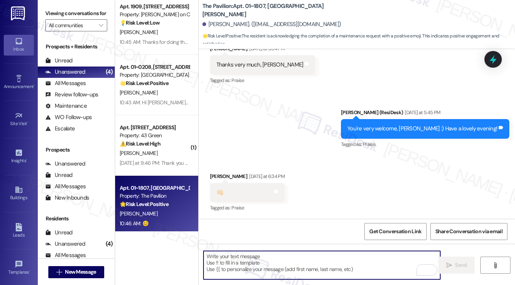
scroll to position [11, 0]
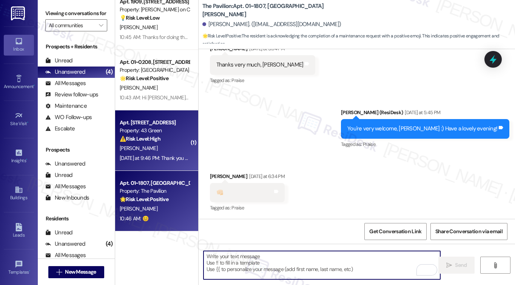
click at [163, 133] on div "Property: 43 Green" at bounding box center [155, 130] width 70 height 8
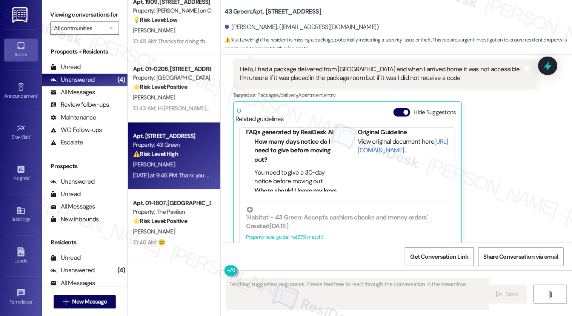
scroll to position [905, 0]
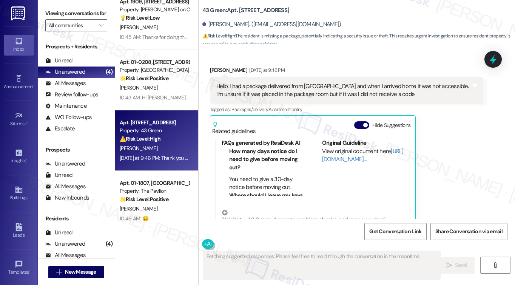
click at [287, 87] on div "Hello, I had a package delivered from [GEOGRAPHIC_DATA] and when I arrived home…" at bounding box center [343, 90] width 255 height 16
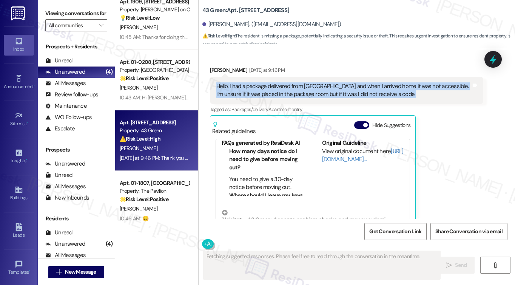
click at [287, 87] on div "Hello, I had a package delivered from [GEOGRAPHIC_DATA] and when I arrived home…" at bounding box center [343, 90] width 255 height 16
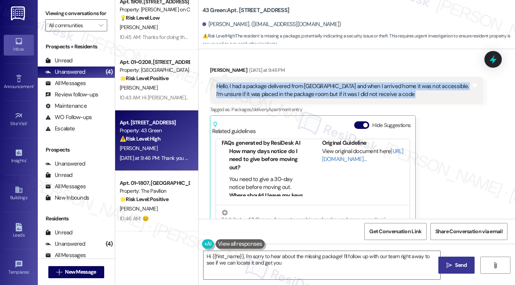
click at [361, 90] on div "Hello, I had a package delivered from [GEOGRAPHIC_DATA] and when I arrived home…" at bounding box center [343, 90] width 255 height 16
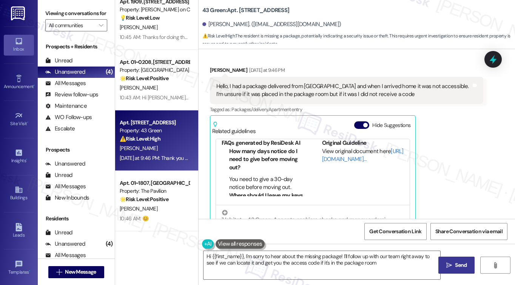
type textarea "Hi {{first_name}}, I'm sorry to hear about the missing package! I'll follow up …"
click at [361, 90] on div "Hello, I had a package delivered from [GEOGRAPHIC_DATA] and when I arrived home…" at bounding box center [343, 90] width 255 height 16
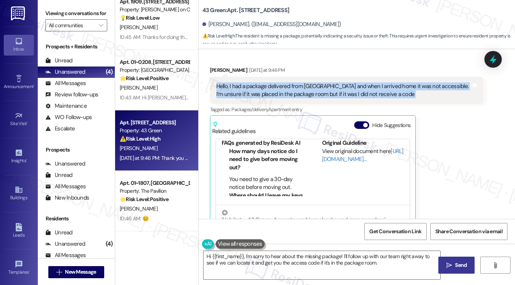
click at [361, 90] on div "Hello, I had a package delivered from [GEOGRAPHIC_DATA] and when I arrived home…" at bounding box center [343, 90] width 255 height 16
click at [310, 84] on div "Hello, I had a package delivered from [GEOGRAPHIC_DATA] and when I arrived home…" at bounding box center [343, 90] width 255 height 16
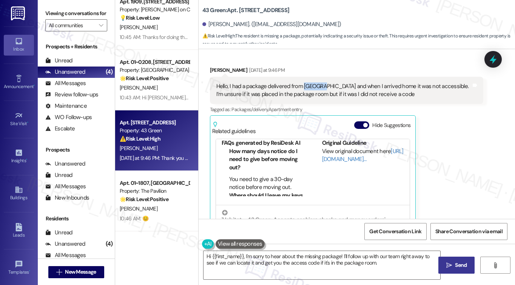
click at [310, 84] on div "Hello, I had a package delivered from [GEOGRAPHIC_DATA] and when I arrived home…" at bounding box center [343, 90] width 255 height 16
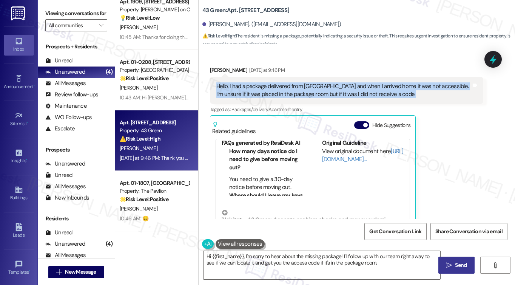
click at [310, 84] on div "Hello, I had a package delivered from [GEOGRAPHIC_DATA] and when I arrived home…" at bounding box center [343, 90] width 255 height 16
click at [322, 91] on div "Hello, I had a package delivered from [GEOGRAPHIC_DATA] and when I arrived home…" at bounding box center [343, 90] width 255 height 16
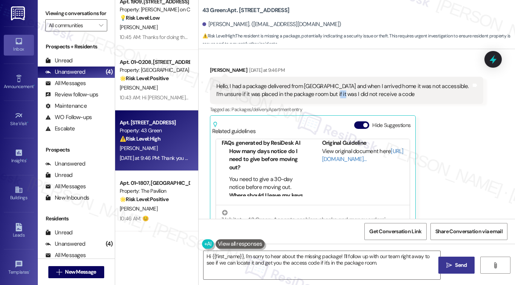
click at [322, 91] on div "Hello, I had a package delivered from [GEOGRAPHIC_DATA] and when I arrived home…" at bounding box center [343, 90] width 255 height 16
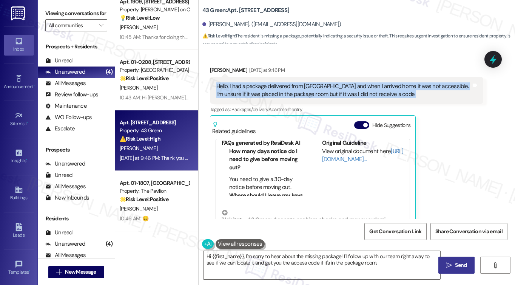
click at [322, 91] on div "Hello, I had a package delivered from [GEOGRAPHIC_DATA] and when I arrived home…" at bounding box center [343, 90] width 255 height 16
click at [342, 86] on div "Hello, I had a package delivered from [GEOGRAPHIC_DATA] and when I arrived home…" at bounding box center [343, 90] width 255 height 16
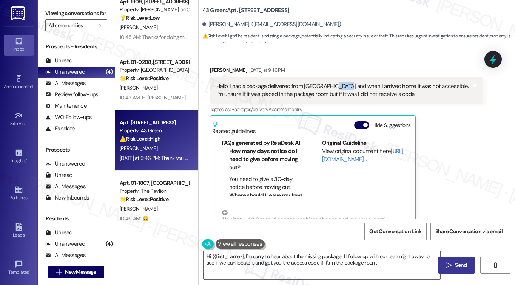
click at [342, 86] on div "Hello, I had a package delivered from [GEOGRAPHIC_DATA] and when I arrived home…" at bounding box center [343, 90] width 255 height 16
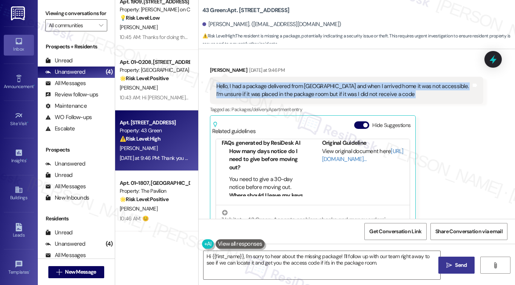
click at [342, 86] on div "Hello, I had a package delivered from [GEOGRAPHIC_DATA] and when I arrived home…" at bounding box center [343, 90] width 255 height 16
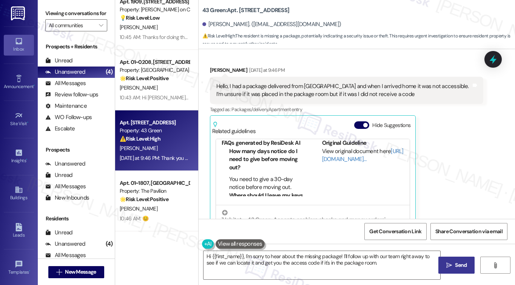
click at [388, 52] on div "Received via SMS [PERSON_NAME] [DATE] at 9:46 PM Hello, I had a package deliver…" at bounding box center [357, 153] width 316 height 208
click at [50, 6] on div "Viewing conversations for All communities " at bounding box center [76, 19] width 77 height 39
click at [45, 15] on label "Viewing conversations for" at bounding box center [76, 14] width 62 height 12
click at [55, 19] on label "Viewing conversations for" at bounding box center [76, 14] width 62 height 12
click at [220, 28] on div "[PERSON_NAME]. ([EMAIL_ADDRESS][DOMAIN_NAME])" at bounding box center [271, 24] width 139 height 8
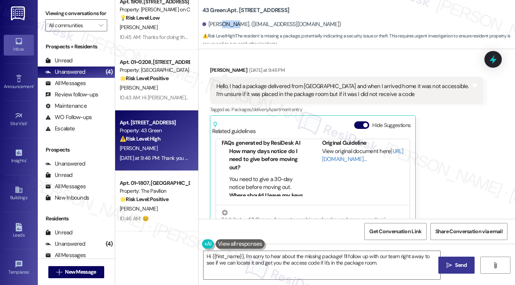
click at [220, 28] on div "[PERSON_NAME]. ([EMAIL_ADDRESS][DOMAIN_NAME])" at bounding box center [271, 24] width 139 height 8
click at [244, 35] on span "⚠️ Risk Level: High : The resident is missing a package, potentially indicating…" at bounding box center [358, 40] width 313 height 16
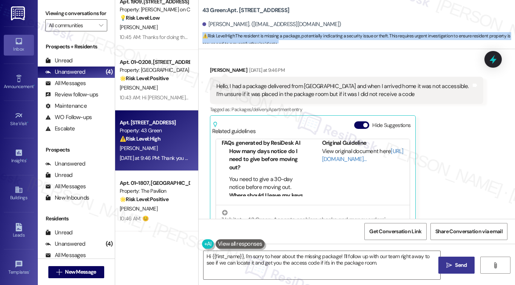
click at [244, 35] on span "⚠️ Risk Level: High : The resident is missing a package, potentially indicating…" at bounding box center [358, 40] width 313 height 16
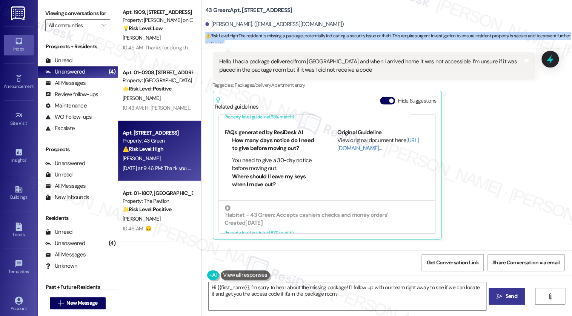
scroll to position [38, 0]
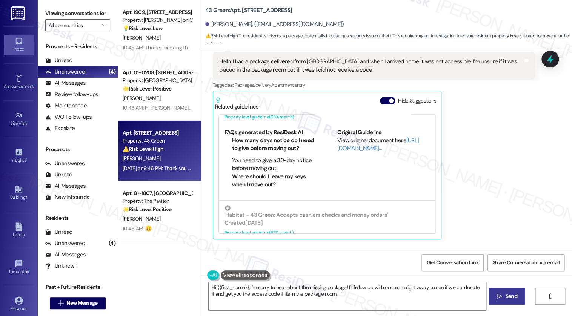
click at [296, 64] on div "Hello, I had a package delivered from [GEOGRAPHIC_DATA] and when I arrived home…" at bounding box center [371, 66] width 304 height 16
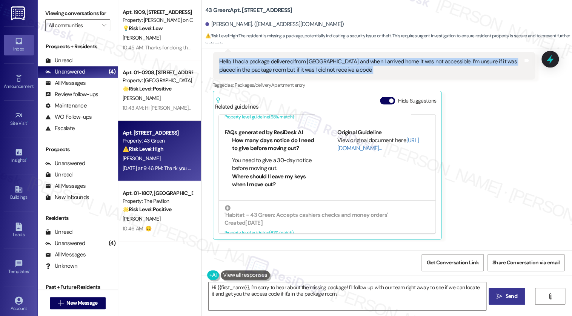
click at [296, 64] on div "Hello, I had a package delivered from [GEOGRAPHIC_DATA] and when I arrived home…" at bounding box center [371, 66] width 304 height 16
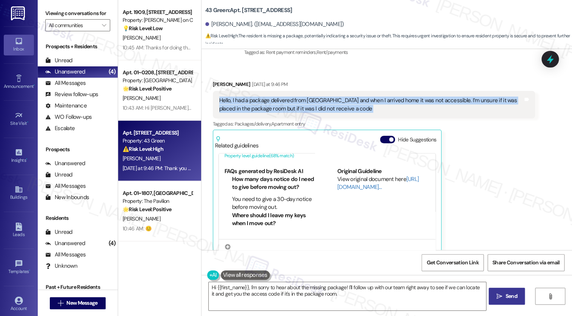
scroll to position [821, 0]
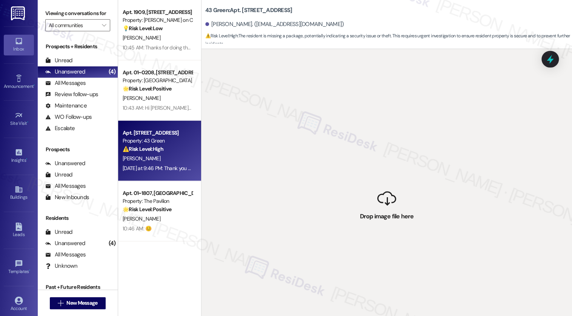
click at [467, 150] on div " Drop image file here" at bounding box center [387, 207] width 371 height 316
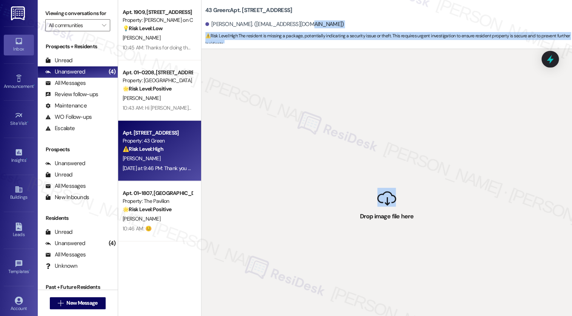
drag, startPoint x: 384, startPoint y: 196, endPoint x: 323, endPoint y: 23, distance: 183.2
click at [323, 23] on div "43 Green: [STREET_ADDRESS][PERSON_NAME]. ([EMAIL_ADDRESS][DOMAIN_NAME]) ⚠️ Risk…" at bounding box center [386, 158] width 371 height 316
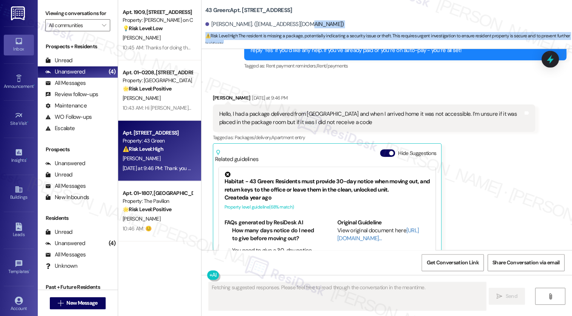
scroll to position [816, 0]
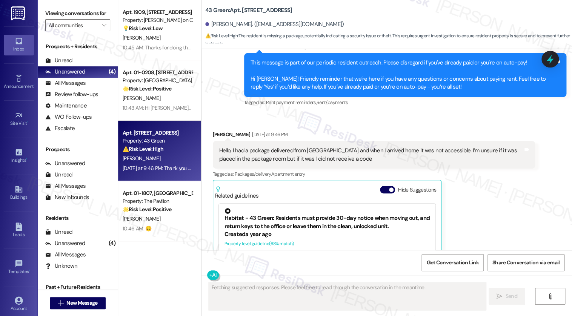
click at [365, 150] on div "Hello, I had a package delivered from [GEOGRAPHIC_DATA] and when I arrived home…" at bounding box center [371, 155] width 304 height 16
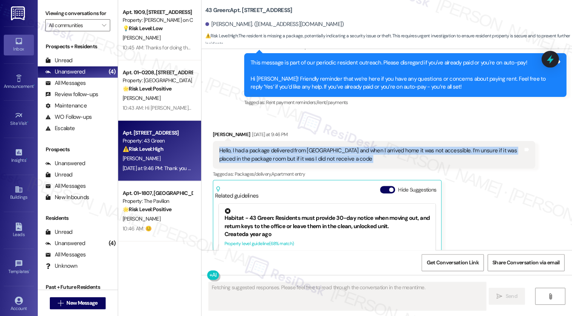
click at [365, 150] on div "Hello, I had a package delivered from [GEOGRAPHIC_DATA] and when I arrived home…" at bounding box center [371, 155] width 304 height 16
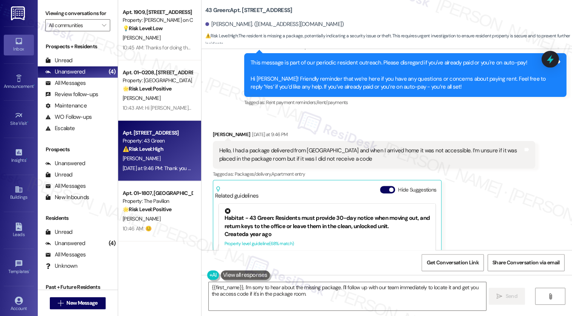
click at [478, 128] on div "Received via SMS [PERSON_NAME] [DATE] at 9:46 PM Hello, I had a package deliver…" at bounding box center [374, 230] width 334 height 210
click at [466, 159] on div "Hello, I had a package delivered from [GEOGRAPHIC_DATA] and when I arrived home…" at bounding box center [371, 155] width 304 height 16
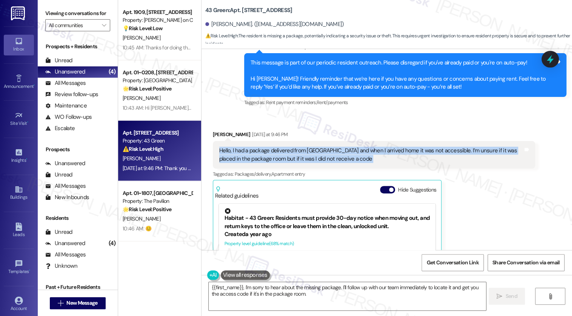
click at [466, 159] on div "Hello, I had a package delivered from [GEOGRAPHIC_DATA] and when I arrived home…" at bounding box center [371, 155] width 304 height 16
copy div "Hello, I had a package delivered from [GEOGRAPHIC_DATA] and when I arrived home…"
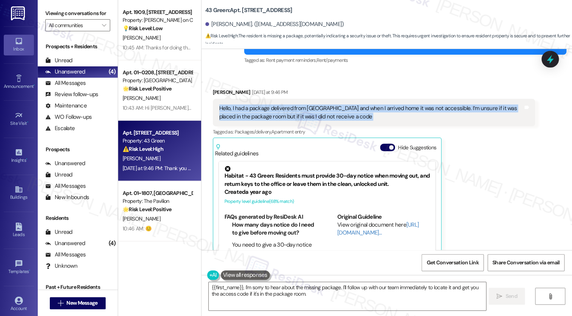
scroll to position [900, 0]
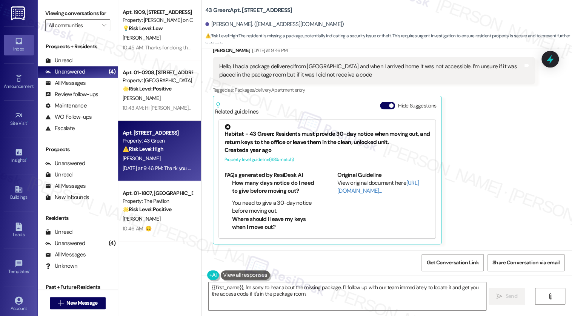
click at [65, 11] on label "Viewing conversations for" at bounding box center [77, 14] width 65 height 12
click at [311, 69] on div "Hello, I had a package delivered from [GEOGRAPHIC_DATA] and when I arrived home…" at bounding box center [371, 71] width 304 height 16
click at [62, 14] on label "Viewing conversations for" at bounding box center [77, 14] width 65 height 12
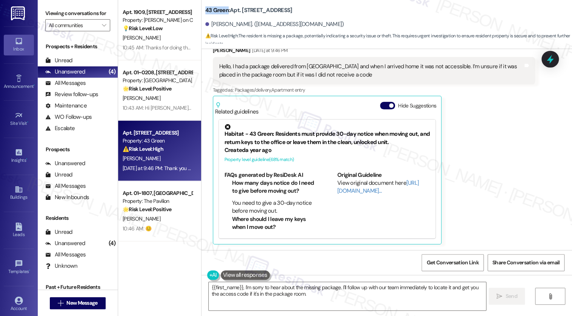
drag, startPoint x: 200, startPoint y: 10, endPoint x: 222, endPoint y: 8, distance: 22.4
click at [222, 8] on b "[STREET_ADDRESS]" at bounding box center [248, 10] width 87 height 8
copy b "43 Green"
click at [58, 14] on label "Viewing conversations for" at bounding box center [77, 14] width 65 height 12
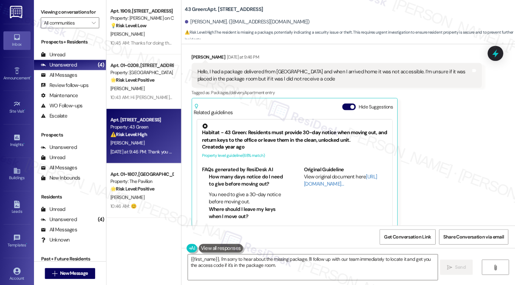
scroll to position [816, 0]
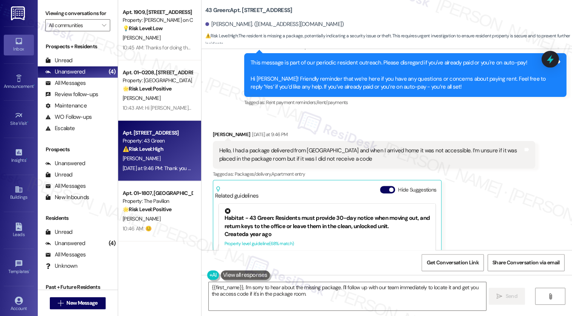
click at [43, 11] on div "Viewing conversations for All communities " at bounding box center [78, 19] width 80 height 39
click at [306, 284] on textarea "{{first_name}}, I'm sorry to hear about the missing package. I'll follow up wit…" at bounding box center [348, 296] width 278 height 28
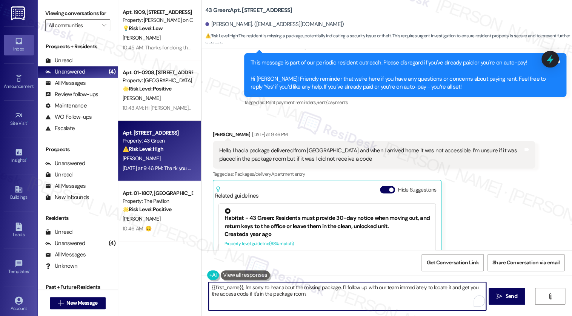
click at [306, 284] on textarea "{{first_name}}, I'm sorry to hear about the missing package. I'll follow up wit…" at bounding box center [348, 296] width 278 height 28
paste textarea "Hi {{first_name}}, thank you for letting me know about your package. Just to he…"
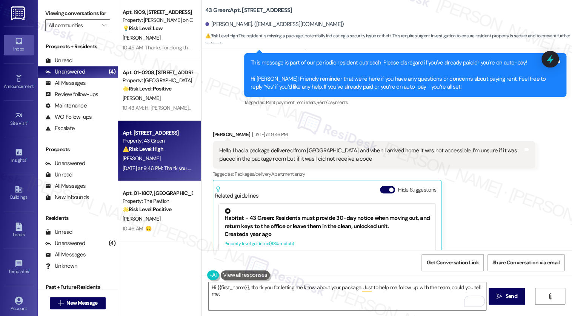
click at [213, 132] on div "[PERSON_NAME] [DATE] at 9:46 PM" at bounding box center [374, 136] width 322 height 11
click at [48, 19] on label "Viewing conversations for" at bounding box center [77, 14] width 65 height 12
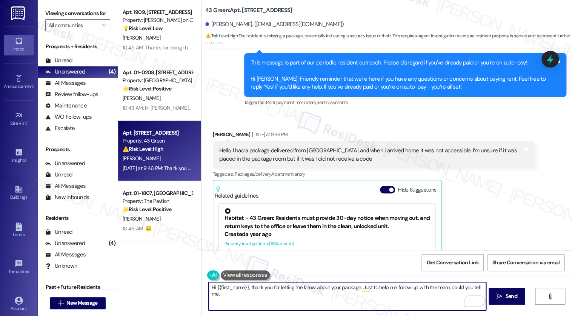
click at [248, 284] on textarea "Hi {{first_name}}, thank you for letting me know about your package. Just to he…" at bounding box center [348, 296] width 278 height 28
paste textarea "Did the carrier note if the package was delivered directly to your unit, to the…"
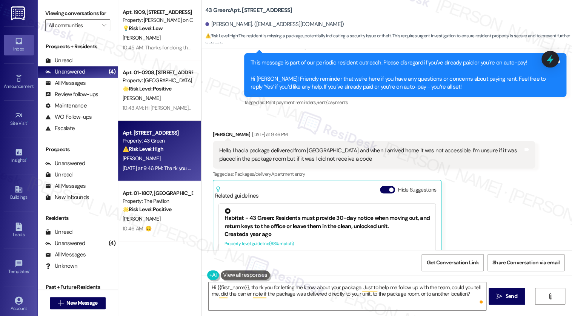
click at [57, 11] on label "Viewing conversations for" at bounding box center [77, 14] width 65 height 12
click at [471, 284] on textarea "Hi {{first_name}}, thank you for letting me know about your package. Just to he…" at bounding box center [348, 296] width 278 height 28
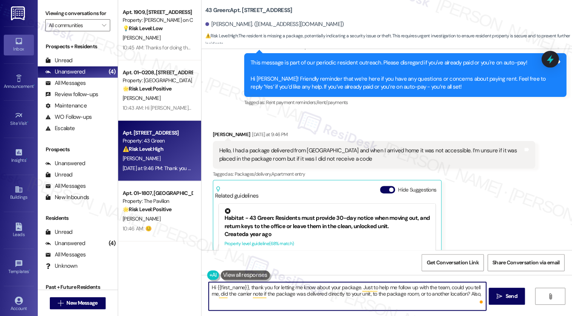
paste textarea "Have you checked with the front desk or leasing office in case it was left ther…"
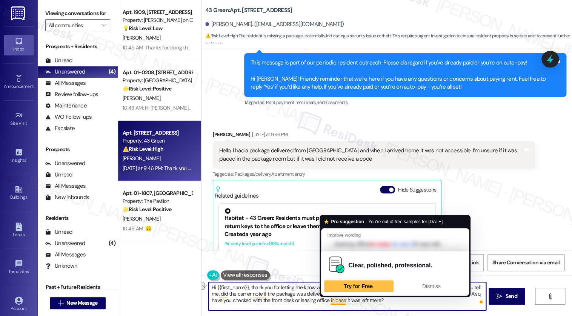
drag, startPoint x: 290, startPoint y: 301, endPoint x: 326, endPoint y: 301, distance: 35.9
click at [326, 284] on textarea "Hi {{first_name}}, thank you for letting me know about your package. Just to he…" at bounding box center [348, 296] width 278 height 28
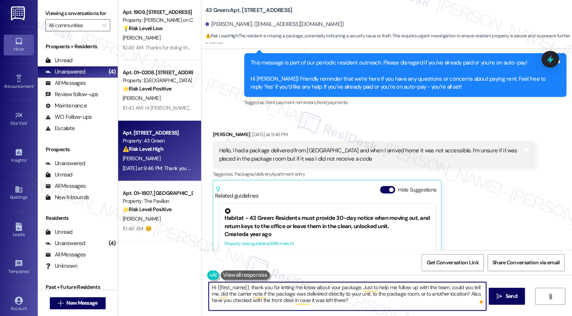
click at [372, 284] on textarea "Hi {{first_name}}, thank you for letting me know about your package. Just to he…" at bounding box center [348, 296] width 278 height 28
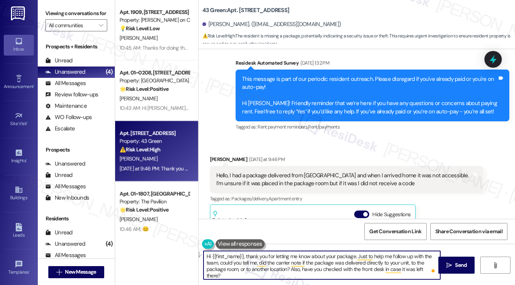
drag, startPoint x: 285, startPoint y: 268, endPoint x: 235, endPoint y: 268, distance: 50.6
click at [235, 268] on textarea "Hi {{first_name}}, thank you for letting me know about your package. Just to he…" at bounding box center [322, 265] width 237 height 28
type textarea "Hi {{first_name}}, thank you for letting me know about your package. Just to he…"
click at [455, 262] on span "Send" at bounding box center [461, 265] width 12 height 8
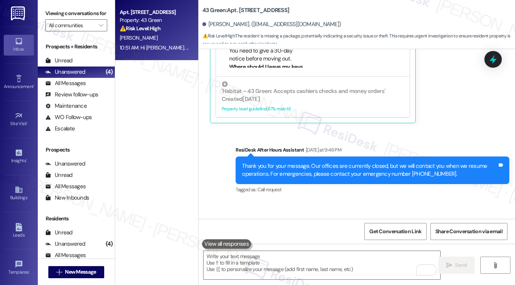
scroll to position [1084, 0]
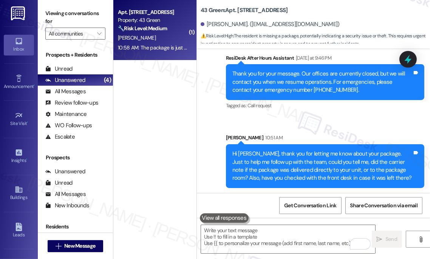
scroll to position [1232, 0]
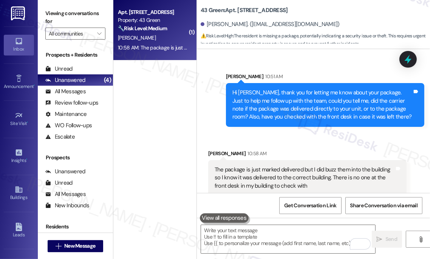
click at [295, 160] on div "The package is just marked delivered but I did buzz them into the building so I…" at bounding box center [307, 177] width 198 height 35
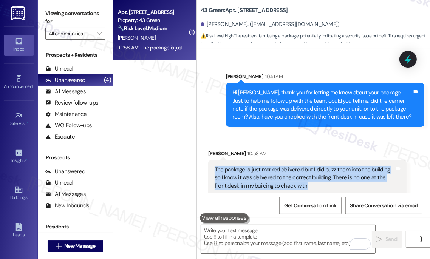
click at [295, 160] on div "The package is just marked delivered but I did buzz them into the building so I…" at bounding box center [307, 177] width 198 height 35
click at [339, 167] on div "The package is just marked delivered but I did buzz them into the building so I…" at bounding box center [304, 178] width 180 height 24
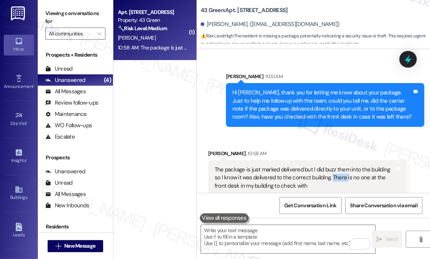
click at [339, 167] on div "The package is just marked delivered but I did buzz them into the building so I…" at bounding box center [304, 178] width 180 height 24
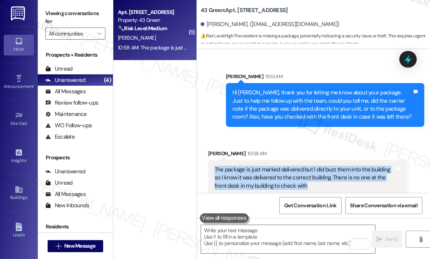
click at [339, 167] on div "The package is just marked delivered but I did buzz them into the building so I…" at bounding box center [304, 178] width 180 height 24
click at [281, 172] on div "The package is just marked delivered but I did buzz them into the building so I…" at bounding box center [304, 178] width 180 height 24
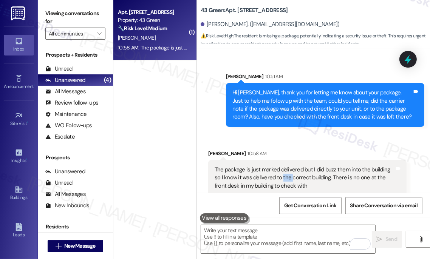
click at [281, 172] on div "The package is just marked delivered but I did buzz them into the building so I…" at bounding box center [304, 178] width 180 height 24
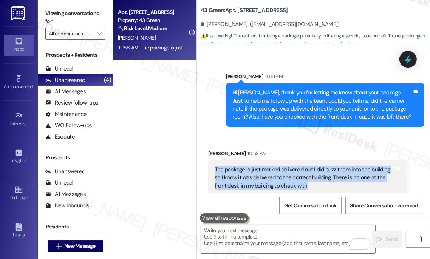
click at [281, 172] on div "The package is just marked delivered but I did buzz them into the building so I…" at bounding box center [304, 178] width 180 height 24
click at [297, 166] on div "The package is just marked delivered but I did buzz them into the building so I…" at bounding box center [304, 178] width 180 height 24
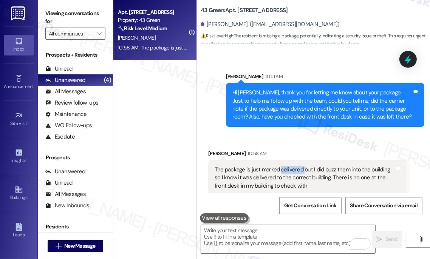
click at [297, 166] on div "The package is just marked delivered but I did buzz them into the building so I…" at bounding box center [304, 178] width 180 height 24
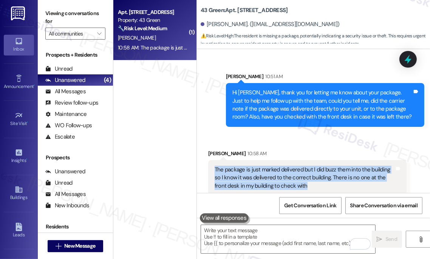
click at [297, 166] on div "The package is just marked delivered but I did buzz them into the building so I…" at bounding box center [304, 178] width 180 height 24
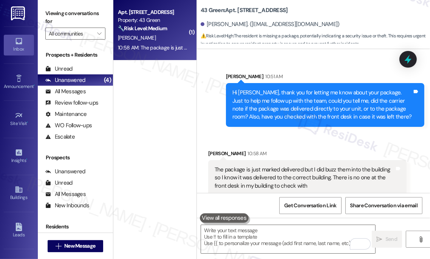
click at [296, 119] on div "Sent via SMS [PERSON_NAME] 10:51 AM Hi [PERSON_NAME], thank you for letting me …" at bounding box center [325, 100] width 210 height 66
click at [296, 94] on div "Hi [PERSON_NAME], thank you for letting me know about your package. Just to hel…" at bounding box center [322, 105] width 180 height 32
click at [295, 94] on div "Hi [PERSON_NAME], thank you for letting me know about your package. Just to hel…" at bounding box center [322, 105] width 180 height 32
click at [246, 232] on textarea "To enrich screen reader interactions, please activate Accessibility in Grammarl…" at bounding box center [288, 239] width 174 height 28
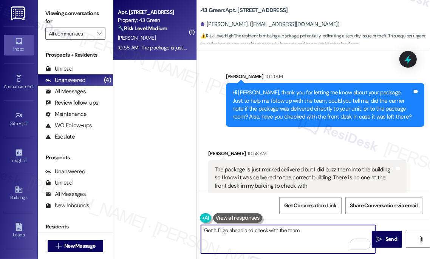
click at [276, 108] on div "Hi [PERSON_NAME], thank you for letting me know about your package. Just to hel…" at bounding box center [322, 105] width 180 height 32
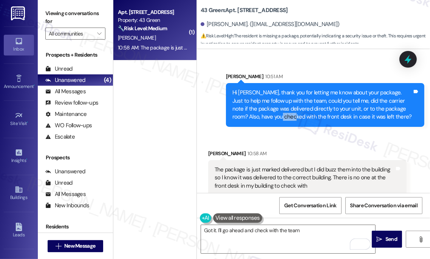
click at [276, 108] on div "Hi [PERSON_NAME], thank you for letting me know about your package. Just to hel…" at bounding box center [322, 105] width 180 height 32
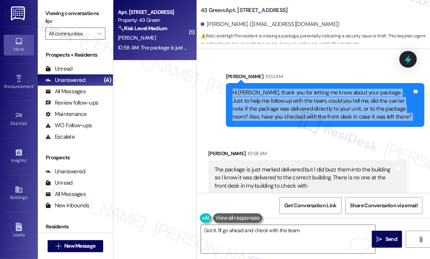
click at [276, 108] on div "Hi [PERSON_NAME], thank you for letting me know about your package. Just to hel…" at bounding box center [322, 105] width 180 height 32
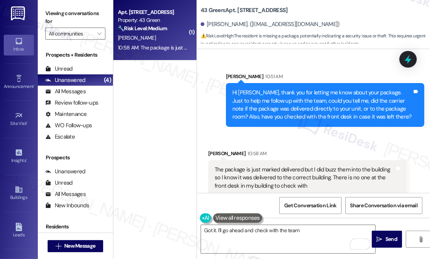
click at [256, 166] on div "The package is just marked delivered but I did buzz them into the building so I…" at bounding box center [304, 178] width 180 height 24
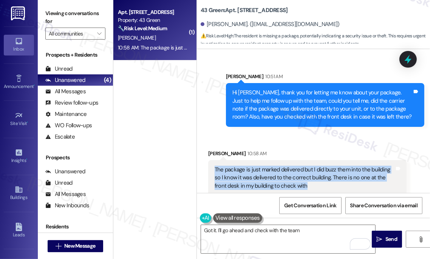
click at [256, 166] on div "The package is just marked delivered but I did buzz them into the building so I…" at bounding box center [304, 178] width 180 height 24
click at [317, 168] on div "The package is just marked delivered but I did buzz them into the building so I…" at bounding box center [304, 178] width 180 height 24
click at [263, 168] on div "The package is just marked delivered but I did buzz them into the building so I…" at bounding box center [304, 178] width 180 height 24
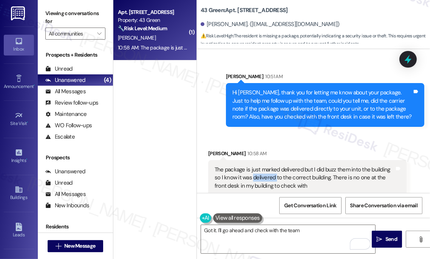
click at [263, 168] on div "The package is just marked delivered but I did buzz them into the building so I…" at bounding box center [304, 178] width 180 height 24
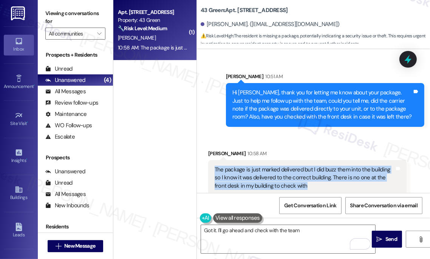
click at [263, 168] on div "The package is just marked delivered but I did buzz them into the building so I…" at bounding box center [304, 178] width 180 height 24
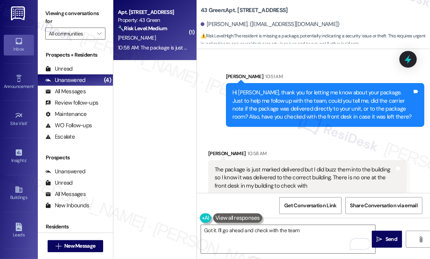
click at [285, 109] on div "Hi [PERSON_NAME], thank you for letting me know about your package. Just to hel…" at bounding box center [322, 105] width 180 height 32
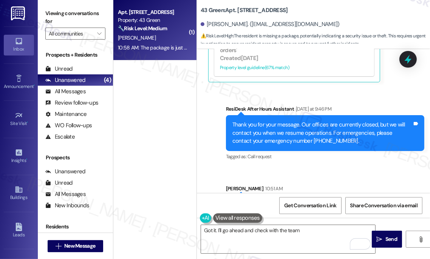
scroll to position [1164, 0]
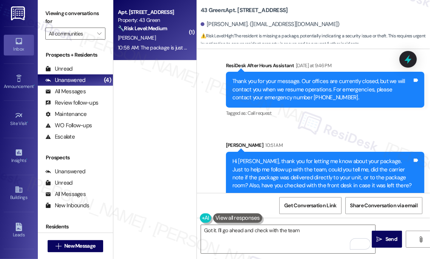
click at [304, 163] on div "Hi [PERSON_NAME], thank you for letting me know about your package. Just to hel…" at bounding box center [322, 173] width 180 height 32
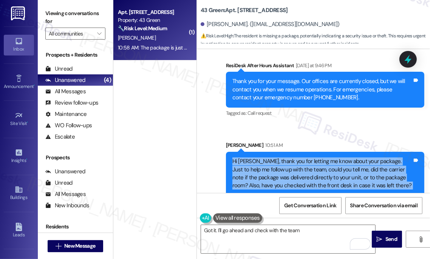
click at [304, 163] on div "Hi [PERSON_NAME], thank you for letting me know about your package. Just to hel…" at bounding box center [322, 173] width 180 height 32
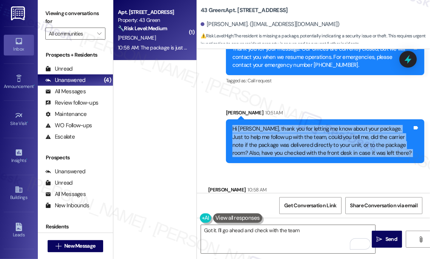
scroll to position [1232, 0]
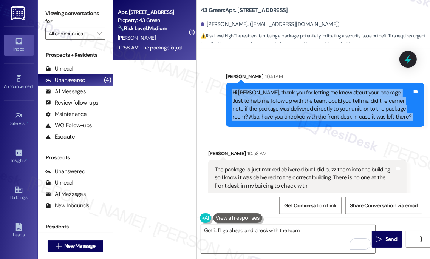
click at [285, 166] on div "The package is just marked delivered but I did buzz them into the building so I…" at bounding box center [304, 178] width 180 height 24
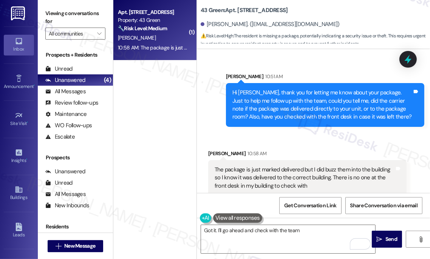
click at [274, 97] on div "Hi [PERSON_NAME], thank you for letting me know about your package. Just to hel…" at bounding box center [322, 105] width 180 height 32
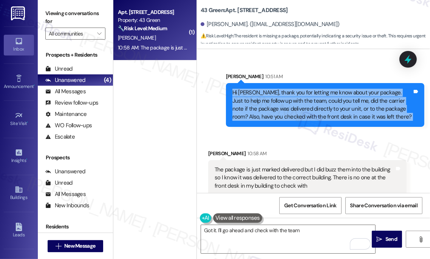
click at [274, 97] on div "Hi [PERSON_NAME], thank you for letting me know about your package. Just to hel…" at bounding box center [322, 105] width 180 height 32
copy div "Hi [PERSON_NAME], thank you for letting me know about your package. Just to hel…"
click at [48, 20] on label "Viewing conversations for" at bounding box center [75, 18] width 60 height 20
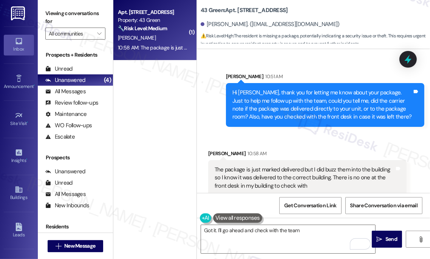
click at [247, 176] on div "The package is just marked delivered but I did buzz them into the building so I…" at bounding box center [304, 178] width 180 height 24
click at [248, 176] on div "The package is just marked delivered but I did buzz them into the building so I…" at bounding box center [304, 178] width 180 height 24
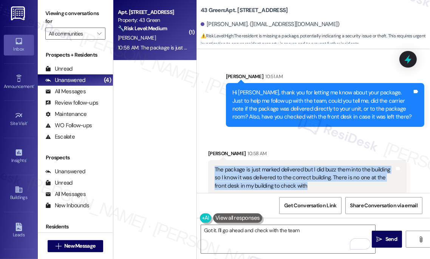
click at [248, 176] on div "The package is just marked delivered but I did buzz them into the building so I…" at bounding box center [304, 178] width 180 height 24
copy div "The package is just marked delivered but I did buzz them into the building so I…"
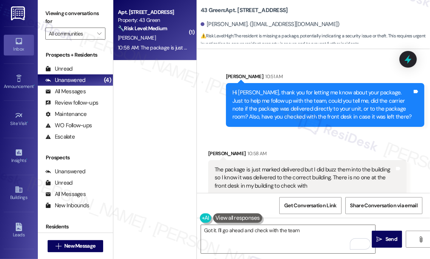
click at [44, 6] on div "Viewing conversations for All communities " at bounding box center [75, 23] width 75 height 47
drag, startPoint x: 43, startPoint y: 14, endPoint x: 52, endPoint y: 19, distance: 10.5
click at [43, 13] on div "Viewing conversations for All communities " at bounding box center [75, 23] width 75 height 47
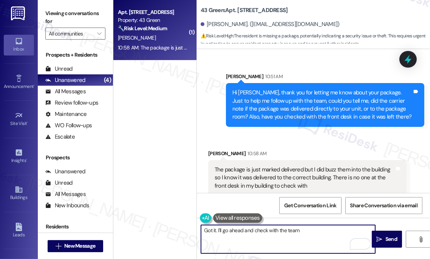
click at [304, 234] on textarea "Got it. I'll go ahead and check with the team" at bounding box center [288, 239] width 174 height 28
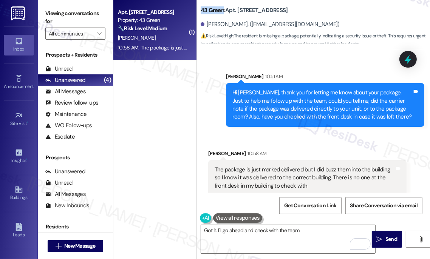
drag, startPoint x: 198, startPoint y: 10, endPoint x: 222, endPoint y: 10, distance: 24.2
click at [222, 10] on div "43 Green: [STREET_ADDRESS][PERSON_NAME]. ([EMAIL_ADDRESS][DOMAIN_NAME]) ⚠️ Risk…" at bounding box center [313, 23] width 233 height 42
copy b "43 Green"
click at [47, 17] on label "Viewing conversations for" at bounding box center [75, 18] width 60 height 20
click at [48, 17] on label "Viewing conversations for" at bounding box center [75, 18] width 60 height 20
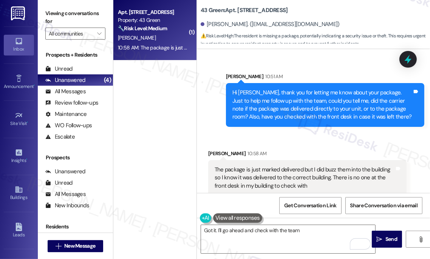
click at [48, 19] on label "Viewing conversations for" at bounding box center [75, 18] width 60 height 20
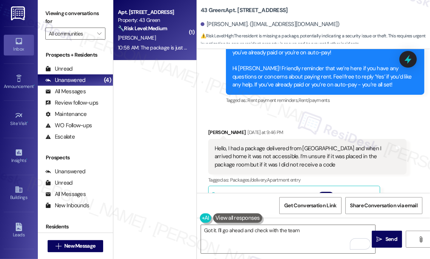
scroll to position [889, 0]
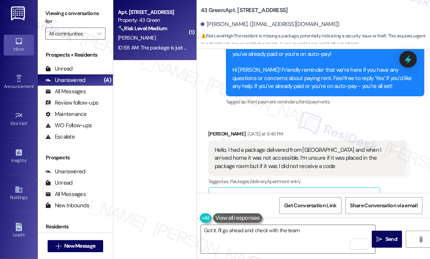
click at [46, 18] on label "Viewing conversations for" at bounding box center [75, 18] width 60 height 20
click at [242, 146] on div "Hello, I had a package delivered from [GEOGRAPHIC_DATA] and when I arrived home…" at bounding box center [304, 158] width 180 height 24
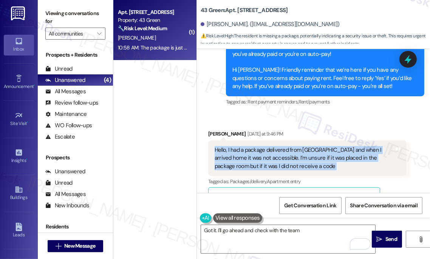
click at [242, 146] on div "Hello, I had a package delivered from [GEOGRAPHIC_DATA] and when I arrived home…" at bounding box center [304, 158] width 180 height 24
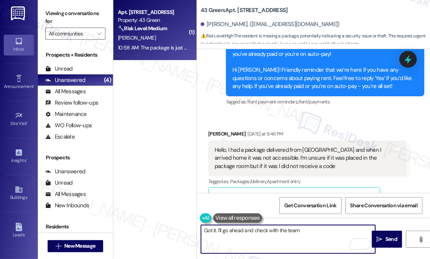
click at [306, 231] on textarea "Got it. I'll go ahead and check with the team" at bounding box center [288, 239] width 174 height 28
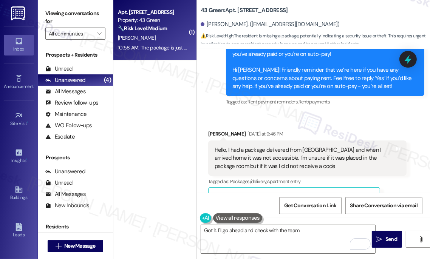
click at [300, 146] on div "Hello, I had a package delivered from [GEOGRAPHIC_DATA] and when I arrived home…" at bounding box center [304, 158] width 180 height 24
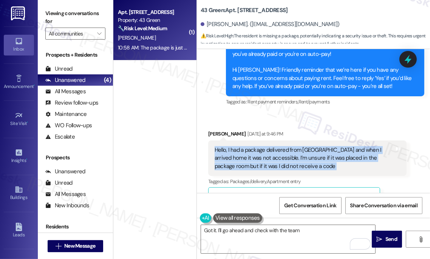
click at [300, 146] on div "Hello, I had a package delivered from [GEOGRAPHIC_DATA] and when I arrived home…" at bounding box center [304, 158] width 180 height 24
copy div "Hello, I had a package delivered from Amazon and when I arrived home it was not…"
click at [273, 146] on div "Hello, I had a package delivered from [GEOGRAPHIC_DATA] and when I arrived home…" at bounding box center [304, 158] width 180 height 24
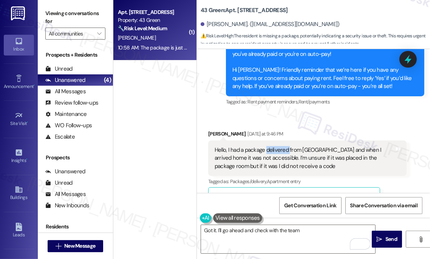
click at [272, 146] on div "Hello, I had a package delivered from [GEOGRAPHIC_DATA] and when I arrived home…" at bounding box center [304, 158] width 180 height 24
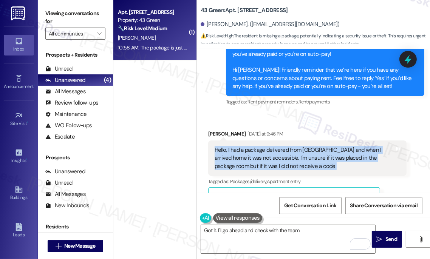
click at [272, 146] on div "Hello, I had a package delivered from [GEOGRAPHIC_DATA] and when I arrived home…" at bounding box center [304, 158] width 180 height 24
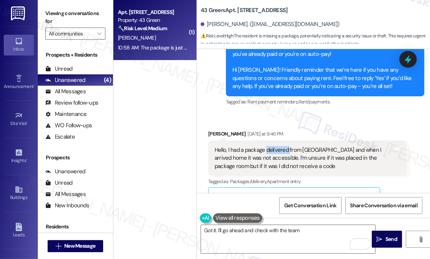
click at [272, 146] on div "Hello, I had a package delivered from [GEOGRAPHIC_DATA] and when I arrived home…" at bounding box center [304, 158] width 180 height 24
click at [307, 230] on textarea "Got it. I'll go ahead and check with the team" at bounding box center [288, 239] width 174 height 28
click at [51, 22] on label "Viewing conversations for" at bounding box center [75, 18] width 60 height 20
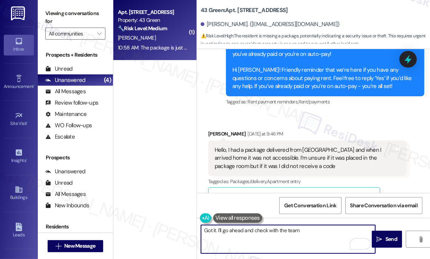
click at [311, 231] on textarea "Got it. I'll go ahead and check with the team" at bounding box center [288, 239] width 174 height 28
click at [300, 150] on div "Hello, I had a package delivered from [GEOGRAPHIC_DATA] and when I arrived home…" at bounding box center [304, 158] width 180 height 24
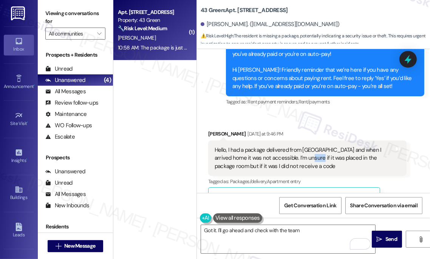
click at [300, 150] on div "Hello, I had a package delivered from [GEOGRAPHIC_DATA] and when I arrived home…" at bounding box center [304, 158] width 180 height 24
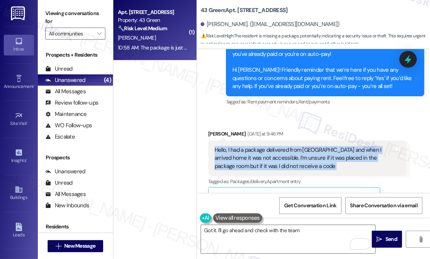
click at [300, 150] on div "Hello, I had a package delivered from [GEOGRAPHIC_DATA] and when I arrived home…" at bounding box center [304, 158] width 180 height 24
copy div "Hello, I had a package delivered from Amazon and when I arrived home it was not…"
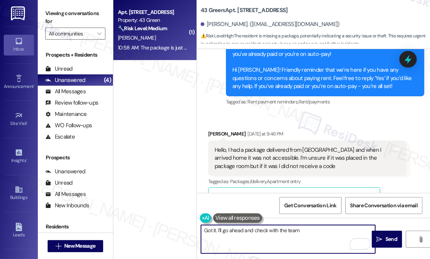
click at [305, 230] on textarea "Got it. I'll go ahead and check with the team" at bounding box center [288, 239] width 174 height 28
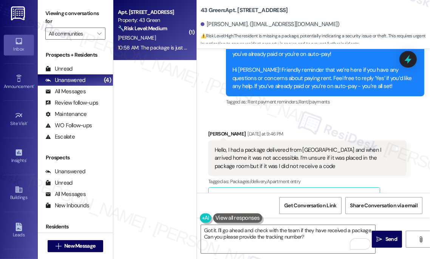
click at [48, 12] on label "Viewing conversations for" at bounding box center [75, 18] width 60 height 20
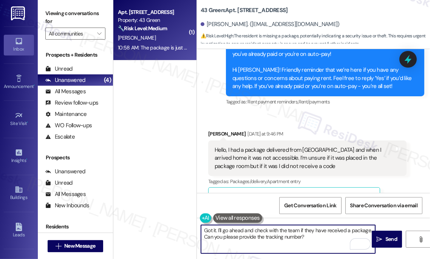
drag, startPoint x: 216, startPoint y: 230, endPoint x: 198, endPoint y: 230, distance: 18.1
click at [198, 230] on div "Got it. I'll go ahead and check with the team if they have received a package. …" at bounding box center [284, 239] width 175 height 29
paste textarea "Thanks for the update"
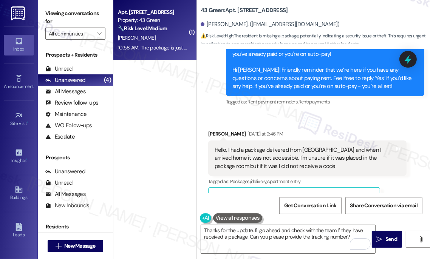
click at [48, 12] on label "Viewing conversations for" at bounding box center [75, 18] width 60 height 20
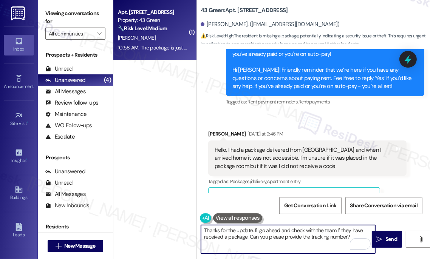
click at [225, 235] on textarea "Thanks for the update. I'll go ahead and check with the team if they have recei…" at bounding box center [288, 239] width 174 height 28
click at [355, 237] on textarea "Thanks for the update. I'll go ahead and check with the team if they have recei…" at bounding box center [288, 239] width 174 height 28
type textarea "Thanks for the update. I'll go ahead and check with the team if they have recei…"
click at [384, 233] on button " Send" at bounding box center [387, 239] width 30 height 17
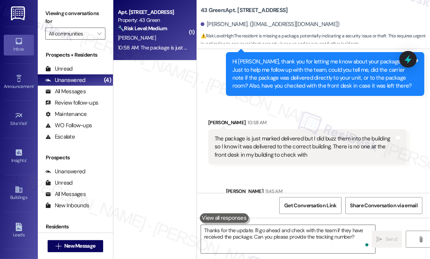
scroll to position [1294, 0]
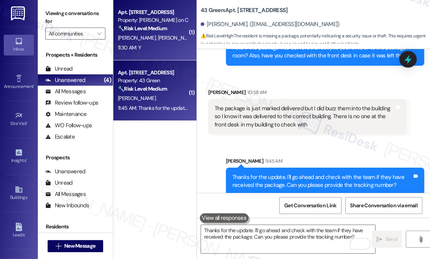
click at [156, 45] on div "11:30 AM: Y 11:30 AM: Y" at bounding box center [152, 47] width 71 height 9
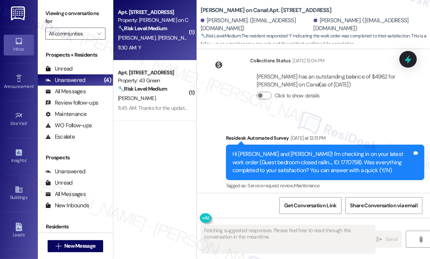
scroll to position [2661, 0]
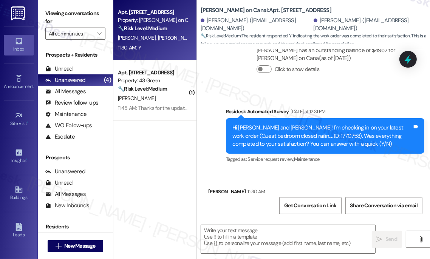
click at [327, 124] on div "Hi [PERSON_NAME] and [PERSON_NAME]! I'm checking in on your latest work order (…" at bounding box center [322, 136] width 180 height 24
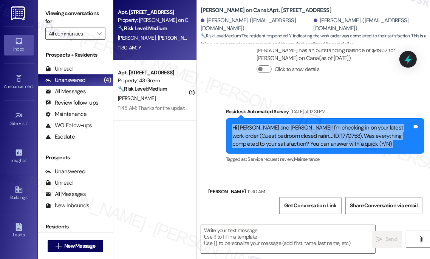
click at [327, 124] on div "Hi [PERSON_NAME] and [PERSON_NAME]! I'm checking in on your latest work order (…" at bounding box center [322, 136] width 180 height 24
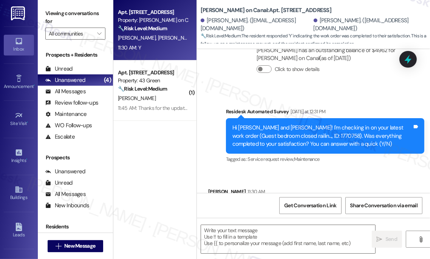
drag, startPoint x: 46, startPoint y: 11, endPoint x: 60, endPoint y: 25, distance: 19.5
click at [46, 11] on label "Viewing conversations for" at bounding box center [75, 18] width 60 height 20
click at [245, 232] on textarea at bounding box center [288, 239] width 174 height 28
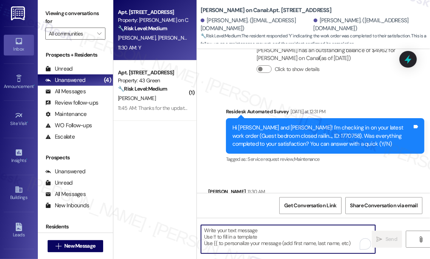
paste textarea "Hi {{first_name}}! I'm glad to hear that the latest work order was completed to…"
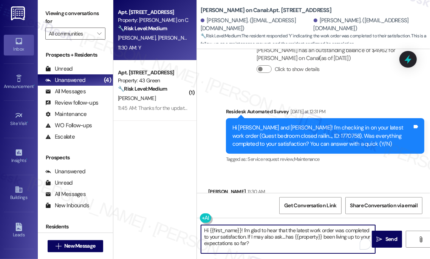
click at [219, 188] on div "Ernesto Posadas 11:30 AM" at bounding box center [237, 193] width 58 height 11
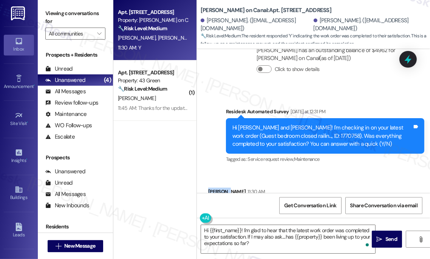
copy div "[PERSON_NAME]"
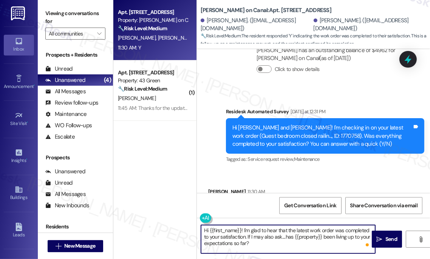
drag, startPoint x: 209, startPoint y: 229, endPoint x: 241, endPoint y: 227, distance: 31.8
click at [241, 227] on textarea "Hi {{first_name}}! I'm glad to hear that the latest work order was completed to…" at bounding box center [288, 239] width 174 height 28
paste textarea "[PERSON_NAME]"
type textarea "Hi Ernesto! I'm glad to hear that the latest work order was completed to your s…"
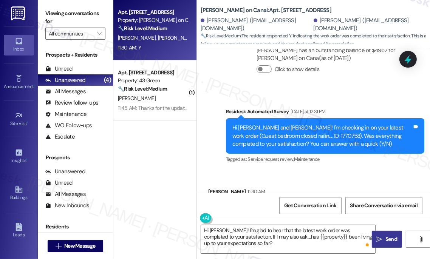
click at [387, 237] on span "Send" at bounding box center [391, 239] width 12 height 8
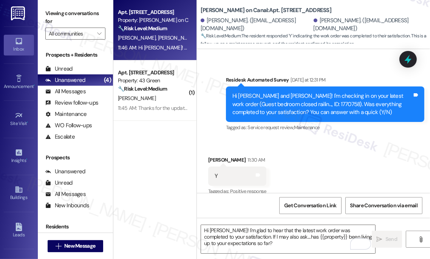
scroll to position [2730, 0]
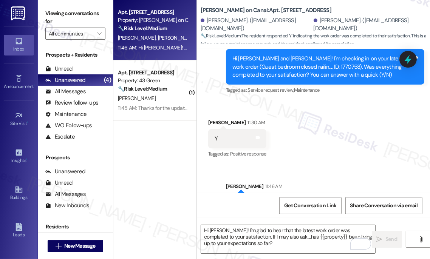
click at [274, 193] on div "Hi [PERSON_NAME]! I'm glad to hear that the latest work order was completed to …" at bounding box center [325, 210] width 198 height 35
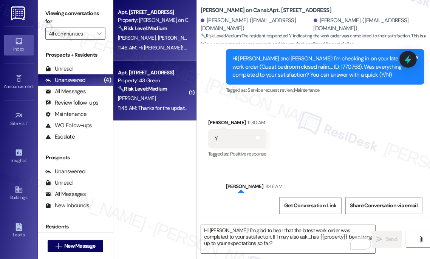
click at [155, 87] on strong "🔧 Risk Level: Medium" at bounding box center [142, 88] width 49 height 7
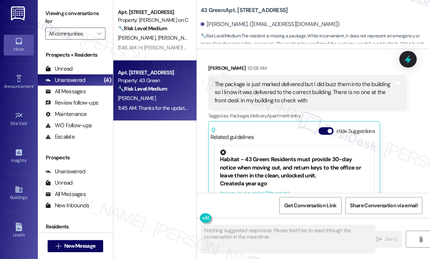
scroll to position [1174, 0]
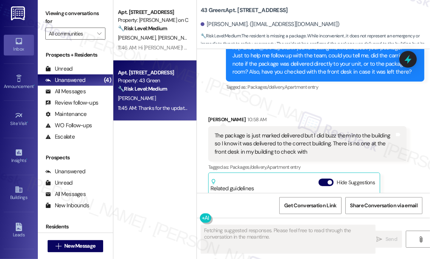
click at [256, 132] on div "The package is just marked delivered but I did buzz them into the building so I…" at bounding box center [304, 144] width 180 height 24
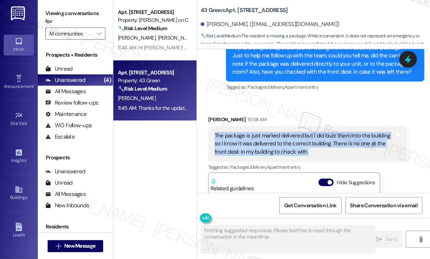
click at [256, 132] on div "The package is just marked delivered but I did buzz them into the building so I…" at bounding box center [304, 144] width 180 height 24
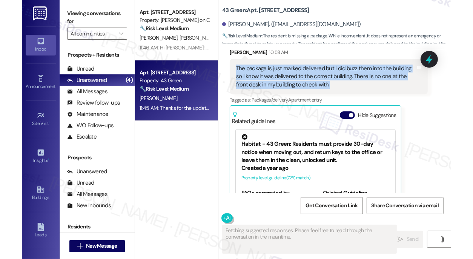
scroll to position [1349, 0]
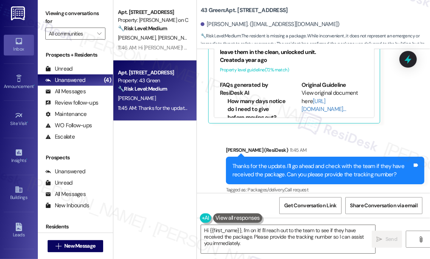
click at [370, 163] on div "Thanks for the update. I'll go ahead and check with the team if they have recei…" at bounding box center [322, 170] width 180 height 16
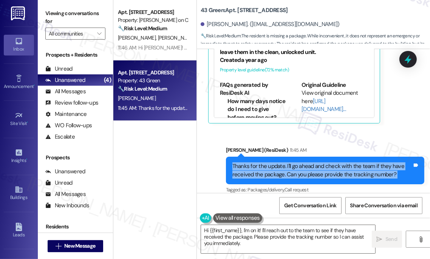
click at [370, 163] on div "Thanks for the update. I'll go ahead and check with the team if they have recei…" at bounding box center [322, 170] width 180 height 16
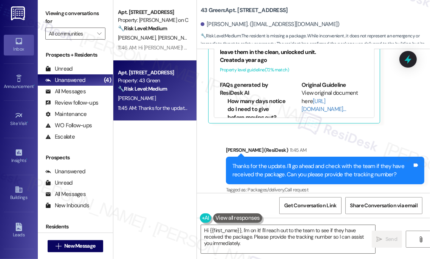
click at [329, 131] on div "Sent via SMS Sarah (ResiDesk) 11:45 AM Thanks for the update. I'll go ahead and…" at bounding box center [313, 165] width 233 height 72
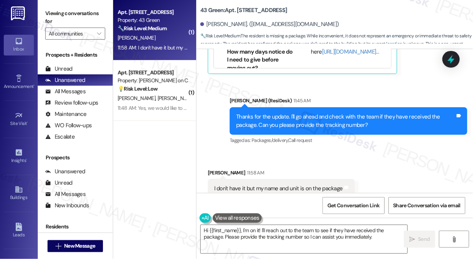
scroll to position [1385, 0]
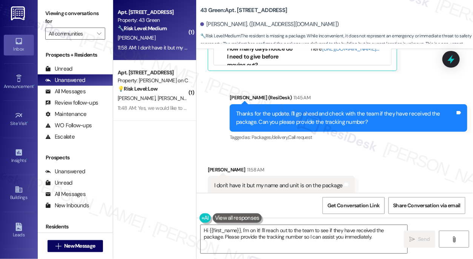
click at [266, 182] on div "I don't have it but my name and unit is on the package" at bounding box center [278, 186] width 129 height 8
click at [305, 228] on textarea "Hi {{first_name}}, I'm on it! I'll reach out to the team to see if they have re…" at bounding box center [304, 239] width 207 height 28
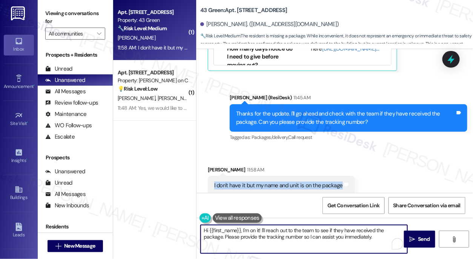
click at [305, 228] on textarea "Hi {{first_name}}, I'm on it! I'll reach out to the team to see if they have re…" at bounding box center [304, 239] width 207 height 28
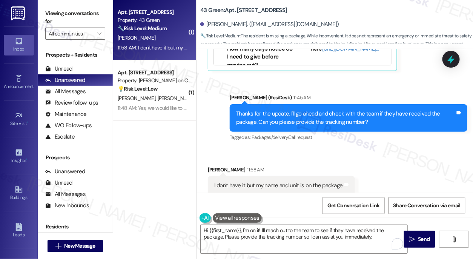
click at [298, 110] on div "Thanks for the update. I'll go ahead and check with the team if they have recei…" at bounding box center [345, 118] width 219 height 16
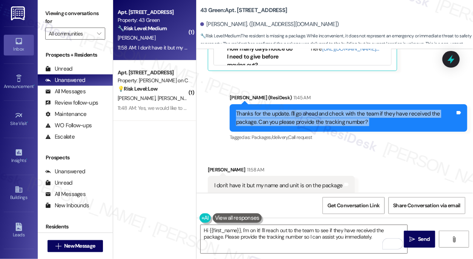
drag, startPoint x: 298, startPoint y: 104, endPoint x: 297, endPoint y: 108, distance: 3.9
click at [298, 110] on div "Thanks for the update. I'll go ahead and check with the team if they have recei…" at bounding box center [345, 118] width 219 height 16
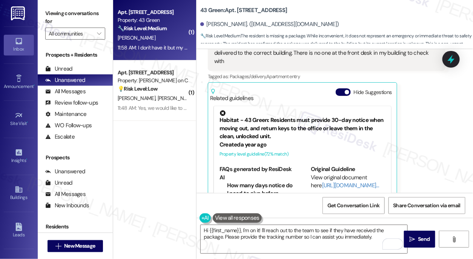
scroll to position [1180, 0]
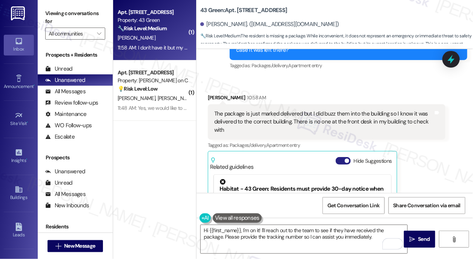
click at [341, 157] on button "Hide Suggestions" at bounding box center [343, 161] width 15 height 8
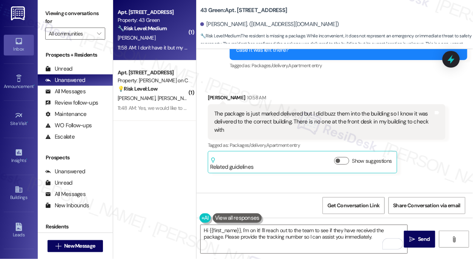
scroll to position [1281, 0]
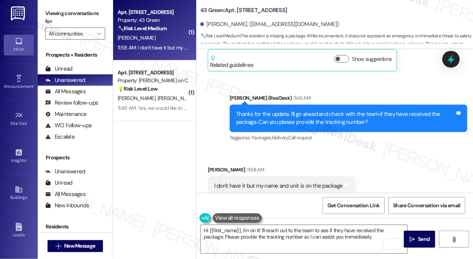
click at [305, 182] on div "I don't have it but my name and unit is on the package" at bounding box center [278, 186] width 129 height 8
click at [332, 110] on div "Thanks for the update. I'll go ahead and check with the team if they have recei…" at bounding box center [345, 118] width 219 height 16
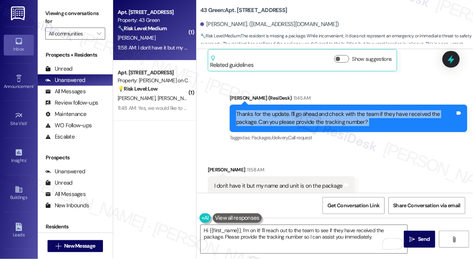
click at [332, 110] on div "Thanks for the update. I'll go ahead and check with the team if they have recei…" at bounding box center [345, 118] width 219 height 16
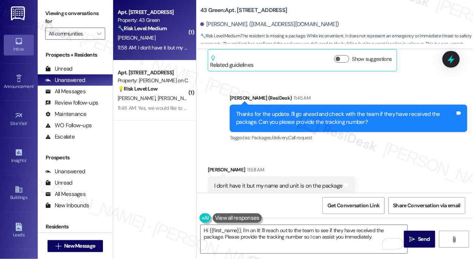
click at [313, 182] on div "I don't have it but my name and unit is on the package" at bounding box center [278, 186] width 129 height 8
click at [340, 166] on div "Iman Green 11:58 AM" at bounding box center [281, 171] width 147 height 11
click at [254, 233] on textarea "Hi {{first_name}}, I'm on it! I'll reach out to the team to see if they have re…" at bounding box center [304, 239] width 207 height 28
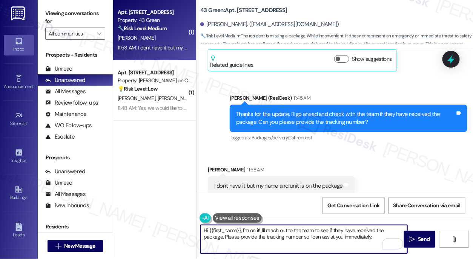
click at [254, 233] on textarea "Hi {{first_name}}, I'm on it! I'll reach out to the team to see if they have re…" at bounding box center [304, 239] width 207 height 28
click at [339, 234] on textarea "Hi {{first_name}}, I'm on it! I'll reach out to the team to see if they have re…" at bounding box center [304, 239] width 207 height 28
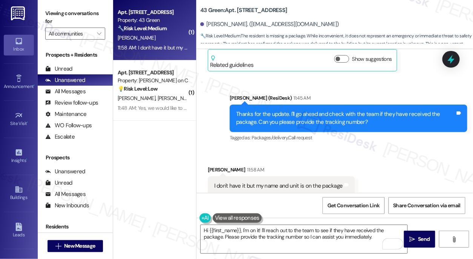
click at [314, 160] on div "Received via SMS Iman Green 11:58 AM I don't have it but my name and unit is on…" at bounding box center [281, 180] width 159 height 41
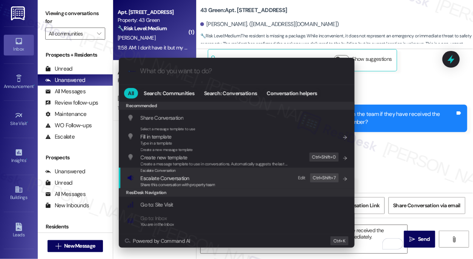
click at [201, 183] on span "Share this conversation with property team" at bounding box center [178, 184] width 75 height 5
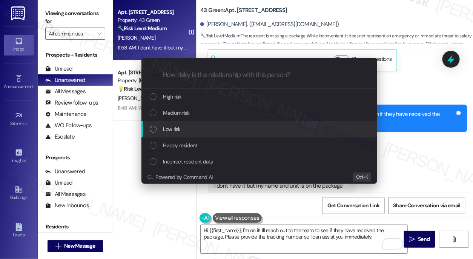
click at [179, 132] on span "Low risk" at bounding box center [171, 129] width 17 height 8
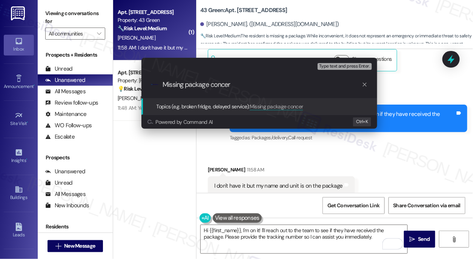
type input "Missing package concern"
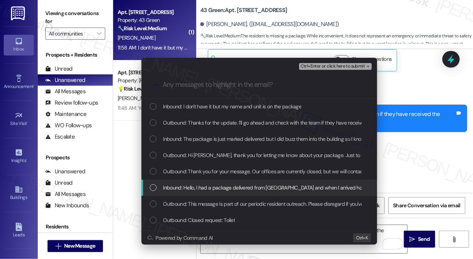
click at [246, 189] on span "Inbound: Hello, I had a package delivered from [GEOGRAPHIC_DATA] and when I arr…" at bounding box center [382, 187] width 438 height 8
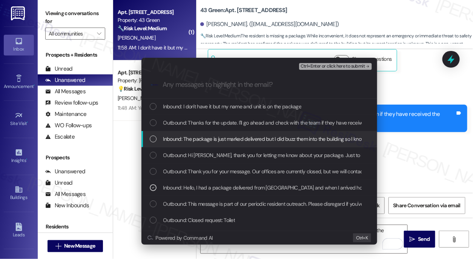
click at [227, 140] on span "Inbound: The package is just marked delivered but I did buzz them into the buil…" at bounding box center [374, 139] width 422 height 8
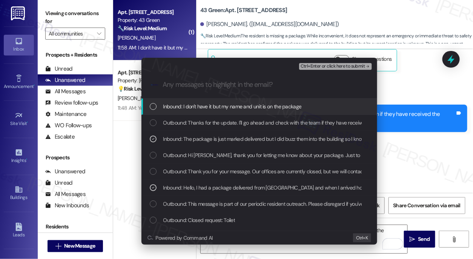
click at [311, 65] on span "Ctrl+Enter or click here to submit" at bounding box center [333, 66] width 65 height 5
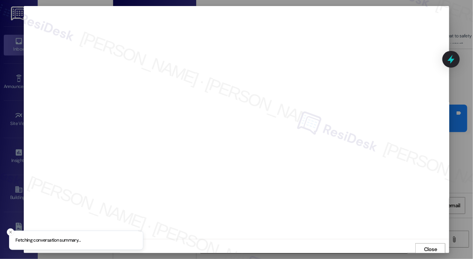
scroll to position [2, 0]
click at [429, 242] on span "Close" at bounding box center [431, 247] width 16 height 11
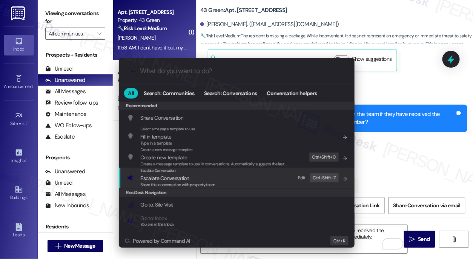
click at [167, 177] on span "Escalate Conversation" at bounding box center [165, 178] width 49 height 7
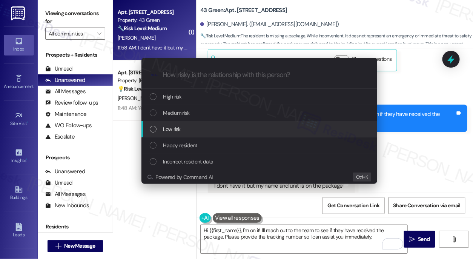
click at [178, 122] on div "Low risk" at bounding box center [260, 129] width 236 height 16
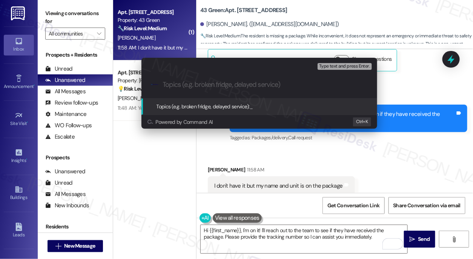
paste input "Missing package concern"
type input "Missing package concern"
click at [402, 109] on div "Escalate Conversation Low risk Topics (e.g. broken fridge, delayed service) Any…" at bounding box center [236, 129] width 473 height 259
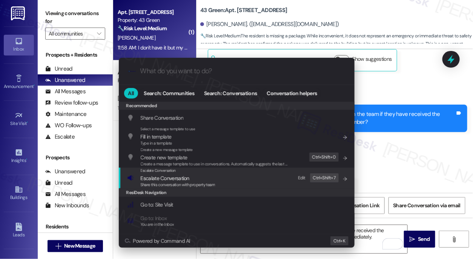
click at [203, 181] on span "Escalate Conversation" at bounding box center [178, 178] width 75 height 8
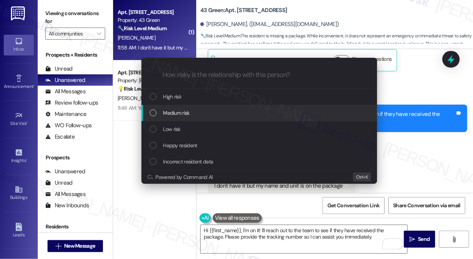
click at [180, 113] on span "Medium risk" at bounding box center [176, 113] width 26 height 8
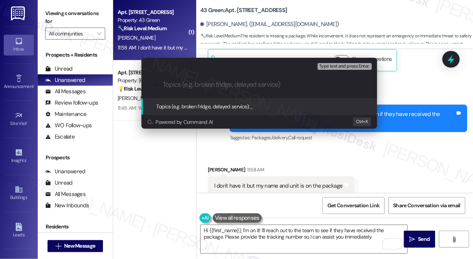
paste input "Missing package concern"
type input "Missing package concern"
click at [196, 85] on input "Missing package concern" at bounding box center [262, 85] width 199 height 8
drag, startPoint x: 191, startPoint y: 84, endPoint x: 140, endPoint y: 84, distance: 51.3
click at [140, 84] on div "Escalate Conversation Medium risk Topics (e.g. broken fridge, delayed service) …" at bounding box center [260, 93] width 240 height 71
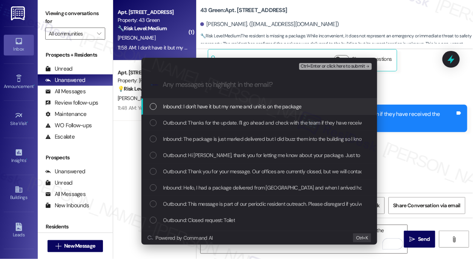
click at [210, 103] on span "Inbound: I don't have it but my name and unit is on the package" at bounding box center [232, 106] width 139 height 8
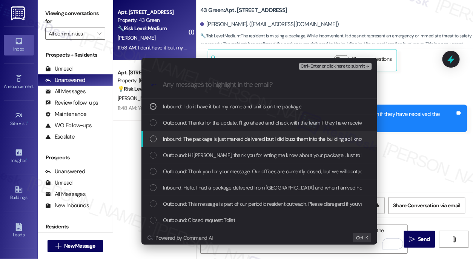
click at [194, 136] on span "Inbound: The package is just marked delivered but I did buzz them into the buil…" at bounding box center [374, 139] width 422 height 8
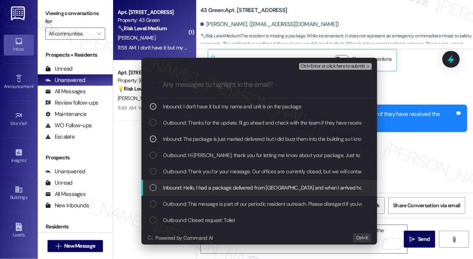
click at [180, 191] on span "Inbound: Hello, I had a package delivered from [GEOGRAPHIC_DATA] and when I arr…" at bounding box center [382, 187] width 438 height 8
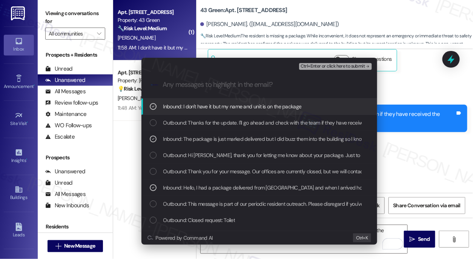
click at [398, 141] on div "Escalate Conversation Medium risk Missing package concern Inbound: I don't have…" at bounding box center [236, 129] width 473 height 259
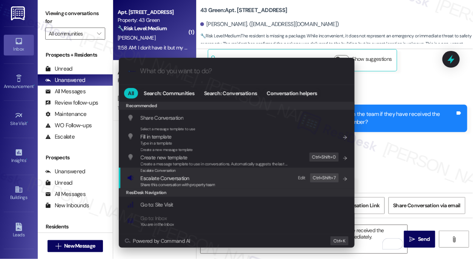
click at [187, 180] on span "Escalate Conversation" at bounding box center [165, 178] width 49 height 7
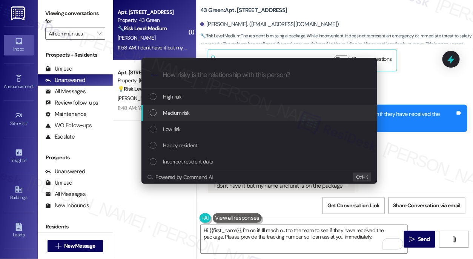
click at [185, 113] on span "Medium risk" at bounding box center [176, 113] width 26 height 8
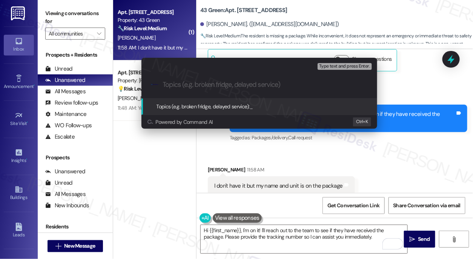
paste input "Missing package concern"
click at [184, 84] on input "Missing package concern" at bounding box center [262, 85] width 199 height 8
type input "Missing Amazon package concern"
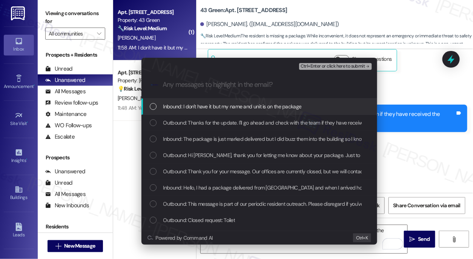
click at [195, 104] on span "Inbound: I don't have it but my name and unit is on the package" at bounding box center [232, 106] width 139 height 8
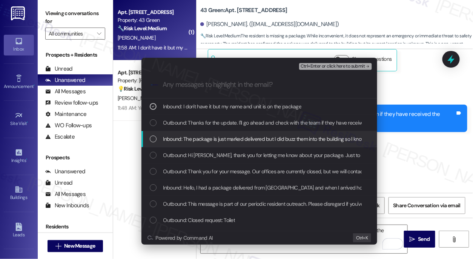
click at [191, 137] on span "Inbound: The package is just marked delivered but I did buzz them into the buil…" at bounding box center [374, 139] width 422 height 8
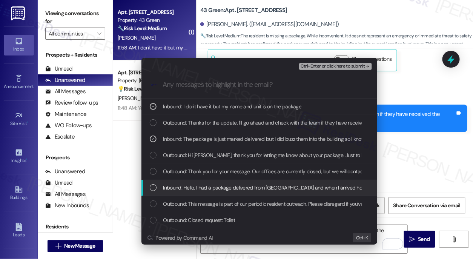
click at [184, 189] on span "Inbound: Hello, I had a package delivered from [GEOGRAPHIC_DATA] and when I arr…" at bounding box center [382, 187] width 438 height 8
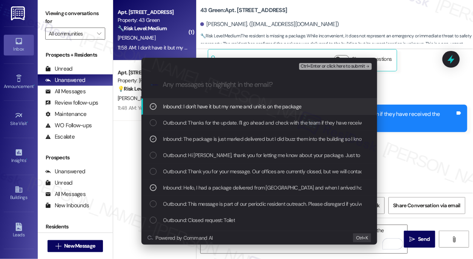
click at [332, 64] on span "Ctrl+Enter or click here to submit" at bounding box center [333, 66] width 65 height 5
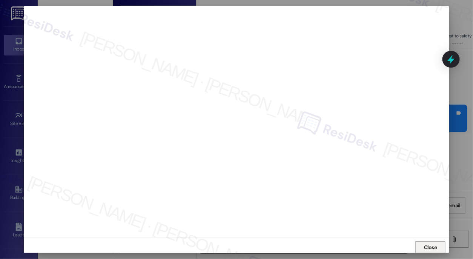
click at [417, 243] on button "Close" at bounding box center [431, 247] width 30 height 12
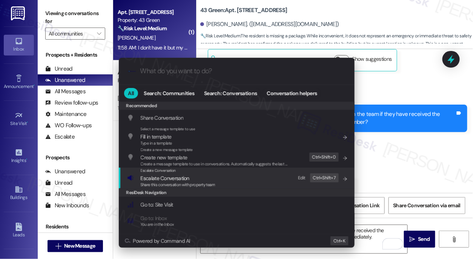
click at [244, 185] on div "Escalate Conversation Escalate Conversation Share this conversation with proper…" at bounding box center [237, 178] width 221 height 20
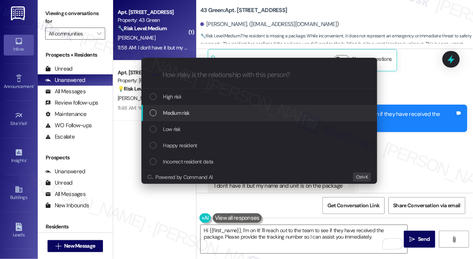
click at [226, 112] on div "Medium risk" at bounding box center [260, 113] width 221 height 8
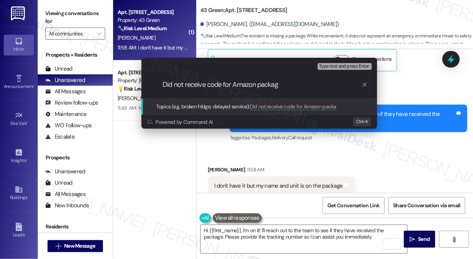
type input "Did not receive code for Amazon package"
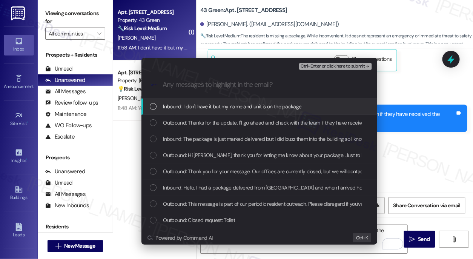
click at [237, 108] on span "Inbound: I don't have it but my name and unit is on the package" at bounding box center [232, 106] width 139 height 8
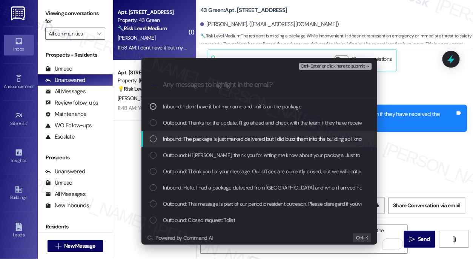
click at [232, 142] on span "Inbound: The package is just marked delivered but I did buzz them into the buil…" at bounding box center [374, 139] width 422 height 8
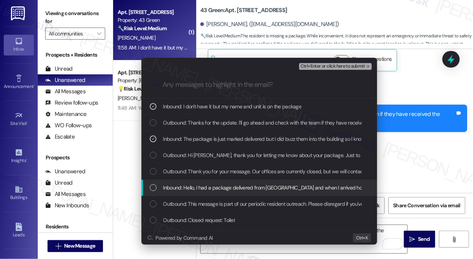
click at [210, 190] on span "Inbound: Hello, I had a package delivered from Amazon and when I arrived home i…" at bounding box center [382, 187] width 438 height 8
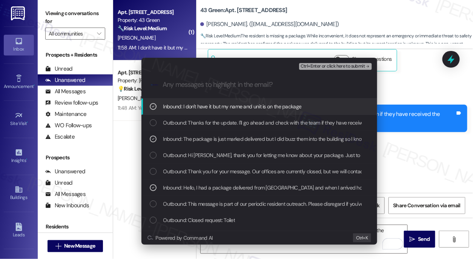
click at [334, 64] on span "Ctrl+Enter or click here to submit" at bounding box center [333, 66] width 65 height 5
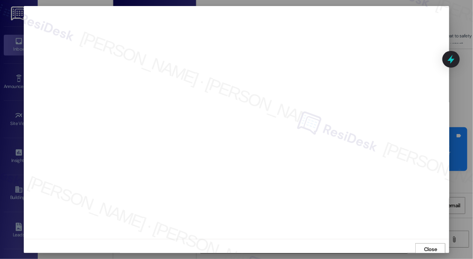
scroll to position [2, 0]
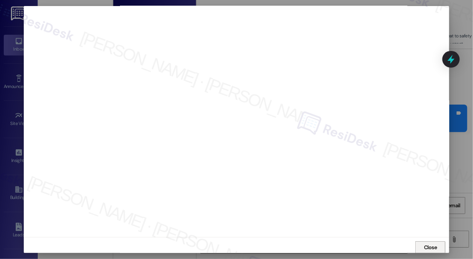
click at [416, 242] on button "Close" at bounding box center [431, 247] width 30 height 12
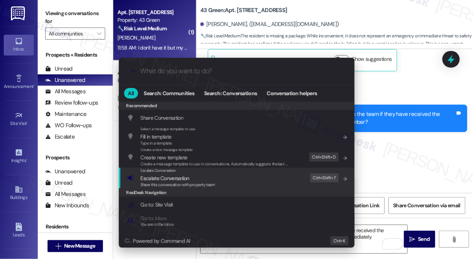
click at [442, 151] on div ".cls-1{fill:#0a055f;}.cls-2{fill:#0cc4c4;} resideskLogoBlueOrange All Search: C…" at bounding box center [236, 129] width 473 height 259
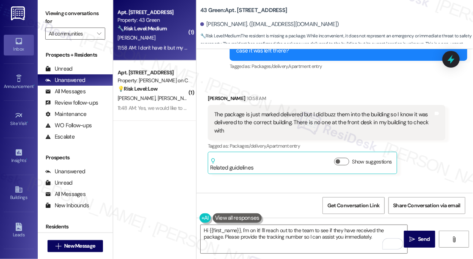
scroll to position [1281, 0]
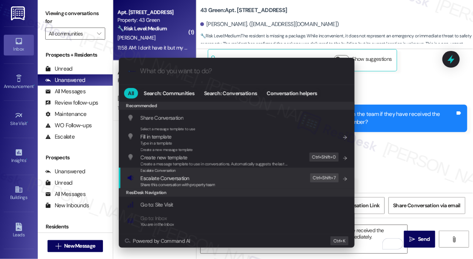
click at [232, 181] on div "Escalate Conversation Escalate Conversation Share this conversation with proper…" at bounding box center [237, 178] width 221 height 20
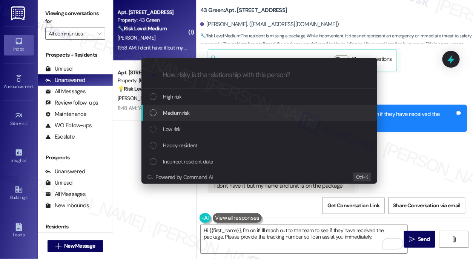
click at [189, 113] on span "Medium risk" at bounding box center [176, 113] width 26 height 8
paste input "Did not receive code for Amazon package"
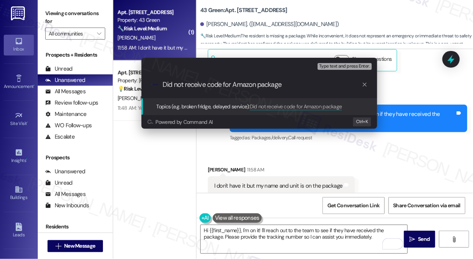
type input "Did not receive code for Amazon package"
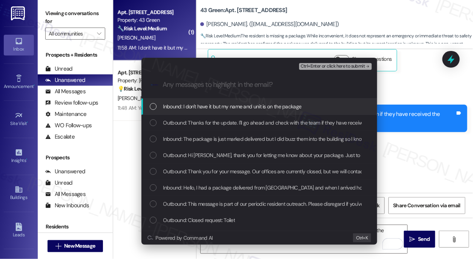
click at [209, 108] on span "Inbound: I don't have it but my name and unit is on the package" at bounding box center [232, 106] width 139 height 8
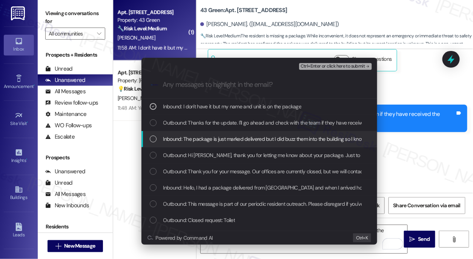
click at [204, 137] on span "Inbound: The package is just marked delivered but I did buzz them into the buil…" at bounding box center [374, 139] width 422 height 8
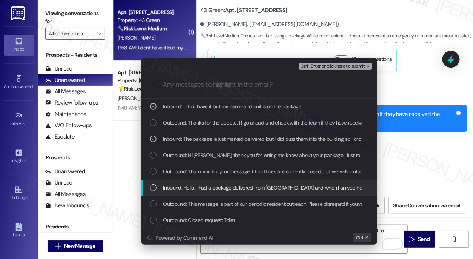
click at [197, 185] on span "Inbound: Hello, I had a package delivered from [GEOGRAPHIC_DATA] and when I arr…" at bounding box center [382, 187] width 438 height 8
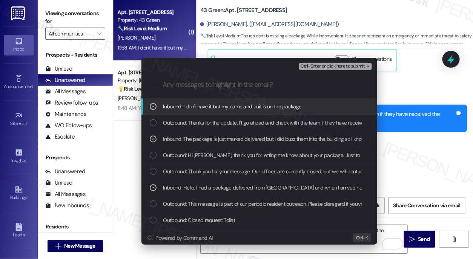
click at [324, 66] on span "Ctrl+Enter or click here to submit" at bounding box center [333, 66] width 65 height 5
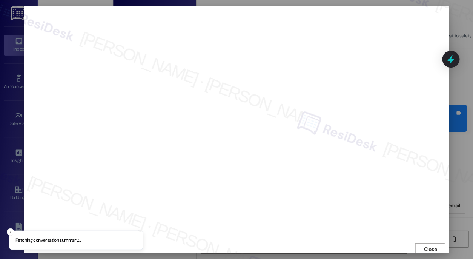
scroll to position [2, 0]
click at [426, 245] on span "Close" at bounding box center [430, 248] width 13 height 8
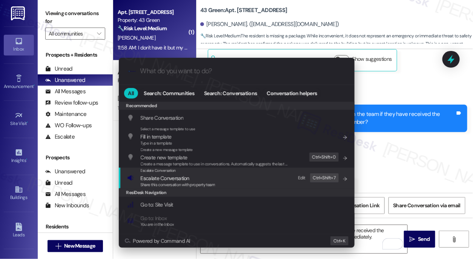
click at [171, 185] on div "Share this conversation with property team" at bounding box center [178, 185] width 75 height 7
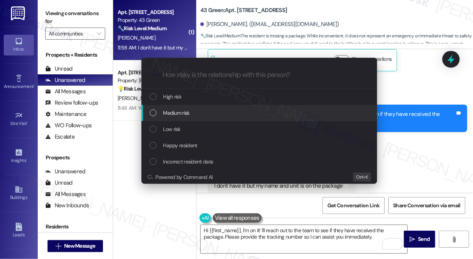
click at [187, 113] on span "Medium risk" at bounding box center [176, 113] width 26 height 8
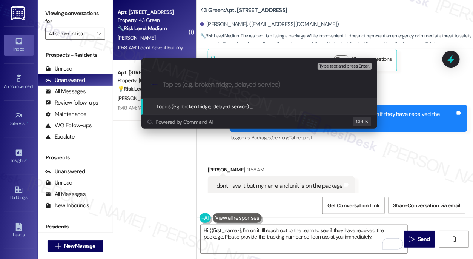
paste input "Did not receive code for Amazon package"
type input "Did not receive code for Amazon package"
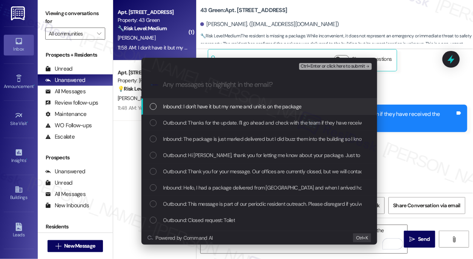
drag, startPoint x: 310, startPoint y: 106, endPoint x: 304, endPoint y: 106, distance: 6.1
click at [310, 105] on div "Inbound: I don't have it but my name and unit is on the package" at bounding box center [260, 106] width 221 height 8
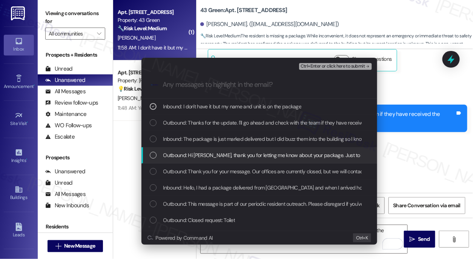
click at [225, 139] on span "Inbound: The package is just marked delivered but I did buzz them into the buil…" at bounding box center [374, 139] width 422 height 8
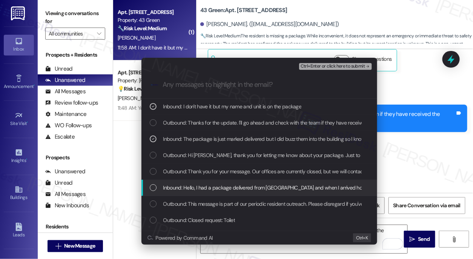
click at [187, 188] on span "Inbound: Hello, I had a package delivered from [GEOGRAPHIC_DATA] and when I arr…" at bounding box center [382, 187] width 438 height 8
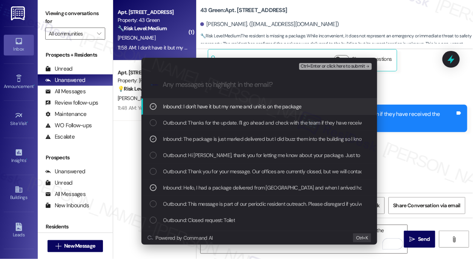
click at [320, 67] on span "Ctrl+Enter or click here to submit" at bounding box center [333, 66] width 65 height 5
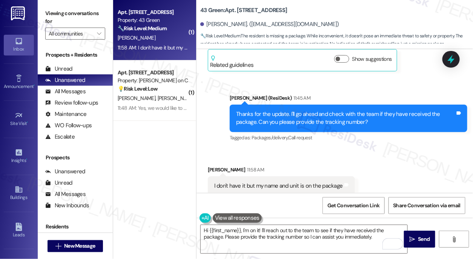
scroll to position [1281, 0]
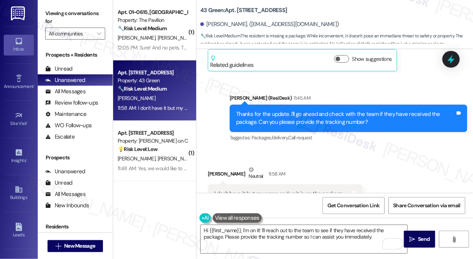
click at [157, 181] on div "( 1 ) Apt. 01~0615, [GEOGRAPHIC_DATA][PERSON_NAME] Property: The Pavilion 🔧 Ris…" at bounding box center [154, 102] width 83 height 205
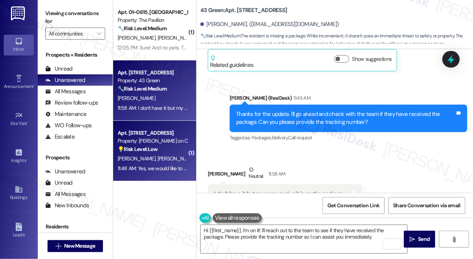
click at [157, 169] on div "11:48 AM: Yes, we would like to reconsider a higher floor though 11:48 AM: Yes,…" at bounding box center [186, 168] width 136 height 7
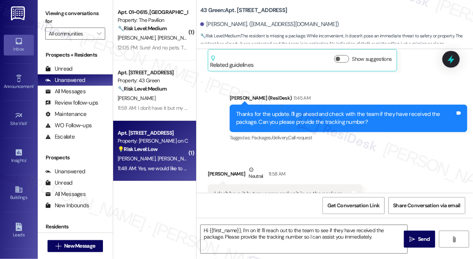
type textarea "Fetching suggested responses. Please feel free to read through the conversation…"
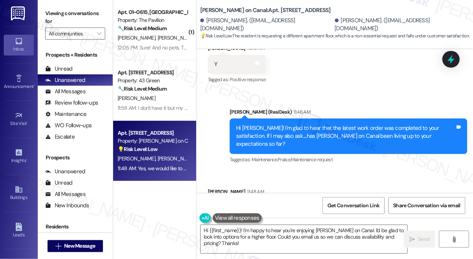
scroll to position [2748, 0]
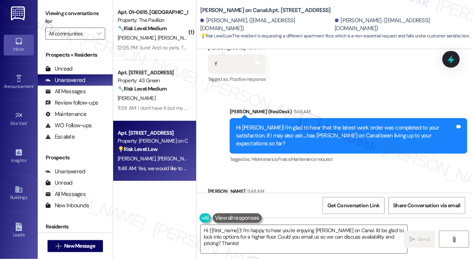
click at [296, 204] on div "Yes, we would like to reconsider a higher floor though" at bounding box center [277, 208] width 127 height 8
click at [289, 124] on div "Hi [PERSON_NAME]! I'm glad to hear that the latest work order was completed to …" at bounding box center [345, 136] width 219 height 24
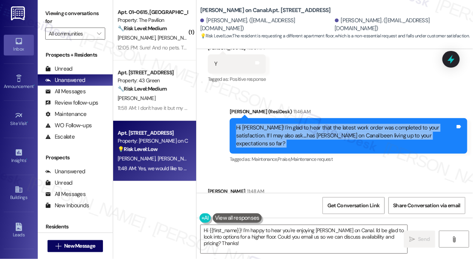
click at [289, 124] on div "Hi [PERSON_NAME]! I'm glad to hear that the latest work order was completed to …" at bounding box center [345, 136] width 219 height 24
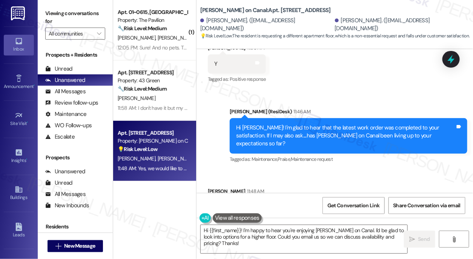
click at [332, 108] on div "[PERSON_NAME] (ResiDesk) 11:46 AM" at bounding box center [349, 113] width 238 height 11
click at [331, 124] on div "Hi [PERSON_NAME]! I'm glad to hear that the latest work order was completed to …" at bounding box center [345, 136] width 219 height 24
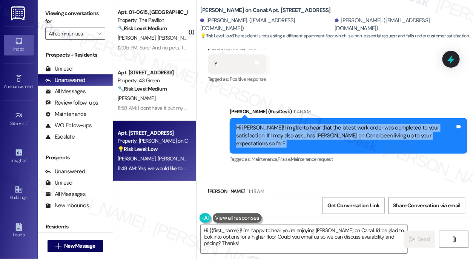
click at [331, 124] on div "Hi [PERSON_NAME]! I'm glad to hear that the latest work order was completed to …" at bounding box center [345, 136] width 219 height 24
drag, startPoint x: 330, startPoint y: 107, endPoint x: 347, endPoint y: 100, distance: 18.9
click at [331, 118] on div "Hi [PERSON_NAME]! I'm glad to hear that the latest work order was completed to …" at bounding box center [349, 135] width 238 height 35
click at [347, 124] on div "Hi [PERSON_NAME]! I'm glad to hear that the latest work order was completed to …" at bounding box center [345, 136] width 219 height 24
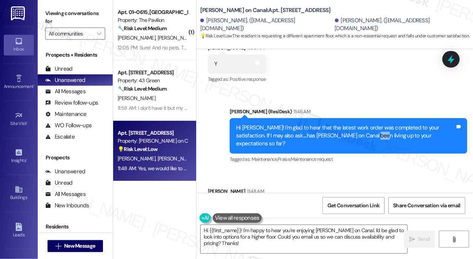
click at [347, 124] on div "Hi [PERSON_NAME]! I'm glad to hear that the latest work order was completed to …" at bounding box center [345, 136] width 219 height 24
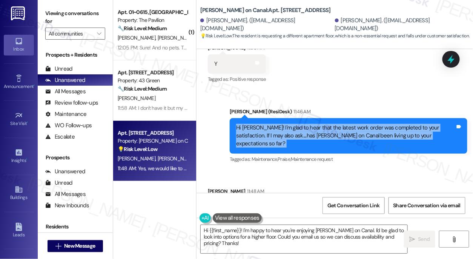
click at [347, 124] on div "Hi [PERSON_NAME]! I'm glad to hear that the latest work order was completed to …" at bounding box center [345, 136] width 219 height 24
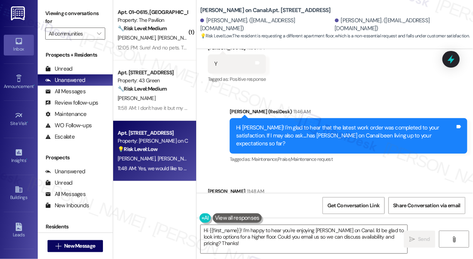
click at [300, 198] on div "Yes, we would like to reconsider a higher floor though Tags and notes" at bounding box center [280, 207] width 145 height 19
copy div "Yes, we would like to reconsider a higher floor though Tags and notes"
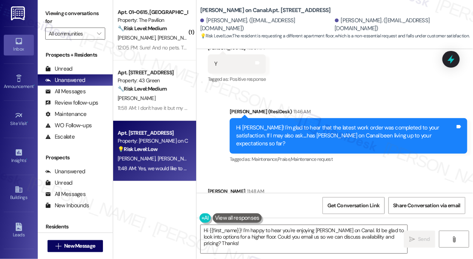
click at [375, 170] on div "Received via SMS [PERSON_NAME] 11:48 AM Yes, we would like to reconsider a high…" at bounding box center [335, 202] width 277 height 64
click at [262, 198] on div "Yes, we would like to reconsider a higher floor though Tags and notes" at bounding box center [280, 207] width 145 height 19
copy div "Yes, we would like to reconsider a higher floor though Tags and notes"
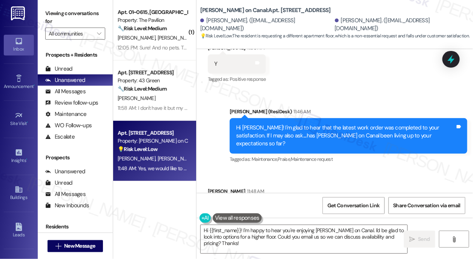
click at [207, 10] on b "[PERSON_NAME] on Canal: Apt. 602, [STREET_ADDRESS]" at bounding box center [265, 10] width 131 height 8
copy b "[PERSON_NAME]"
click at [45, 10] on div "Viewing conversations for All communities " at bounding box center [75, 23] width 75 height 47
click at [281, 118] on div "Hi [PERSON_NAME]! I'm glad to hear that the latest work order was completed to …" at bounding box center [349, 135] width 238 height 35
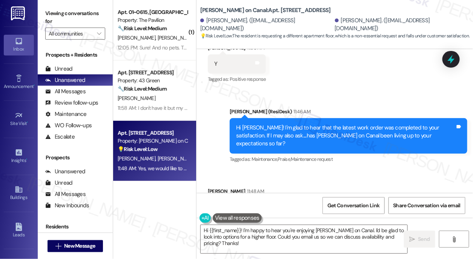
click at [295, 124] on div "Hi [PERSON_NAME]! I'm glad to hear that the latest work order was completed to …" at bounding box center [345, 136] width 219 height 24
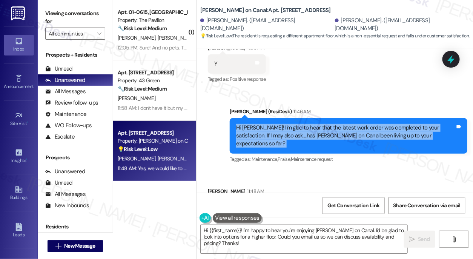
click at [295, 124] on div "Hi [PERSON_NAME]! I'm glad to hear that the latest work order was completed to …" at bounding box center [345, 136] width 219 height 24
copy div "Hi [PERSON_NAME]! I'm glad to hear that the latest work order was completed to …"
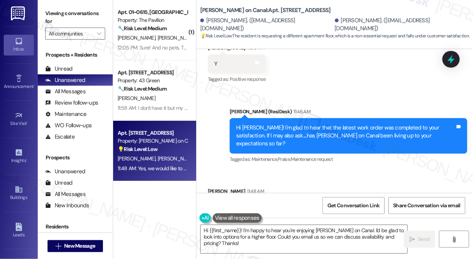
click at [40, 16] on div "Viewing conversations for All communities " at bounding box center [75, 23] width 75 height 47
click at [256, 204] on div "Yes, we would like to reconsider a higher floor though" at bounding box center [277, 208] width 127 height 8
copy div "Yes, we would like to reconsider a higher floor though Tags and notes"
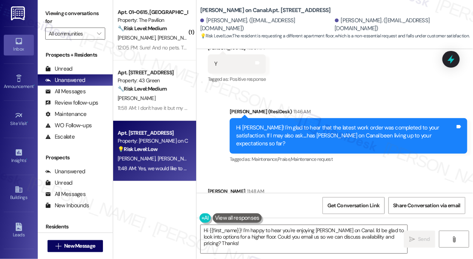
click at [41, 7] on div "Viewing conversations for All communities " at bounding box center [75, 23] width 75 height 47
click at [48, 14] on label "Viewing conversations for" at bounding box center [75, 18] width 60 height 20
click at [235, 204] on div "Yes, we would like to reconsider a higher floor though" at bounding box center [277, 208] width 127 height 8
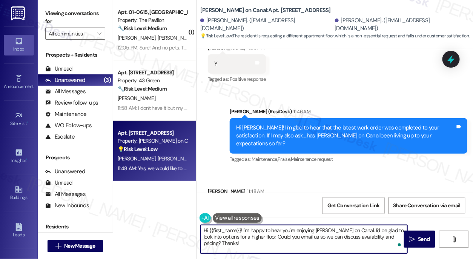
drag, startPoint x: 260, startPoint y: 237, endPoint x: 272, endPoint y: 240, distance: 12.8
click at [272, 240] on textarea "Hi {{first_name}}! I'm happy to hear you're enjoying [PERSON_NAME] on Canal. I'…" at bounding box center [304, 239] width 207 height 28
click at [273, 240] on textarea "Hi {{first_name}}! I'm happy to hear you're enjoying [PERSON_NAME] on Canal. I'…" at bounding box center [304, 239] width 207 height 28
click at [346, 246] on textarea "Hi {{first_name}}! I'm happy to hear you're enjoying [PERSON_NAME] on Canal. I'…" at bounding box center [304, 239] width 207 height 28
drag, startPoint x: 318, startPoint y: 246, endPoint x: 372, endPoint y: 227, distance: 57.5
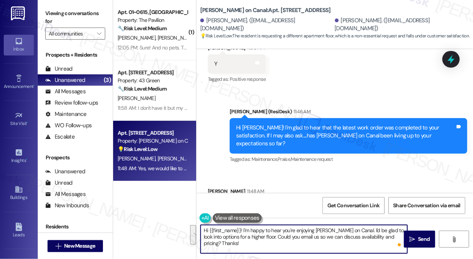
click at [372, 227] on textarea "Hi {{first_name}}! I'm happy to hear you're enjoying [PERSON_NAME] on Canal. I'…" at bounding box center [304, 239] width 207 height 28
click at [362, 229] on textarea "Hi {{first_name}}! I'm happy to hear you're enjoying [PERSON_NAME] on Canal. I'…" at bounding box center [304, 239] width 207 height 28
click at [357, 229] on textarea "Hi {{first_name}}! I'm happy to hear you're enjoying [PERSON_NAME] on Canal. I'…" at bounding box center [304, 239] width 207 height 28
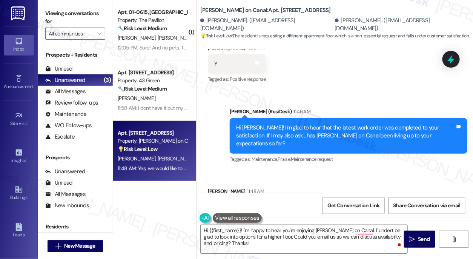
click at [45, 16] on div "Viewing conversations for All communities " at bounding box center [75, 23] width 75 height 47
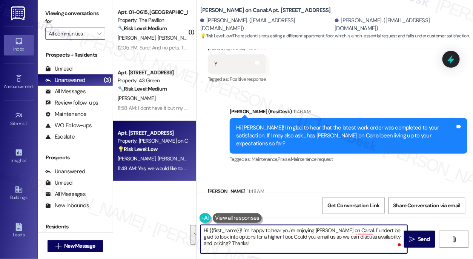
drag, startPoint x: 351, startPoint y: 241, endPoint x: 356, endPoint y: 224, distance: 17.7
click at [356, 224] on div "Hi {{first_name}}! I'm happy to hear you're enjoying [PERSON_NAME] on Canal. I'…" at bounding box center [335, 246] width 277 height 57
paste textarea "understand you’d like to reconsider moving to a higher floor"
click at [262, 230] on textarea "Hi {{first_name}}! I'm happy to hear you're enjoying [PERSON_NAME] on Canal. I …" at bounding box center [304, 239] width 207 height 28
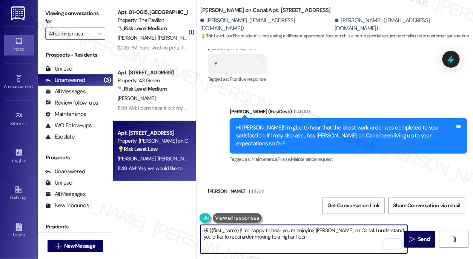
click at [262, 229] on textarea "Hi {{first_name}}! I'm happy to hear you're enjoying [PERSON_NAME] on Canal. I …" at bounding box center [304, 239] width 207 height 28
click at [319, 237] on textarea "Hi {{first_name}}! I'm happy to hear you're enjoying [PERSON_NAME] on Canal. I …" at bounding box center [304, 239] width 207 height 28
click at [354, 229] on textarea "Hi {{first_name}}! I'm happy to hear you're enjoying [PERSON_NAME] on Canal. I …" at bounding box center [304, 239] width 207 height 28
click at [355, 237] on textarea "Hi {{first_name}}! I'm happy to hear you're enjoying [PERSON_NAME] on Canal. I …" at bounding box center [304, 239] width 207 height 28
click at [356, 229] on textarea "Hi {{first_name}}! I'm happy to hear you're enjoying [PERSON_NAME] on Canal. I …" at bounding box center [304, 239] width 207 height 28
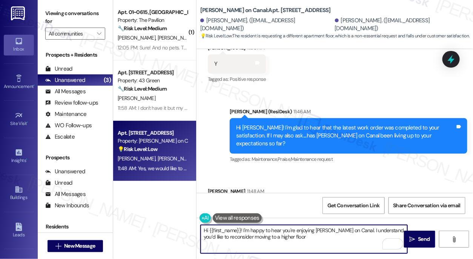
click at [256, 235] on textarea "Hi {{first_name}}! I'm happy to hear you're enjoying [PERSON_NAME] on Canal. I …" at bounding box center [304, 239] width 207 height 28
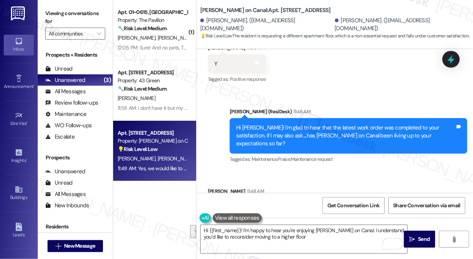
click at [220, 198] on div "Yes, we would like to reconsider a higher floor though Tags and notes" at bounding box center [280, 207] width 145 height 19
click at [214, 182] on div "Received via SMS [PERSON_NAME] 11:48 AM Yes, we would like to reconsider a high…" at bounding box center [280, 208] width 157 height 52
copy div "[PERSON_NAME]"
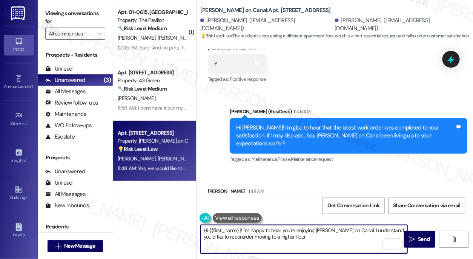
click at [213, 230] on textarea "Hi {{first_name}}! I'm happy to hear you're enjoying [PERSON_NAME] on Canal. I …" at bounding box center [304, 239] width 207 height 28
drag, startPoint x: 243, startPoint y: 229, endPoint x: 180, endPoint y: 230, distance: 62.7
click at [180, 230] on div "( 1 ) Apt. 01~0615, [GEOGRAPHIC_DATA][PERSON_NAME] Property: The Pavilion 🔧 Ris…" at bounding box center [293, 129] width 360 height 259
drag, startPoint x: 314, startPoint y: 230, endPoint x: 323, endPoint y: 228, distance: 9.6
click at [314, 230] on textarea "I'm happy to hear you're enjoying [PERSON_NAME] on Canal. I understand you’d li…" at bounding box center [304, 239] width 207 height 28
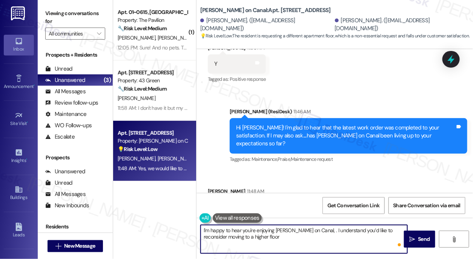
paste textarea "[PERSON_NAME]"
click at [357, 232] on textarea "I'm happy to hear you're enjoying Cassidy on Canal, Ernesto. I understand you’d…" at bounding box center [304, 239] width 207 height 28
click at [301, 235] on textarea "I'm happy to hear you're enjoying Cassidy on Canal, Ernesto. I understand you’d…" at bounding box center [304, 239] width 207 height 28
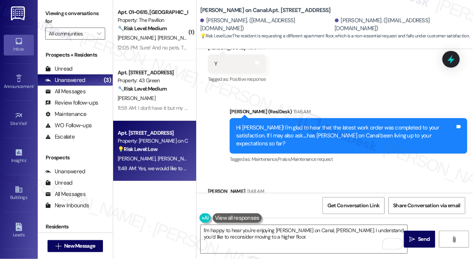
click at [49, 13] on label "Viewing conversations for" at bounding box center [75, 18] width 60 height 20
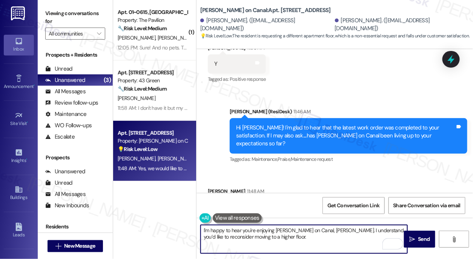
drag, startPoint x: 325, startPoint y: 239, endPoint x: 328, endPoint y: 233, distance: 7.3
click at [305, 234] on textarea "I'm happy to hear you're enjoying Cassidy on Canal, Ernesto. I understand you’d…" at bounding box center [304, 239] width 207 height 28
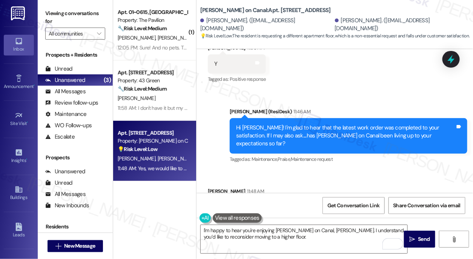
click at [45, 12] on div "Viewing conversations for All communities " at bounding box center [75, 23] width 75 height 47
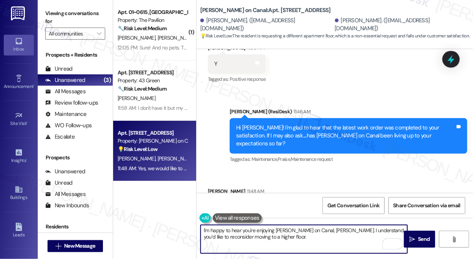
click at [295, 240] on textarea "I'm happy to hear you're enjoying Cassidy on Canal, Ernesto. I understand you’d…" at bounding box center [304, 239] width 207 height 28
paste textarea "Please have them email me at khinton@habitat.com for specific questions."
click at [284, 234] on textarea "I'm happy to hear you're enjoying Cassidy on Canal, Ernesto. I understand you’d…" at bounding box center [304, 239] width 207 height 28
click at [311, 236] on textarea "I'm happy to hear you're enjoying Cassidy on Canal, Ernesto. I understand you’d…" at bounding box center [304, 239] width 207 height 28
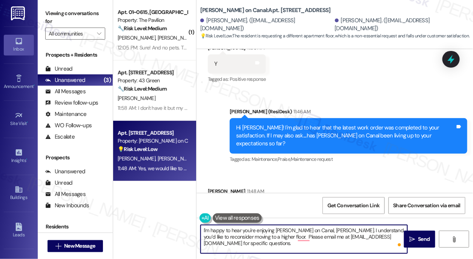
click at [316, 235] on textarea "I'm happy to hear you're enjoying Cassidy on Canal, Ernesto. I understand you’d…" at bounding box center [304, 239] width 207 height 28
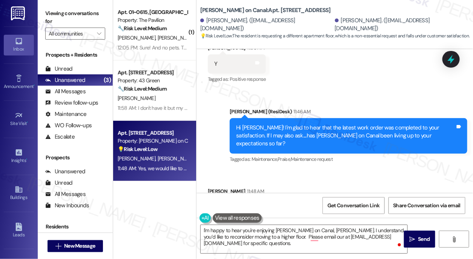
click at [47, 21] on label "Viewing conversations for" at bounding box center [75, 18] width 60 height 20
click at [313, 234] on textarea "I'm happy to hear you're enjoying Cassidy on Canal, Ernesto. I understand you’d…" at bounding box center [304, 239] width 207 height 28
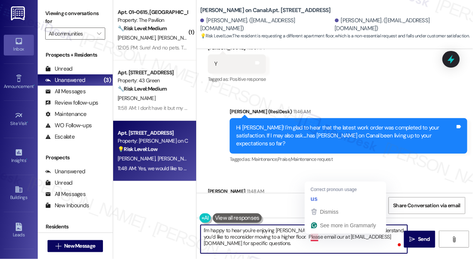
click at [313, 234] on textarea "I'm happy to hear you're enjoying Cassidy on Canal, Ernesto. I understand you’d…" at bounding box center [304, 239] width 207 height 28
click at [311, 236] on textarea "I'm happy to hear you're enjoying Cassidy on Canal, Ernesto. I understand you’d…" at bounding box center [304, 239] width 207 height 28
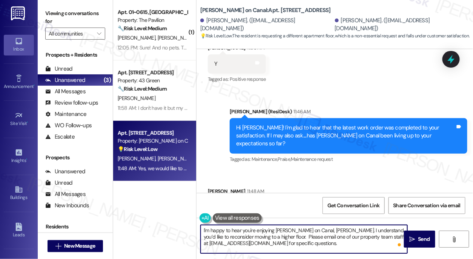
click at [297, 246] on textarea "I'm happy to hear you're enjoying Cassidy on Canal, Ernesto. I understand you’d…" at bounding box center [304, 239] width 207 height 28
click at [303, 241] on textarea "I'm happy to hear you're enjoying Cassidy on Canal, Ernesto. I understand you’d…" at bounding box center [304, 239] width 207 height 28
drag, startPoint x: 281, startPoint y: 236, endPoint x: 286, endPoint y: 236, distance: 5.7
click at [281, 236] on textarea "I'm happy to hear you're enjoying Cassidy on Canal, Ernesto. I understand you’d…" at bounding box center [304, 239] width 207 height 28
drag, startPoint x: 283, startPoint y: 236, endPoint x: 288, endPoint y: 235, distance: 5.1
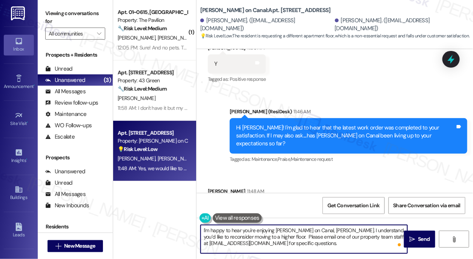
click at [283, 236] on textarea "I'm happy to hear you're enjoying Cassidy on Canal, Ernesto. I understand you’d…" at bounding box center [304, 239] width 207 height 28
click at [304, 227] on textarea "I'm happy to hear you're enjoying Cassidy on Canal, Ernesto. I understand you’d…" at bounding box center [304, 239] width 207 height 28
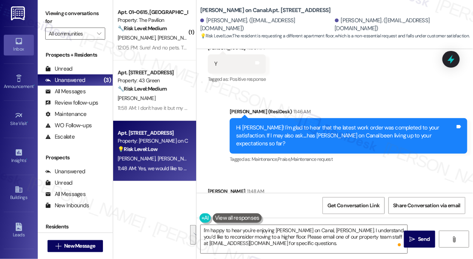
click at [51, 18] on label "Viewing conversations for" at bounding box center [75, 18] width 60 height 20
click at [242, 234] on textarea "I'm happy to hear you're enjoying Cassidy on Canal, Ernesto. I understand you’d…" at bounding box center [304, 239] width 207 height 28
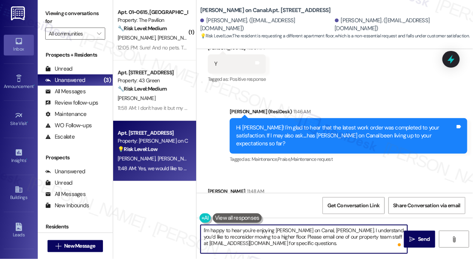
click at [242, 234] on textarea "I'm happy to hear you're enjoying Cassidy on Canal, Ernesto. I understand you’d…" at bounding box center [304, 239] width 207 height 28
click at [321, 239] on textarea "I'm happy to hear you're enjoying Cassidy on Canal, Ernesto. I understand you’d…" at bounding box center [304, 239] width 207 height 28
click at [290, 204] on div "Yes, we would like to reconsider a higher floor though" at bounding box center [277, 208] width 127 height 8
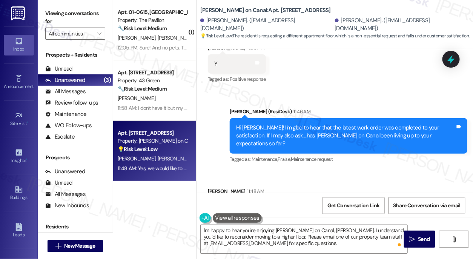
click at [290, 204] on div "Yes, we would like to reconsider a higher floor though" at bounding box center [277, 208] width 127 height 8
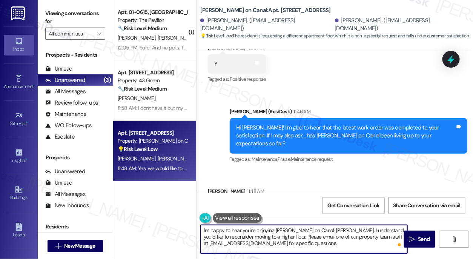
click at [316, 246] on textarea "I'm happy to hear you're enjoying Cassidy on Canal, Ernesto. I understand you’d…" at bounding box center [304, 239] width 207 height 28
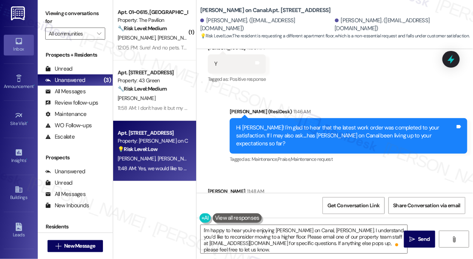
click at [51, 17] on label "Viewing conversations for" at bounding box center [75, 18] width 60 height 20
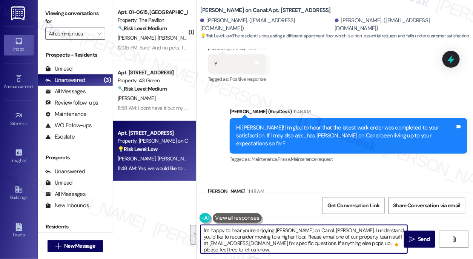
drag, startPoint x: 251, startPoint y: 249, endPoint x: 282, endPoint y: 235, distance: 34.0
click at [282, 235] on textarea "I'm happy to hear you're enjoying Cassidy on Canal, Ernesto. I understand you’d…" at bounding box center [304, 239] width 207 height 28
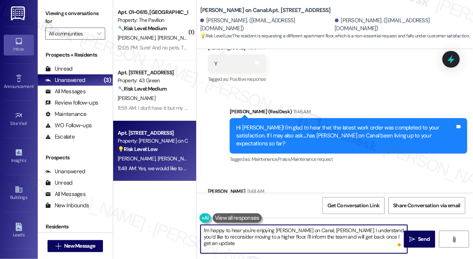
click at [361, 238] on textarea "I'm happy to hear you're enjoying Cassidy on Canal, Ernesto. I understand you’d…" at bounding box center [304, 239] width 207 height 28
click at [275, 246] on textarea "I'm happy to hear you're enjoying Cassidy on Canal, Ernesto. I understand you’d…" at bounding box center [304, 239] width 207 height 28
type textarea "I'm happy to hear you're enjoying Cassidy on Canal, Ernesto. I understand you’d…"
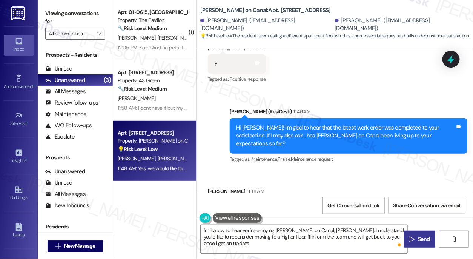
click at [421, 237] on span "Send" at bounding box center [424, 239] width 12 height 8
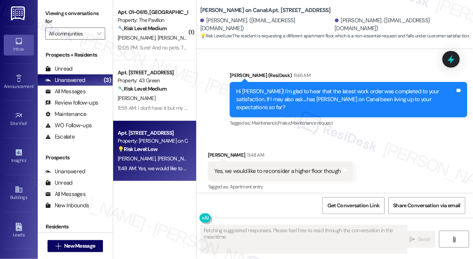
scroll to position [2817, 0]
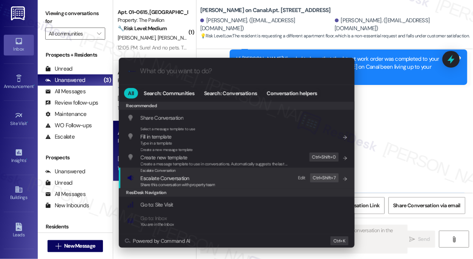
click at [234, 181] on div "Escalate Conversation Escalate Conversation Share this conversation with proper…" at bounding box center [237, 178] width 221 height 20
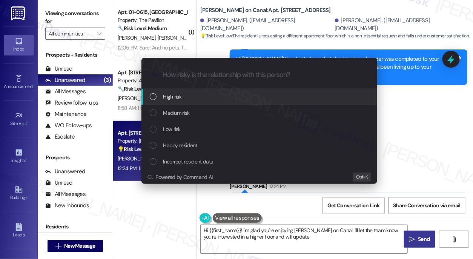
click at [187, 127] on div "Low risk" at bounding box center [260, 129] width 221 height 8
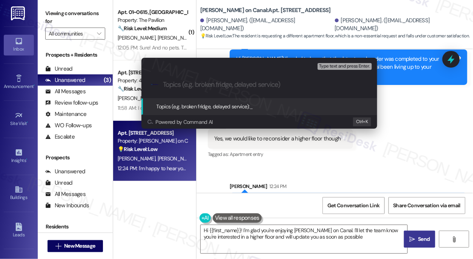
type textarea "Hi {{first_name}}! I'm glad you're enjoying Cassidy on Canal. I'll let the team…"
type input "Interested in a higher floor unit"
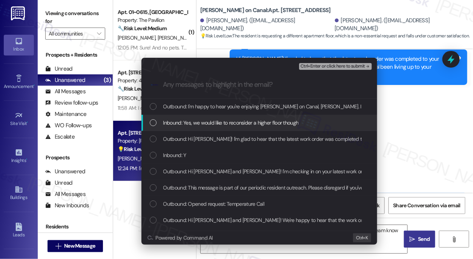
click at [233, 125] on span "Inbound: Yes, we would like to reconsider a higher floor though" at bounding box center [231, 123] width 136 height 8
click at [330, 66] on span "Ctrl+Enter or click here to submit" at bounding box center [333, 66] width 65 height 5
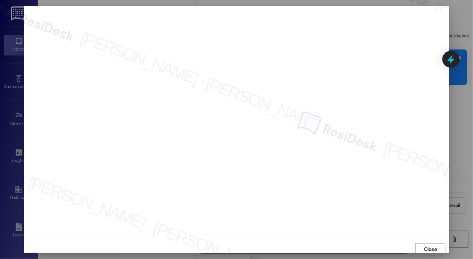
scroll to position [2, 0]
click at [426, 247] on span "Close" at bounding box center [430, 248] width 13 height 8
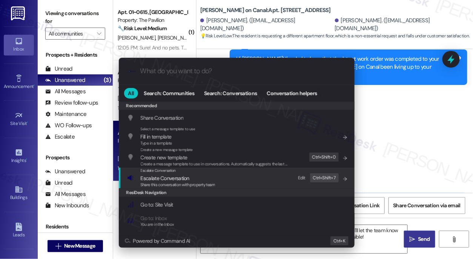
click at [181, 183] on span "Share this conversation with property team" at bounding box center [178, 184] width 75 height 5
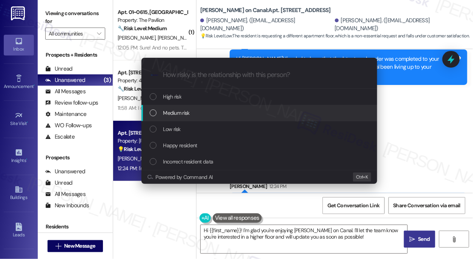
click at [181, 113] on span "Medium risk" at bounding box center [176, 113] width 26 height 8
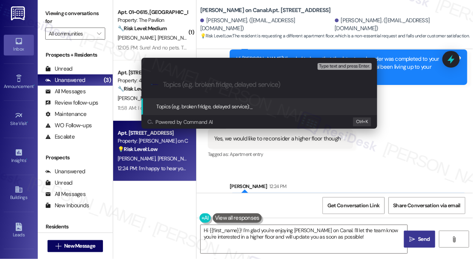
paste input "Interested in a higher floor unit"
type input "Interested in a higher floor unit"
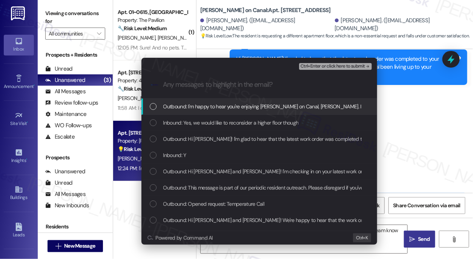
click at [456, 129] on div "Escalate Conversation Medium risk Interested in a higher floor unit Any message…" at bounding box center [236, 129] width 473 height 259
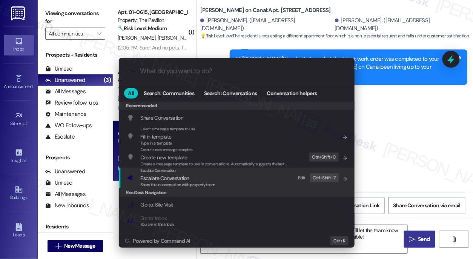
click at [213, 180] on span "Escalate Conversation" at bounding box center [178, 178] width 75 height 8
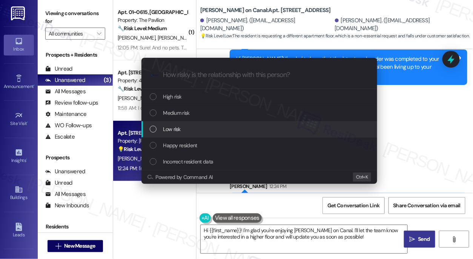
click at [194, 128] on div "Low risk" at bounding box center [260, 129] width 221 height 8
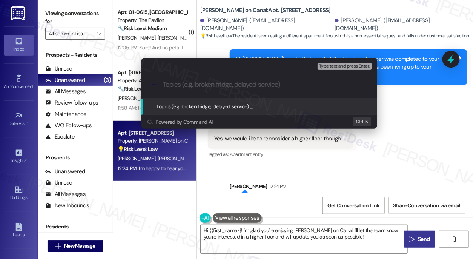
paste input "Interested in a higher floor unit"
type input "Interested in a higher floor unit"
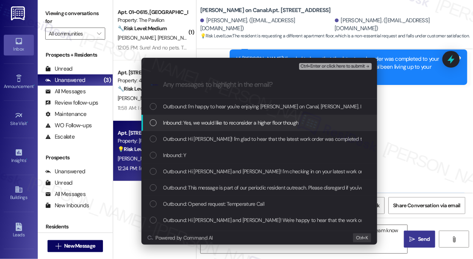
click at [261, 119] on span "Inbound: Yes, we would like to reconsider a higher floor though" at bounding box center [231, 123] width 136 height 8
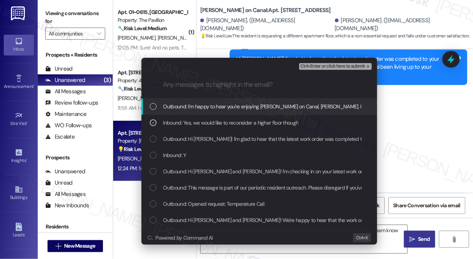
click at [335, 66] on span "Ctrl+Enter or click here to submit" at bounding box center [333, 66] width 65 height 5
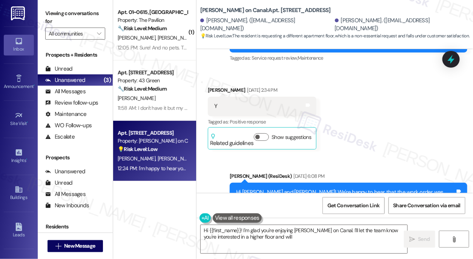
scroll to position [2748, 0]
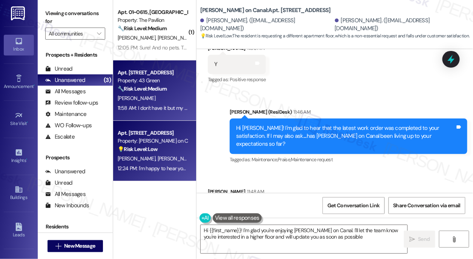
type textarea "Hi {{first_name}}! I'm glad you're enjoying Cassidy on Canal. I'll let the team…"
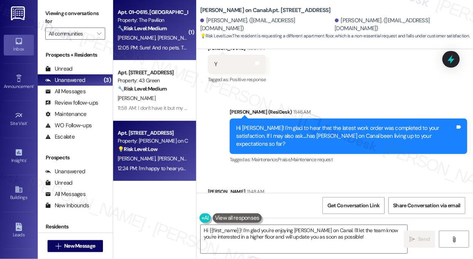
click at [167, 40] on span "[PERSON_NAME]" at bounding box center [177, 37] width 38 height 7
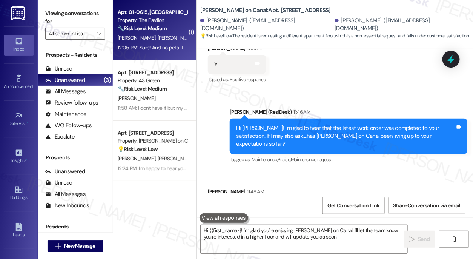
type textarea "Hi {{first_name}}! I'm glad you're enjoying Cassidy on Canal. I'll let the team…"
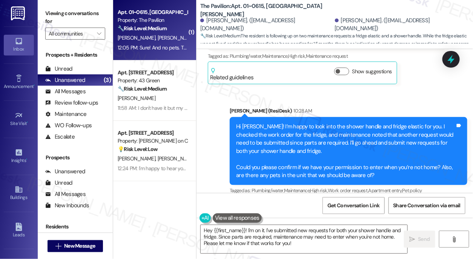
scroll to position [510, 0]
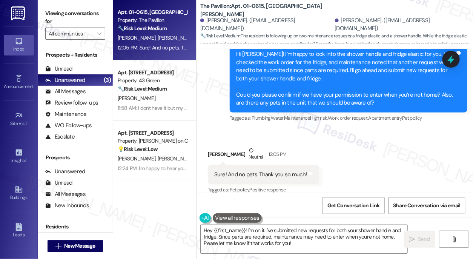
click at [288, 171] on div "Sure! And no pets. Thank you so much!" at bounding box center [260, 175] width 93 height 8
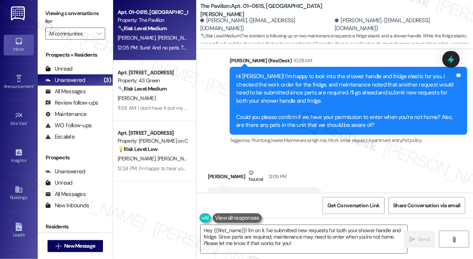
scroll to position [475, 0]
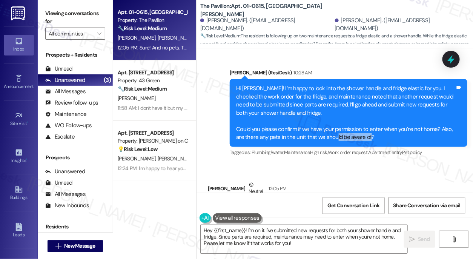
drag, startPoint x: 334, startPoint y: 128, endPoint x: 367, endPoint y: 137, distance: 34.4
click at [367, 137] on div "Hi Laya! I’m happy to look into the shower handle and fridge elastic for you. I…" at bounding box center [349, 113] width 238 height 68
click at [341, 93] on div "Hi Laya! I’m happy to look into the shower handle and fridge elastic for you. I…" at bounding box center [345, 113] width 219 height 57
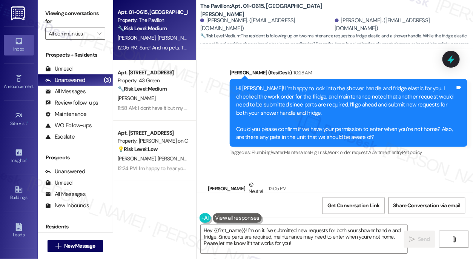
click at [45, 13] on div "Viewing conversations for All communities " at bounding box center [75, 23] width 75 height 47
drag, startPoint x: 317, startPoint y: 8, endPoint x: 311, endPoint y: 9, distance: 6.1
click at [311, 9] on b "The Pavilion: Apt. 01~0615, One Lafayette Plaisance" at bounding box center [275, 10] width 151 height 16
drag, startPoint x: 325, startPoint y: 11, endPoint x: 267, endPoint y: 13, distance: 58.2
click at [267, 13] on b "The Pavilion: Apt. 01~0615, One Lafayette Plaisance" at bounding box center [275, 10] width 151 height 16
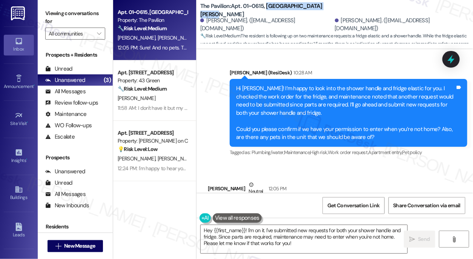
copy b "One Lafayette Plaisance"
click at [46, 23] on label "Viewing conversations for" at bounding box center [75, 18] width 60 height 20
drag, startPoint x: 244, startPoint y: 9, endPoint x: 264, endPoint y: 10, distance: 20.0
click at [265, 9] on b "The Pavilion: Apt. 01~0615, One Lafayette Plaisance" at bounding box center [275, 10] width 151 height 16
click at [264, 10] on b "The Pavilion: Apt. 01~0615, One Lafayette Plaisance" at bounding box center [275, 10] width 151 height 16
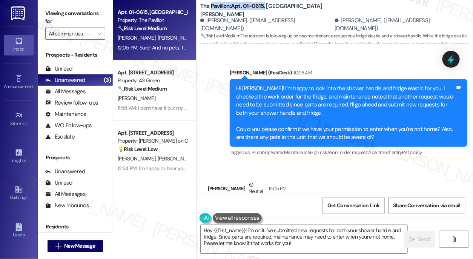
drag, startPoint x: 264, startPoint y: 10, endPoint x: 239, endPoint y: 10, distance: 24.9
click at [237, 10] on b "The Pavilion: Apt. 01~0615, One Lafayette Plaisance" at bounding box center [275, 10] width 151 height 16
click at [244, 10] on b "The Pavilion: Apt. 01~0615, One Lafayette Plaisance" at bounding box center [275, 10] width 151 height 16
drag, startPoint x: 244, startPoint y: 10, endPoint x: 261, endPoint y: 8, distance: 17.9
click at [261, 8] on b "The Pavilion: Apt. 01~0615, One Lafayette Plaisance" at bounding box center [275, 10] width 151 height 16
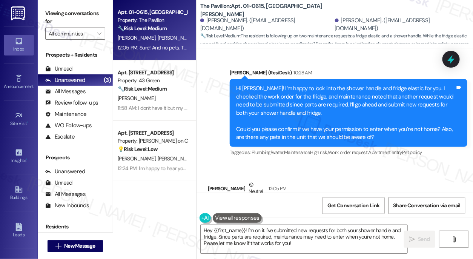
drag, startPoint x: 49, startPoint y: 15, endPoint x: 68, endPoint y: 16, distance: 19.3
click at [49, 15] on label "Viewing conversations for" at bounding box center [75, 18] width 60 height 20
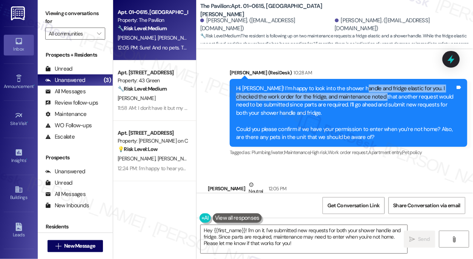
drag, startPoint x: 359, startPoint y: 81, endPoint x: 384, endPoint y: 87, distance: 25.6
click at [384, 87] on div "Hi Laya! I’m happy to look into the shower handle and fridge elastic for you. I…" at bounding box center [345, 113] width 219 height 57
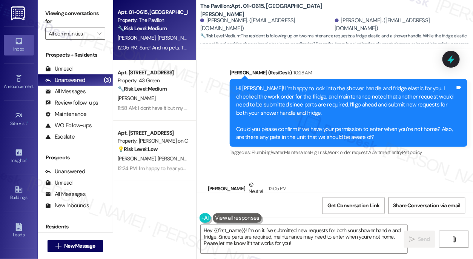
click at [48, 15] on label "Viewing conversations for" at bounding box center [75, 18] width 60 height 20
click at [296, 86] on div "Hi Laya! I’m happy to look into the shower handle and fridge elastic for you. I…" at bounding box center [345, 113] width 219 height 57
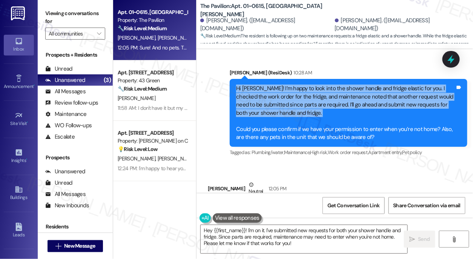
click at [296, 86] on div "Hi Laya! I’m happy to look into the shower handle and fridge elastic for you. I…" at bounding box center [345, 113] width 219 height 57
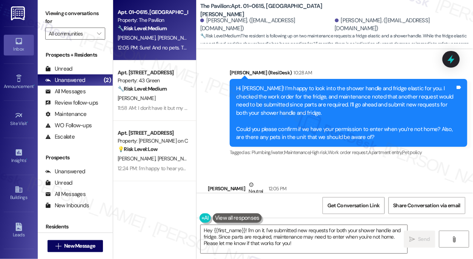
click at [45, 11] on div "Viewing conversations for All communities " at bounding box center [75, 23] width 75 height 47
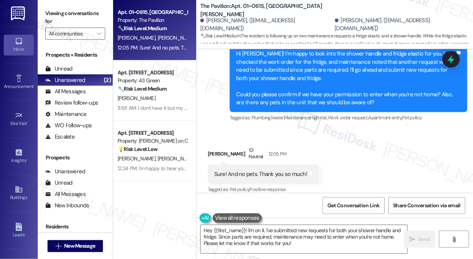
drag, startPoint x: 45, startPoint y: 14, endPoint x: 108, endPoint y: 14, distance: 62.3
click at [45, 14] on label "Viewing conversations for" at bounding box center [75, 18] width 60 height 20
drag, startPoint x: 243, startPoint y: 10, endPoint x: 263, endPoint y: 9, distance: 20.0
click at [263, 9] on b "The Pavilion: Apt. 01~0615, One Lafayette Plaisance" at bounding box center [275, 10] width 151 height 16
copy b "01~0615"
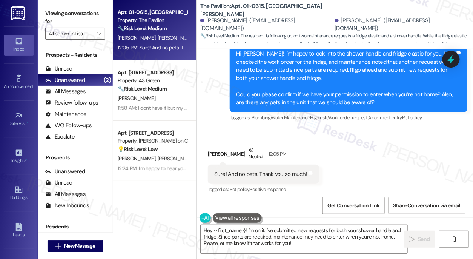
drag, startPoint x: 45, startPoint y: 12, endPoint x: 49, endPoint y: 12, distance: 4.5
click at [44, 12] on div "Viewing conversations for All communities " at bounding box center [75, 23] width 75 height 47
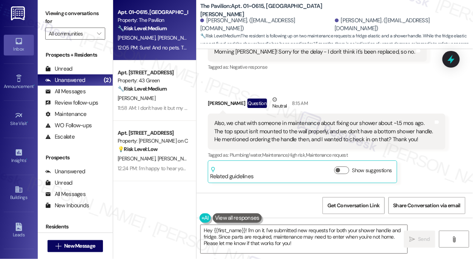
scroll to position [476, 0]
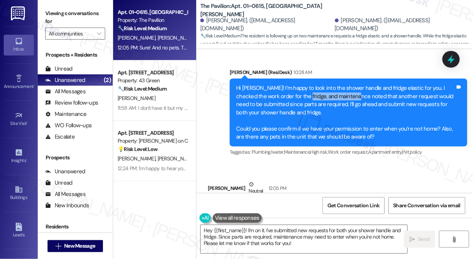
drag, startPoint x: 314, startPoint y: 90, endPoint x: 370, endPoint y: 97, distance: 56.7
click at [370, 97] on div "Hi Laya! I’m happy to look into the shower handle and fridge elastic for you. I…" at bounding box center [345, 112] width 219 height 57
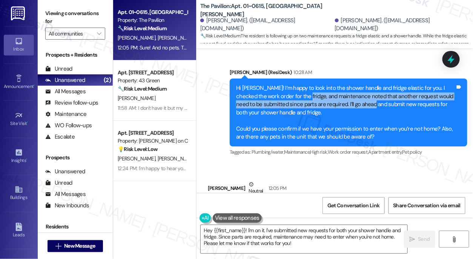
click at [370, 97] on div "Hi Laya! I’m happy to look into the shower handle and fridge elastic for you. I…" at bounding box center [345, 112] width 219 height 57
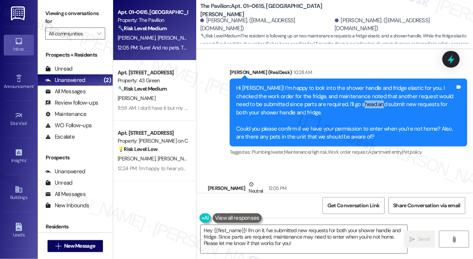
click at [370, 97] on div "Hi Laya! I’m happy to look into the shower handle and fridge elastic for you. I…" at bounding box center [345, 112] width 219 height 57
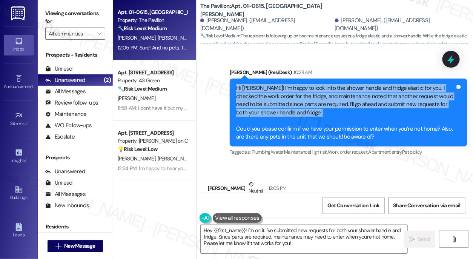
click at [370, 97] on div "Hi Laya! I’m happy to look into the shower handle and fridge elastic for you. I…" at bounding box center [345, 112] width 219 height 57
click at [304, 102] on div "Hi Laya! I’m happy to look into the shower handle and fridge elastic for you. I…" at bounding box center [345, 112] width 219 height 57
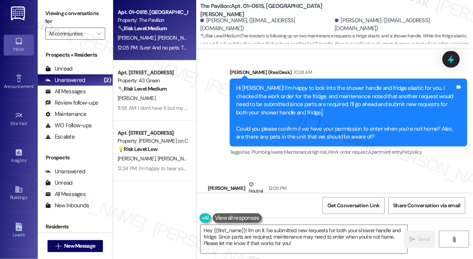
click at [304, 102] on div "Hi Laya! I’m happy to look into the shower handle and fridge elastic for you. I…" at bounding box center [345, 112] width 219 height 57
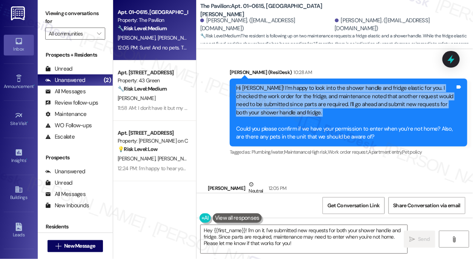
click at [304, 102] on div "Hi Laya! I’m happy to look into the shower handle and fridge elastic for you. I…" at bounding box center [345, 112] width 219 height 57
click at [344, 96] on div "Hi Laya! I’m happy to look into the shower handle and fridge elastic for you. I…" at bounding box center [345, 112] width 219 height 57
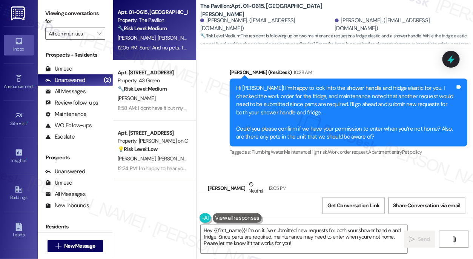
click at [48, 10] on label "Viewing conversations for" at bounding box center [75, 18] width 60 height 20
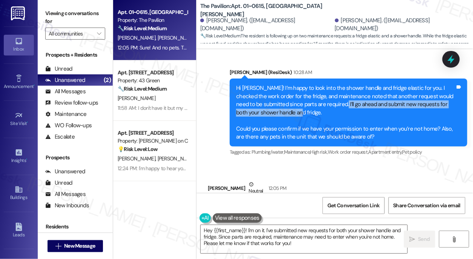
drag, startPoint x: 333, startPoint y: 93, endPoint x: 396, endPoint y: 101, distance: 63.6
click at [396, 101] on div "Hi Laya! I’m happy to look into the shower handle and fridge elastic for you. I…" at bounding box center [345, 112] width 219 height 57
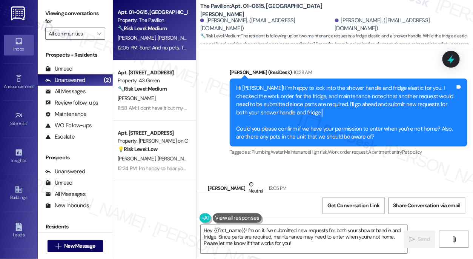
click at [396, 101] on div "Hi Laya! I’m happy to look into the shower handle and fridge elastic for you. I…" at bounding box center [345, 112] width 219 height 57
click at [335, 88] on div "Hi Laya! I’m happy to look into the shower handle and fridge elastic for you. I…" at bounding box center [345, 112] width 219 height 57
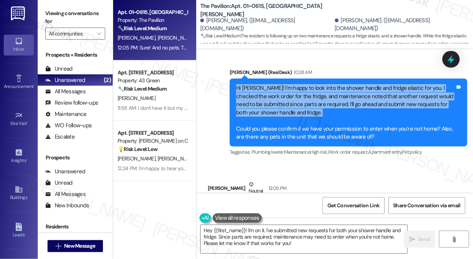
click at [335, 88] on div "Hi Laya! I’m happy to look into the shower handle and fridge elastic for you. I…" at bounding box center [345, 112] width 219 height 57
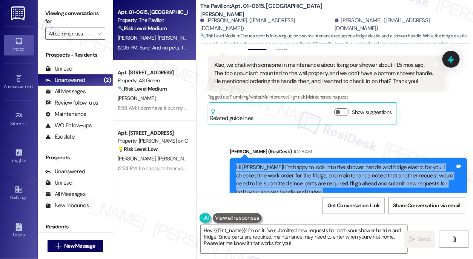
scroll to position [338, 0]
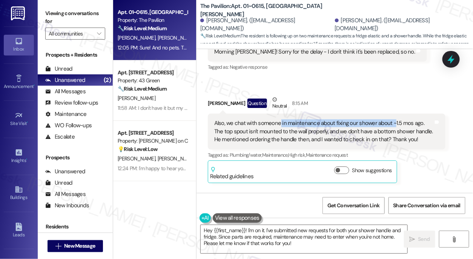
drag, startPoint x: 281, startPoint y: 116, endPoint x: 392, endPoint y: 116, distance: 111.4
click at [392, 119] on div "Also, we chat with someone in maintenance about fixing our shower about ~1.5 mo…" at bounding box center [323, 131] width 219 height 24
click at [418, 119] on div "Also, we chat with someone in maintenance about fixing our shower about ~1.5 mo…" at bounding box center [323, 131] width 219 height 24
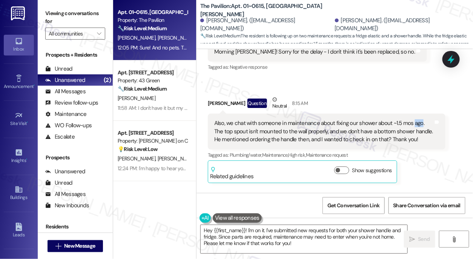
click at [418, 119] on div "Also, we chat with someone in maintenance about fixing our shower about ~1.5 mo…" at bounding box center [323, 131] width 219 height 24
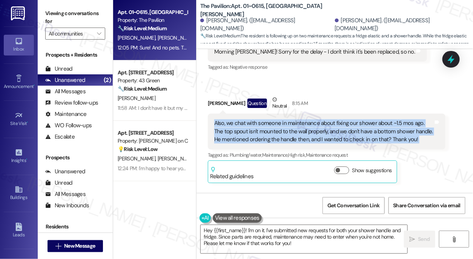
click at [418, 119] on div "Also, we chat with someone in maintenance about fixing our shower about ~1.5 mo…" at bounding box center [323, 131] width 219 height 24
click at [282, 122] on div "Also, we chat with someone in maintenance about fixing our shower about ~1.5 mo…" at bounding box center [323, 131] width 219 height 24
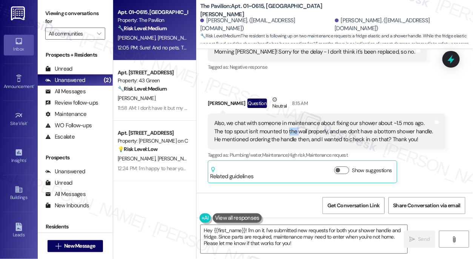
click at [282, 122] on div "Also, we chat with someone in maintenance about fixing our shower about ~1.5 mo…" at bounding box center [323, 131] width 219 height 24
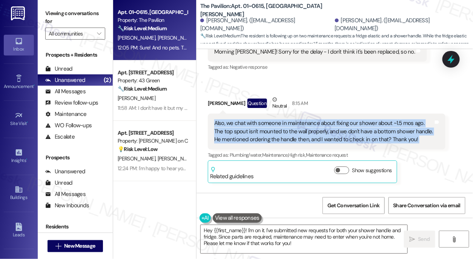
click at [282, 122] on div "Also, we chat with someone in maintenance about fixing our shower about ~1.5 mo…" at bounding box center [323, 131] width 219 height 24
click at [342, 120] on div "Also, we chat with someone in maintenance about fixing our shower about ~1.5 mo…" at bounding box center [323, 131] width 219 height 24
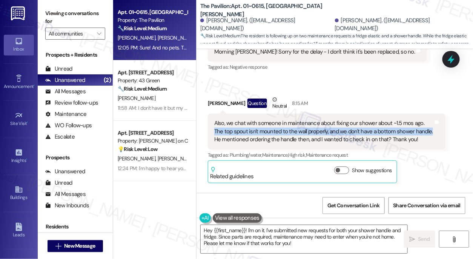
drag, startPoint x: 421, startPoint y: 113, endPoint x: 420, endPoint y: 120, distance: 8.1
click at [420, 120] on div "Also, we chat with someone in maintenance about fixing our shower about ~1.5 mo…" at bounding box center [323, 131] width 219 height 24
copy div "The top spout isn't mounted to the wall properly, and we don't have a bottom sh…"
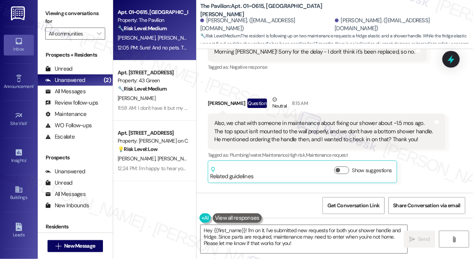
drag, startPoint x: 45, startPoint y: 11, endPoint x: 55, endPoint y: 20, distance: 13.1
click at [45, 11] on div "Viewing conversations for All communities " at bounding box center [75, 23] width 75 height 47
click at [436, 150] on div "Tagged as: Plumbing/water , Click to highlight conversations about Plumbing/wat…" at bounding box center [327, 155] width 238 height 11
click at [298, 232] on textarea "Hey {{first_name}}! I'm on it. I've submitted new requests for both your shower…" at bounding box center [304, 239] width 207 height 28
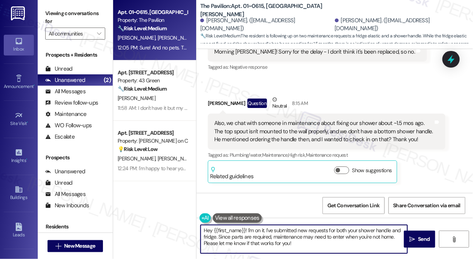
click at [298, 232] on textarea "Hey {{first_name}}! I'm on it. I've submitted new requests for both your shower…" at bounding box center [304, 239] width 207 height 28
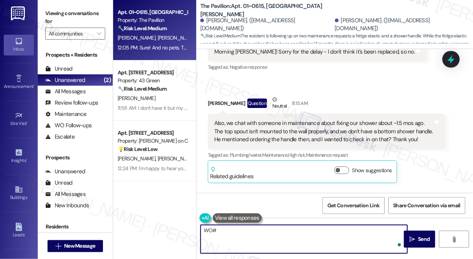
paste textarea "1771922"
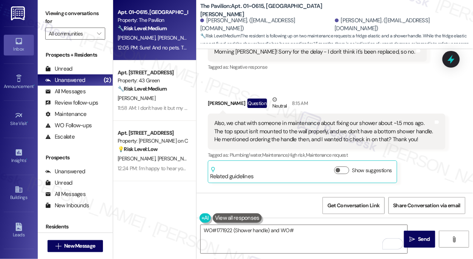
click at [50, 17] on label "Viewing conversations for" at bounding box center [75, 18] width 60 height 20
click at [303, 228] on textarea "WO#1771922 (Shower handle) and WO#" at bounding box center [304, 239] width 207 height 28
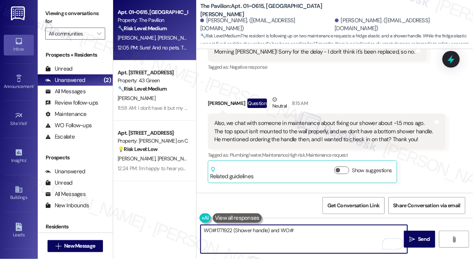
paste textarea "1771919"
type textarea "WO#1771922 (Shower handle) and WO#1771919 (Fridge elastic)"
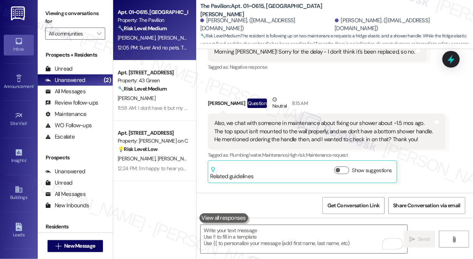
click at [362, 99] on div "Laya Dasari Question Neutral 8:15 AM" at bounding box center [327, 105] width 238 height 19
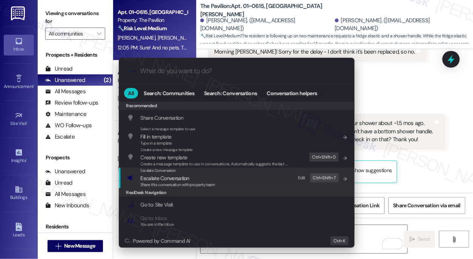
click at [167, 185] on span "Share this conversation with property team" at bounding box center [178, 184] width 75 height 5
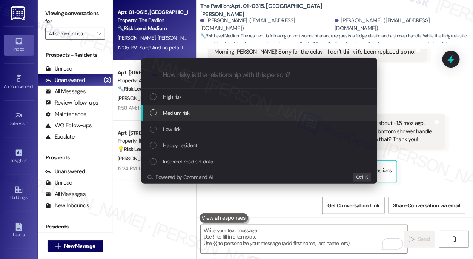
click at [189, 116] on span "Medium risk" at bounding box center [176, 113] width 26 height 8
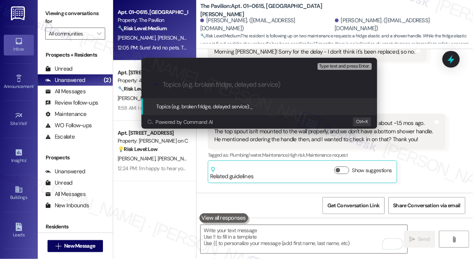
click at [420, 88] on div "Escalate Conversation Medium risk Topics (e.g. broken fridge, delayed service) …" at bounding box center [236, 129] width 473 height 259
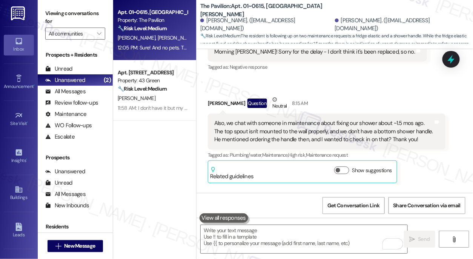
click at [46, 21] on label "Viewing conversations for" at bounding box center [75, 18] width 60 height 20
click at [47, 11] on label "Viewing conversations for" at bounding box center [75, 18] width 60 height 20
click at [274, 235] on textarea "To enrich screen reader interactions, please activate Accessibility in Grammarl…" at bounding box center [304, 239] width 207 height 28
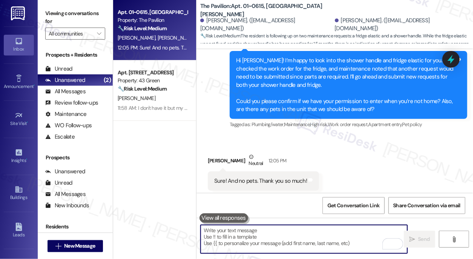
scroll to position [510, 0]
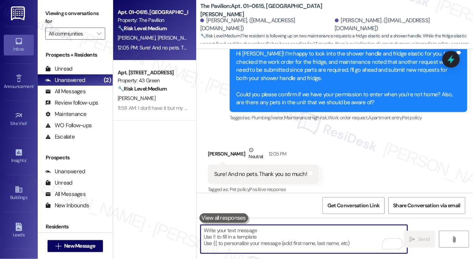
click at [255, 234] on textarea "To enrich screen reader interactions, please activate Accessibility in Grammarl…" at bounding box center [304, 239] width 207 height 28
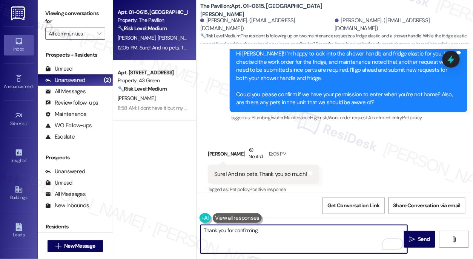
click at [211, 146] on div "Laya Dasari Neutral 12:05 PM" at bounding box center [263, 155] width 111 height 19
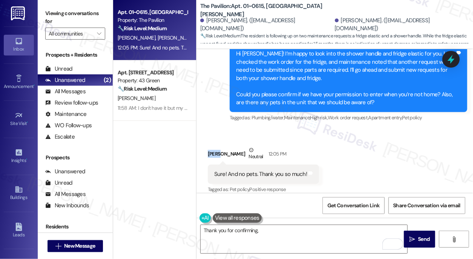
click at [211, 146] on div "Laya Dasari Neutral 12:05 PM" at bounding box center [263, 155] width 111 height 19
copy div "Laya"
click at [266, 238] on textarea "Thank you for confirming," at bounding box center [304, 239] width 207 height 28
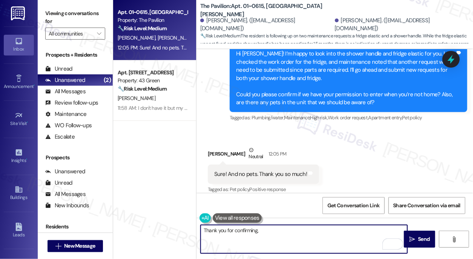
paste textarea "Laya"
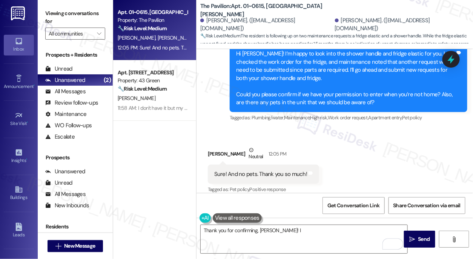
drag, startPoint x: 45, startPoint y: 14, endPoint x: 97, endPoint y: 40, distance: 58.4
click at [45, 14] on div "Viewing conversations for All communities " at bounding box center [75, 23] width 75 height 47
click at [306, 231] on textarea "Thank you for confirming, Laya! I" at bounding box center [304, 239] width 207 height 28
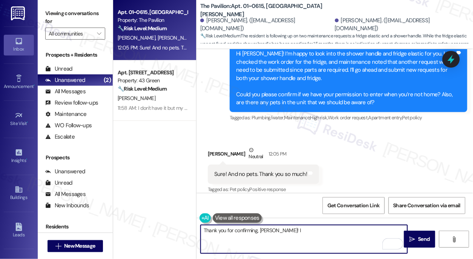
paste textarea "Laya"
drag, startPoint x: 305, startPoint y: 235, endPoint x: 274, endPoint y: 230, distance: 31.4
click at [274, 230] on textarea "Thank you for confirming, Laya! I Laya" at bounding box center [304, 239] width 207 height 28
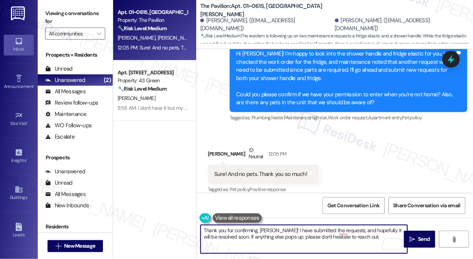
click at [302, 184] on div "Tagged as: Pet policy , Click to highlight conversations about Pet policy Posit…" at bounding box center [263, 189] width 111 height 11
click at [413, 232] on button " Send" at bounding box center [419, 239] width 31 height 17
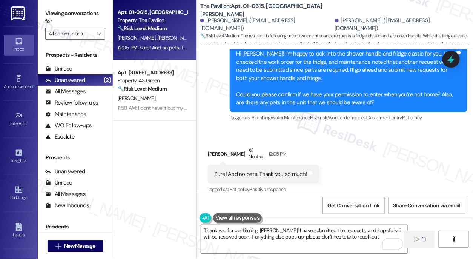
type textarea "Fetching suggested responses. Please feel free to read through the conversation…"
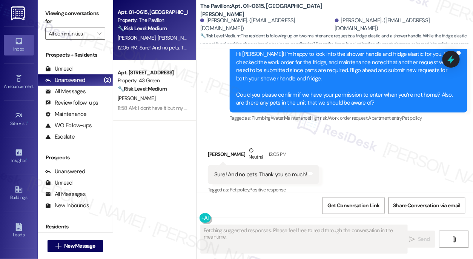
scroll to position [571, 0]
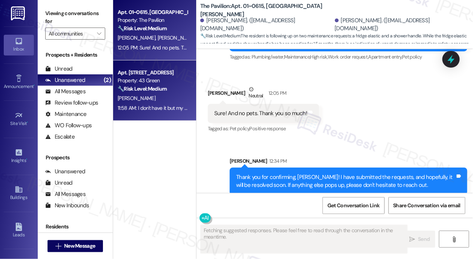
click at [159, 82] on div "Property: 43 Green" at bounding box center [153, 81] width 70 height 8
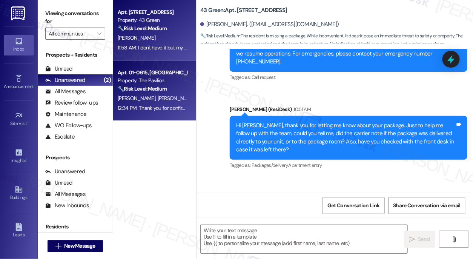
scroll to position [1301, 0]
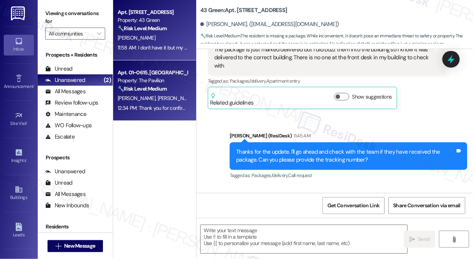
type textarea "Fetching suggested responses. Please feel free to read through the conversation…"
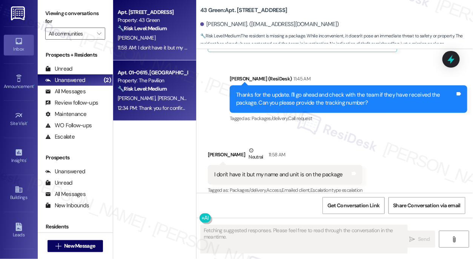
click at [179, 96] on div "S. Romero Brufau L. Dasari" at bounding box center [152, 98] width 71 height 9
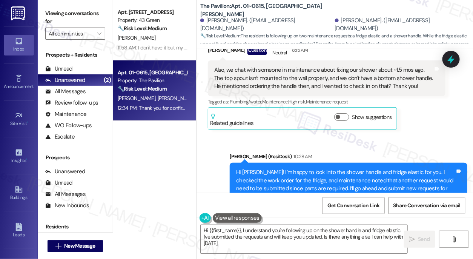
type textarea "Hi {{first_name}}, I understand you're following up on the shower handle and fr…"
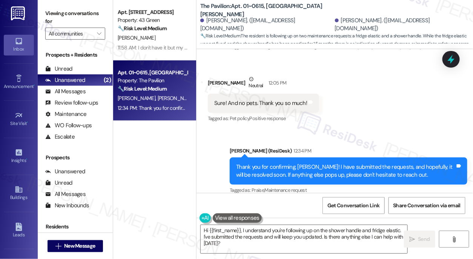
scroll to position [582, 0]
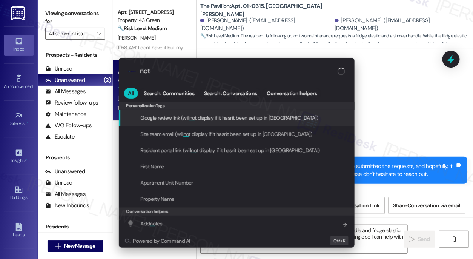
type input "note"
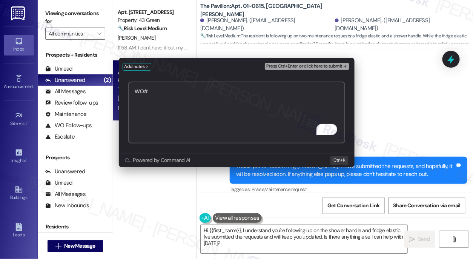
paste textarea "1771922"
paste textarea "1771919"
type textarea "WO#1771922 (shower handle) & WO#1771919 (fridge elastic) submitted"
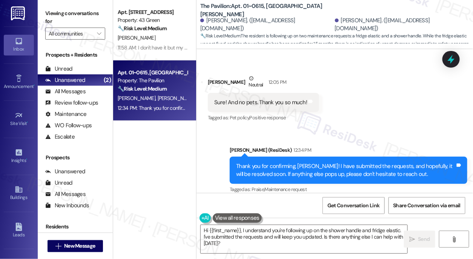
click at [319, 162] on div "Thank you for confirming, [PERSON_NAME]! I have submitted the requests, and hop…" at bounding box center [345, 170] width 219 height 16
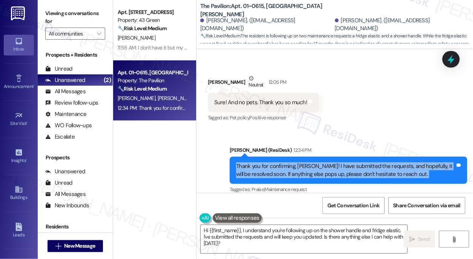
click at [319, 162] on div "Thank you for confirming, [PERSON_NAME]! I have submitted the requests, and hop…" at bounding box center [345, 170] width 219 height 16
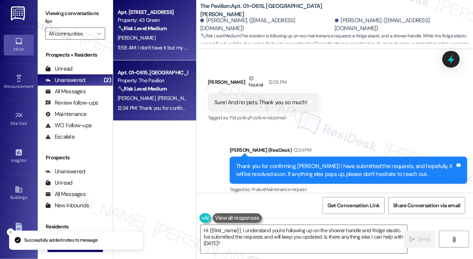
click at [152, 36] on div "[PERSON_NAME]" at bounding box center [152, 37] width 71 height 9
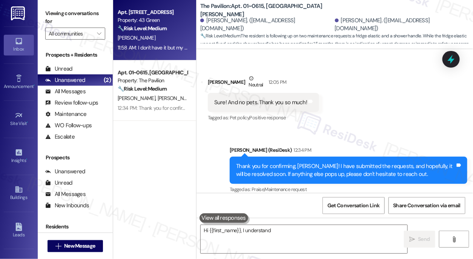
type textarea "Hi {{first_name}}, I understand you're"
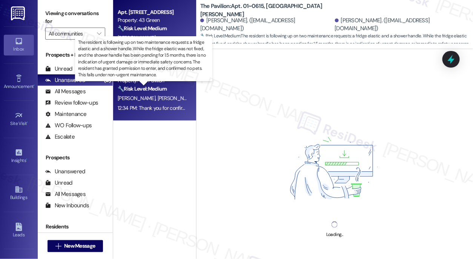
click at [151, 89] on strong "🔧 Risk Level: Medium" at bounding box center [142, 88] width 49 height 7
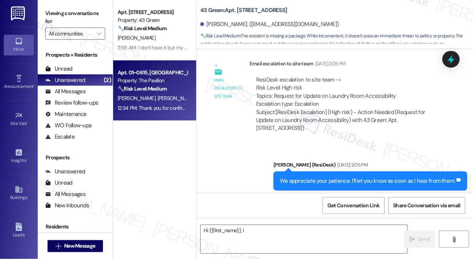
scroll to position [653, 0]
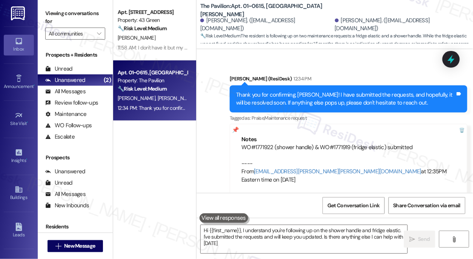
type textarea "Hi {{first_name}}, I understand you're following up on the shower handle and fr…"
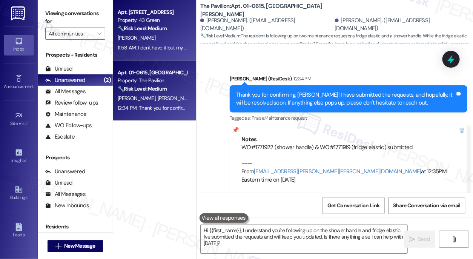
click at [158, 54] on div "Apt. 612, Phase 2 4307 S Prairie Ave Property: 43 Green 🔧 Risk Level: Medium Th…" at bounding box center [154, 30] width 83 height 60
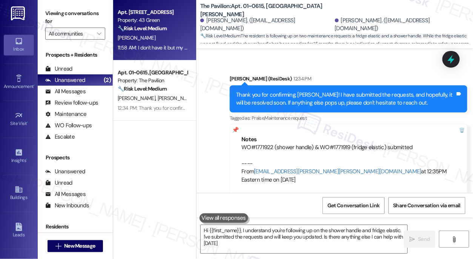
type textarea "Hi {{first_name}}, I understand you're following up on the shower handle and fr…"
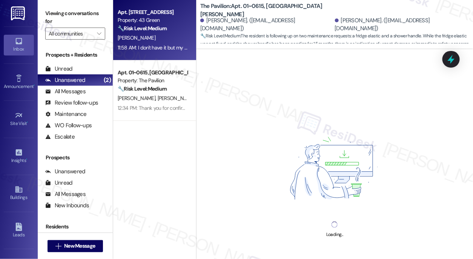
click at [45, 11] on label "Viewing conversations for" at bounding box center [75, 18] width 60 height 20
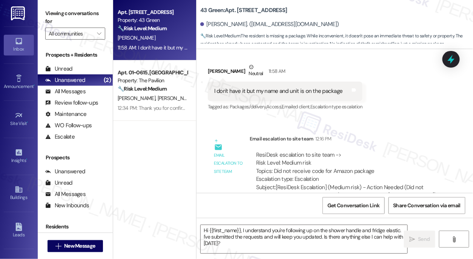
scroll to position [1402, 0]
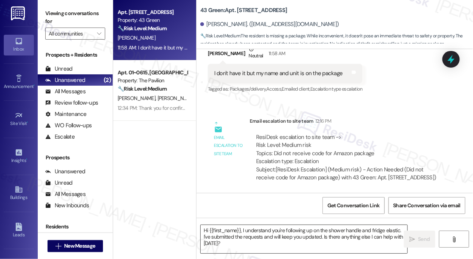
click at [266, 236] on textarea "Hi {{first_name}}, I understand you're following up on the shower handle and fr…" at bounding box center [304, 239] width 207 height 28
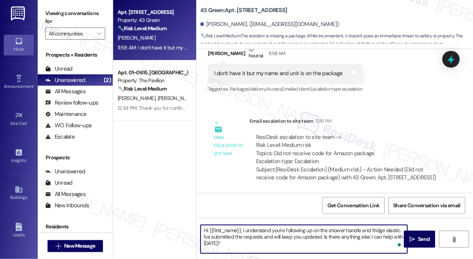
click at [266, 236] on textarea "Hi {{first_name}}, I understand you're following up on the shower handle and fr…" at bounding box center [304, 239] width 207 height 28
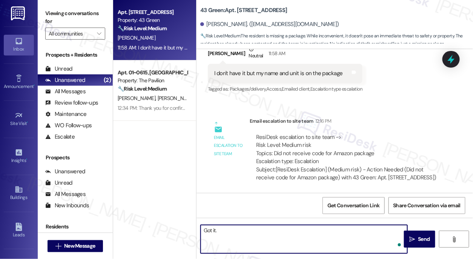
type textarea "Fetching suggested responses. Please feel free to read through the conversation…"
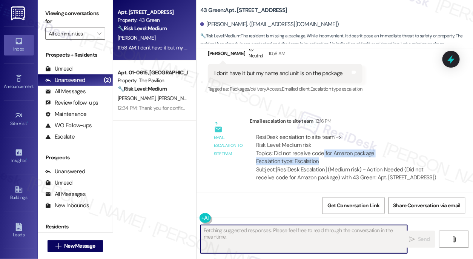
drag, startPoint x: 322, startPoint y: 144, endPoint x: 373, endPoint y: 151, distance: 51.0
click at [373, 151] on div "ResiDesk escalation to site team -> Risk Level: Medium risk Topics: Did not rec…" at bounding box center [347, 149] width 183 height 32
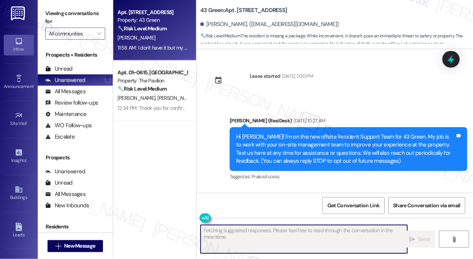
scroll to position [1402, 0]
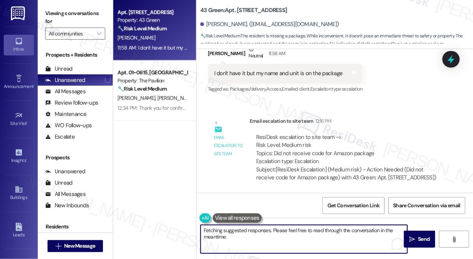
drag, startPoint x: 243, startPoint y: 230, endPoint x: 185, endPoint y: 224, distance: 58.2
click at [185, 224] on div "Apt. 612, Phase 2 [STREET_ADDRESS] Property: 43 Green 🔧 Risk Level: Medium The …" at bounding box center [293, 129] width 360 height 259
drag, startPoint x: 324, startPoint y: 229, endPoint x: 176, endPoint y: 224, distance: 147.7
click at [176, 224] on div "Apt. 612, Phase 2 [STREET_ADDRESS] Property: 43 Green 🔧 Risk Level: Medium The …" at bounding box center [293, 129] width 360 height 259
click at [245, 227] on textarea "'No worries. I'll check with the team to see if they received it, even without …" at bounding box center [304, 239] width 207 height 28
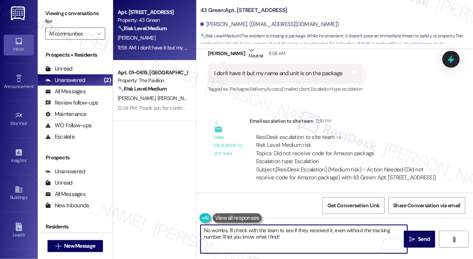
click at [245, 227] on textarea "'No worries. I'll check with the team to see if they received it, even without …" at bounding box center [304, 239] width 207 height 28
click at [298, 228] on textarea "'No worries. I've gone ahead and notified with the team to see if they received…" at bounding box center [304, 239] width 207 height 28
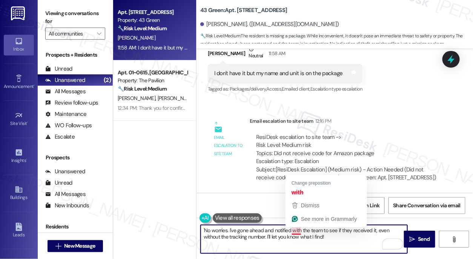
click at [298, 228] on textarea "'No worries. I've gone ahead and notified with the team to see if they received…" at bounding box center [304, 239] width 207 height 28
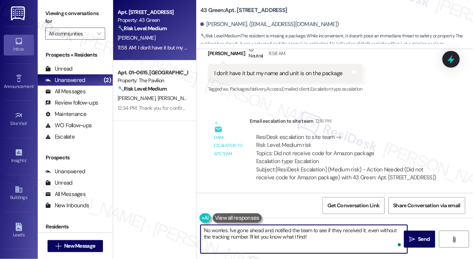
click at [338, 236] on textarea "'No worries. I've gone ahead and notified the team to see if they received it, …" at bounding box center [304, 239] width 207 height 28
drag, startPoint x: 330, startPoint y: 237, endPoint x: 248, endPoint y: 237, distance: 82.7
click at [248, 237] on textarea "'No worries. I've gone ahead and notified the team to see if they received it, …" at bounding box center [304, 239] width 207 height 28
click at [333, 234] on textarea "'No worries. I've gone ahead and notified the team to see if they received it, …" at bounding box center [304, 239] width 207 height 28
click at [356, 241] on textarea "'No worries. I've gone ahead and notified the team to see if they received it, …" at bounding box center [304, 239] width 207 height 28
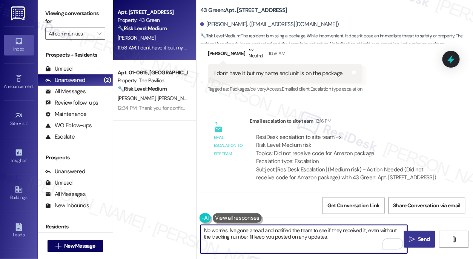
type textarea "'No worries. I've gone ahead and notified the team to see if they received it, …"
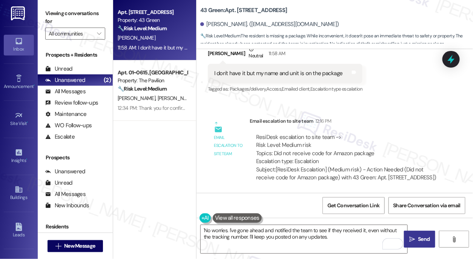
click at [422, 236] on span "Send" at bounding box center [424, 239] width 12 height 8
click at [355, 128] on div "ResiDesk escalation to site team -> Risk Level: Medium risk Topics: Did not rec…" at bounding box center [348, 158] width 196 height 60
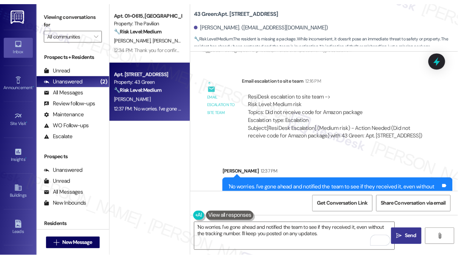
scroll to position [1463, 0]
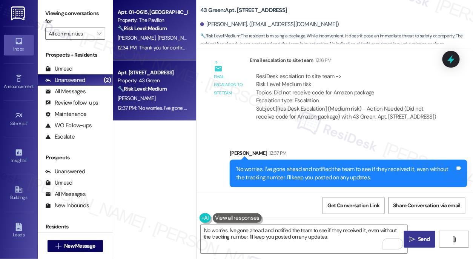
click at [145, 38] on span "[PERSON_NAME]" at bounding box center [138, 37] width 40 height 7
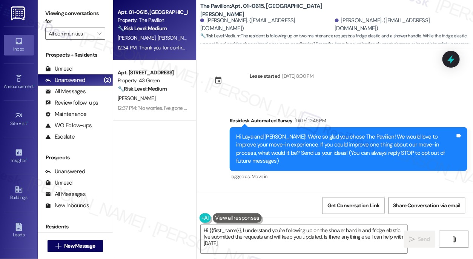
type textarea "Hi {{first_name}}, I understand you're following up on the shower handle and fr…"
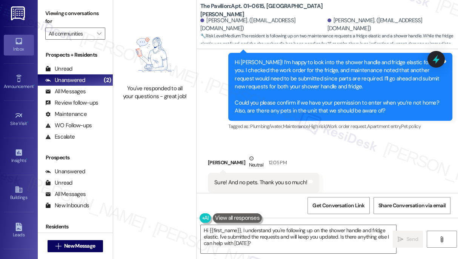
scroll to position [669, 0]
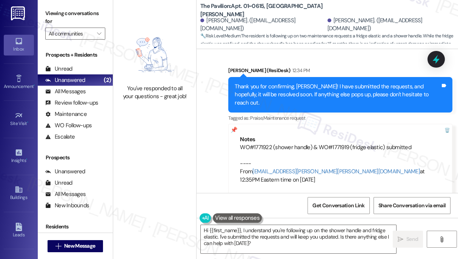
click at [283, 88] on div "Thank you for confirming, [PERSON_NAME]! I have submitted the requests, and hop…" at bounding box center [338, 95] width 206 height 24
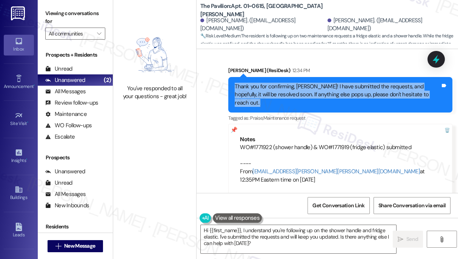
click at [283, 88] on div "Thank you for confirming, [PERSON_NAME]! I have submitted the requests, and hop…" at bounding box center [338, 95] width 206 height 24
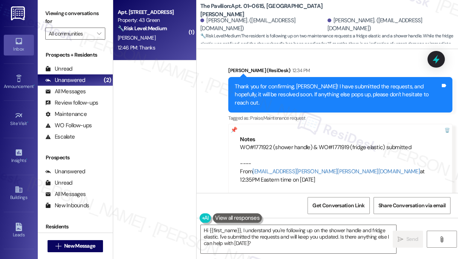
click at [145, 46] on div "12:46 PM: Thanks 12:46 PM: Thanks" at bounding box center [136, 47] width 37 height 7
type textarea "Hi {{first_name}}, I understand you're following up on the shower handle and fr…"
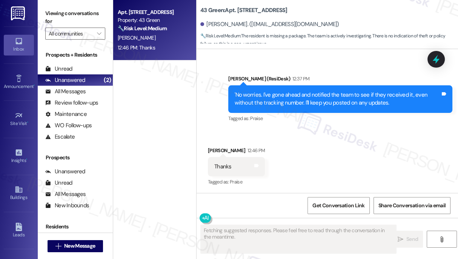
scroll to position [1545, 0]
click at [274, 103] on div "'No worries. I've gone ahead and notified the team to see if they received it, …" at bounding box center [338, 99] width 206 height 16
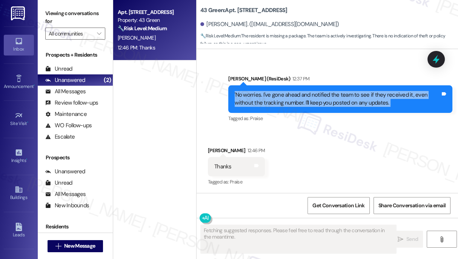
click at [274, 103] on div "'No worries. I've gone ahead and notified the team to see if they received it, …" at bounding box center [338, 99] width 206 height 16
click at [283, 89] on div "'No worries. I've gone ahead and notified the team to see if they received it, …" at bounding box center [340, 99] width 224 height 28
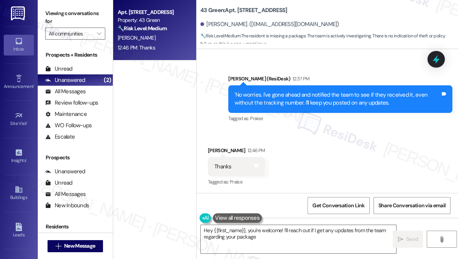
click at [280, 92] on div "'No worries. I've gone ahead and notified the team to see if they received it, …" at bounding box center [338, 99] width 206 height 16
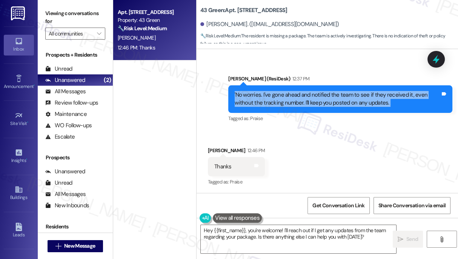
click at [280, 92] on div "'No worries. I've gone ahead and notified the team to see if they received it, …" at bounding box center [338, 99] width 206 height 16
click at [304, 105] on div "'No worries. I've gone ahead and notified the team to see if they received it, …" at bounding box center [338, 99] width 206 height 16
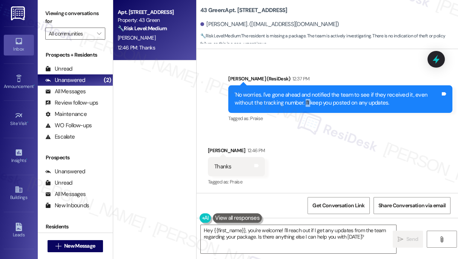
click at [304, 105] on div "'No worries. I've gone ahead and notified the team to see if they received it, …" at bounding box center [338, 99] width 206 height 16
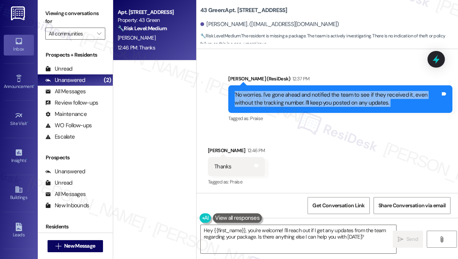
click at [304, 105] on div "'No worries. I've gone ahead and notified the team to see if they received it, …" at bounding box center [338, 99] width 206 height 16
click at [289, 87] on div "'No worries. I've gone ahead and notified the team to see if they received it, …" at bounding box center [340, 99] width 224 height 28
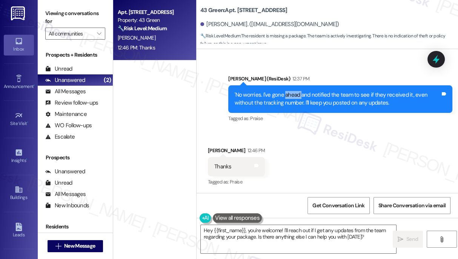
click at [289, 87] on div "'No worries. I've gone ahead and notified the team to see if they received it, …" at bounding box center [340, 99] width 224 height 28
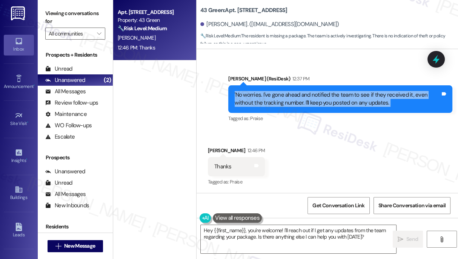
click at [289, 87] on div "'No worries. I've gone ahead and notified the team to see if they received it, …" at bounding box center [340, 99] width 224 height 28
click at [264, 232] on textarea "Hey {{first_name}}, you're welcome! I'll reach out if I get any updates from th…" at bounding box center [299, 239] width 196 height 28
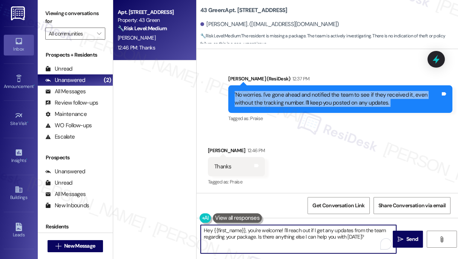
click at [264, 232] on textarea "Hey {{first_name}}, you're welcome! I'll reach out if I get any updates from th…" at bounding box center [299, 239] width 196 height 28
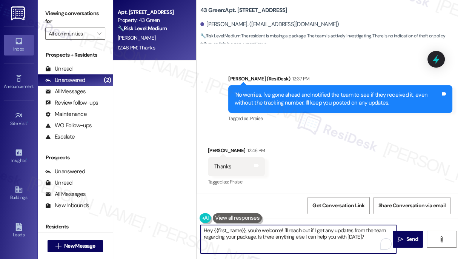
drag, startPoint x: 264, startPoint y: 232, endPoint x: 259, endPoint y: 230, distance: 4.8
click at [264, 232] on textarea "Hey {{first_name}}, you're welcome! I'll reach out if I get any updates from th…" at bounding box center [299, 239] width 196 height 28
click at [247, 229] on textarea "Hey {{first_name}}, you're welcome! I'll reach out if I get any updates from th…" at bounding box center [299, 239] width 196 height 28
drag, startPoint x: 248, startPoint y: 231, endPoint x: 181, endPoint y: 223, distance: 68.0
click at [181, 223] on div "Apt. 612, Phase 2 [STREET_ADDRESS] Property: 43 Green 🔧 Risk Level: Medium The …" at bounding box center [285, 129] width 345 height 259
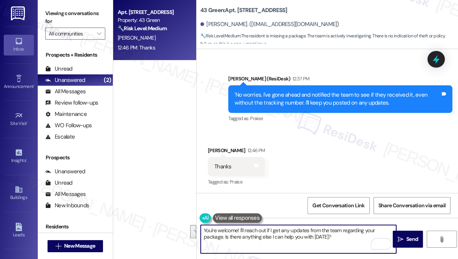
drag, startPoint x: 222, startPoint y: 236, endPoint x: 241, endPoint y: 228, distance: 20.1
click at [241, 228] on textarea "You're welcome! I'll reach out if I get any updates from the team regarding you…" at bounding box center [299, 239] width 196 height 28
click at [345, 226] on textarea "You're welcome! Is there anything else I can help you with [DATE]?" at bounding box center [299, 239] width 196 height 28
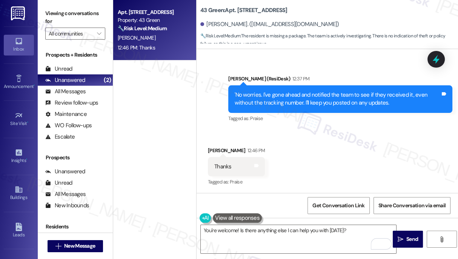
click at [213, 153] on div "[PERSON_NAME] 12:46 PM" at bounding box center [236, 151] width 57 height 11
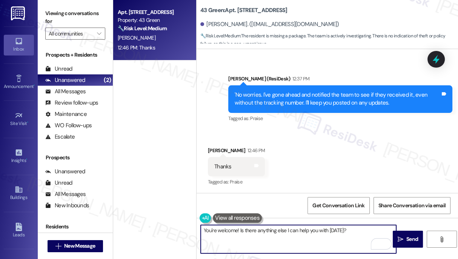
click at [237, 229] on textarea "You're welcome! Is there anything else I can help you with [DATE]?" at bounding box center [299, 239] width 196 height 28
paste textarea "acknowledge and empathize with concern advise I will inform/check with the site…"
click at [212, 141] on div "Received via SMS [PERSON_NAME] 12:46 PM Thanks Tags and notes Tagged as: Praise…" at bounding box center [236, 167] width 68 height 52
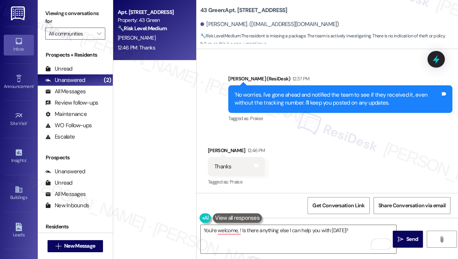
click at [214, 148] on div "[PERSON_NAME] 12:46 PM" at bounding box center [236, 151] width 57 height 11
copy div "[DEMOGRAPHIC_DATA]"
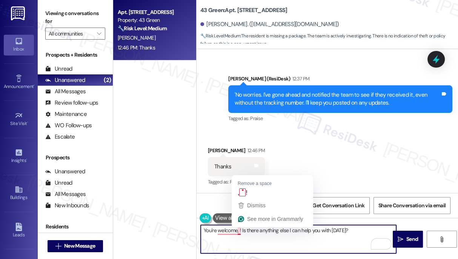
click at [239, 230] on textarea "You're welcome, ! Is there anything else I can help you with [DATE]?" at bounding box center [299, 239] width 196 height 28
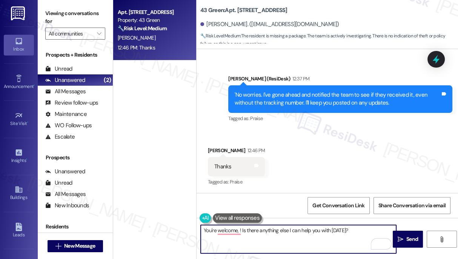
paste textarea "[DEMOGRAPHIC_DATA]"
type textarea "You're welcome, [PERSON_NAME]! Is there anything else I can help you with [DATE…"
drag, startPoint x: 373, startPoint y: 231, endPoint x: 387, endPoint y: 233, distance: 13.3
click at [373, 231] on textarea "You're welcome, [PERSON_NAME]! Is there anything else I can help you with [DATE…" at bounding box center [299, 239] width 196 height 28
click at [415, 235] on span "Send" at bounding box center [413, 239] width 12 height 8
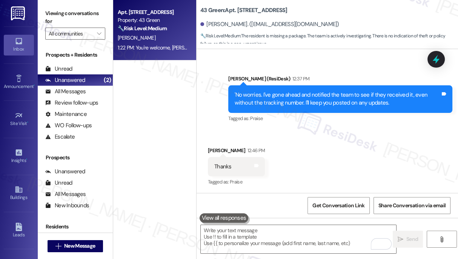
scroll to position [1598, 0]
